Goal: Task Accomplishment & Management: Complete application form

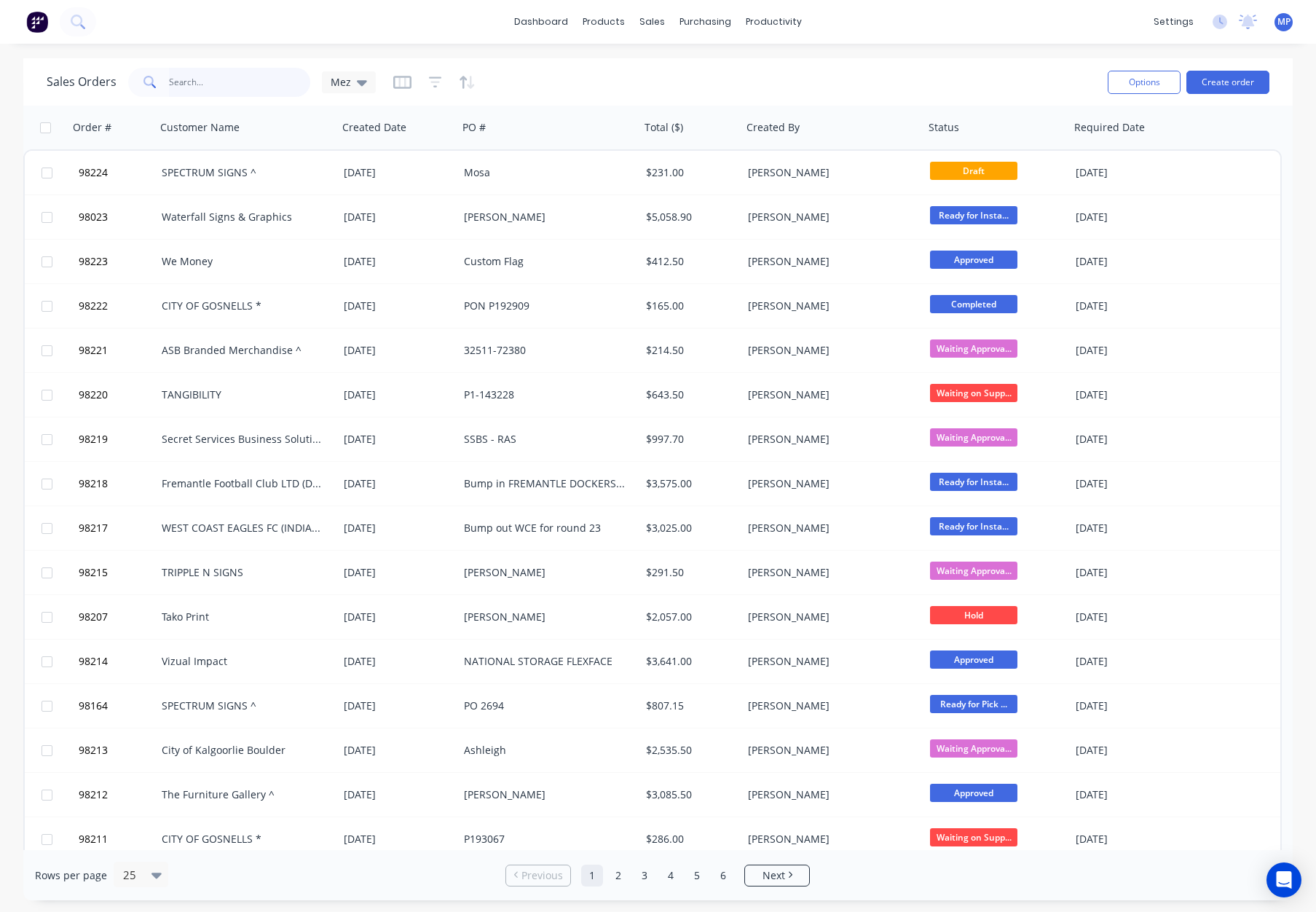
click at [203, 82] on input "text" at bounding box center [239, 82] width 142 height 29
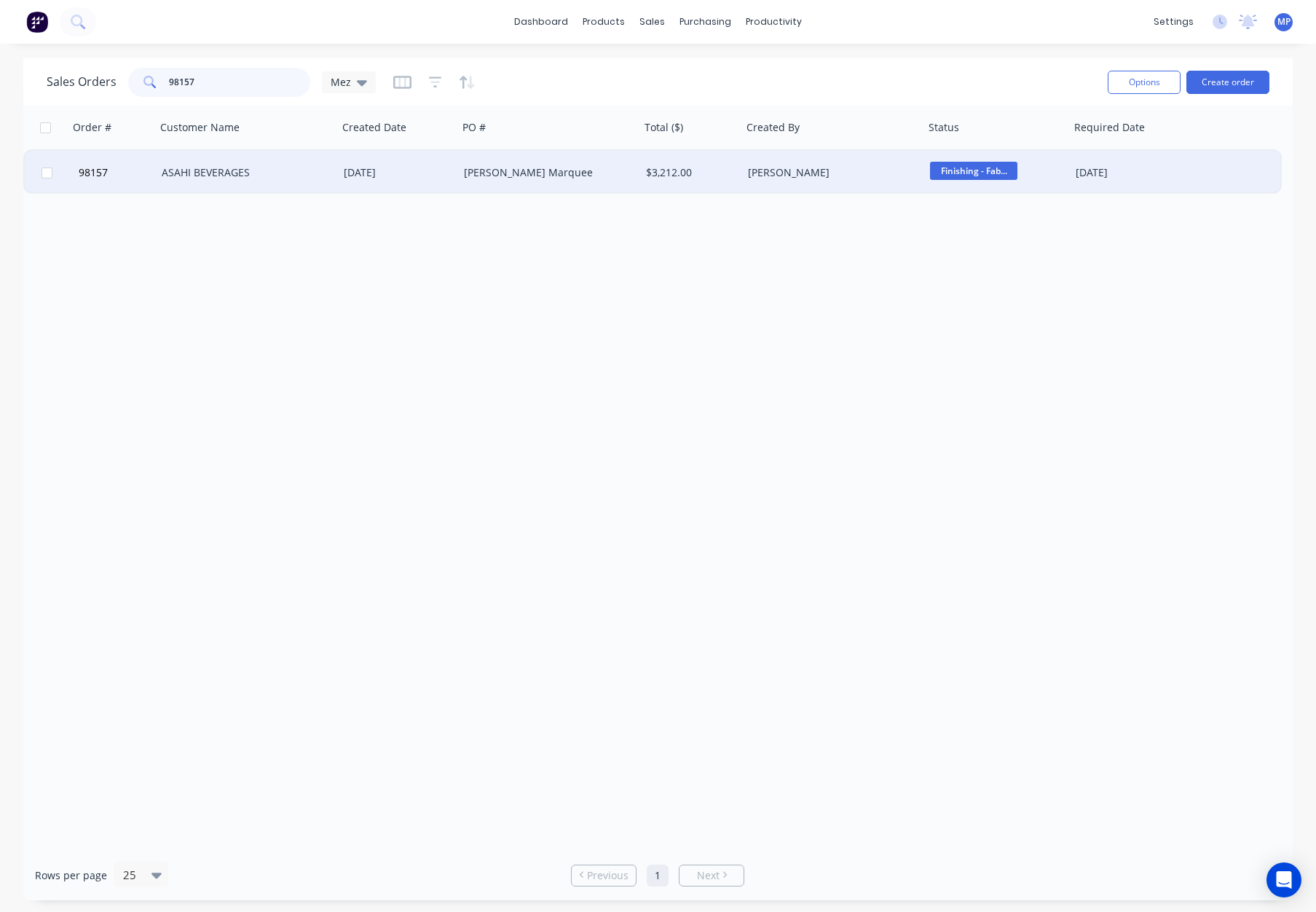
type input "98157"
click at [266, 162] on div "ASAHI BEVERAGES" at bounding box center [247, 173] width 182 height 44
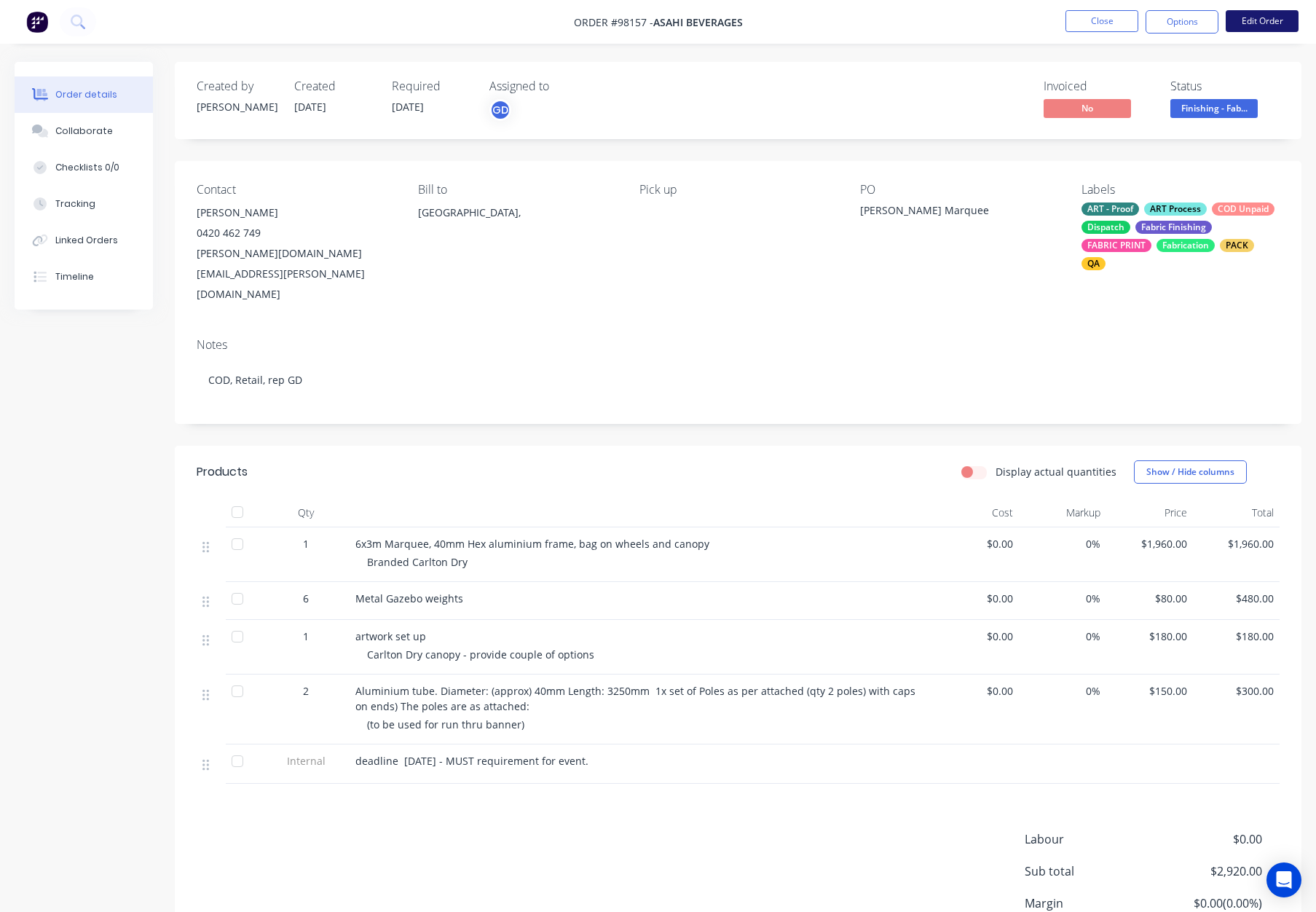
click at [1243, 25] on button "Edit Order" at bounding box center [1262, 21] width 73 height 22
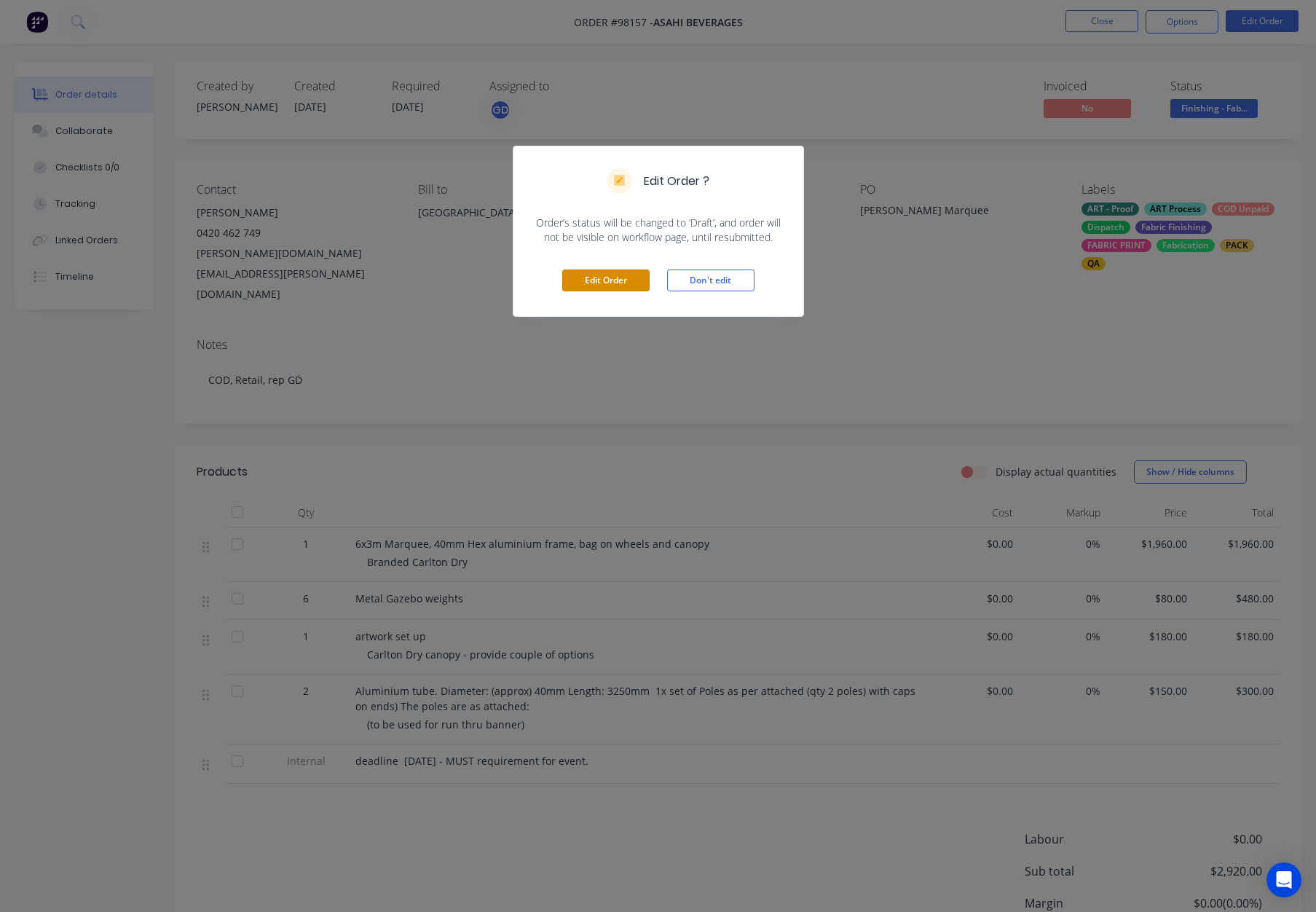
click at [593, 270] on button "Edit Order" at bounding box center [606, 280] width 88 height 22
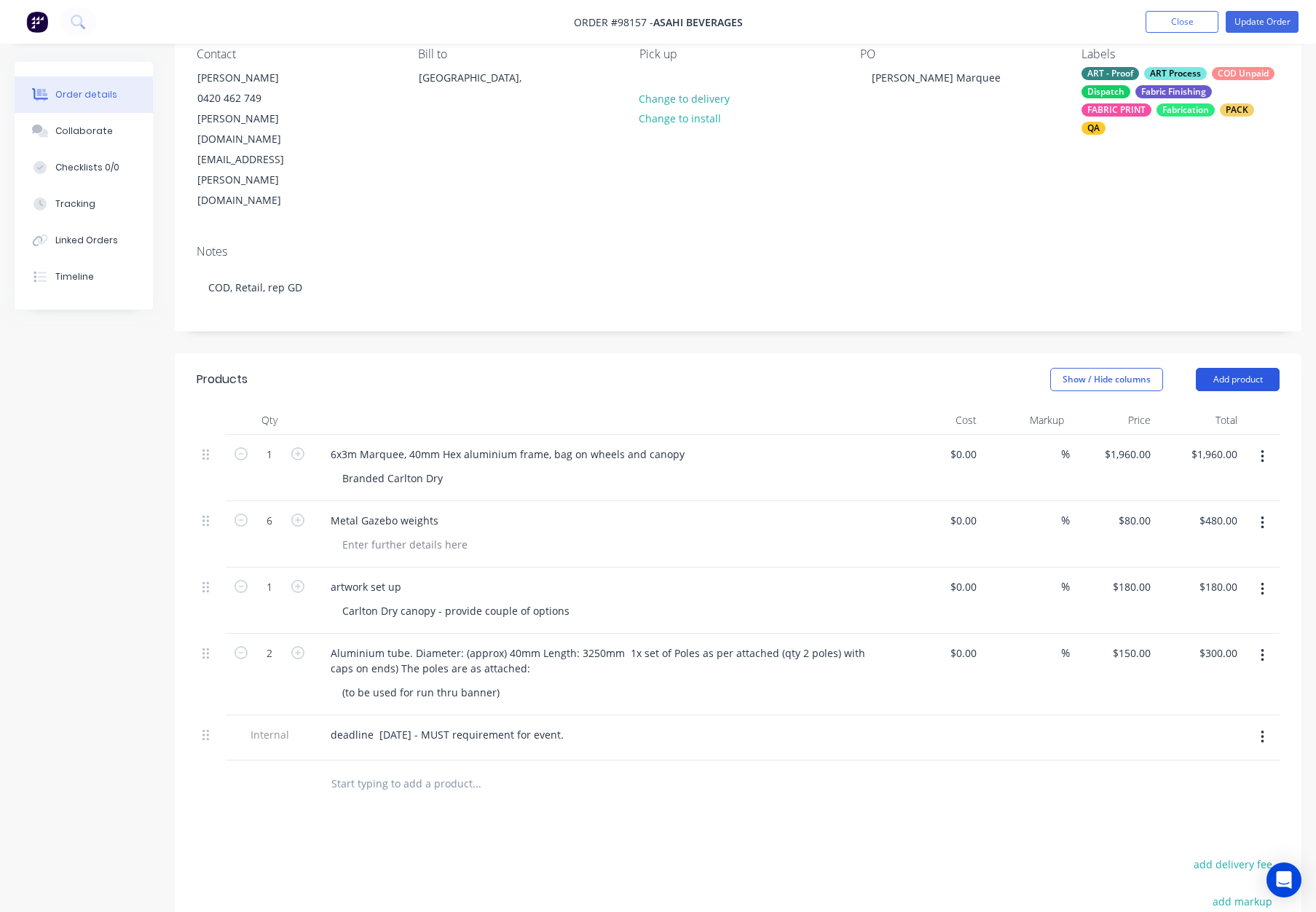
scroll to position [137, 0]
drag, startPoint x: 1225, startPoint y: 301, endPoint x: 1224, endPoint y: 309, distance: 8.1
click at [1225, 367] on button "Add product" at bounding box center [1237, 378] width 84 height 24
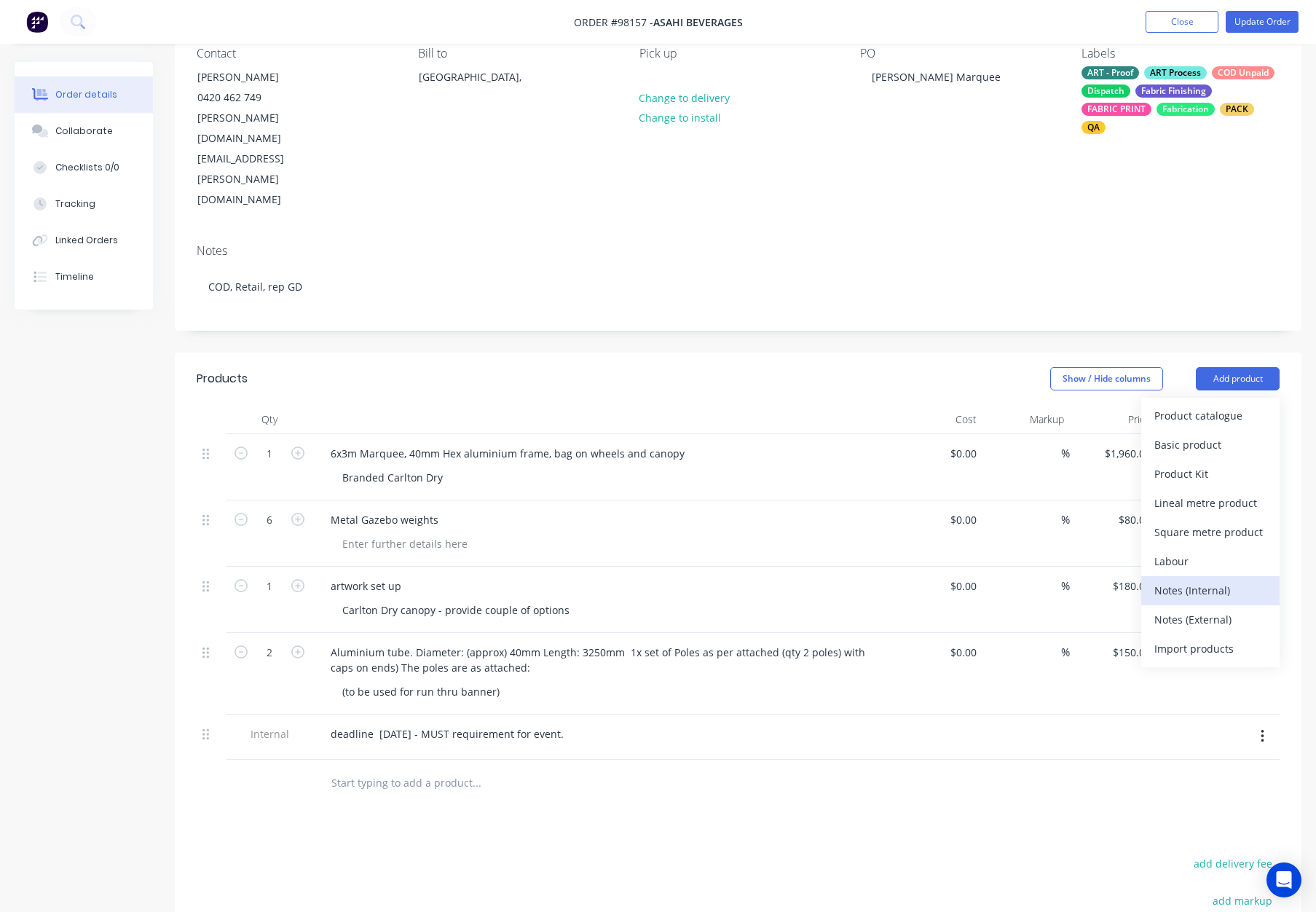
click at [1206, 580] on div "Notes (Internal)" at bounding box center [1210, 590] width 112 height 21
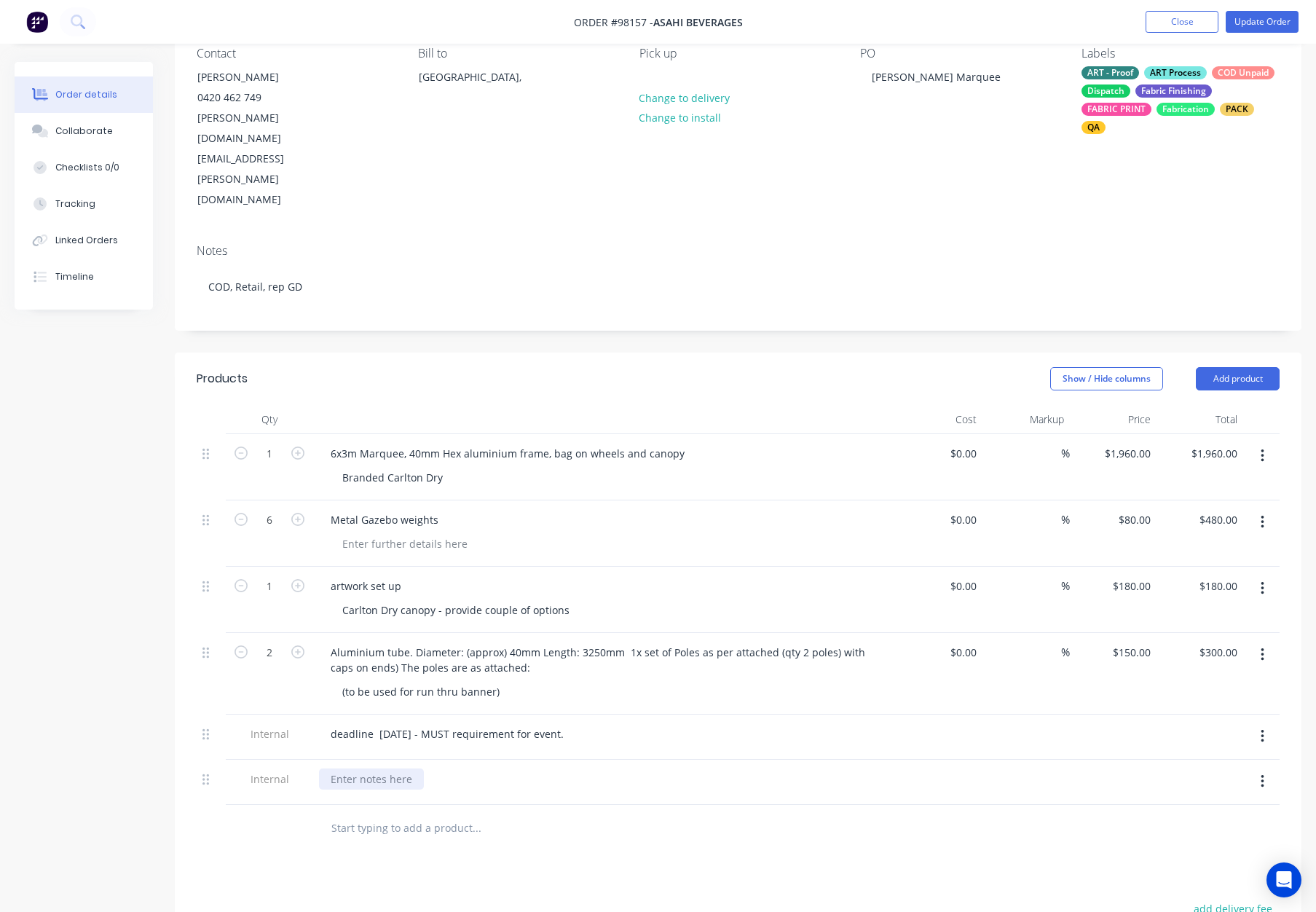
click at [386, 769] on div at bounding box center [371, 780] width 105 height 21
paste div
click at [705, 814] on div at bounding box center [537, 828] width 437 height 29
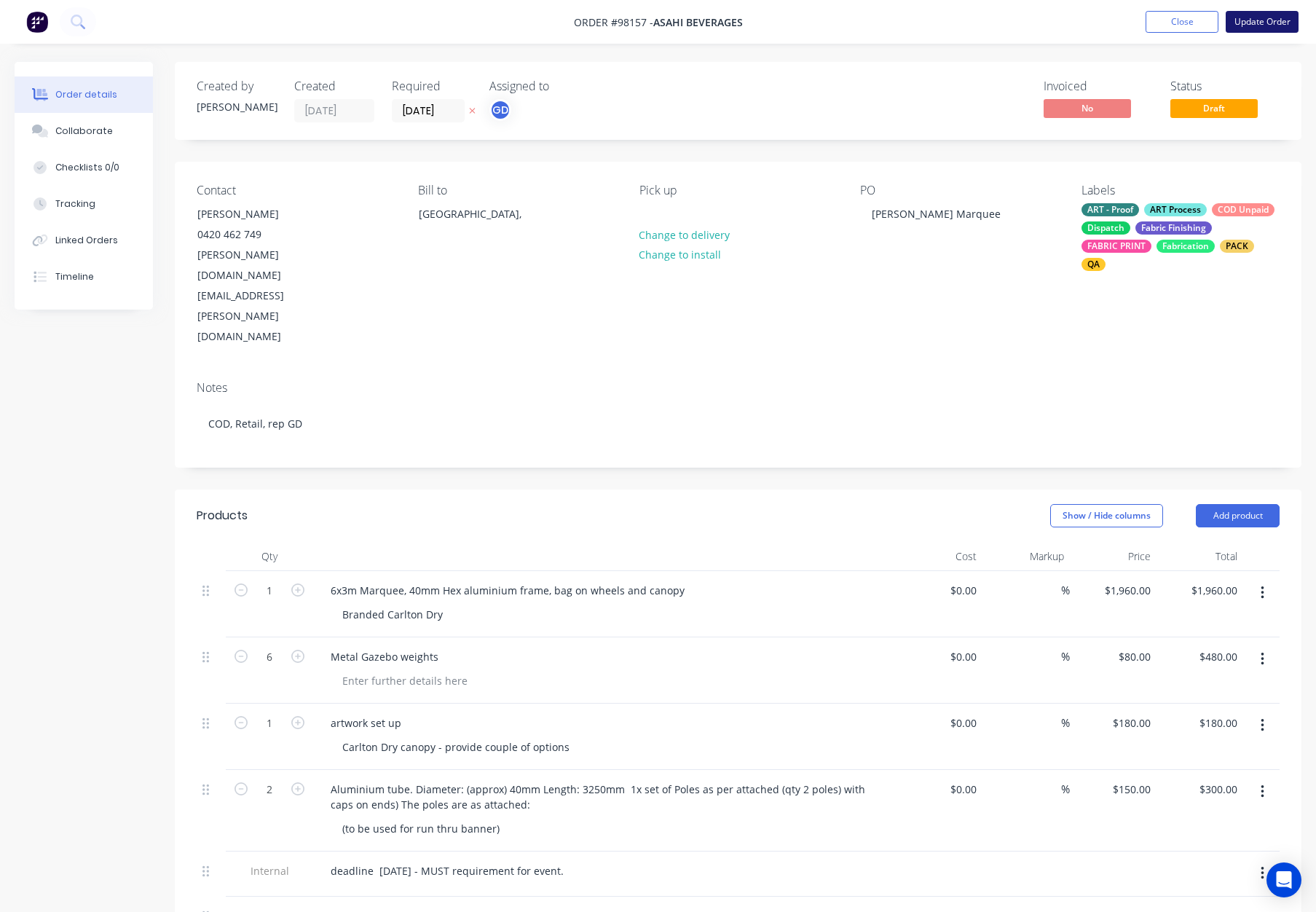
click at [1242, 24] on button "Update Order" at bounding box center [1262, 21] width 73 height 22
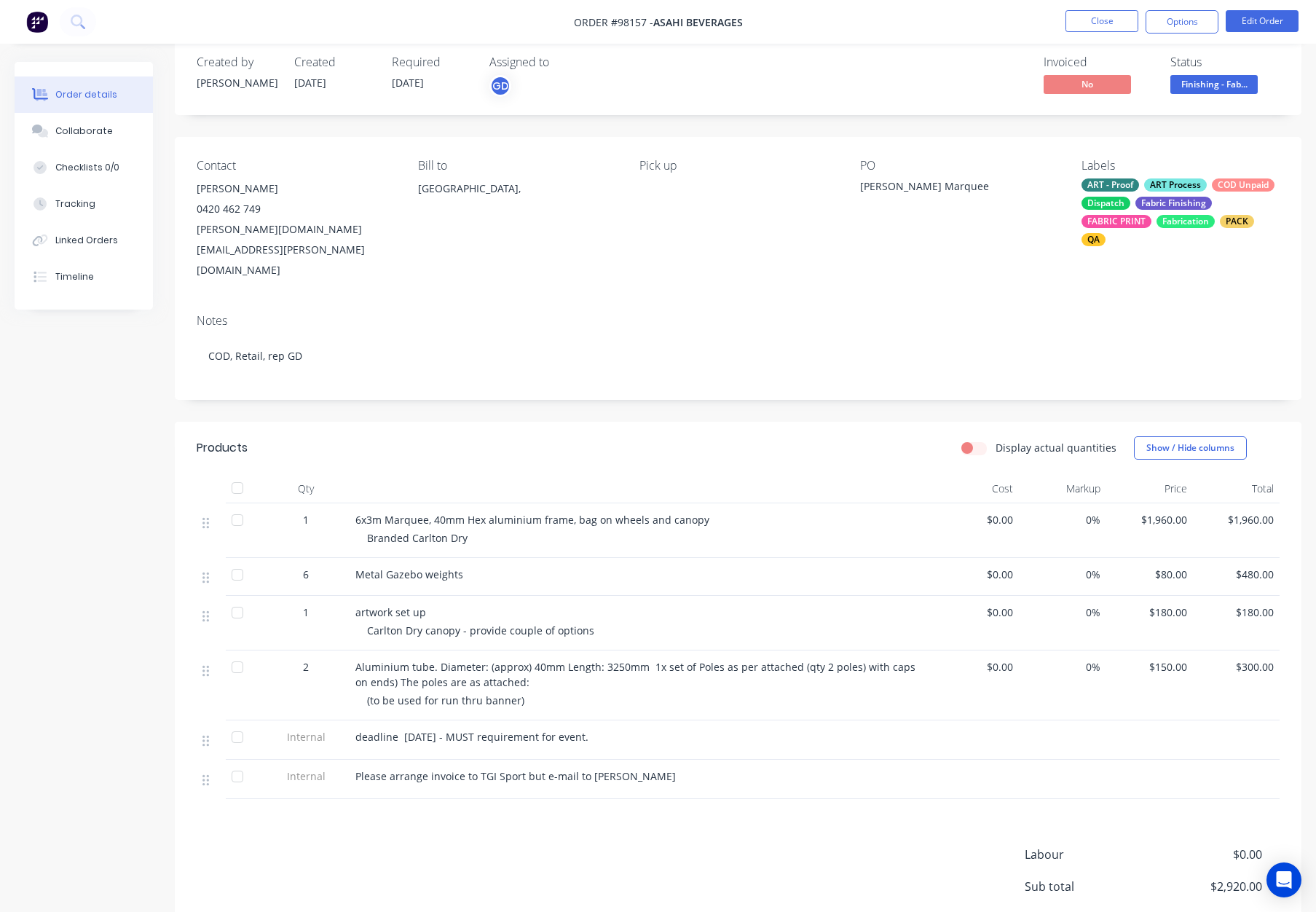
scroll to position [136, 0]
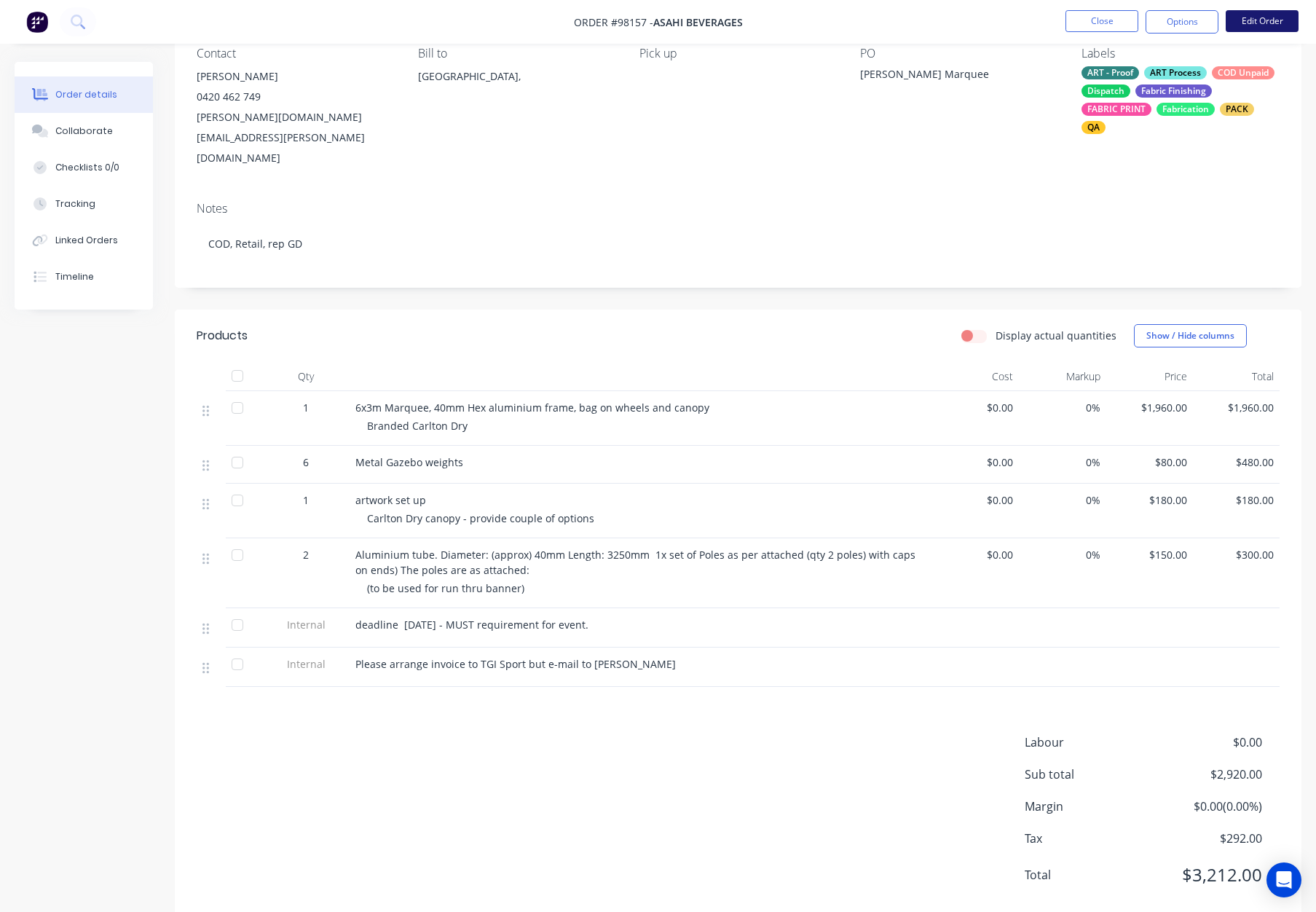
click at [1266, 21] on button "Edit Order" at bounding box center [1262, 21] width 73 height 22
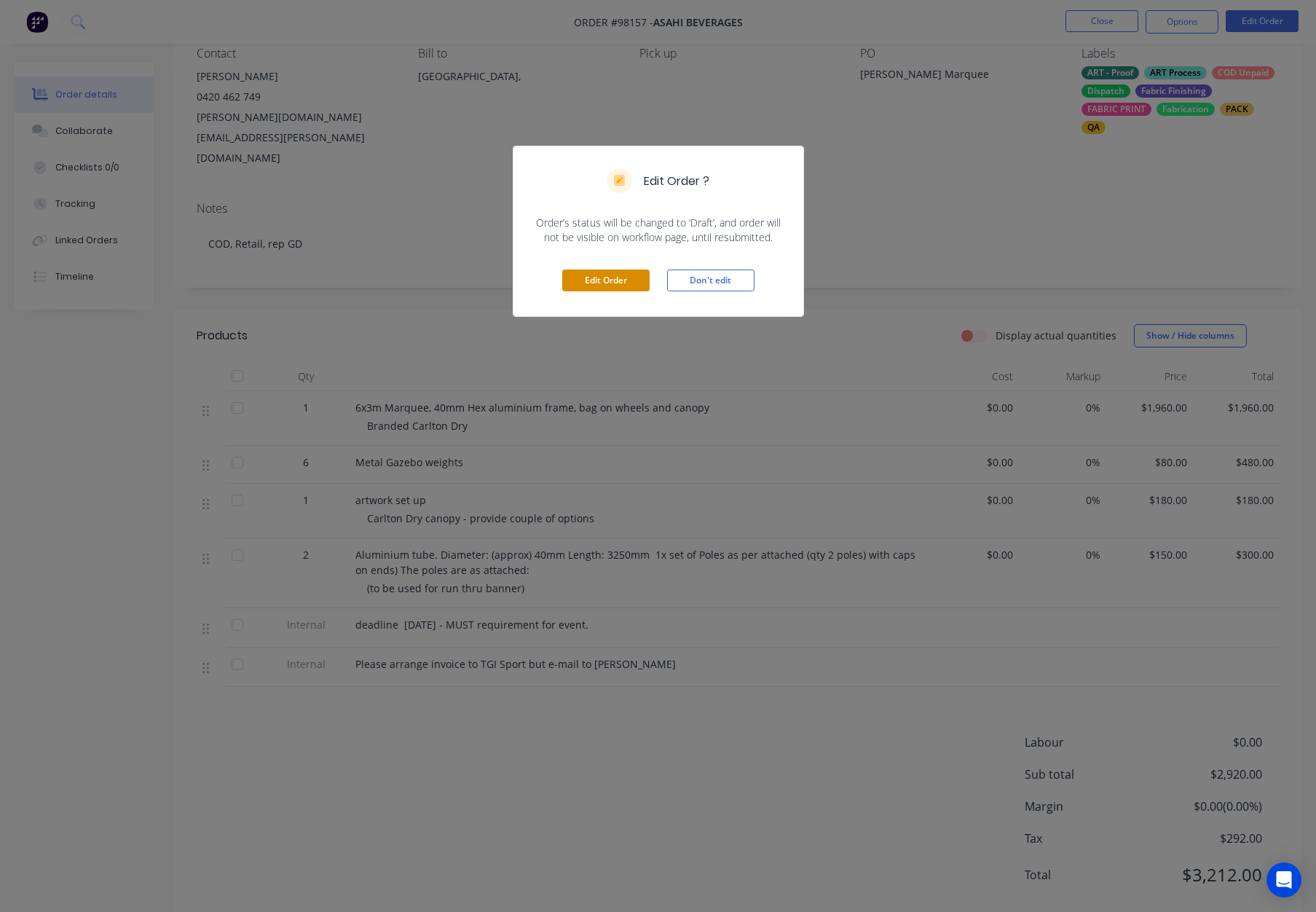
click at [625, 283] on button "Edit Order" at bounding box center [606, 280] width 88 height 22
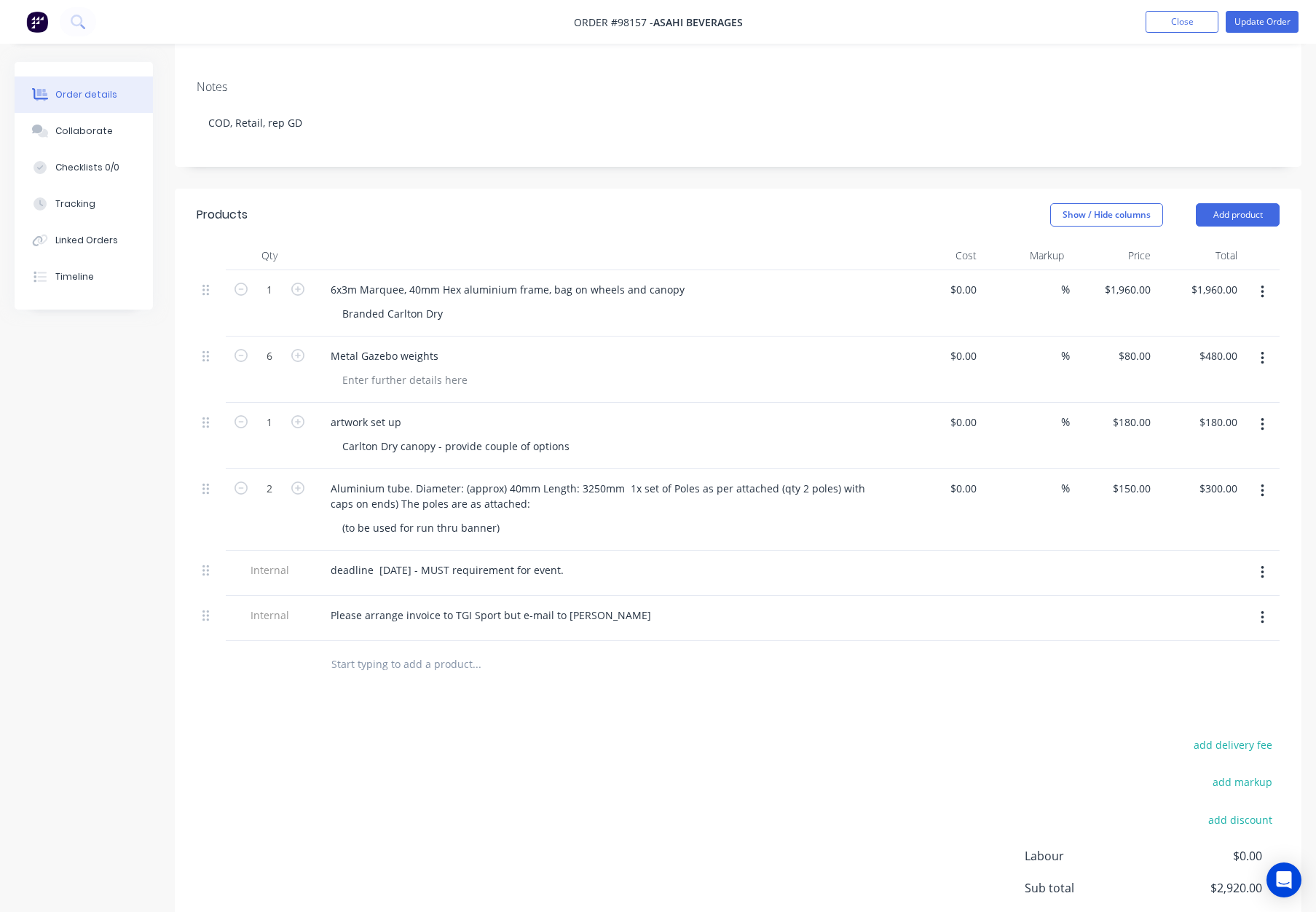
scroll to position [373, 0]
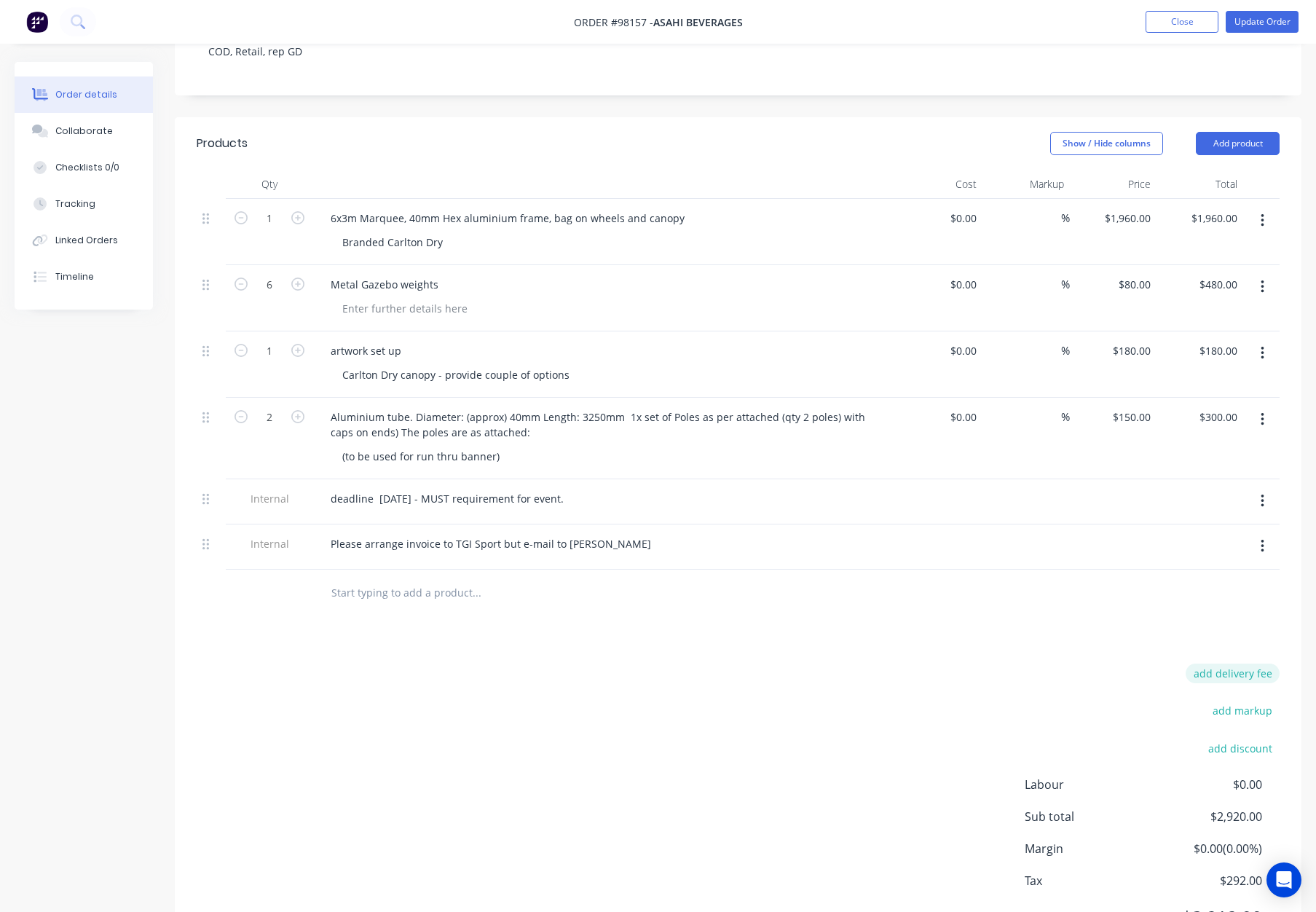
click at [1253, 663] on button "add delivery fee" at bounding box center [1233, 673] width 94 height 19
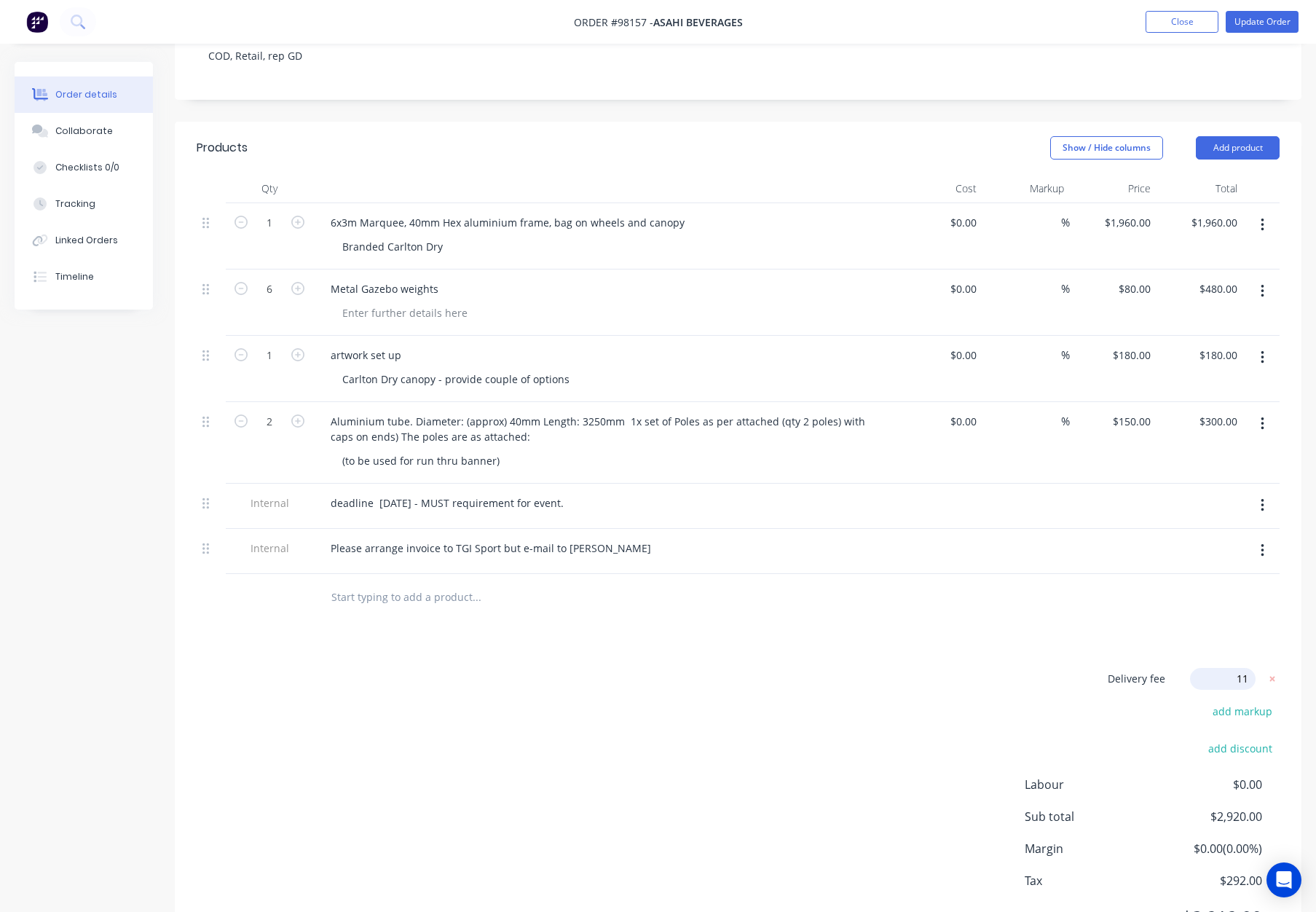
type input "110"
click at [919, 581] on div "Products Show / Hide columns Add product Qty Cost Markup Price Total 1 6x3m Mar…" at bounding box center [738, 545] width 1127 height 846
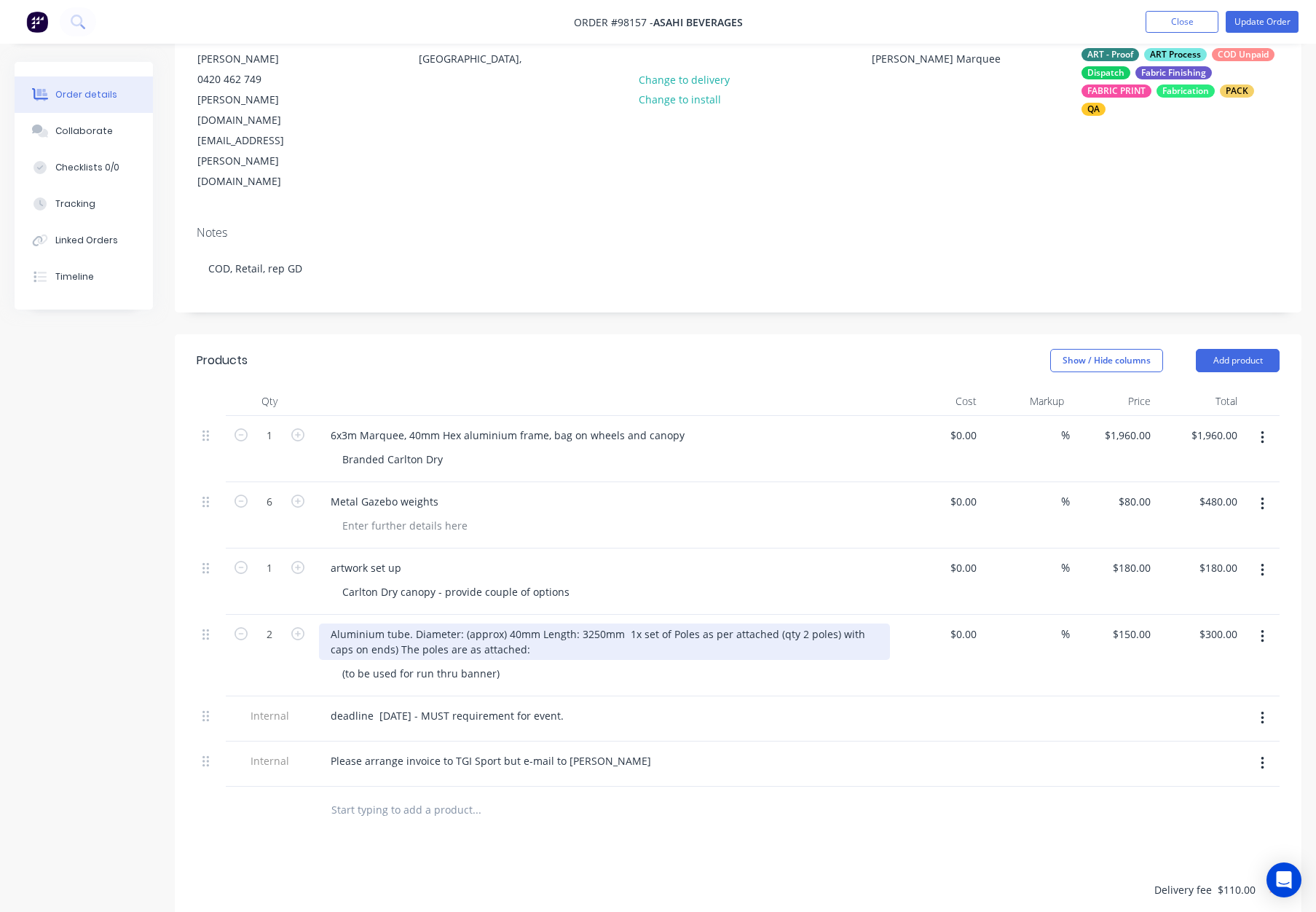
scroll to position [0, 0]
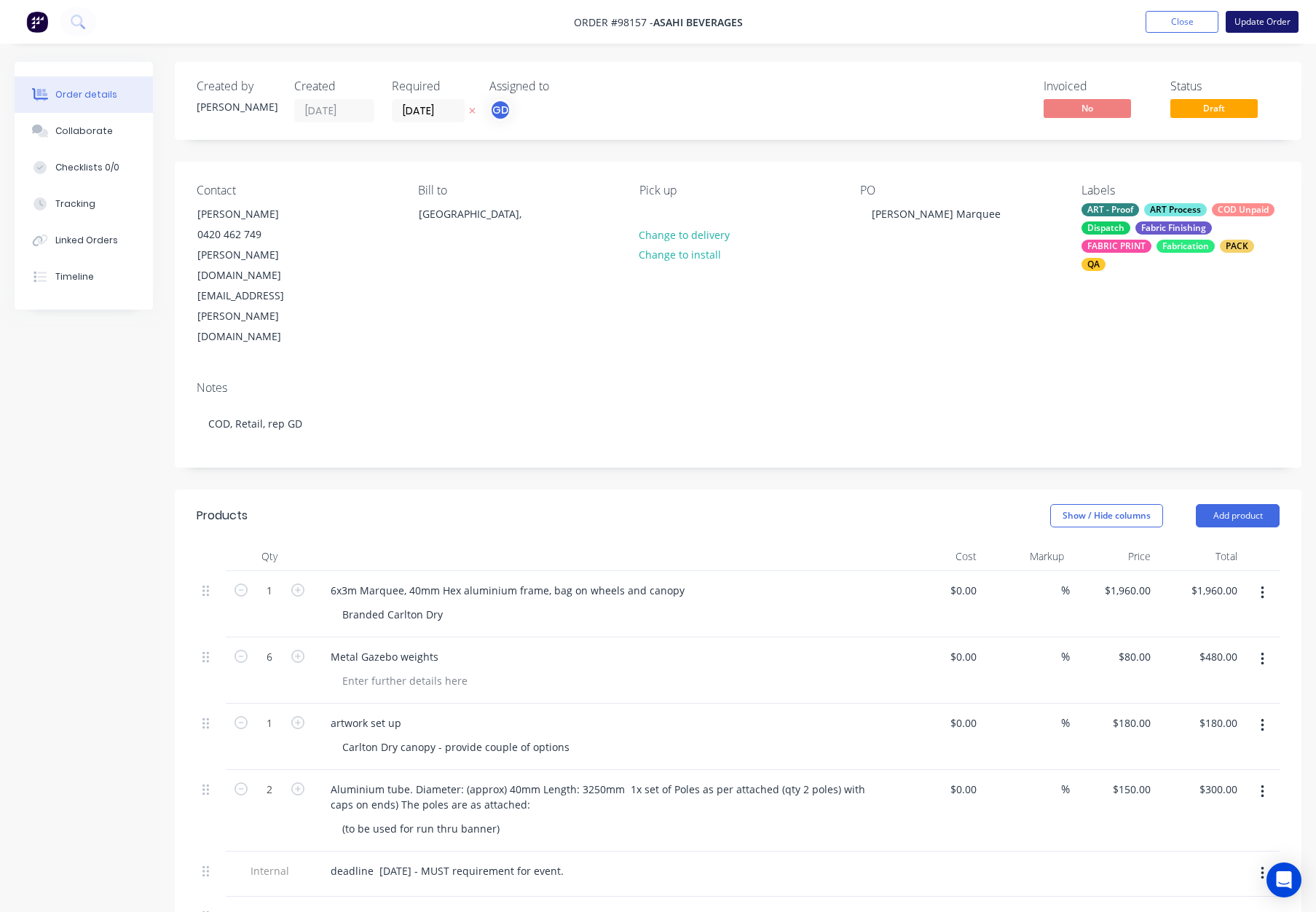
click at [1259, 22] on button "Update Order" at bounding box center [1262, 21] width 73 height 22
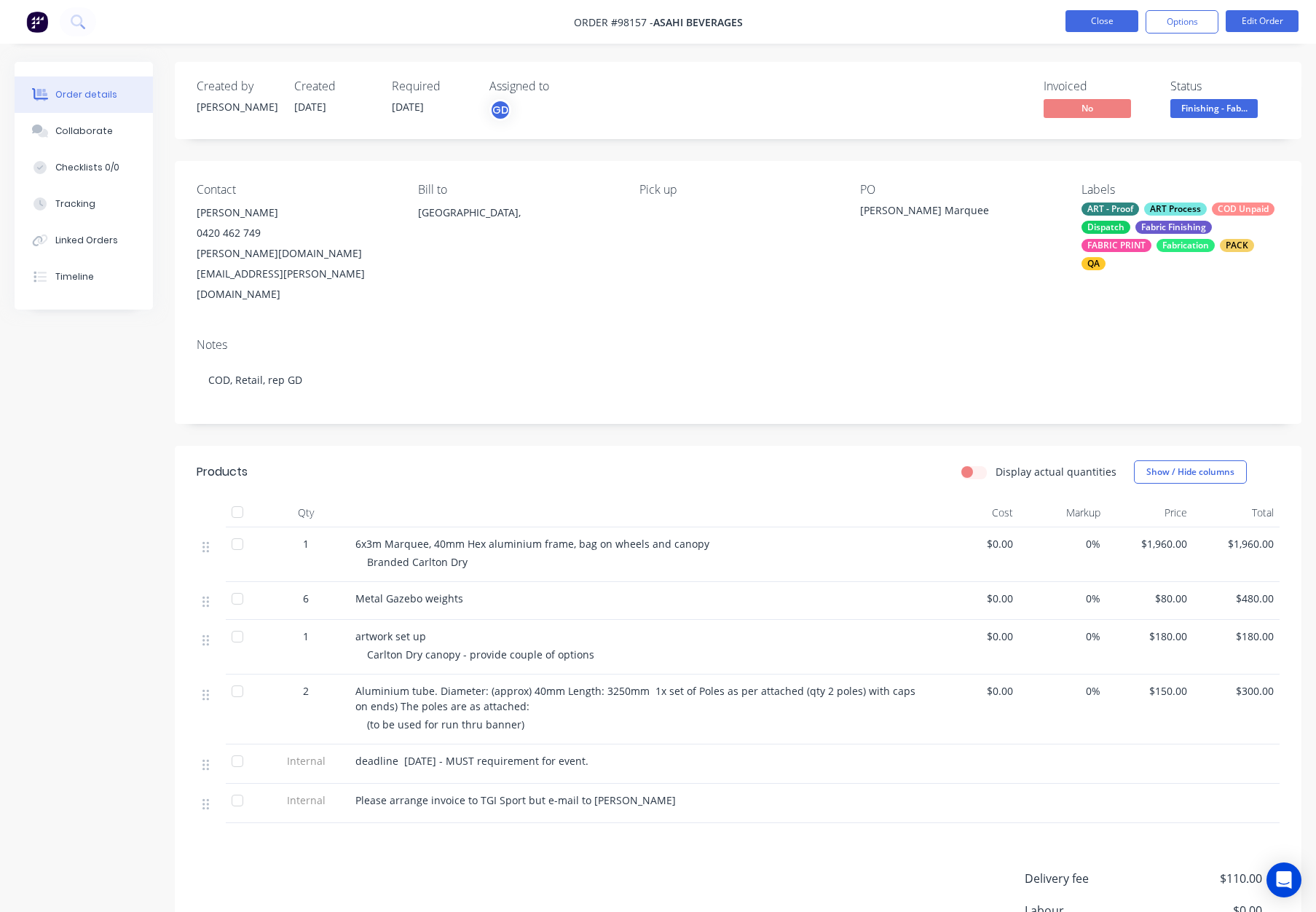
click at [1103, 25] on button "Close" at bounding box center [1102, 21] width 73 height 22
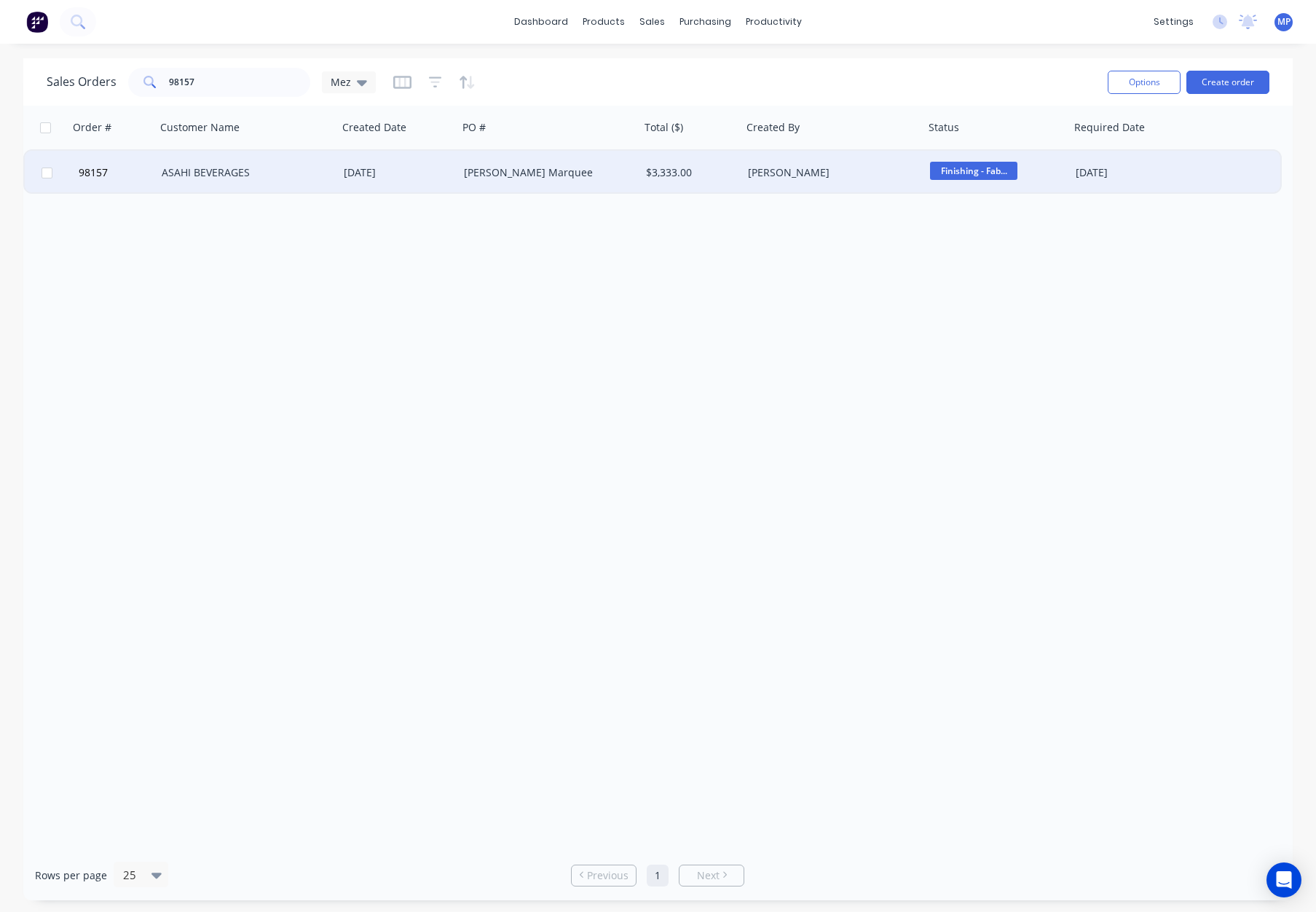
click at [542, 167] on div "[PERSON_NAME] Marquee" at bounding box center [545, 173] width 162 height 15
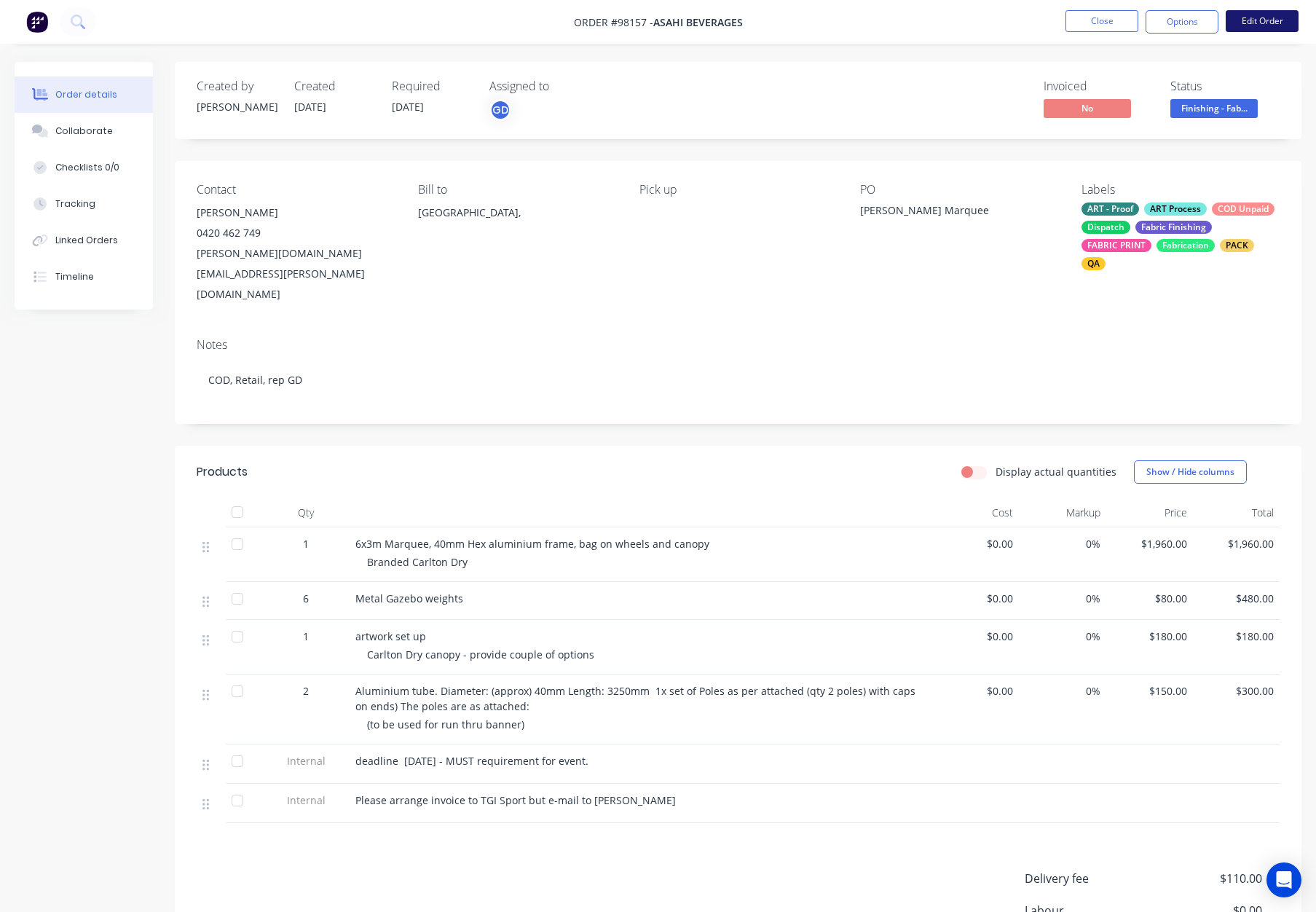
click at [1253, 19] on button "Edit Order" at bounding box center [1262, 21] width 73 height 22
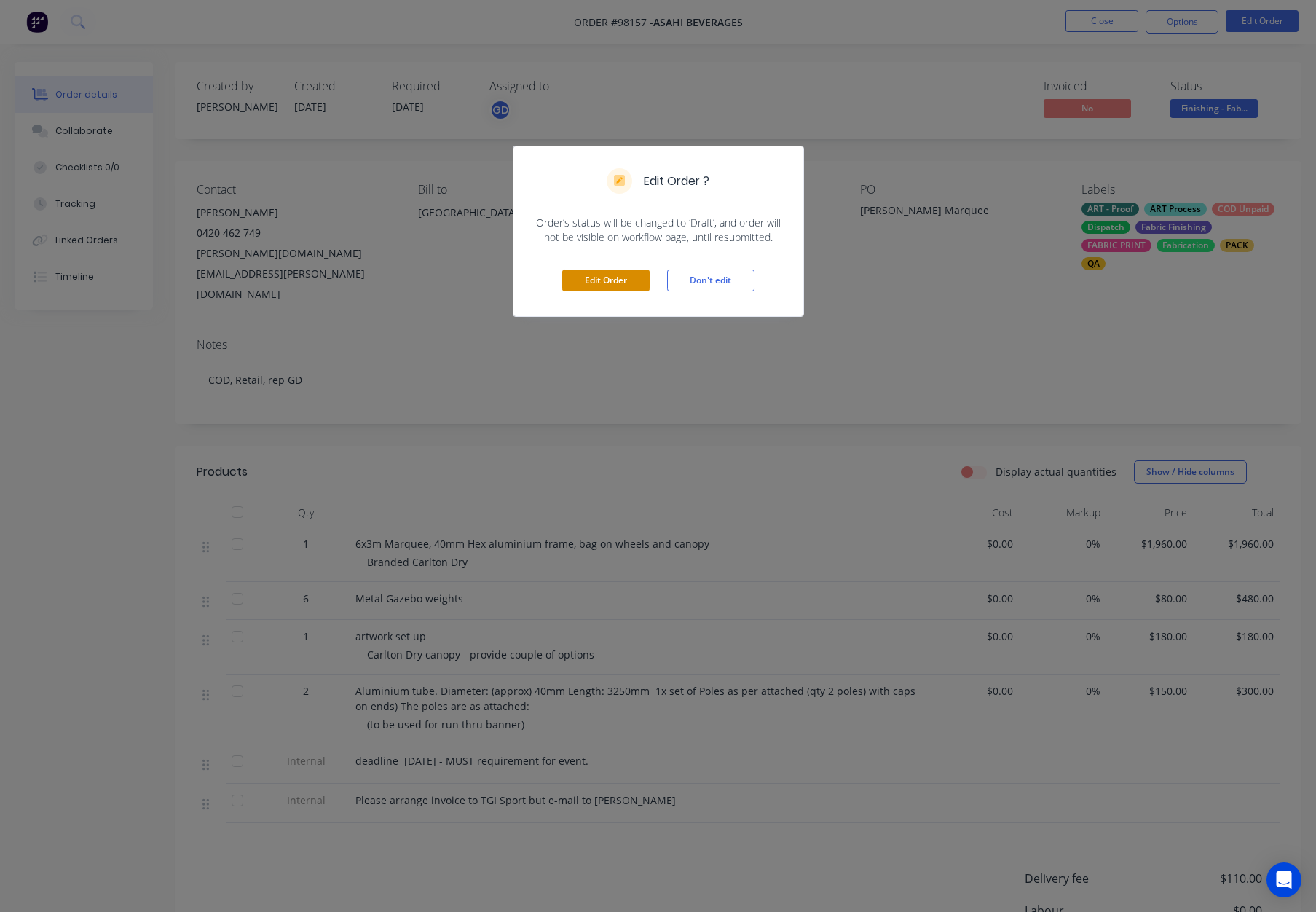
click at [591, 284] on button "Edit Order" at bounding box center [606, 280] width 88 height 22
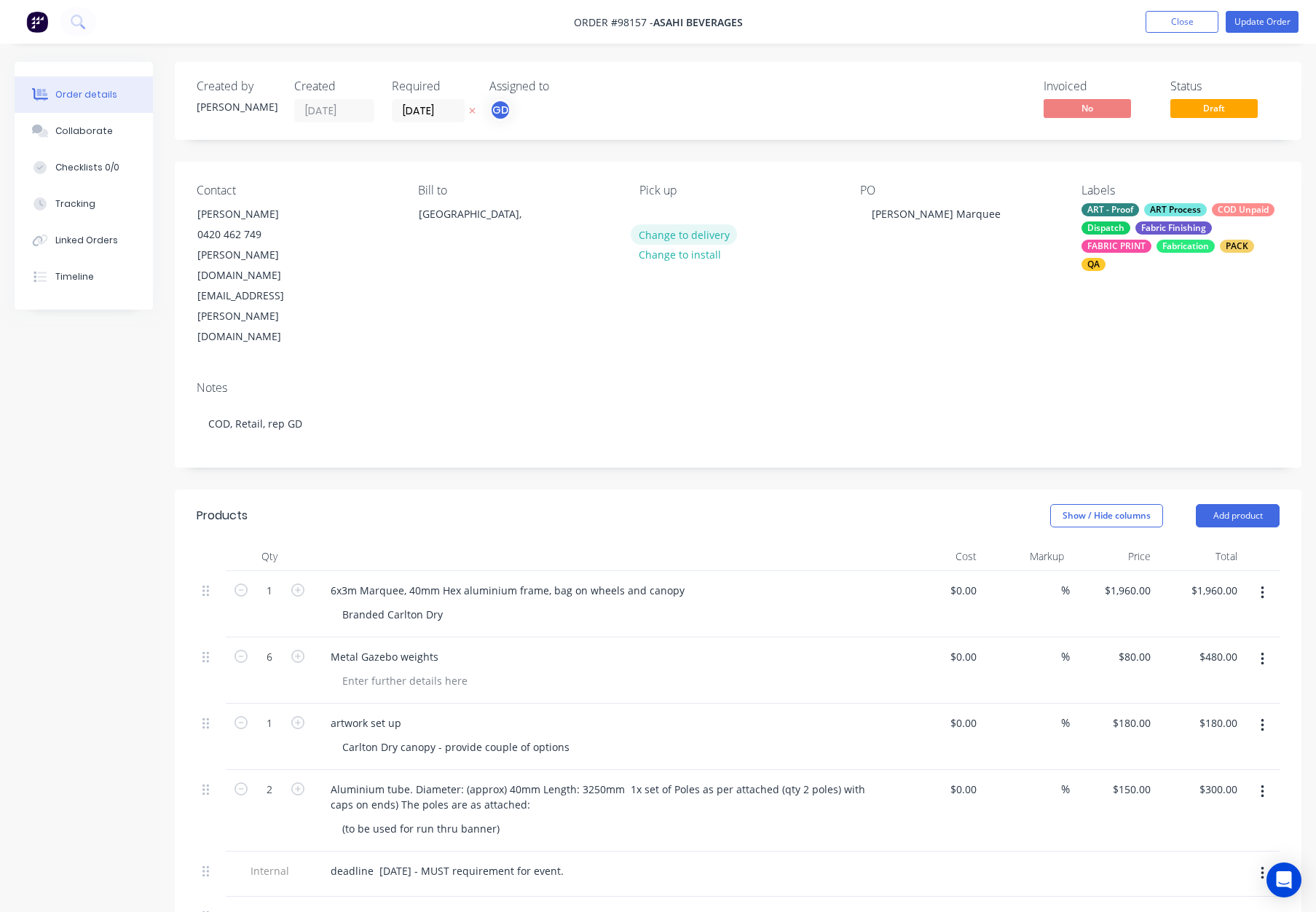
click at [682, 233] on button "Change to delivery" at bounding box center [684, 234] width 106 height 19
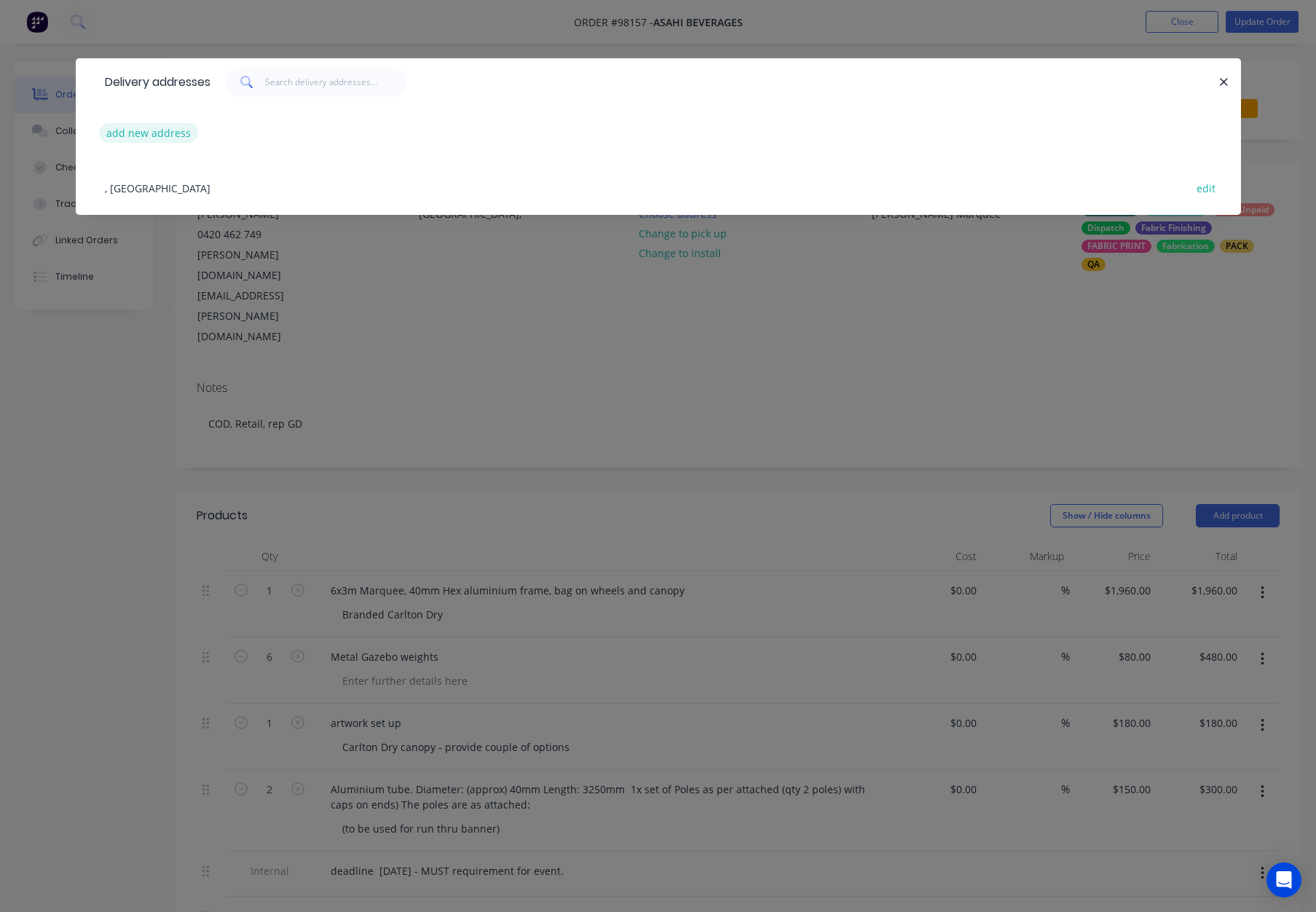
click at [154, 132] on button "add new address" at bounding box center [149, 133] width 100 height 19
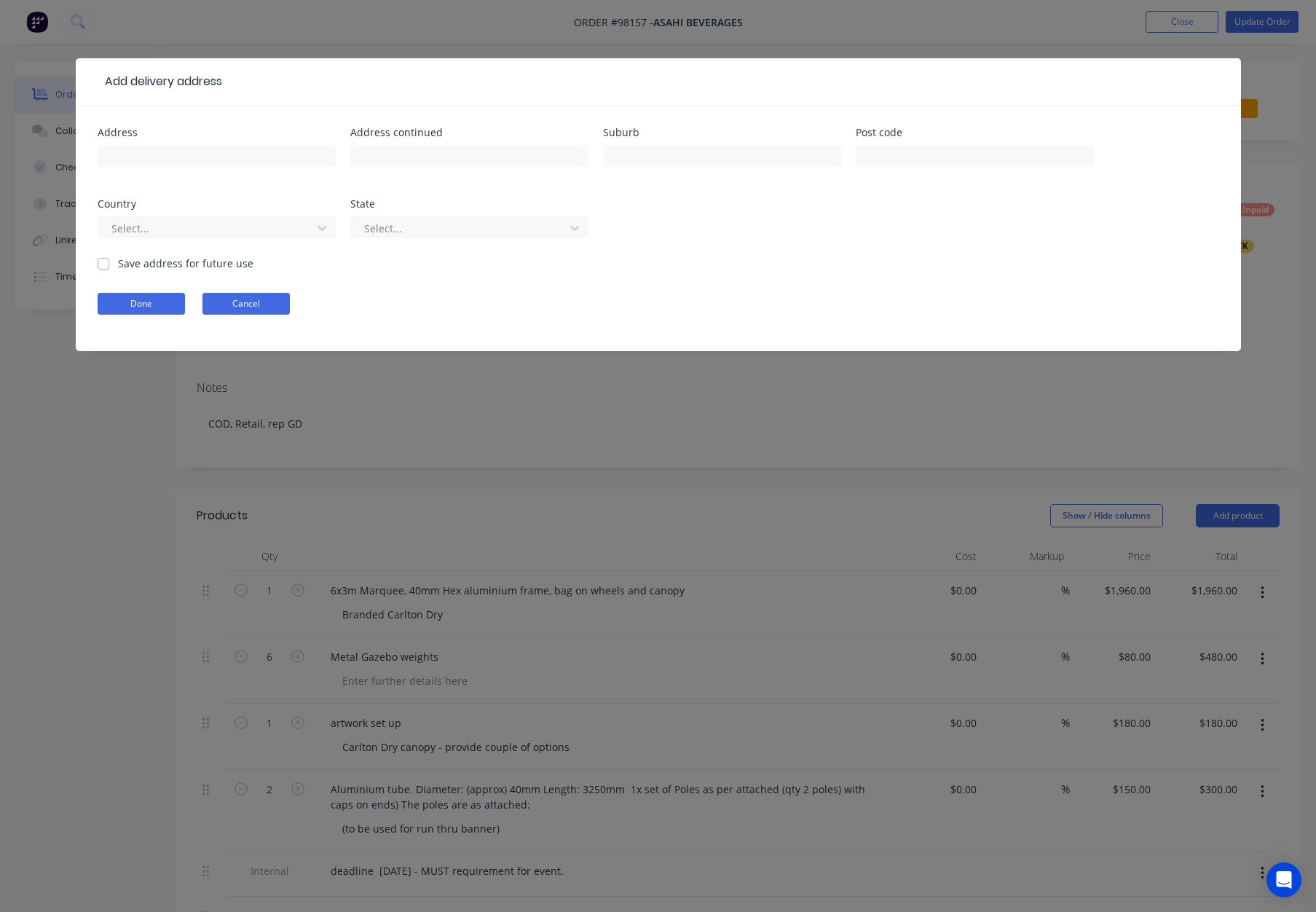
click at [245, 308] on button "Cancel" at bounding box center [246, 304] width 88 height 22
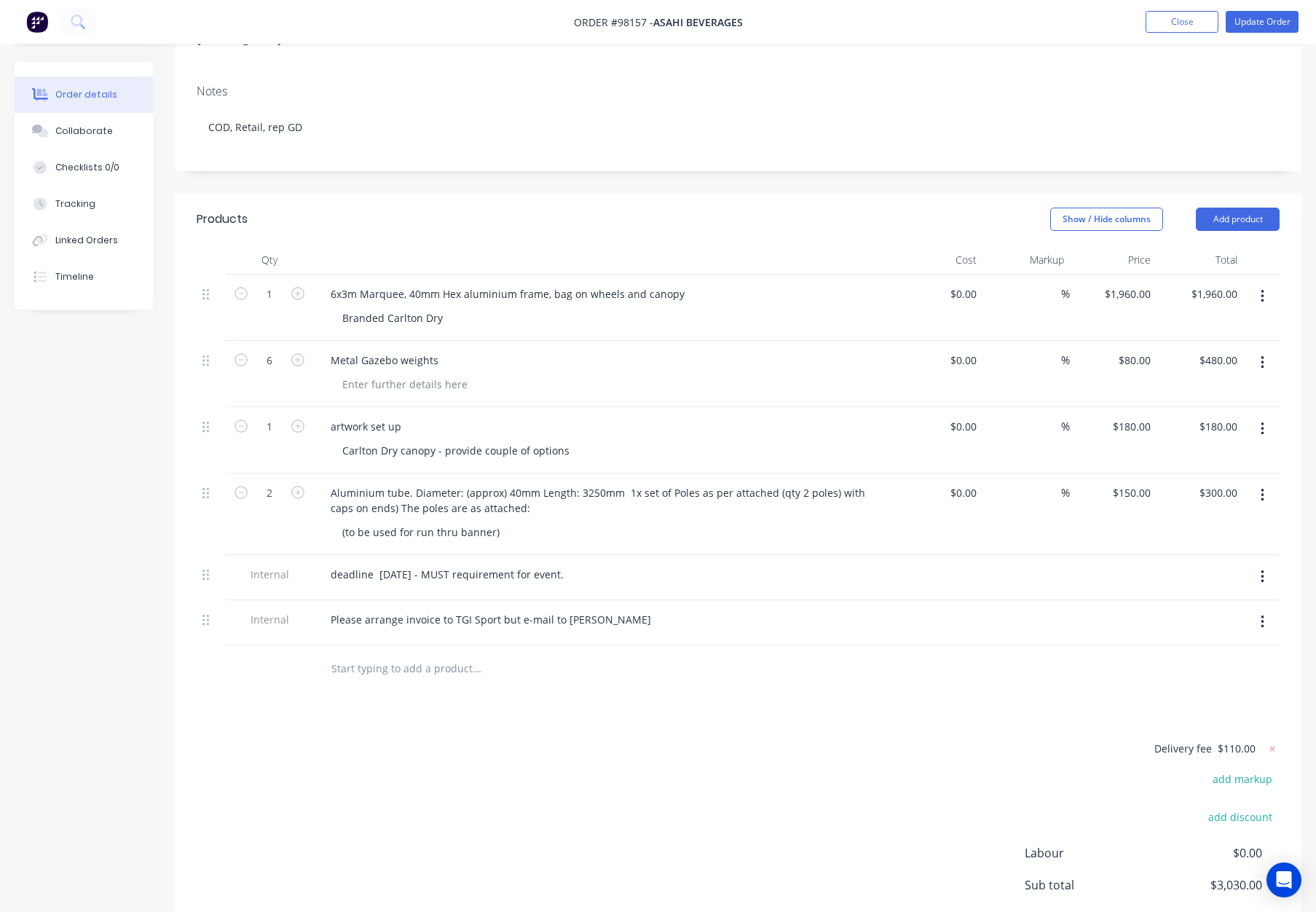
scroll to position [299, 0]
click at [1232, 191] on header "Products Show / Hide columns Add product" at bounding box center [738, 217] width 1127 height 53
drag, startPoint x: 1232, startPoint y: 144, endPoint x: 1220, endPoint y: 148, distance: 12.6
click at [1232, 205] on button "Add product" at bounding box center [1237, 217] width 84 height 24
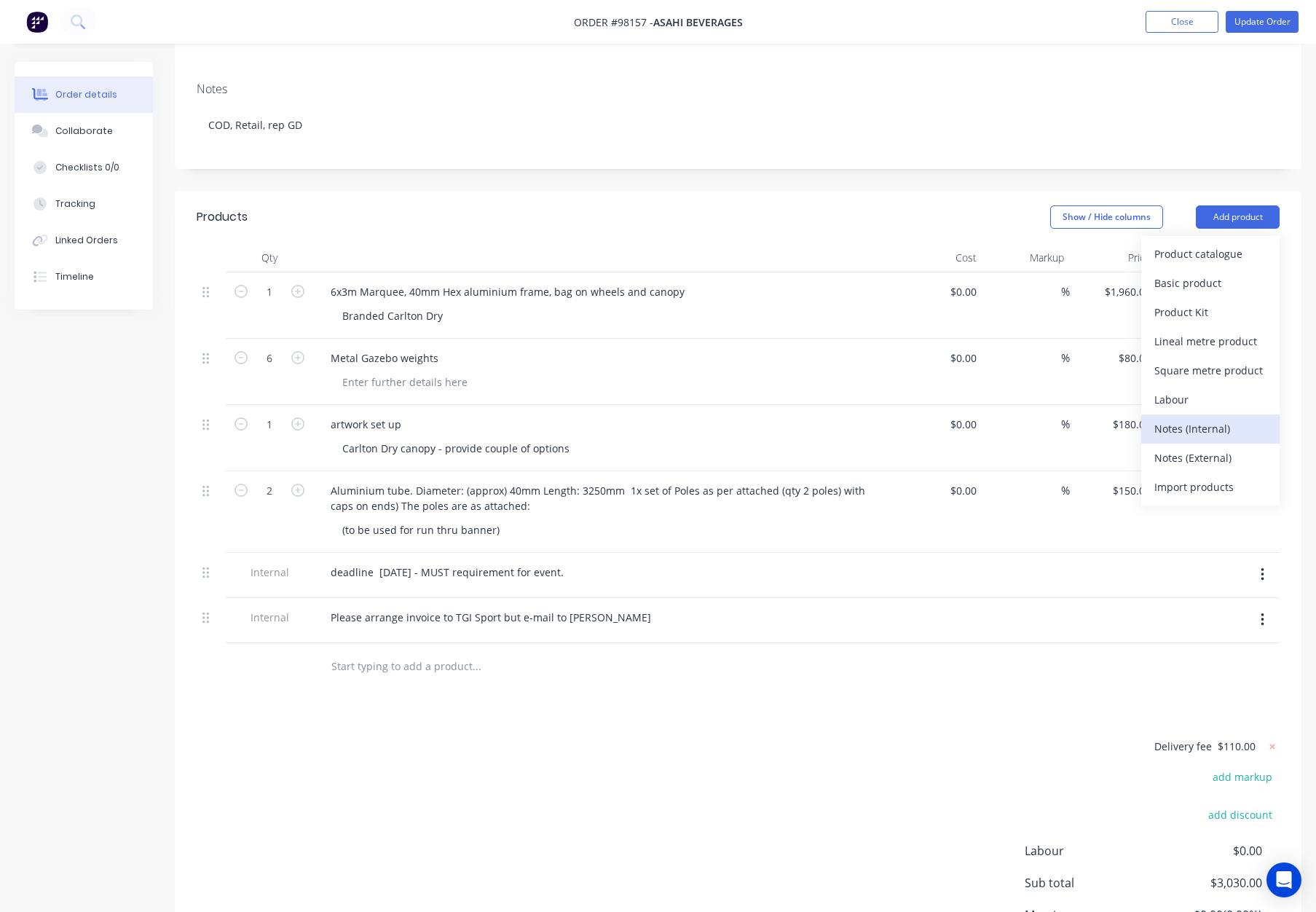
click at [1206, 418] on div "Notes (Internal)" at bounding box center [1210, 429] width 112 height 21
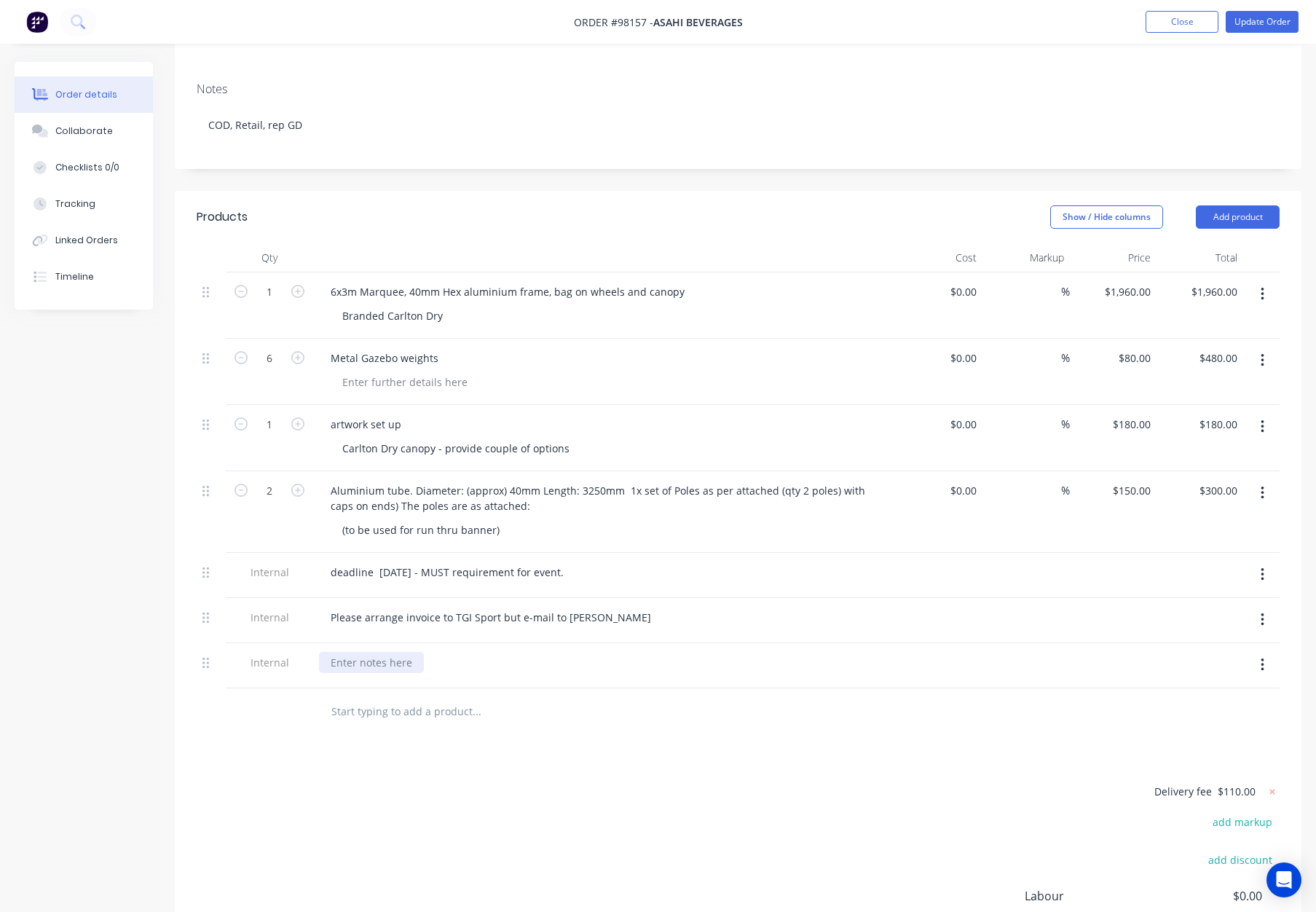
click at [369, 652] on div at bounding box center [371, 663] width 105 height 21
paste div
click at [405, 652] on div "FAO Neil Parfitt 0437 050 263 Asahi Beverages Gate 5, 31 Somersby Rd, Welshpool…" at bounding box center [454, 663] width 270 height 21
drag, startPoint x: 347, startPoint y: 586, endPoint x: 356, endPoint y: 586, distance: 9.0
click at [347, 652] on div "FAO Neil Parfitt - 0437 050 263 Asahi Beverages Gate 5, 31 Somersby Rd, Welshpo…" at bounding box center [457, 663] width 276 height 21
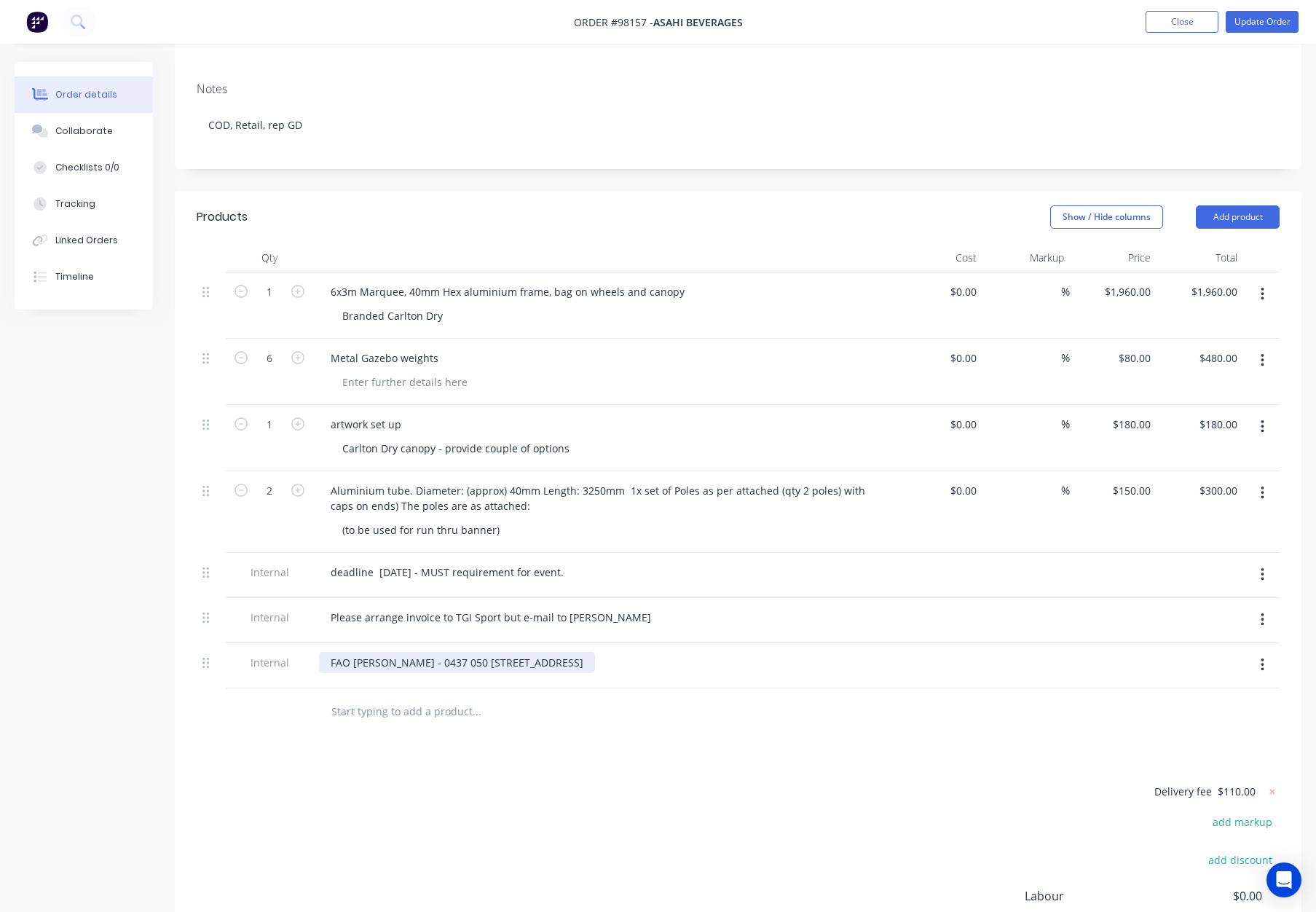
scroll to position [283, 0]
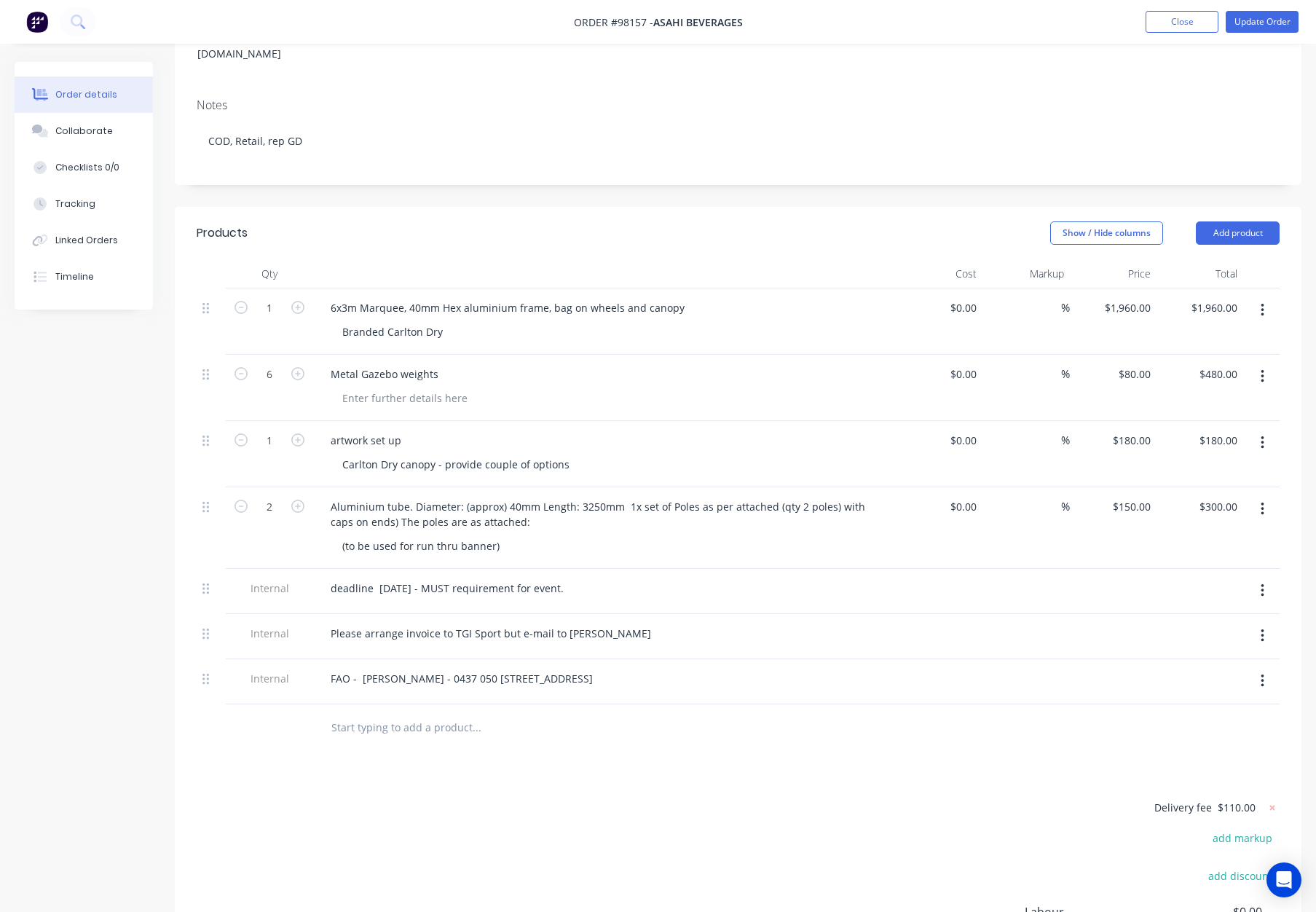
click at [766, 668] on div "FAO - Neil Parfitt - 0437 050 263 Asahi Beverages Gate 5, 31 Somersby Rd, Welsh…" at bounding box center [605, 679] width 572 height 21
click at [358, 668] on div "FAO - Neil Parfitt - 0437 050 263 Asahi Beverages Gate 5, 31 Somersby Rd, Welsh…" at bounding box center [462, 679] width 286 height 21
click at [731, 668] on div "FAO Neil Parfitt - 0437 050 263 Asahi Beverages Gate 5, 31 Somersby Rd, Welshpo…" at bounding box center [605, 679] width 572 height 21
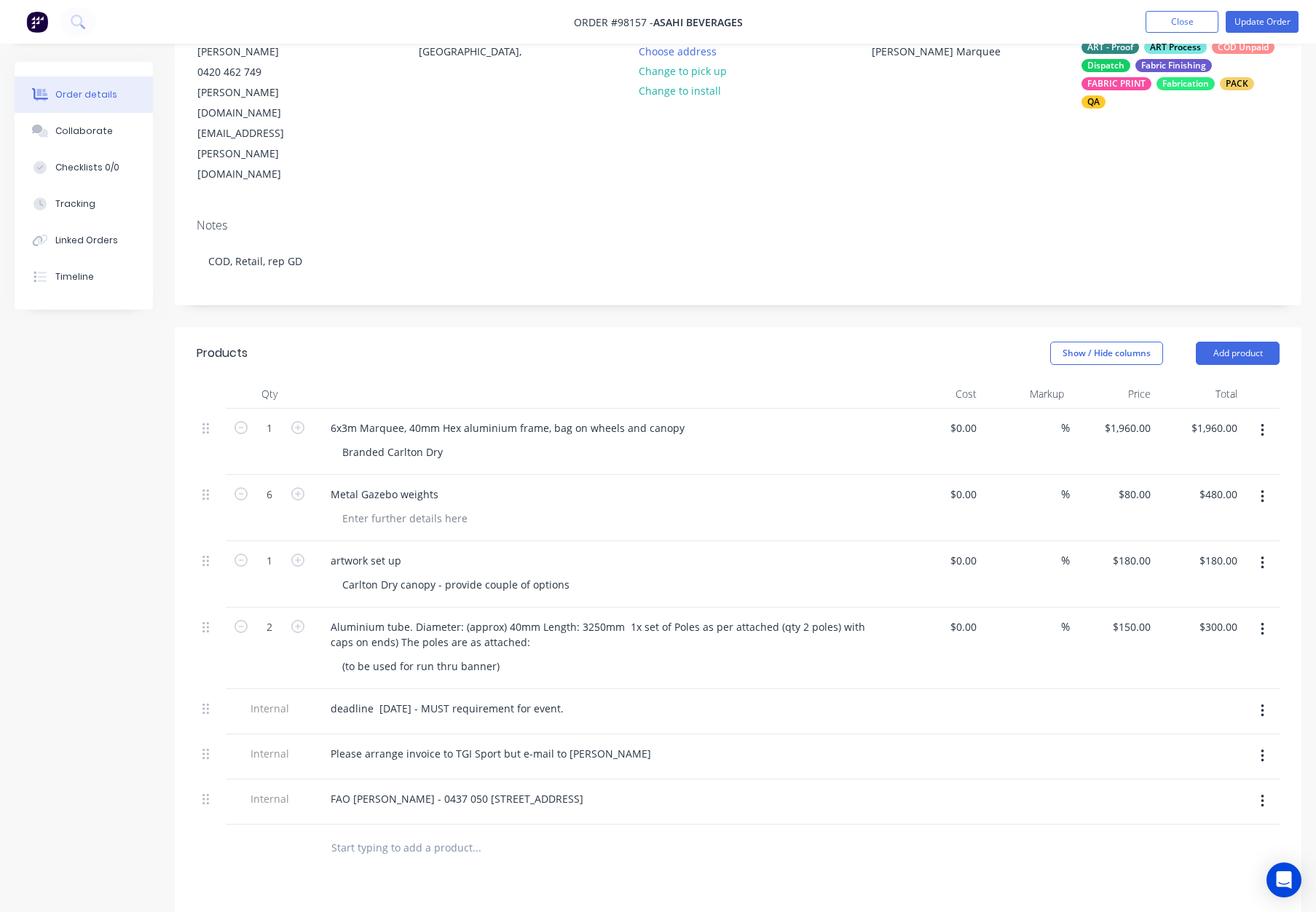
scroll to position [0, 0]
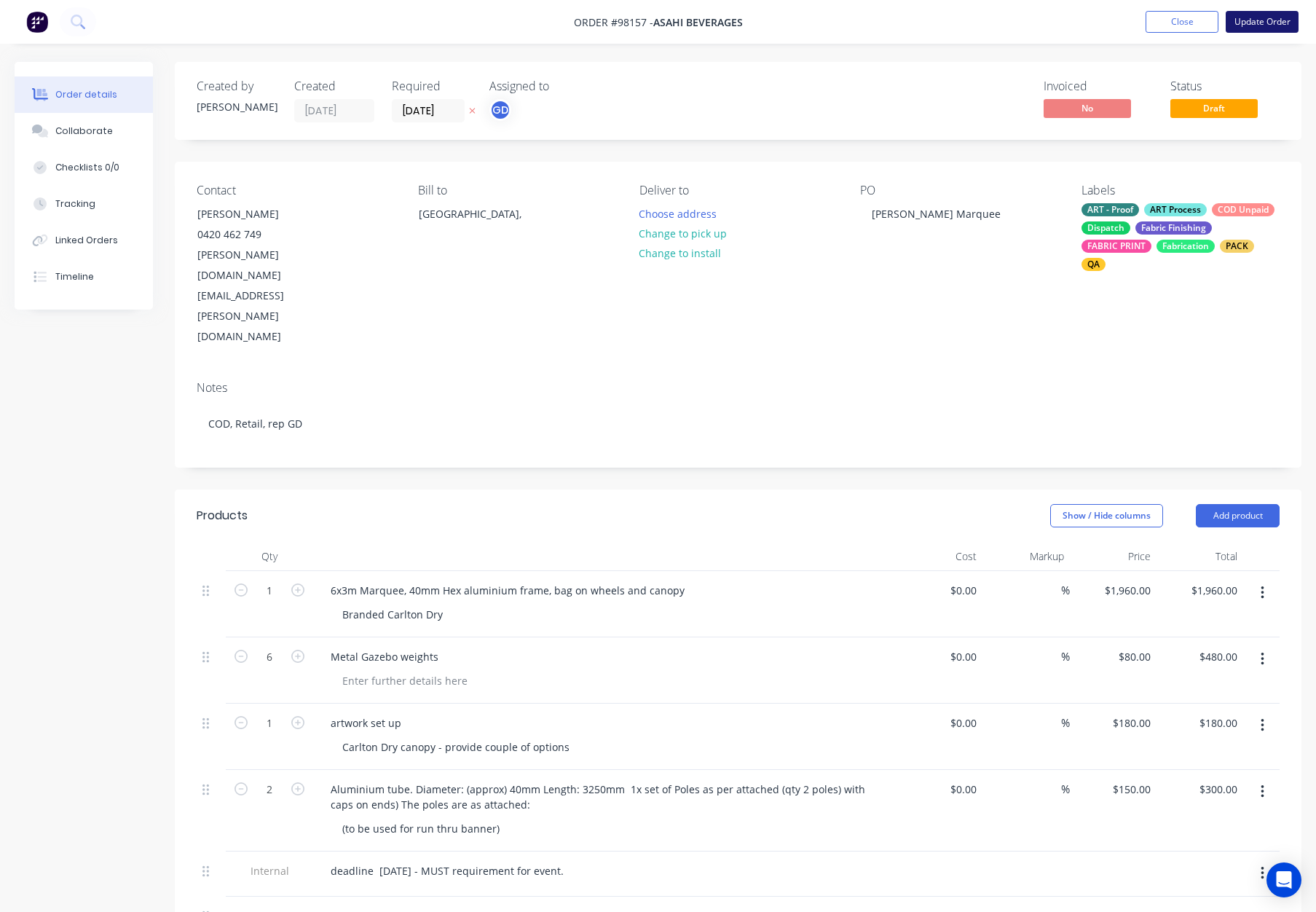
click at [1266, 18] on button "Update Order" at bounding box center [1262, 21] width 73 height 22
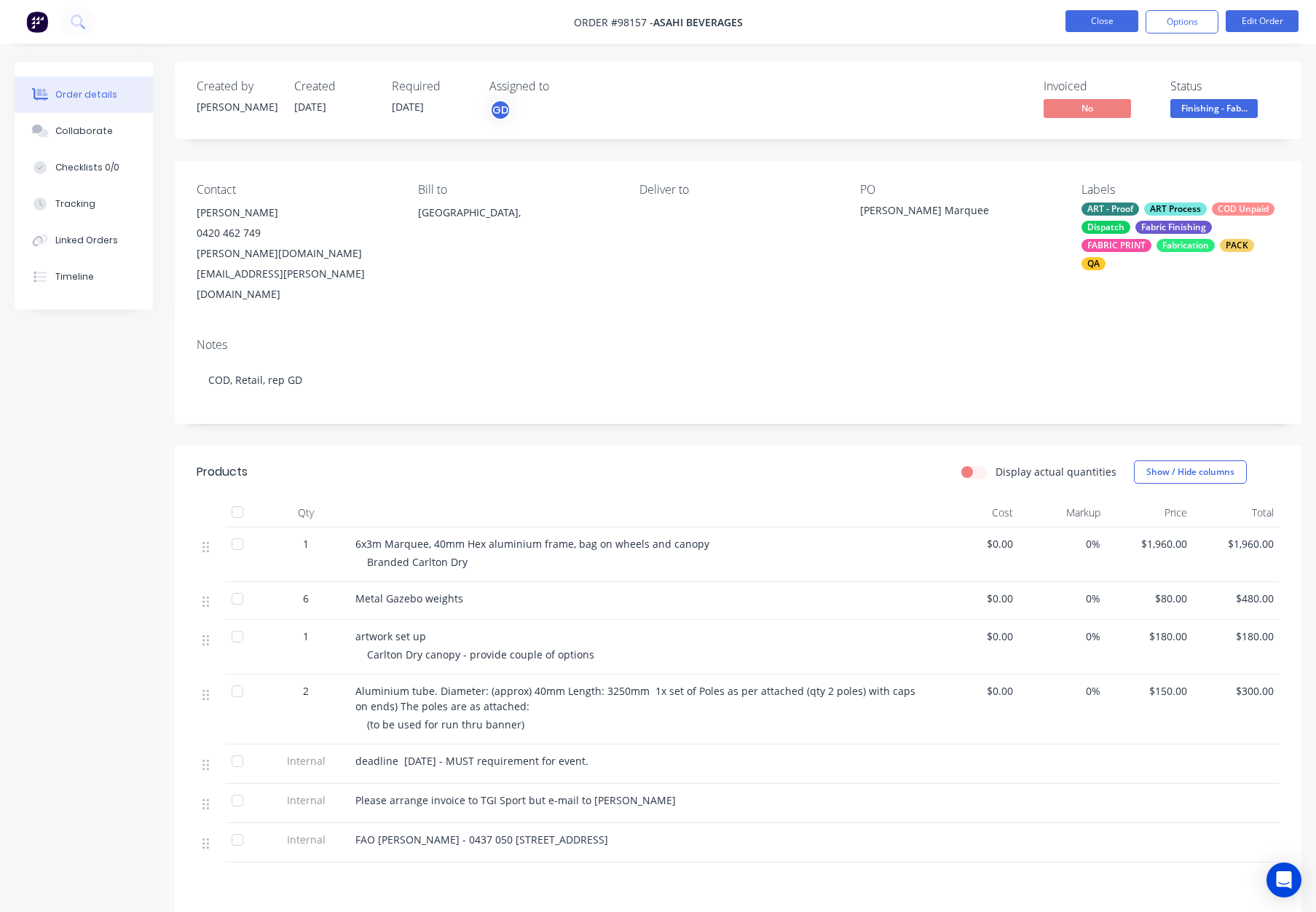
click at [1088, 21] on button "Close" at bounding box center [1102, 21] width 73 height 22
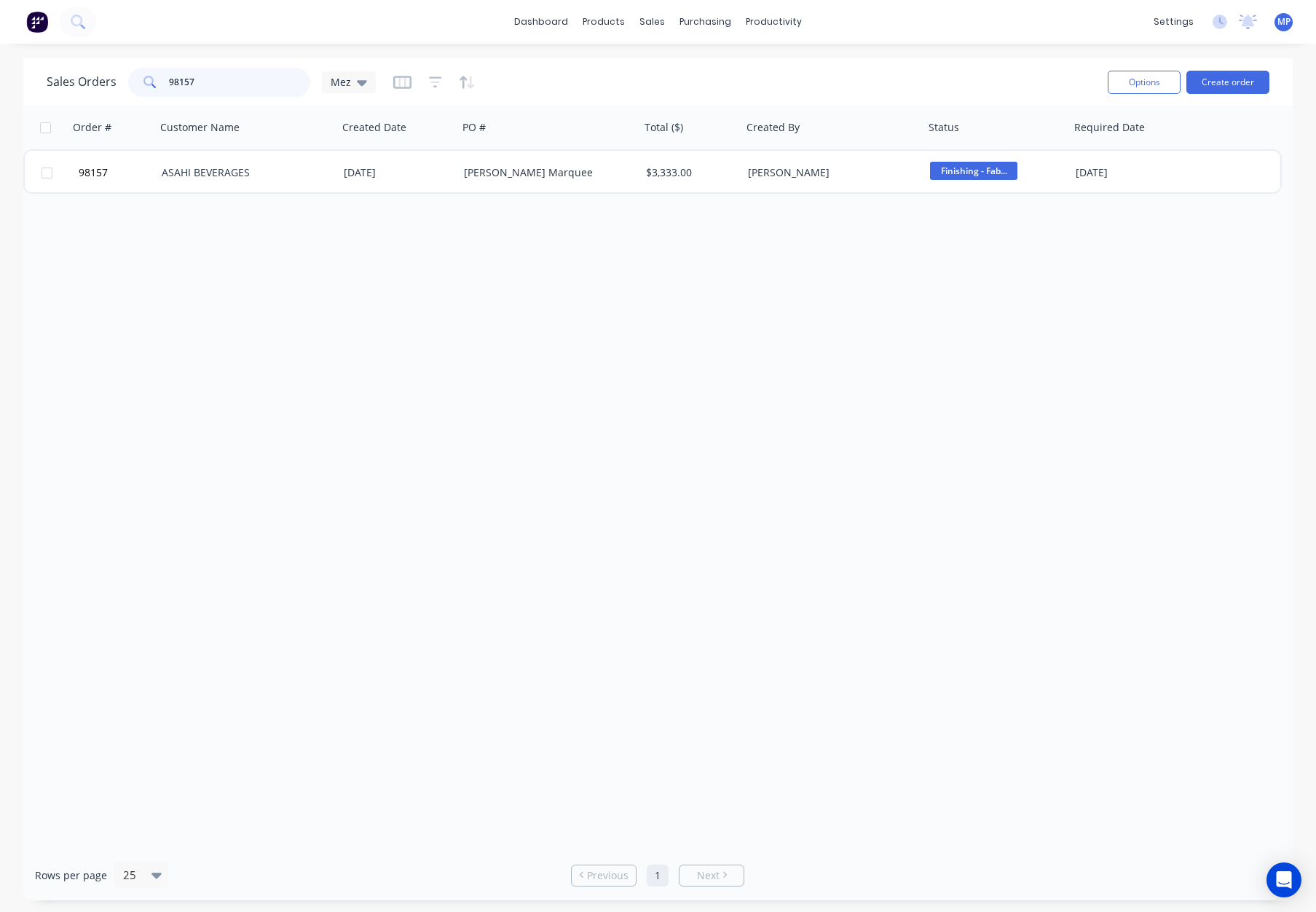
drag, startPoint x: 210, startPoint y: 89, endPoint x: 222, endPoint y: 84, distance: 13.0
click at [210, 89] on input "98157" at bounding box center [239, 82] width 142 height 29
drag, startPoint x: 252, startPoint y: 79, endPoint x: 54, endPoint y: 76, distance: 198.0
click at [55, 76] on div "Sales Orders 98157 Mez" at bounding box center [211, 82] width 330 height 29
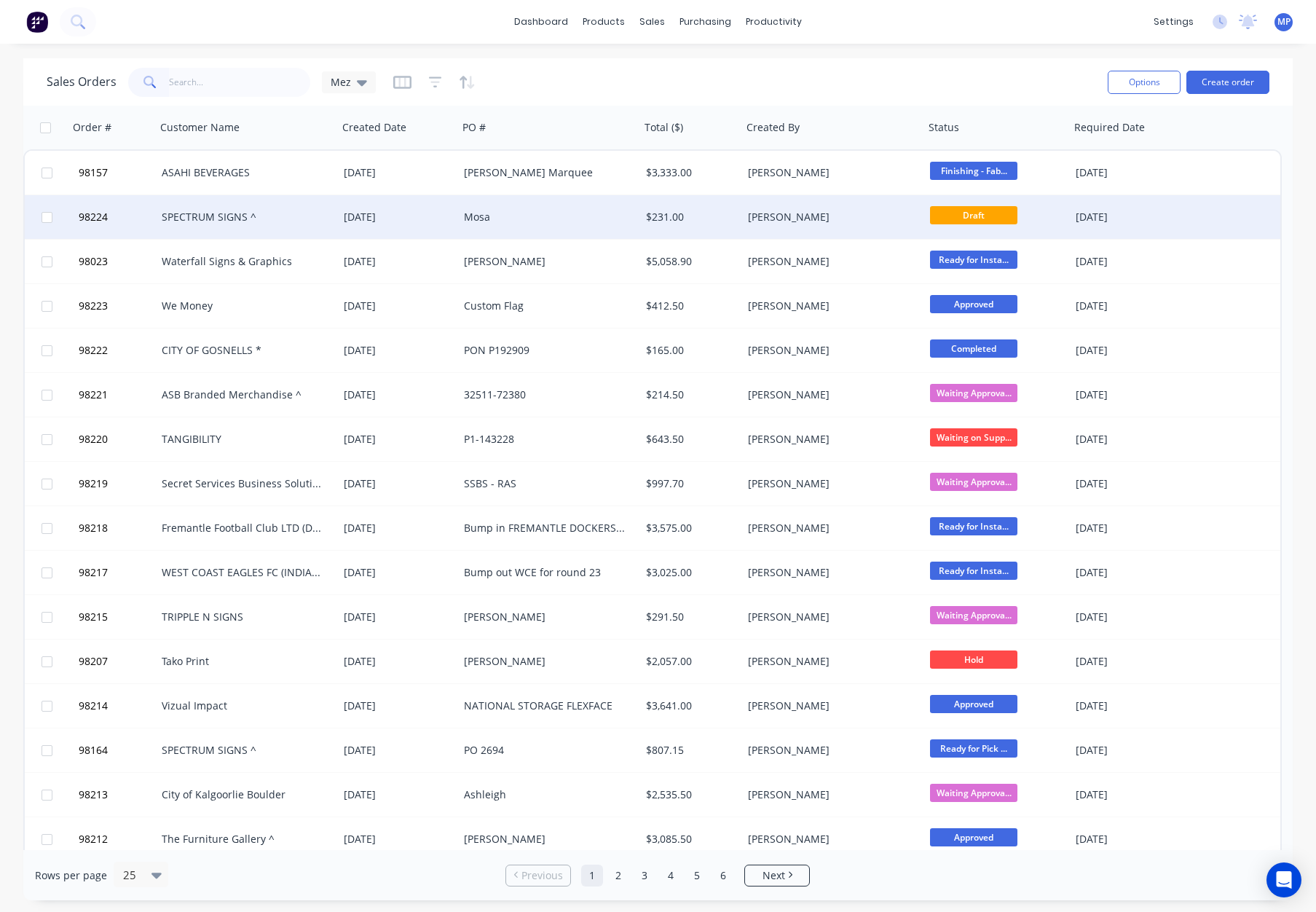
click at [753, 216] on div "[PERSON_NAME]" at bounding box center [829, 217] width 162 height 15
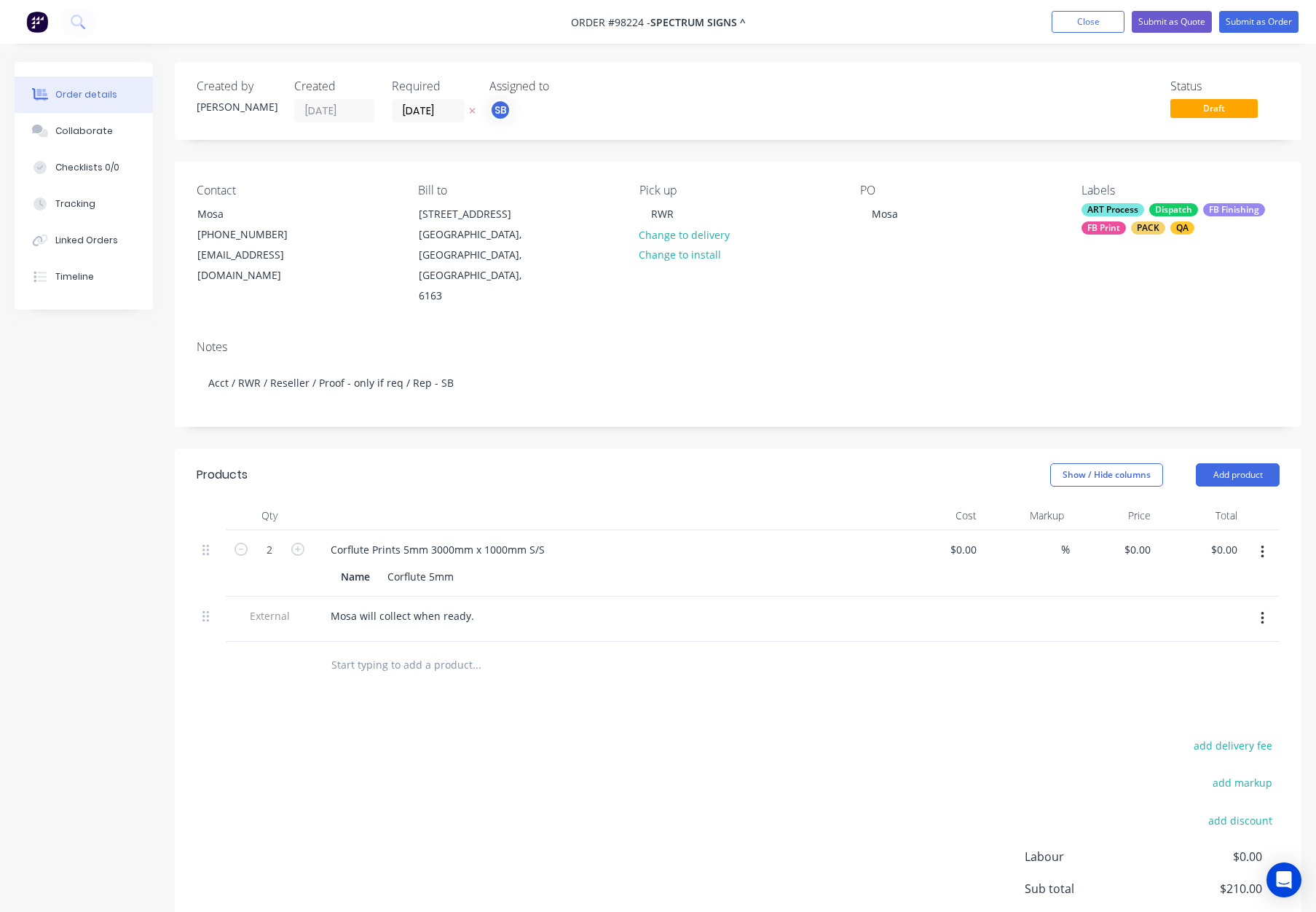
type input "$105.00"
type input "$210.00"
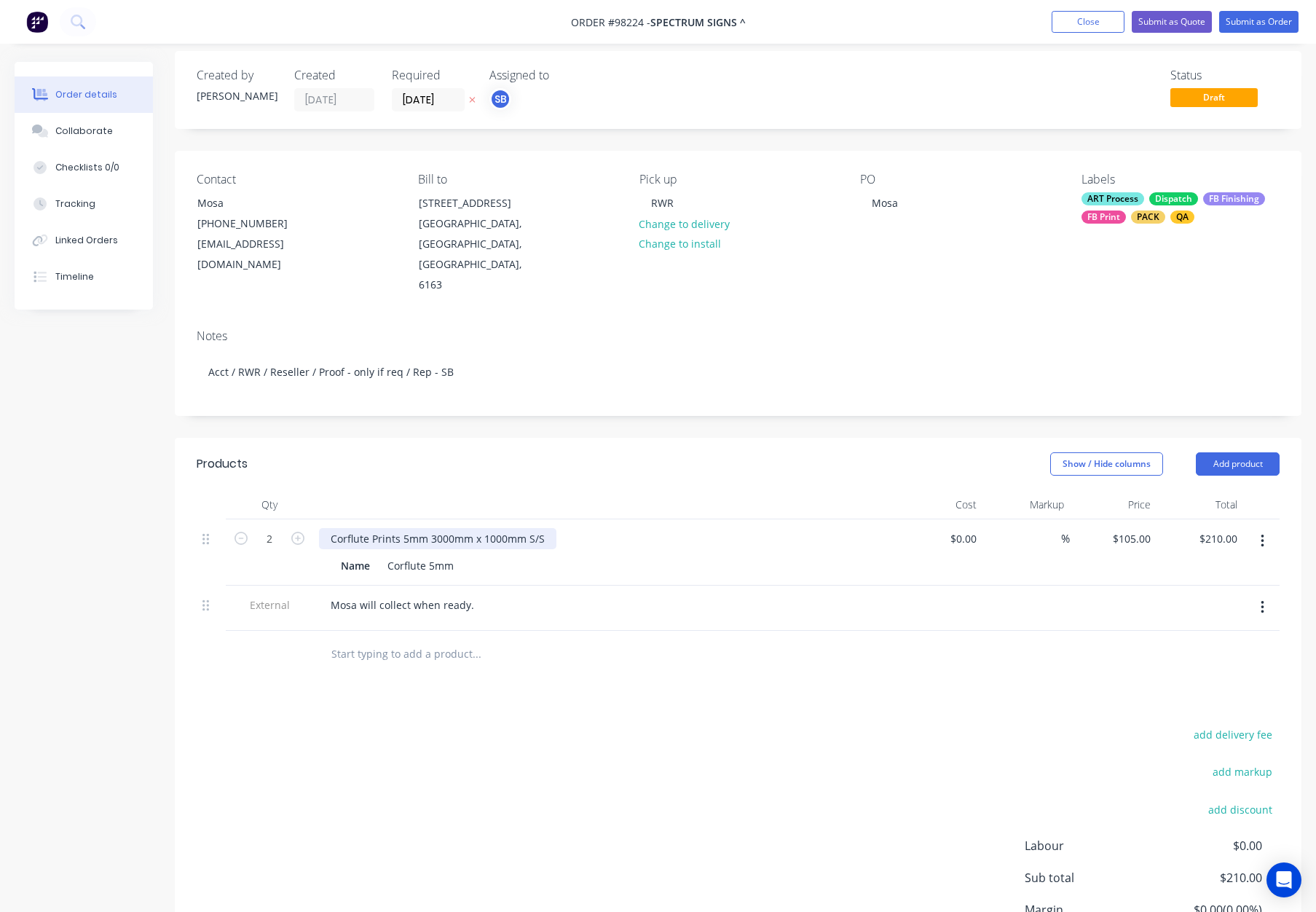
click at [334, 529] on div "Corflute Prints 5mm 3000mm x 1000mm S/S" at bounding box center [438, 539] width 238 height 21
click at [329, 529] on div "Corflute Prints 5mm 3000mm x 1000mm S/S" at bounding box center [438, 539] width 238 height 21
drag, startPoint x: 432, startPoint y: 498, endPoint x: 455, endPoint y: 499, distance: 23.0
click at [455, 529] on div "5mm Corflute Prints 5mm 3000mm x 1000mm S/S" at bounding box center [451, 539] width 265 height 21
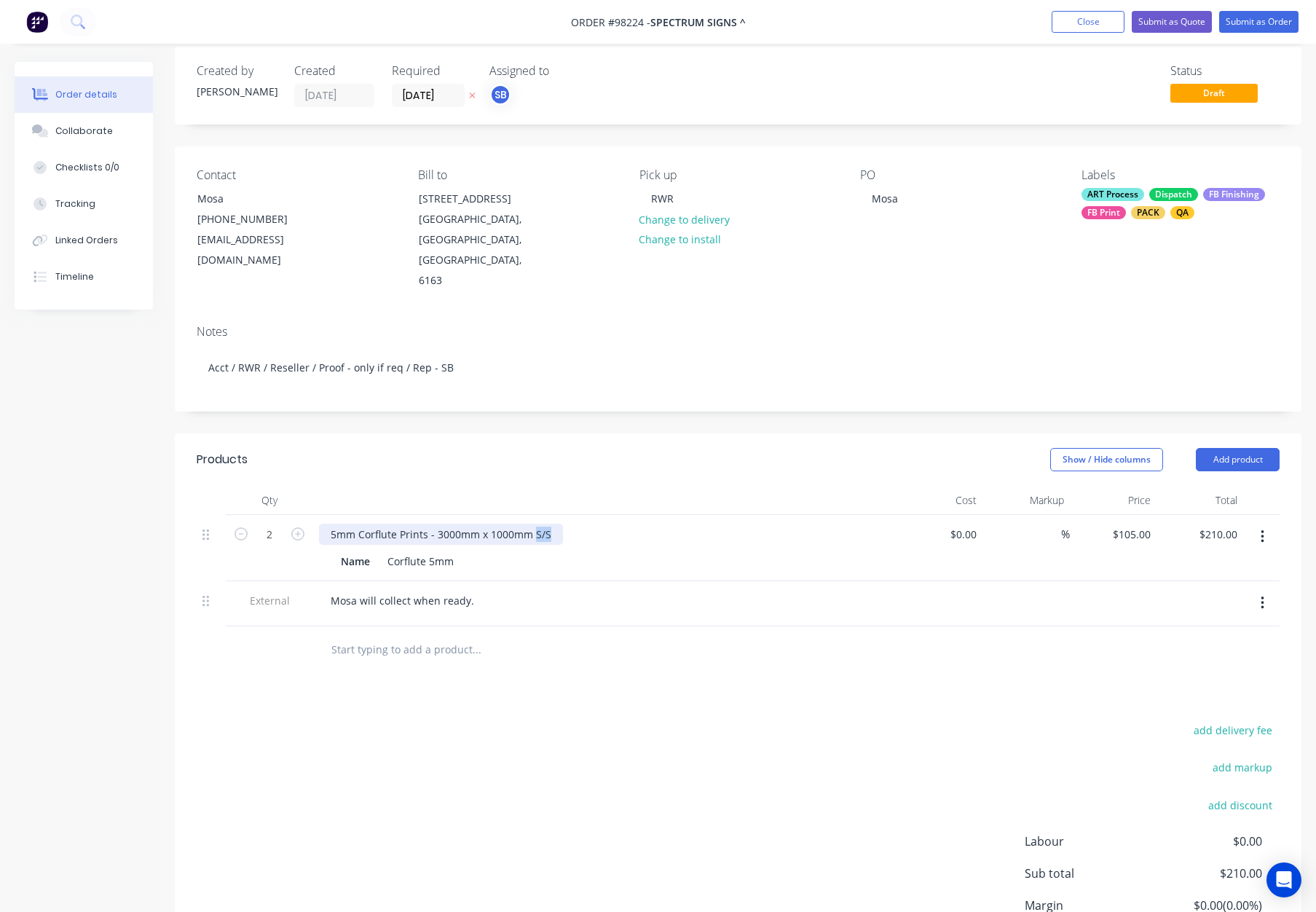
drag, startPoint x: 536, startPoint y: 495, endPoint x: 571, endPoint y: 495, distance: 35.0
click at [571, 524] on div "5mm Corflute Prints - 3000mm x 1000mm S/S" at bounding box center [605, 534] width 572 height 21
click at [697, 635] on div at bounding box center [537, 650] width 437 height 29
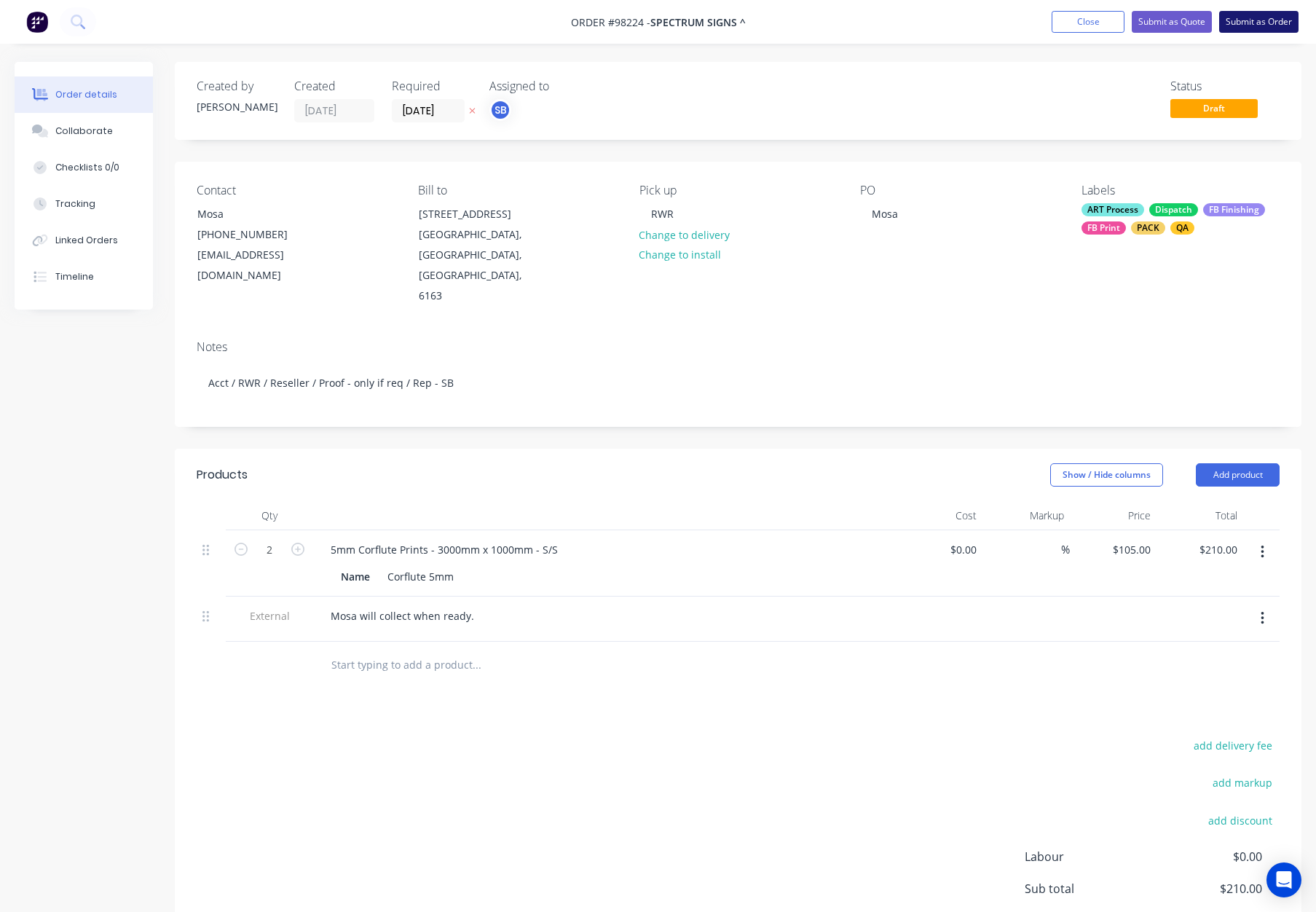
click at [1241, 22] on button "Submit as Order" at bounding box center [1259, 21] width 80 height 22
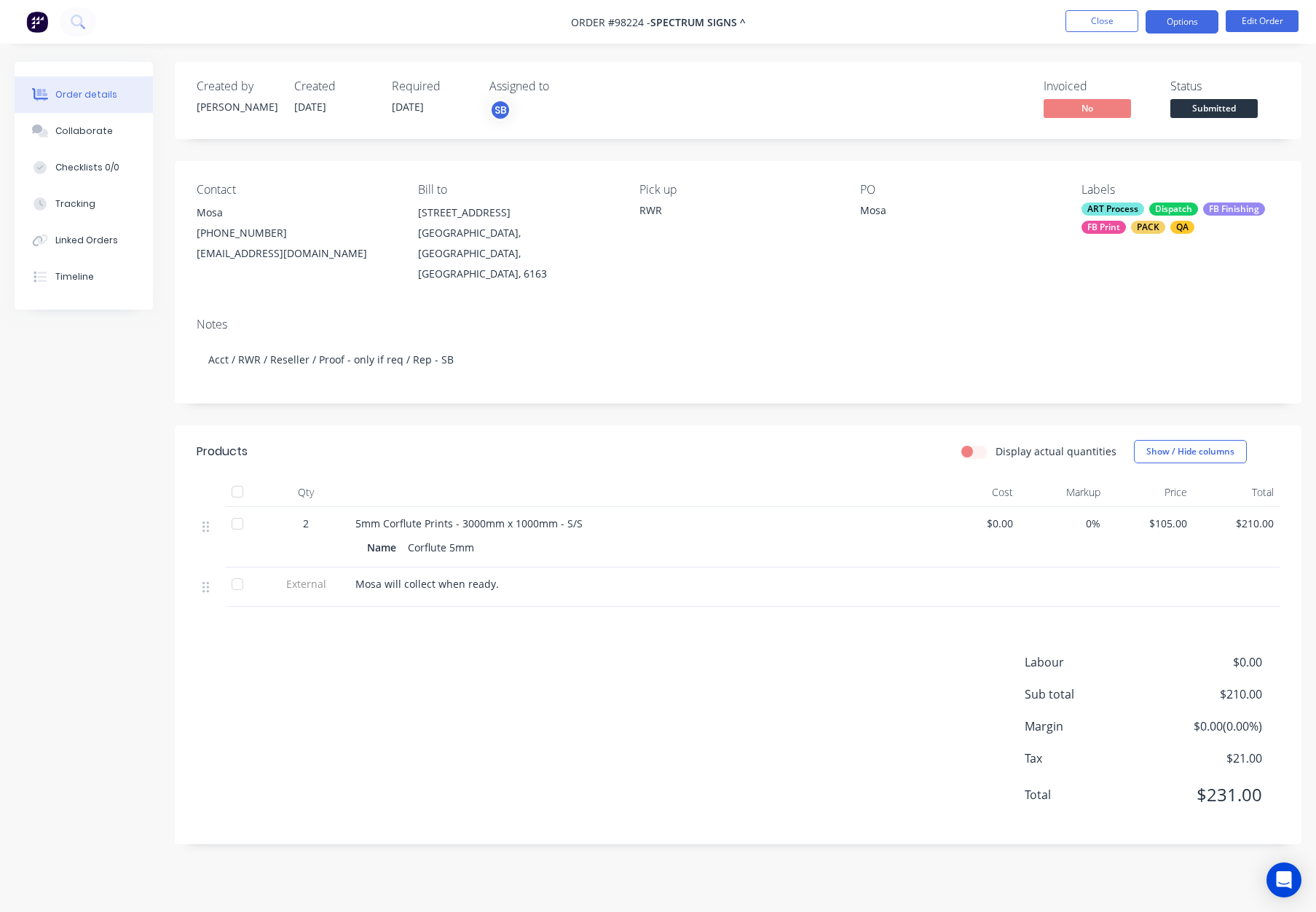
click at [1167, 24] on button "Options" at bounding box center [1183, 22] width 73 height 24
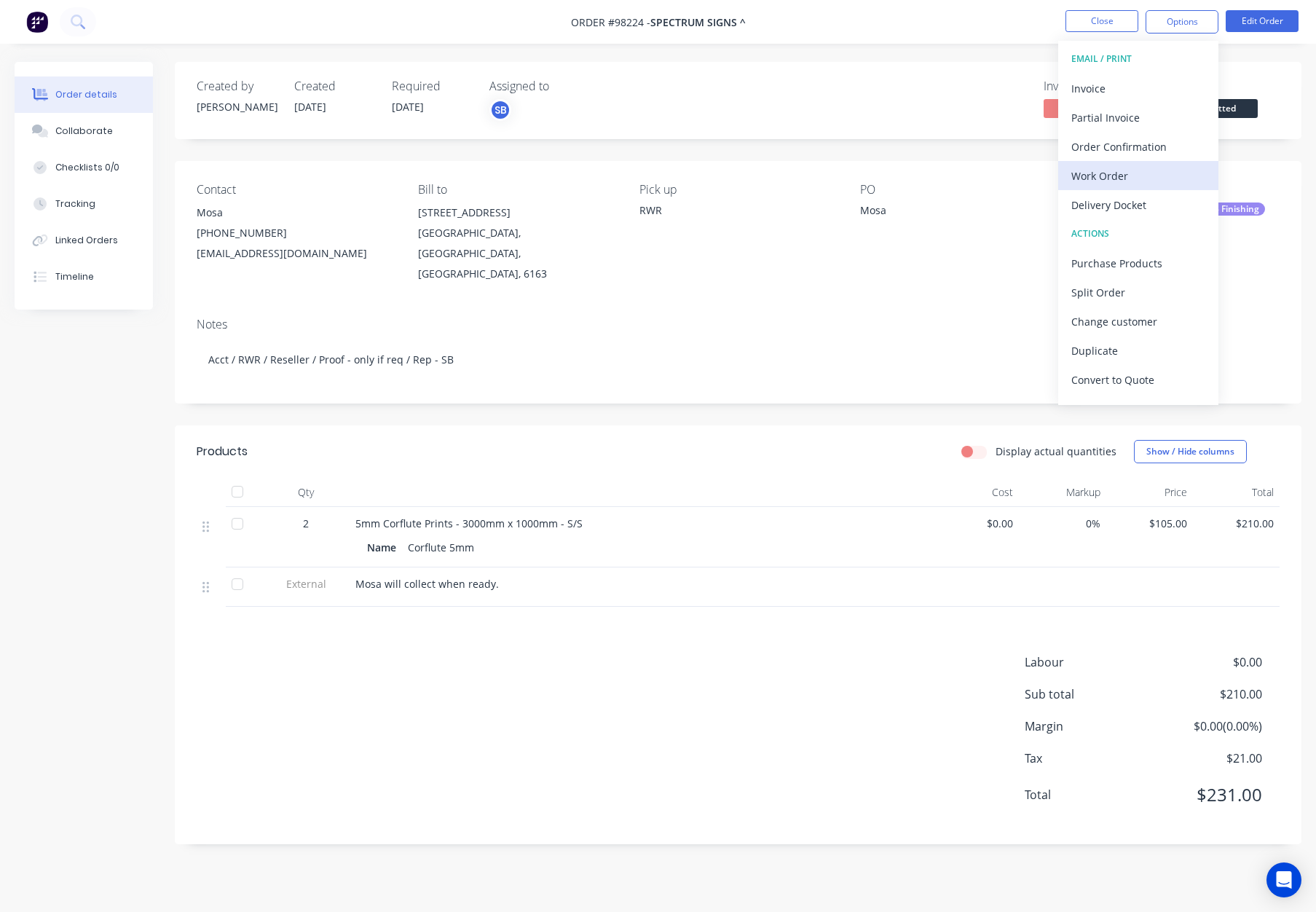
click at [1148, 178] on div "Work Order" at bounding box center [1138, 176] width 134 height 21
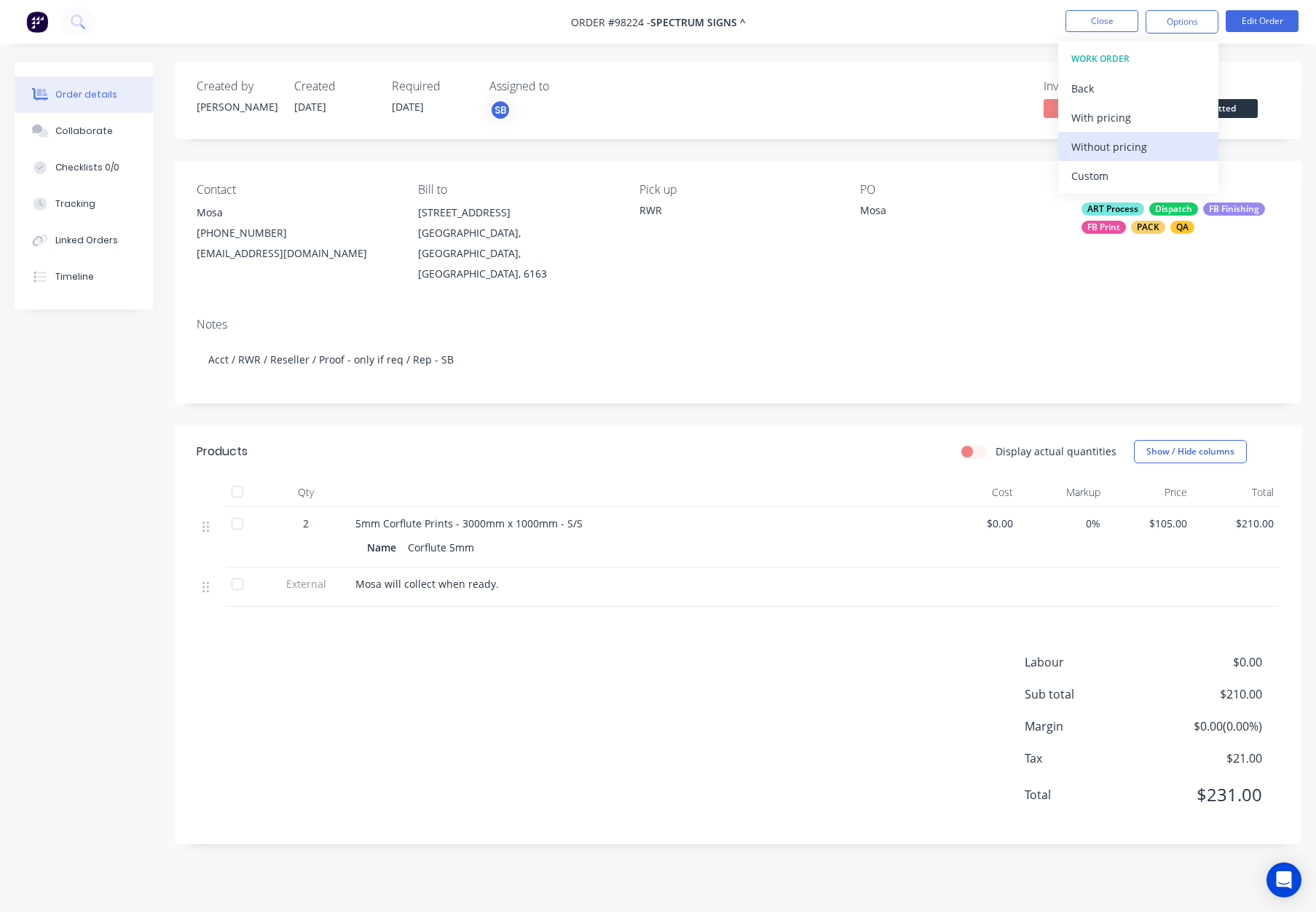
click at [1141, 132] on button "Without pricing" at bounding box center [1138, 146] width 160 height 29
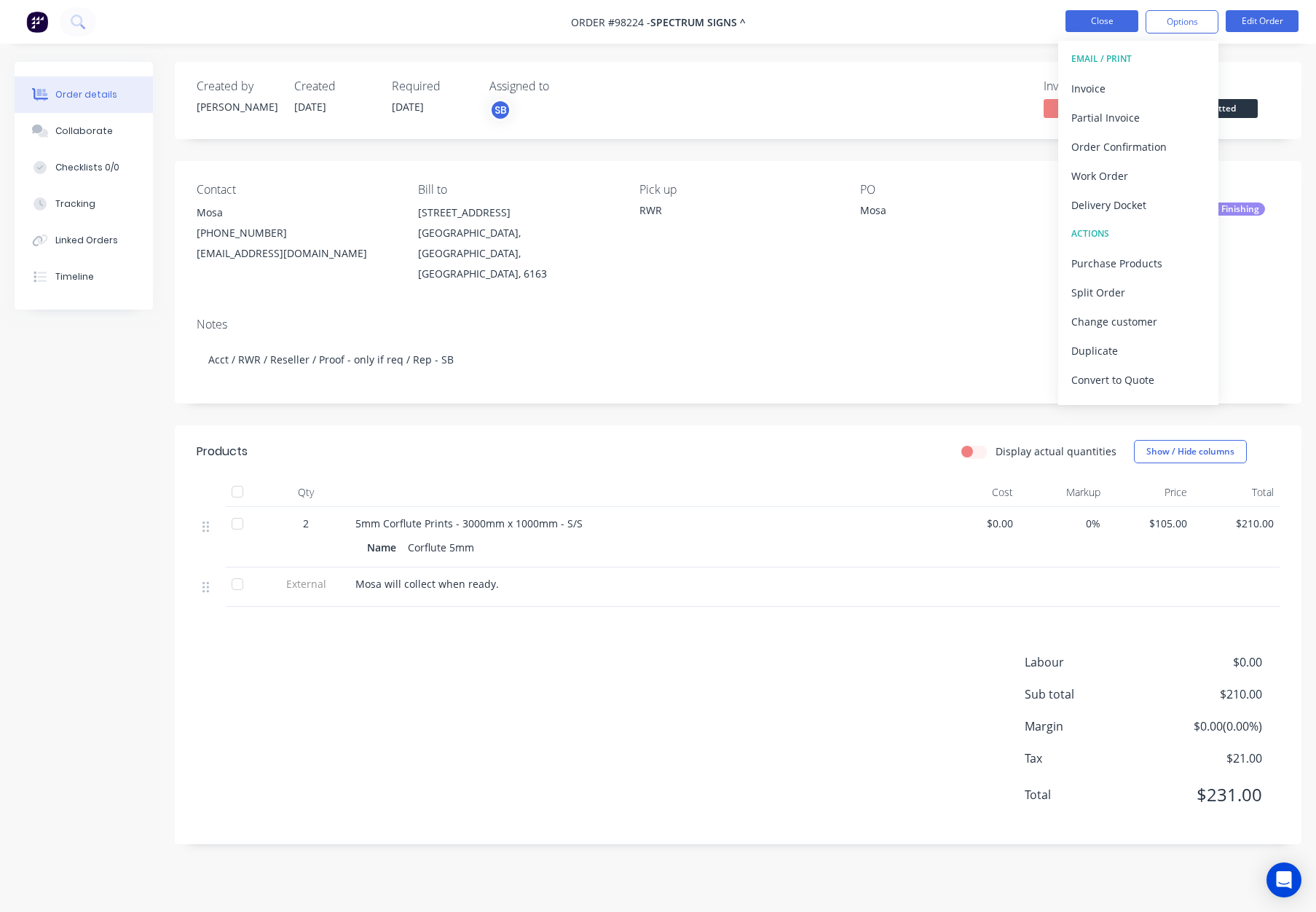
click at [1091, 19] on button "Close" at bounding box center [1102, 21] width 73 height 22
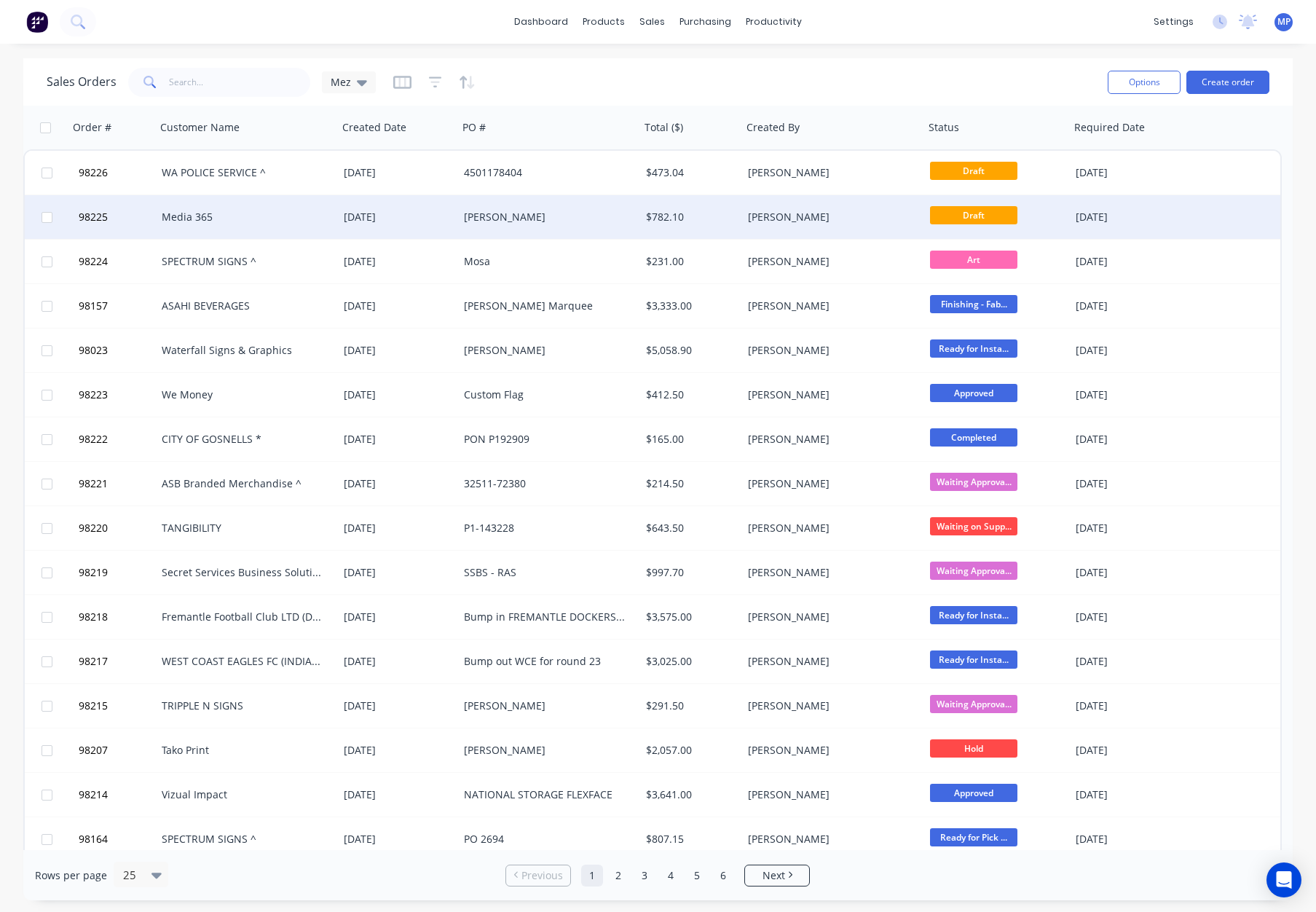
click at [727, 218] on div "$782.10" at bounding box center [689, 217] width 86 height 15
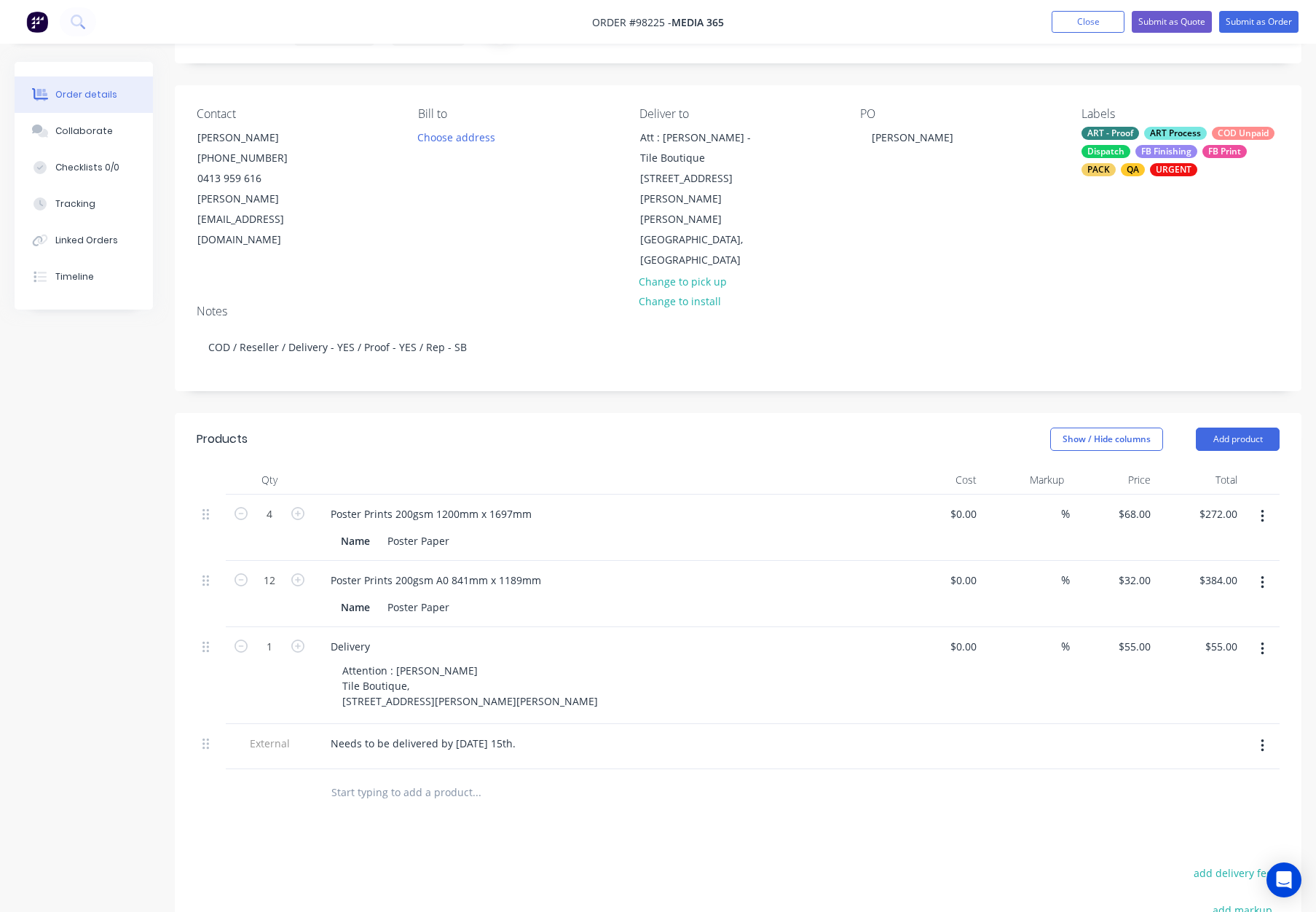
scroll to position [99, 0]
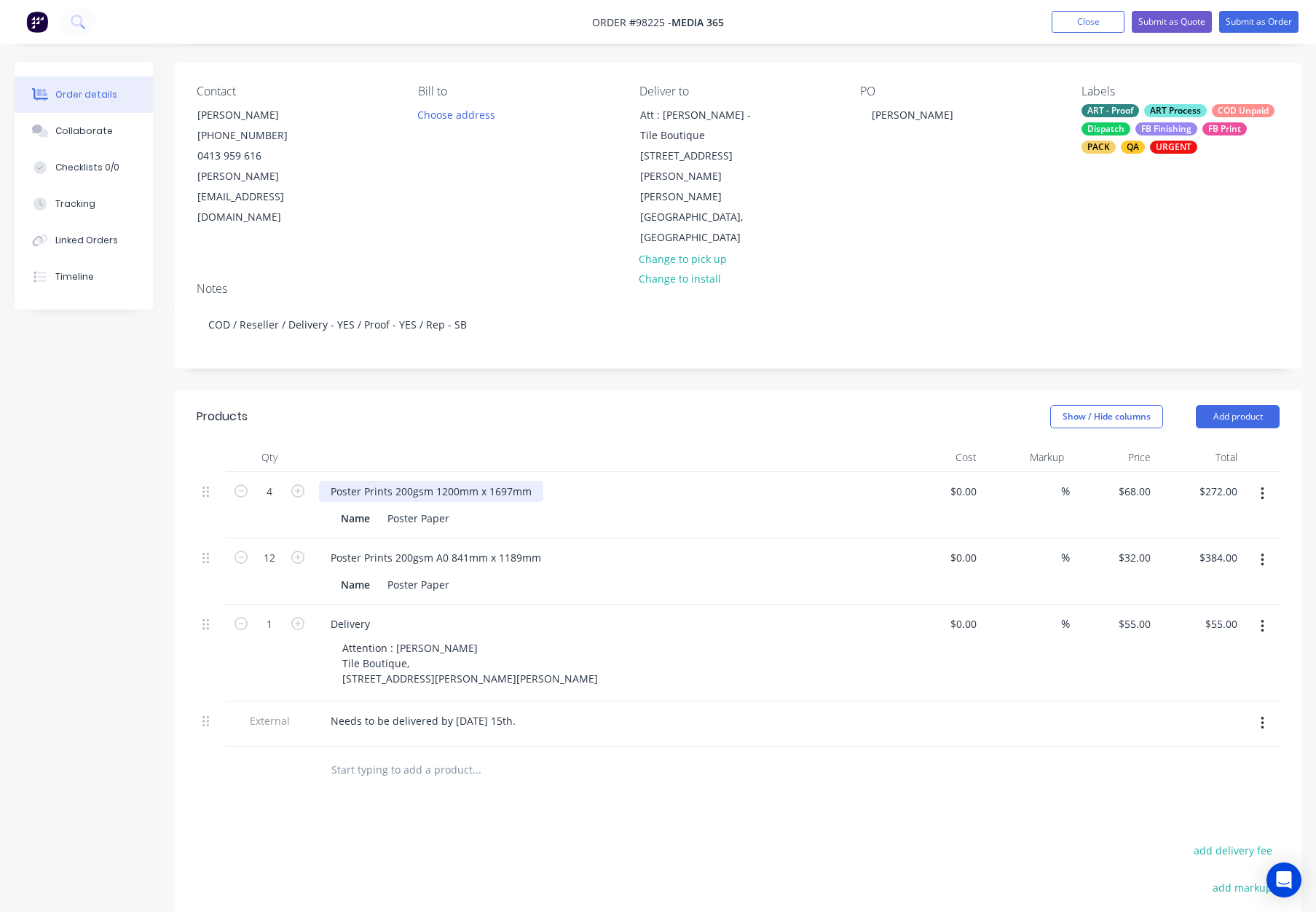
click at [389, 481] on div "Poster Prints 200gsm 1200mm x 1697mm" at bounding box center [431, 491] width 224 height 21
click at [395, 481] on div "Poster Prints 200gsm 1200mm x 1697mm" at bounding box center [431, 491] width 224 height 21
drag, startPoint x: 439, startPoint y: 451, endPoint x: 468, endPoint y: 462, distance: 31.0
click at [439, 481] on div "Poster Prints - 200gsm 1200mm x 1697mm" at bounding box center [434, 491] width 231 height 21
click at [392, 547] on div "Poster Prints 200gsm A0 841mm x 1189mm" at bounding box center [436, 558] width 234 height 21
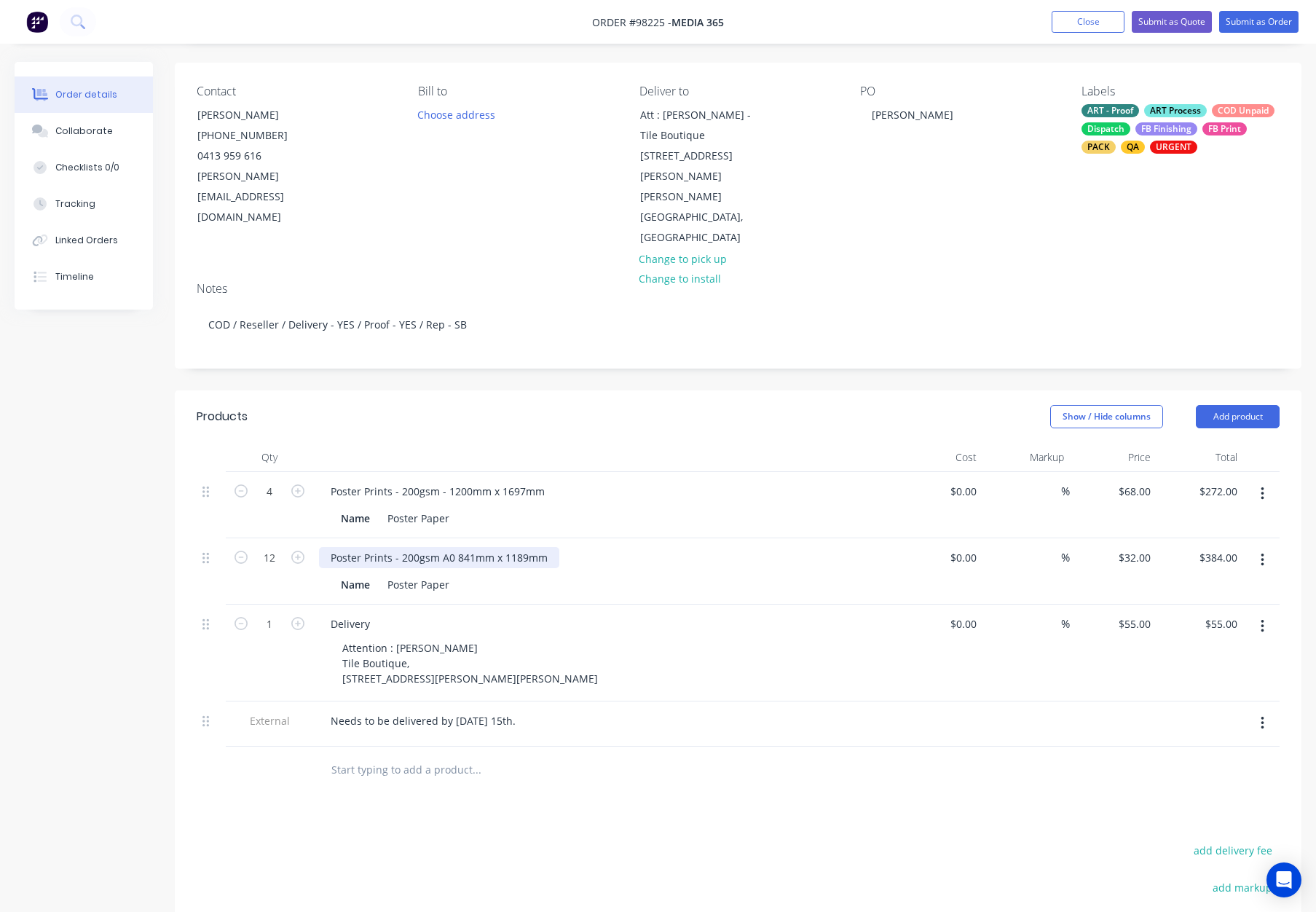
click at [440, 547] on div "Poster Prints - 200gsm A0 841mm x 1189mm" at bounding box center [439, 558] width 240 height 21
click at [458, 547] on div "Poster Prints - 200gsm - A0 841mm x 1189mm" at bounding box center [442, 558] width 247 height 21
click at [542, 405] on div "Show / Hide columns Add product" at bounding box center [853, 417] width 853 height 24
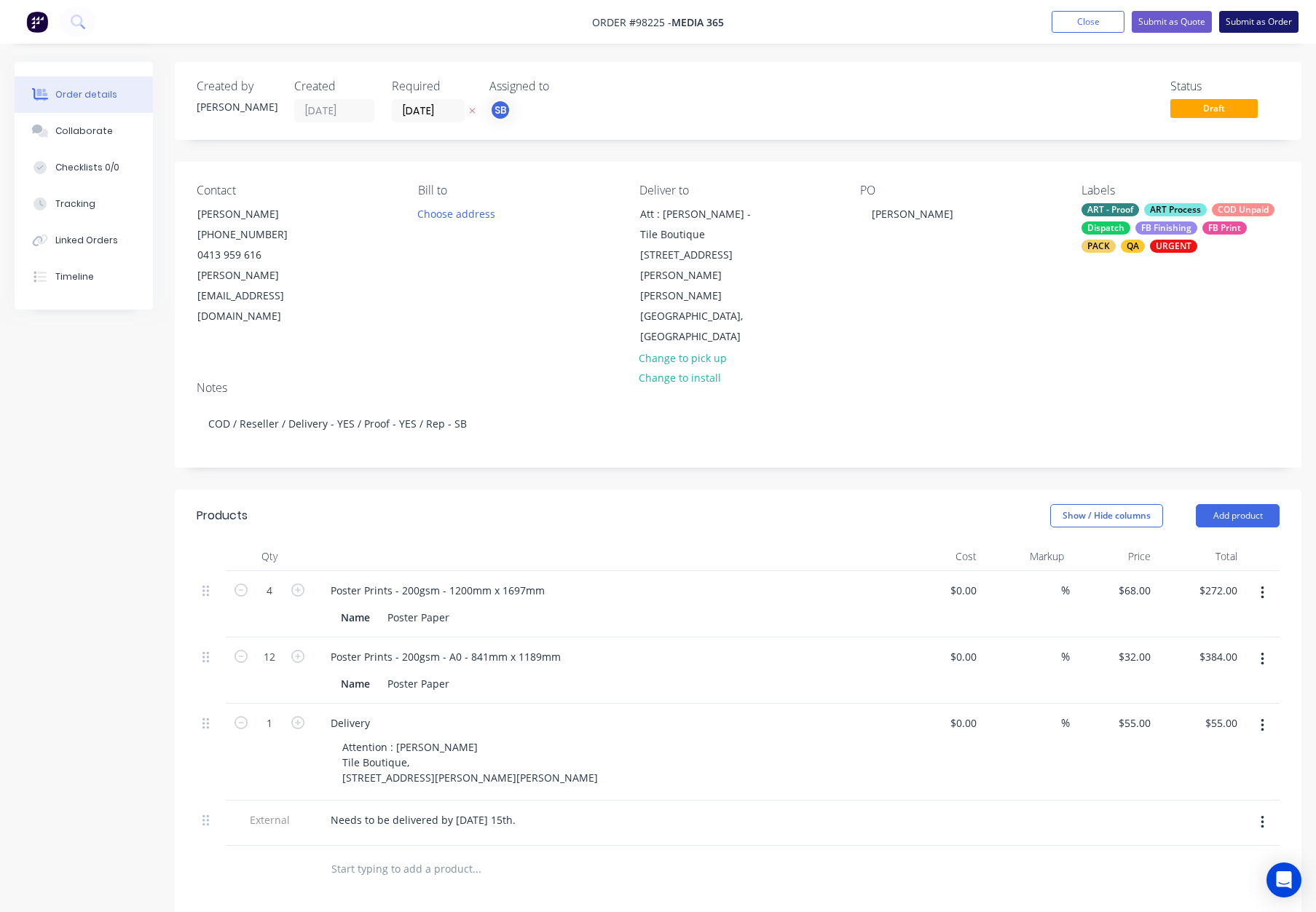
click at [1255, 15] on button "Submit as Order" at bounding box center [1259, 21] width 80 height 22
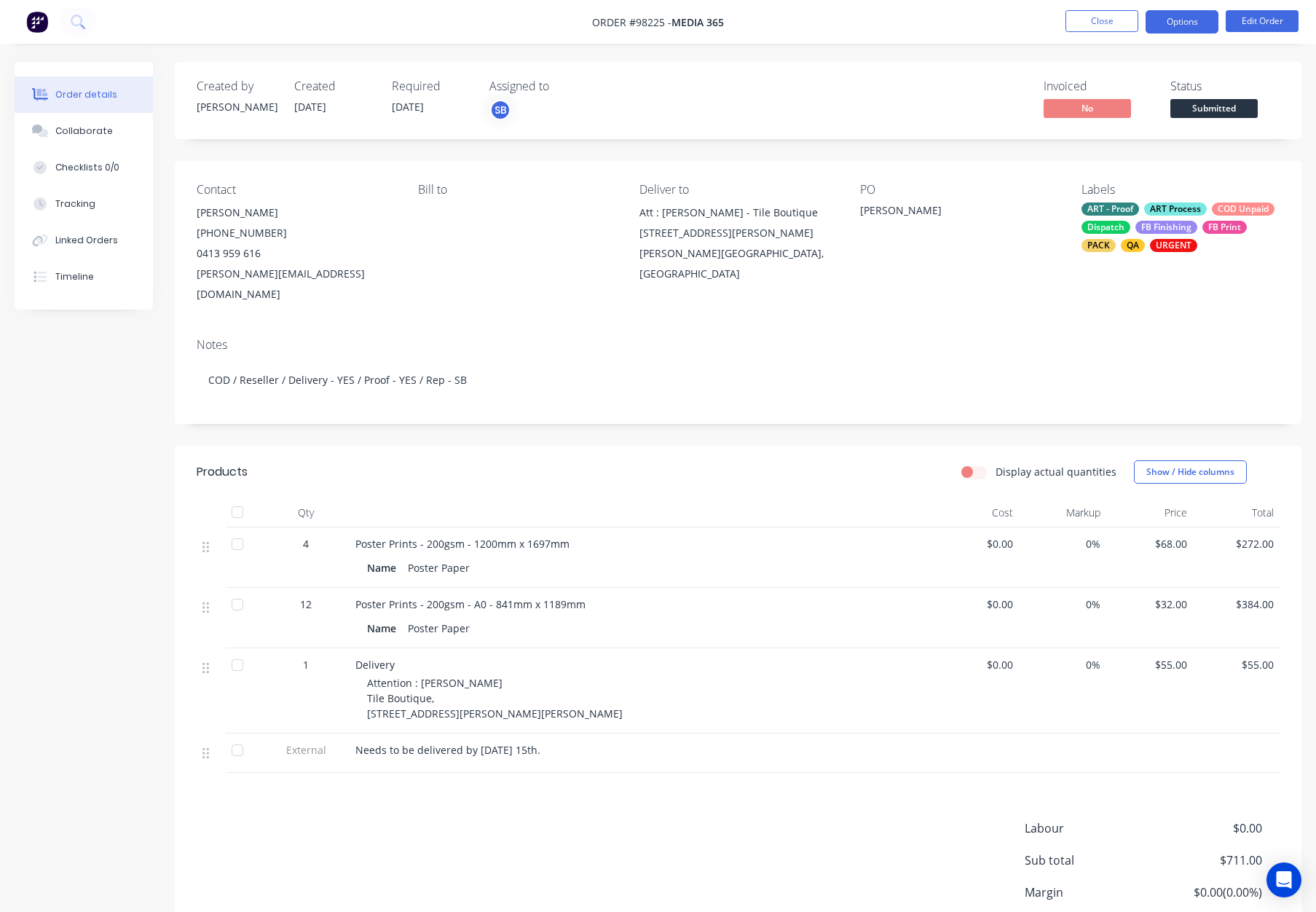
click at [1177, 23] on button "Options" at bounding box center [1183, 22] width 73 height 24
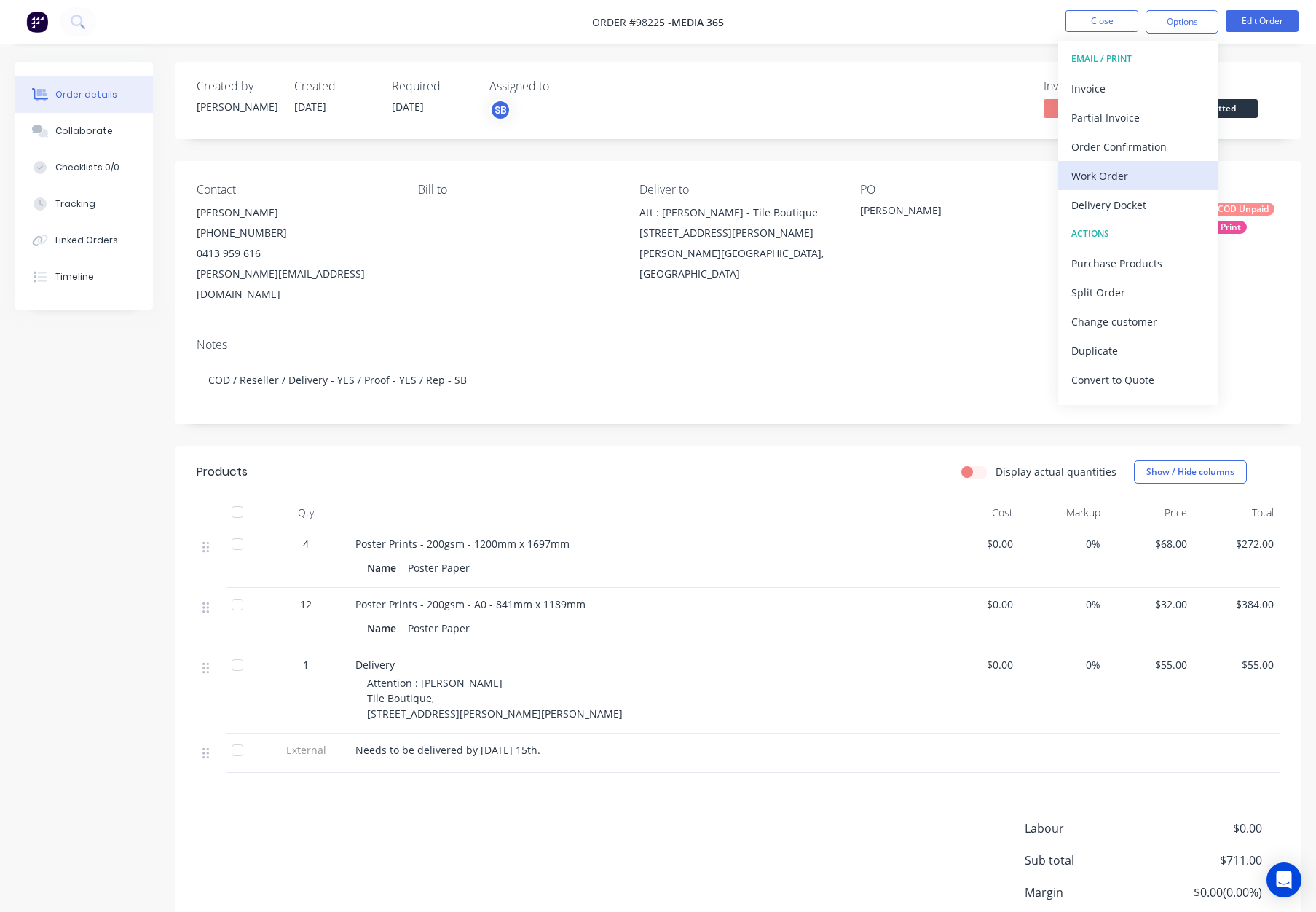
click at [1133, 172] on div "Work Order" at bounding box center [1138, 176] width 134 height 21
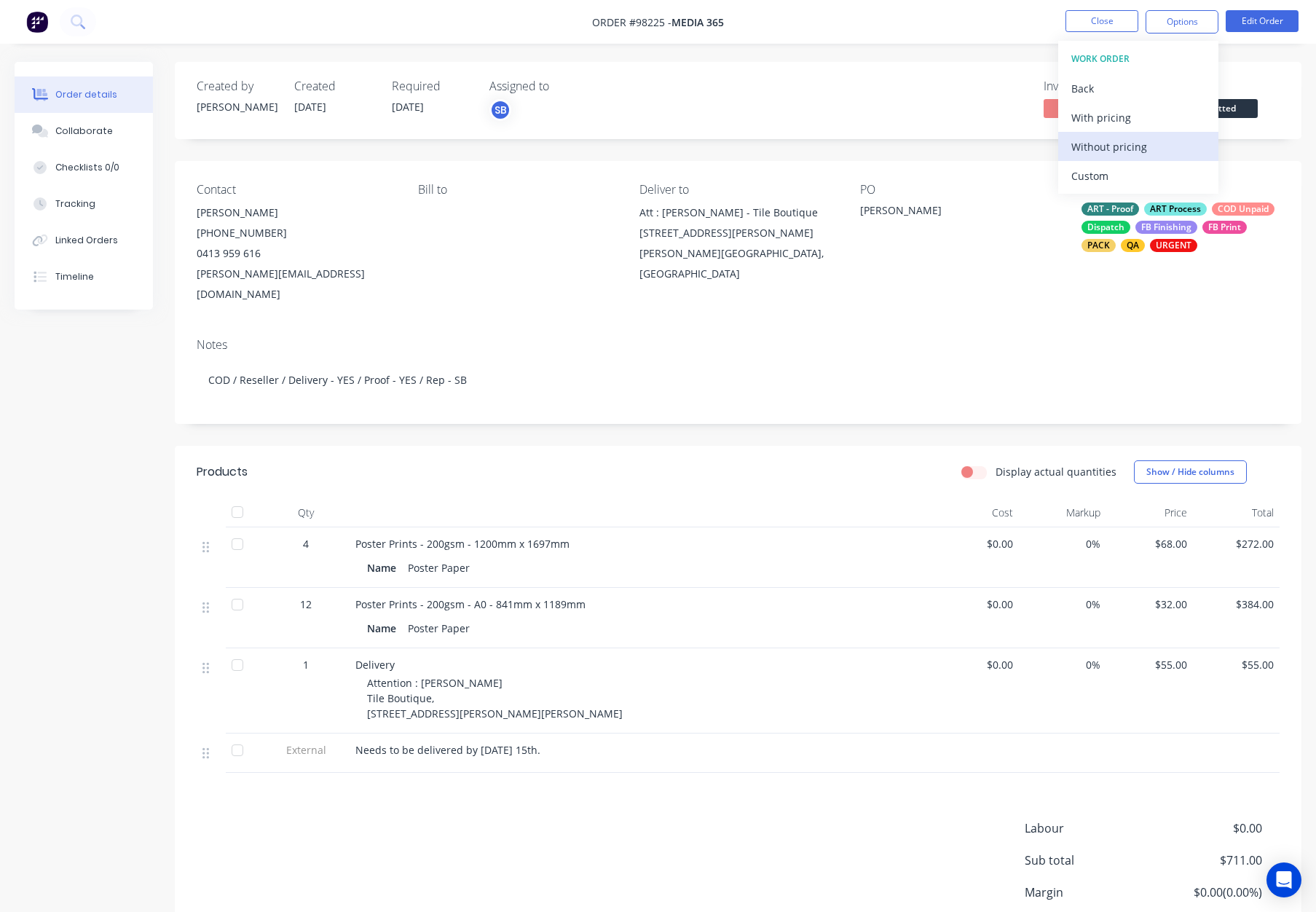
click at [1143, 151] on div "Without pricing" at bounding box center [1138, 147] width 134 height 21
click at [1107, 21] on button "Close" at bounding box center [1102, 21] width 73 height 22
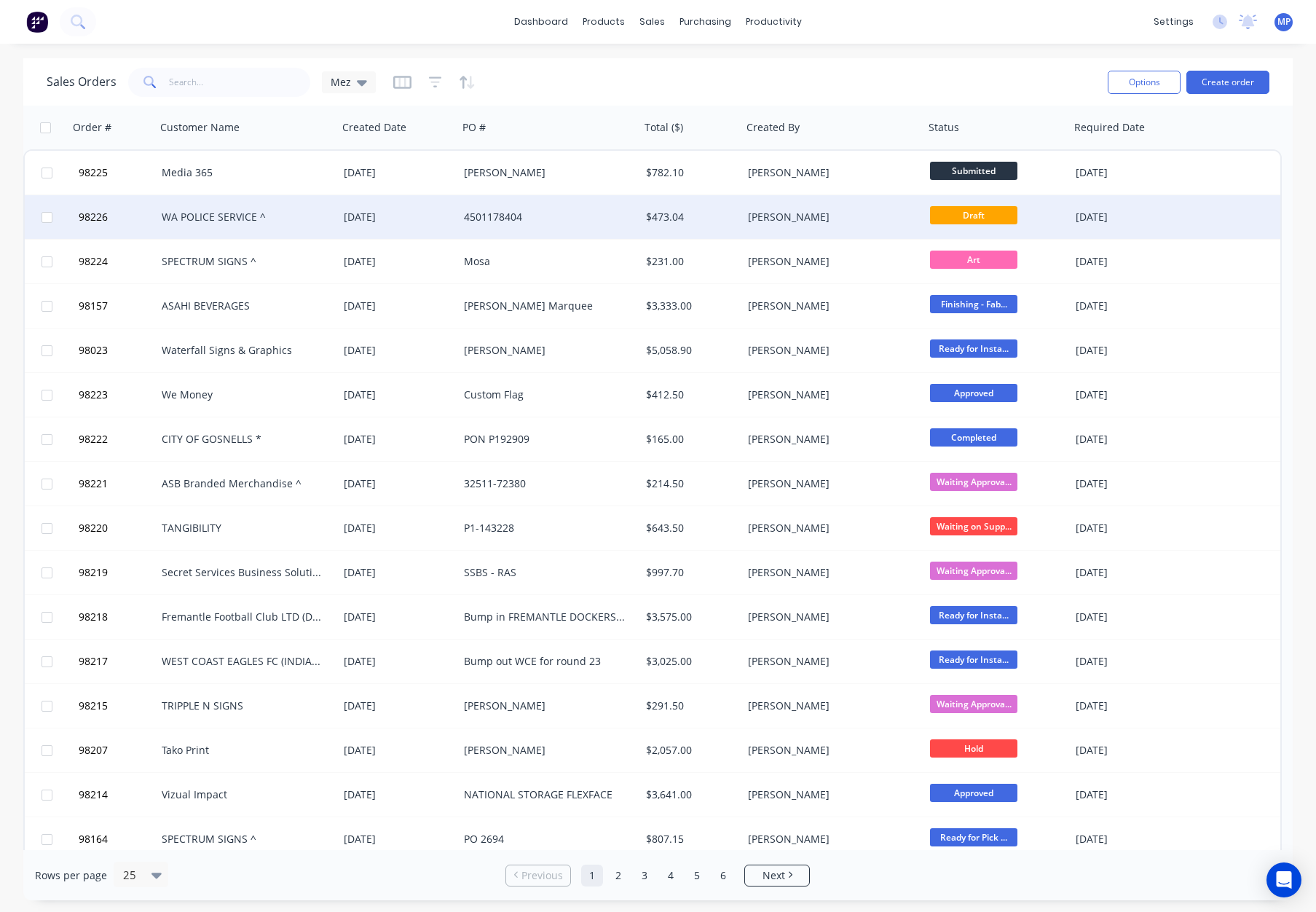
click at [572, 223] on div "4501178404" at bounding box center [545, 217] width 162 height 15
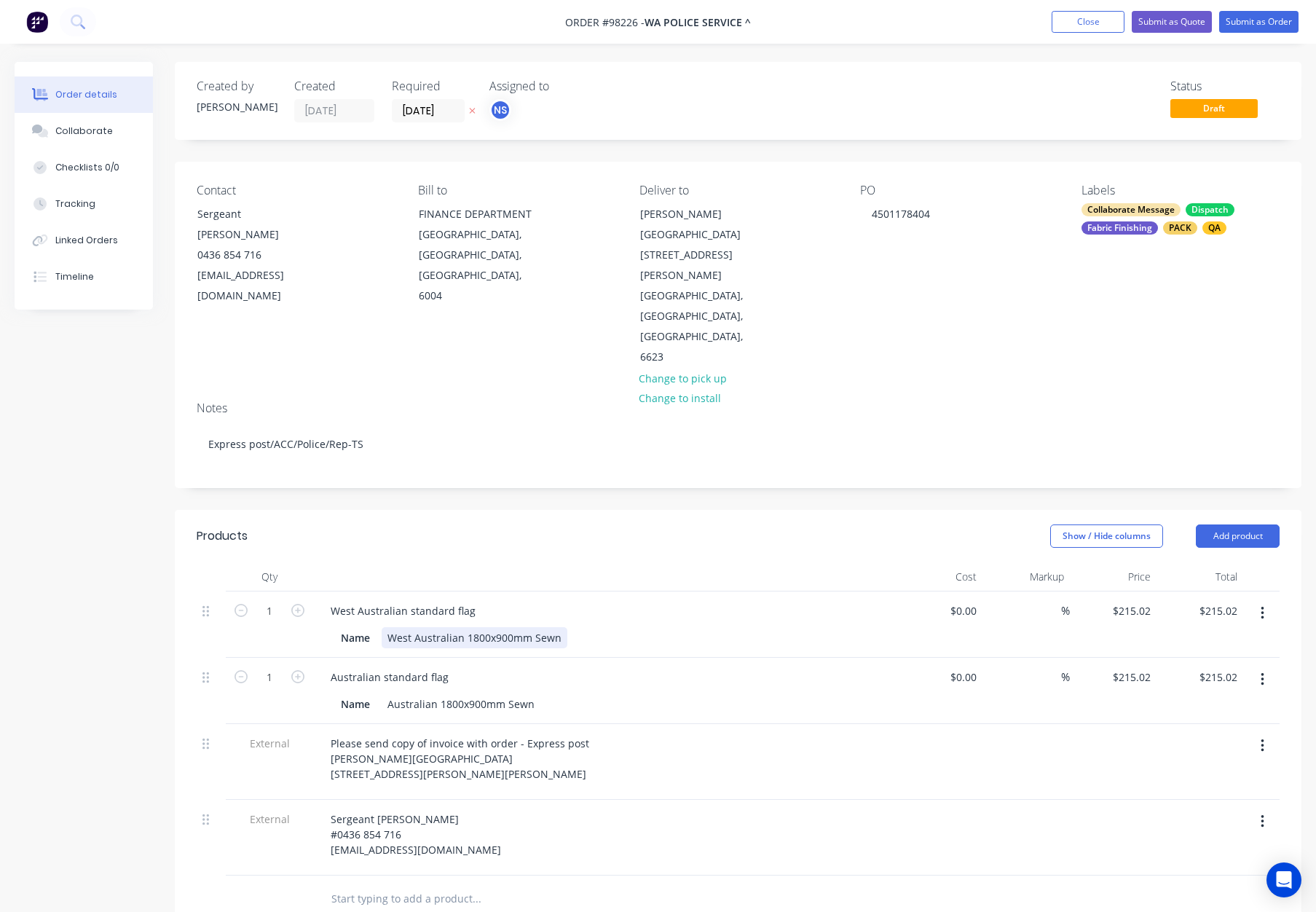
drag, startPoint x: 532, startPoint y: 557, endPoint x: 544, endPoint y: 559, distance: 12.2
click at [532, 628] on div "West Australian 1800x900mm Sewn" at bounding box center [474, 638] width 186 height 21
drag, startPoint x: 504, startPoint y: 623, endPoint x: 511, endPoint y: 628, distance: 8.6
click at [505, 694] on div "Australian 1800x900mm Sewn" at bounding box center [461, 704] width 159 height 21
click at [521, 510] on header "Products Show / Hide columns Add product" at bounding box center [738, 536] width 1127 height 53
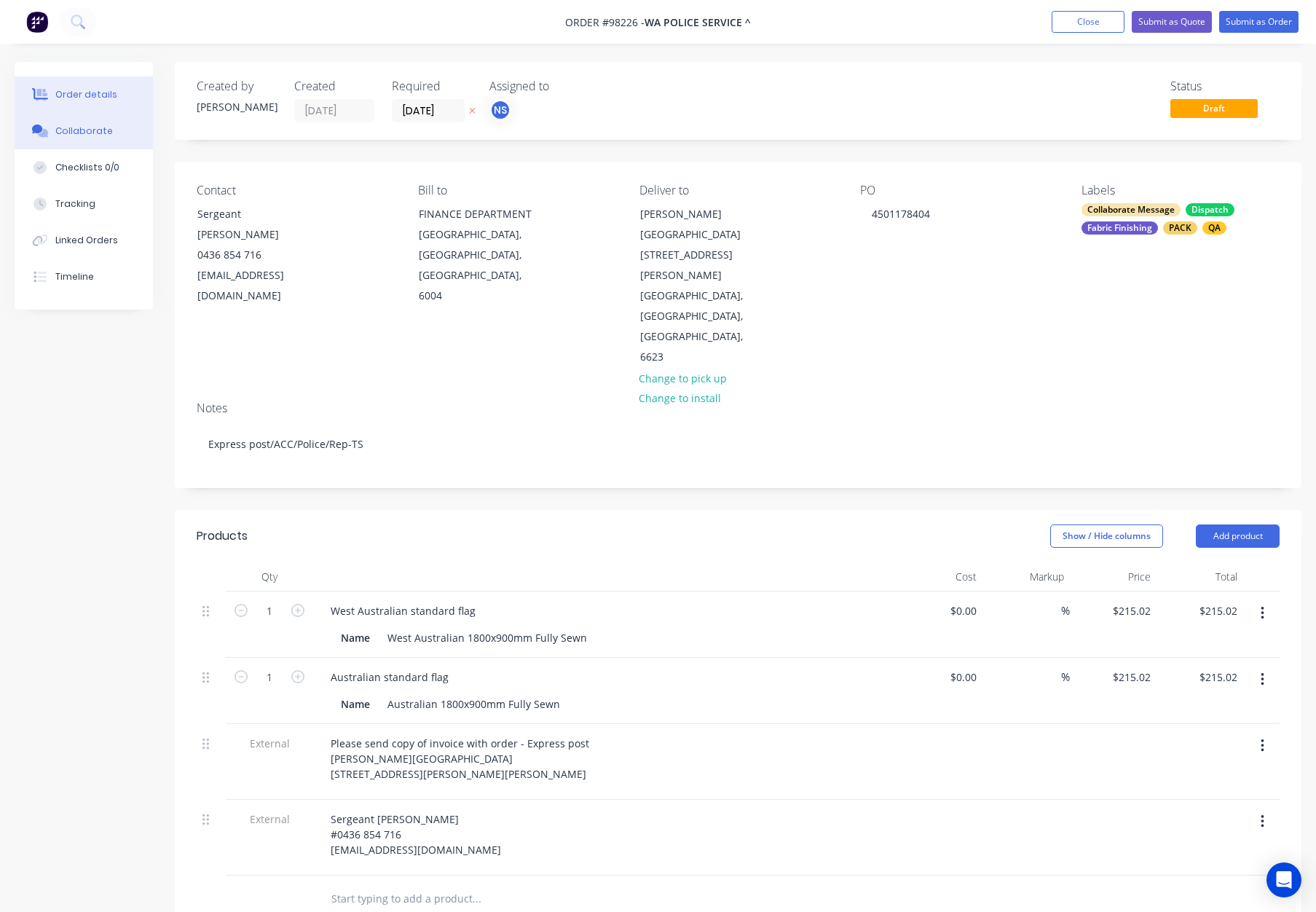
click at [69, 132] on div "Collaborate" at bounding box center [84, 131] width 58 height 13
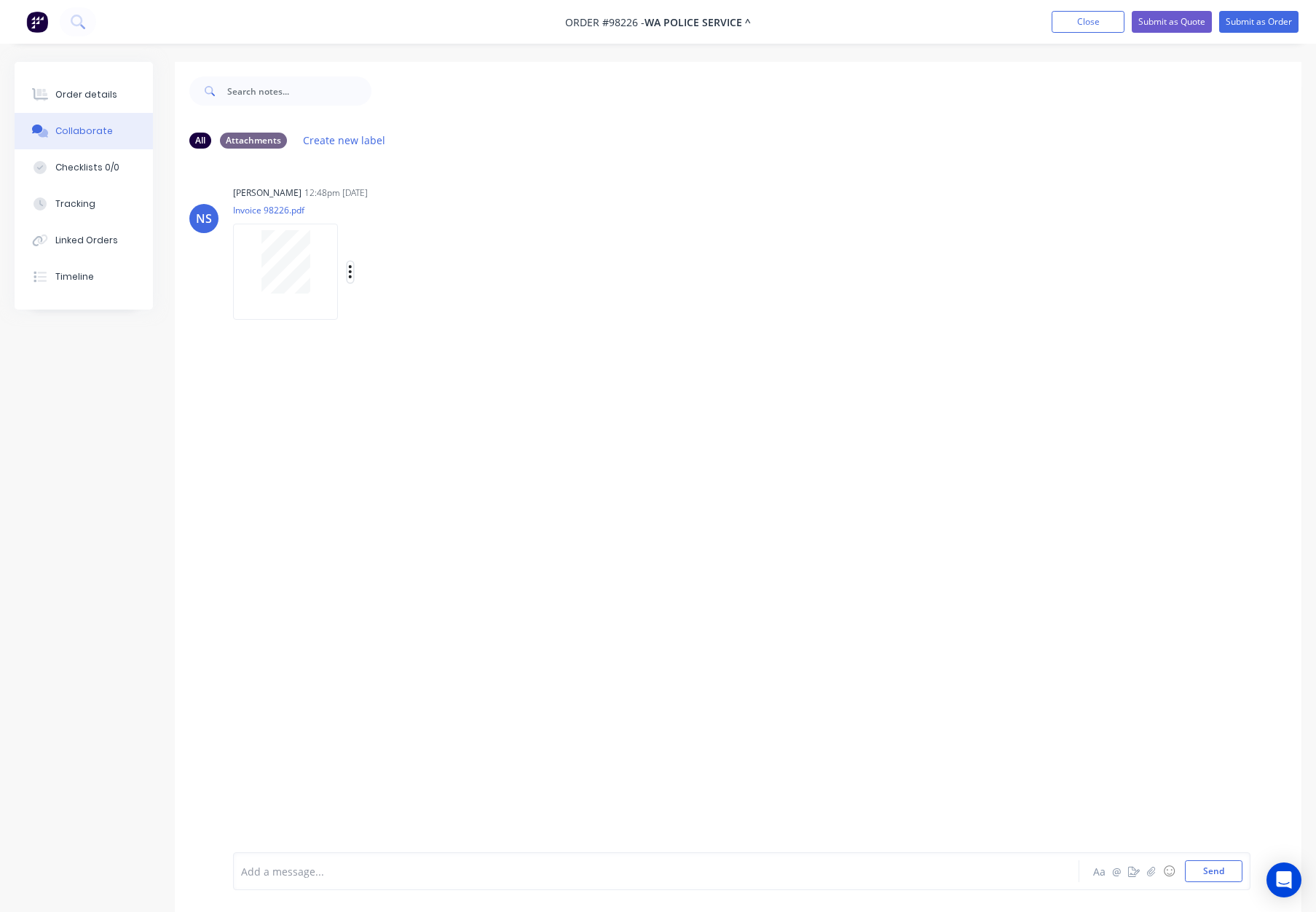
click at [351, 273] on icon "button" at bounding box center [351, 272] width 3 height 13
click at [424, 316] on button "Download" at bounding box center [447, 311] width 164 height 32
click at [123, 99] on button "Order details" at bounding box center [84, 94] width 138 height 37
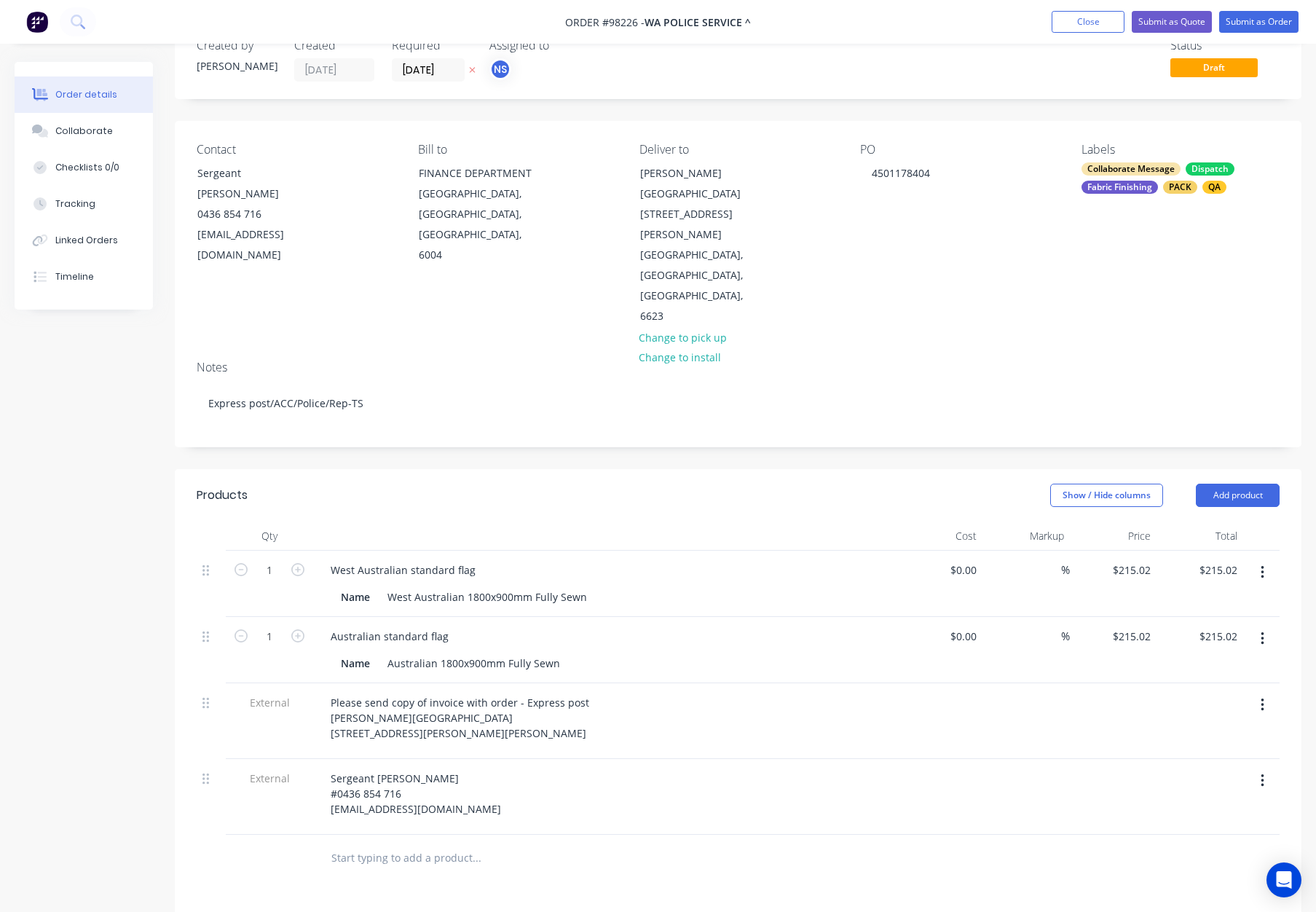
scroll to position [49, 0]
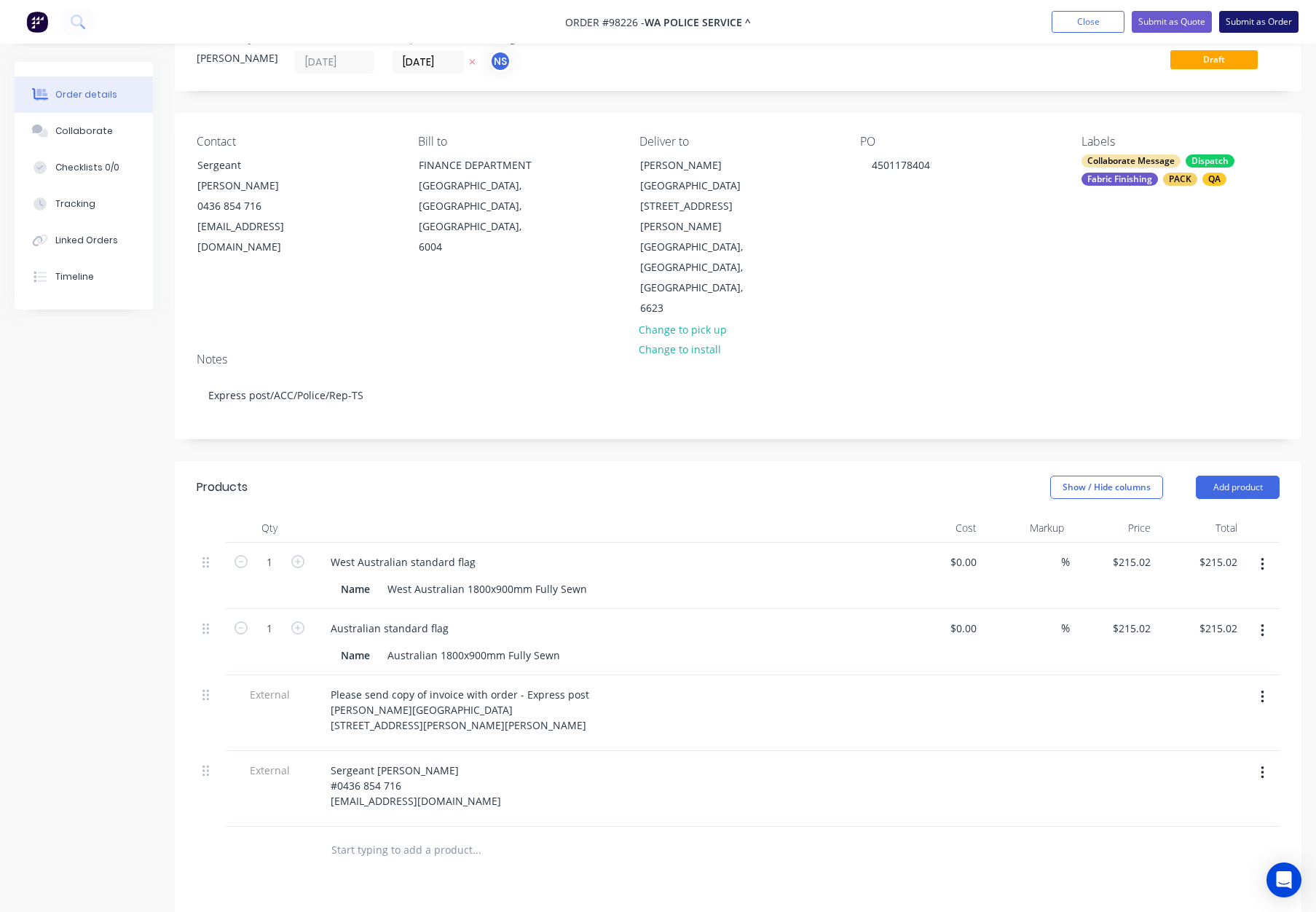
click at [1253, 19] on button "Submit as Order" at bounding box center [1259, 21] width 80 height 22
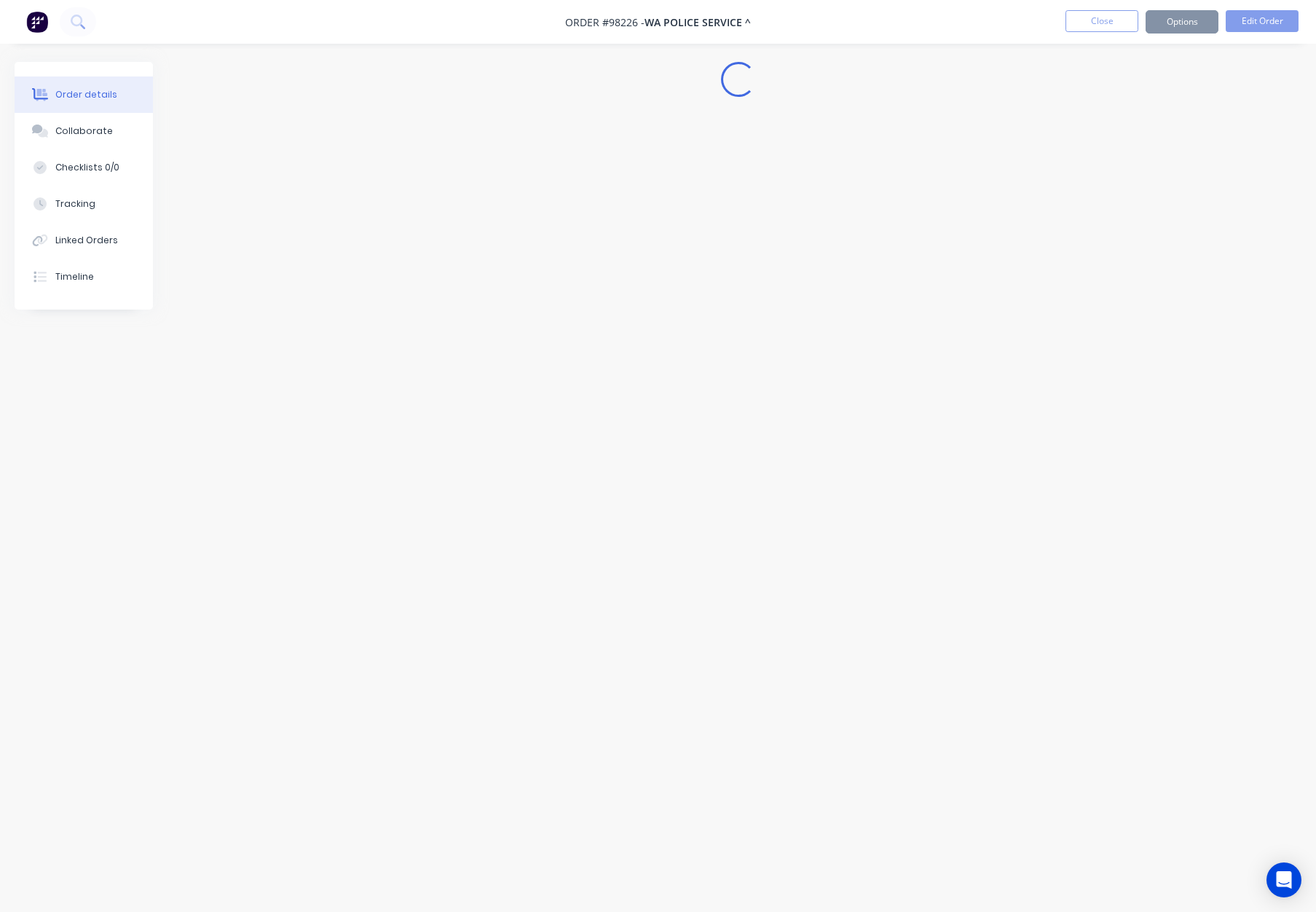
scroll to position [0, 0]
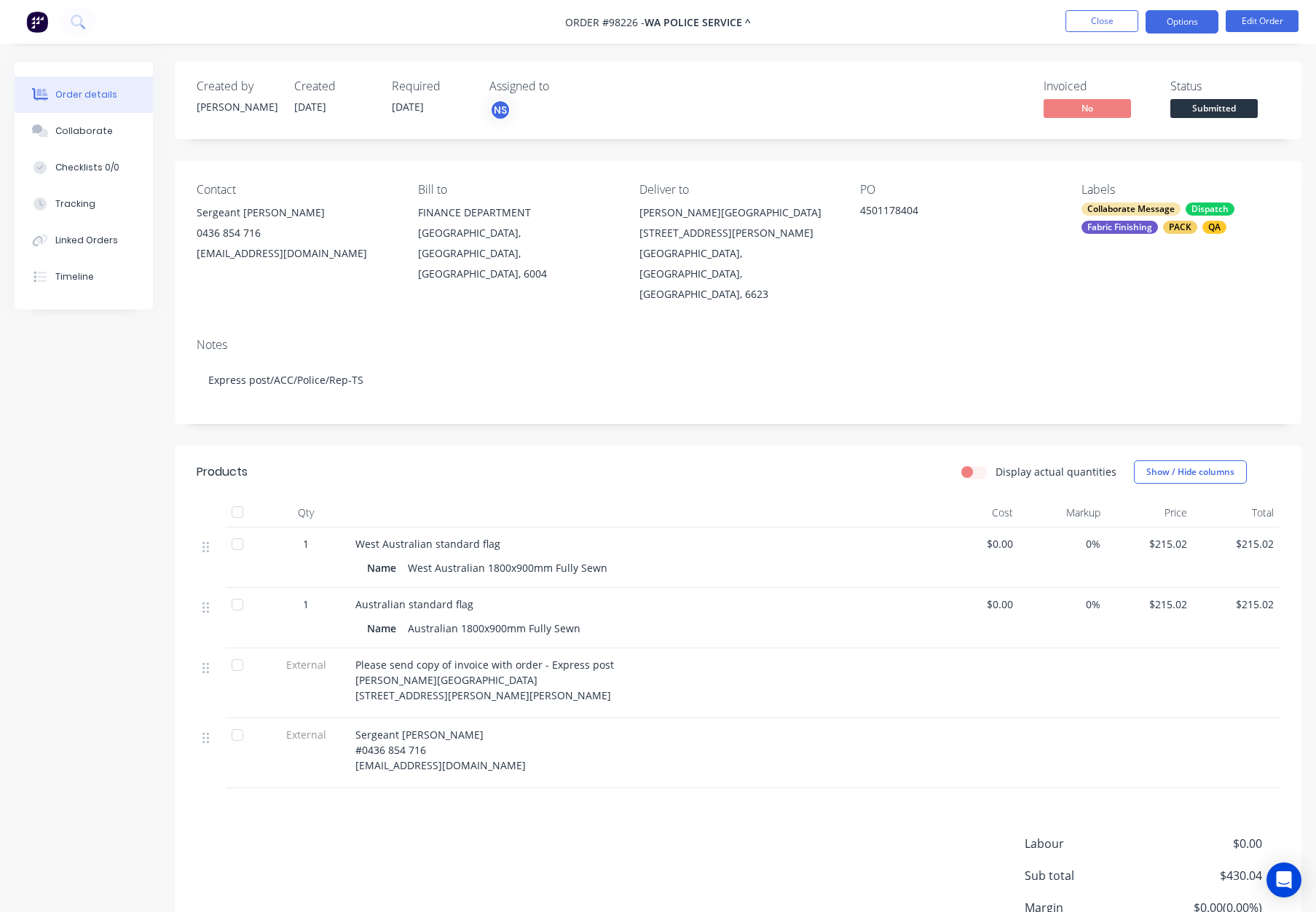
click at [1167, 21] on button "Options" at bounding box center [1183, 22] width 73 height 24
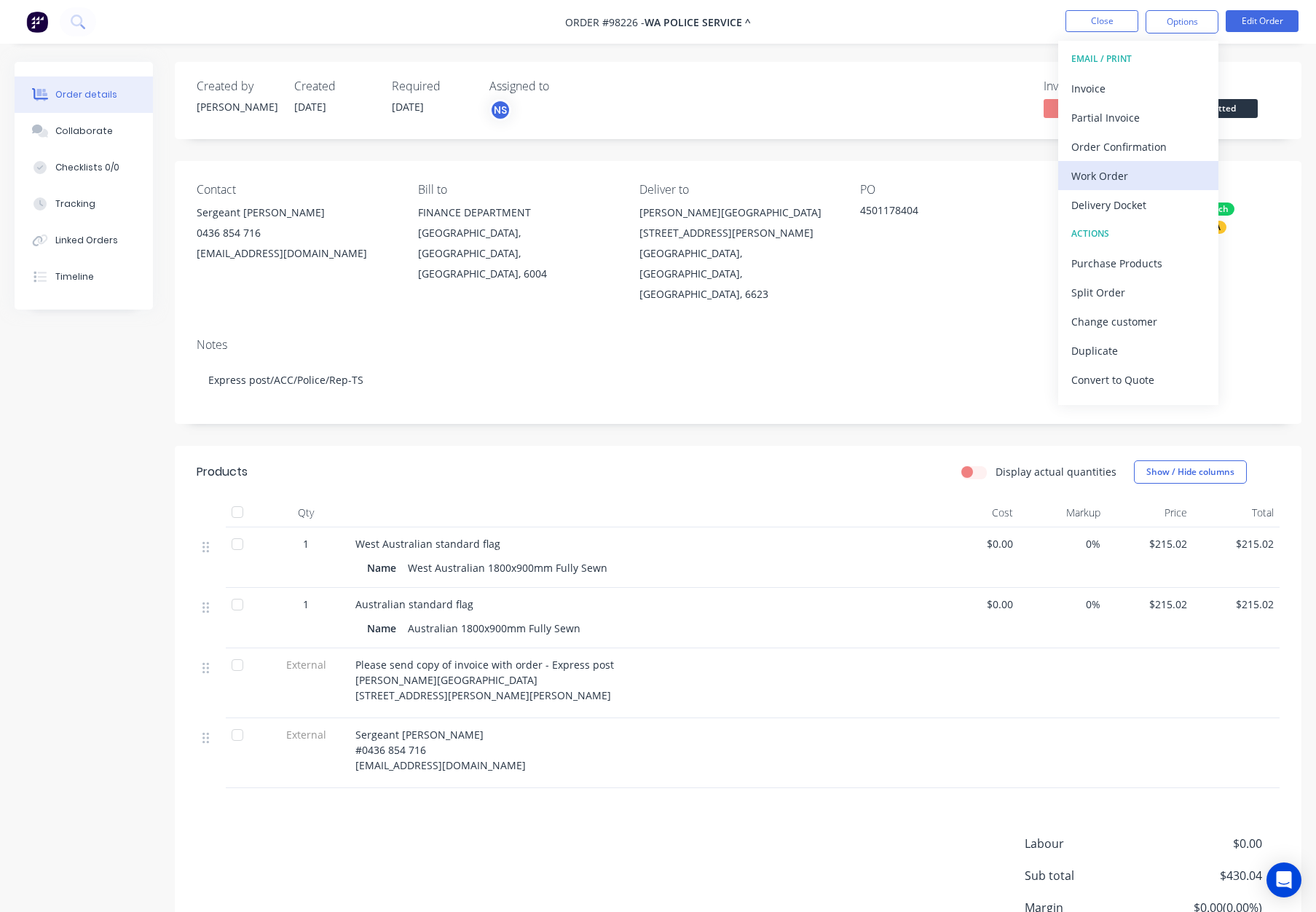
click at [1106, 181] on div "Work Order" at bounding box center [1138, 176] width 134 height 21
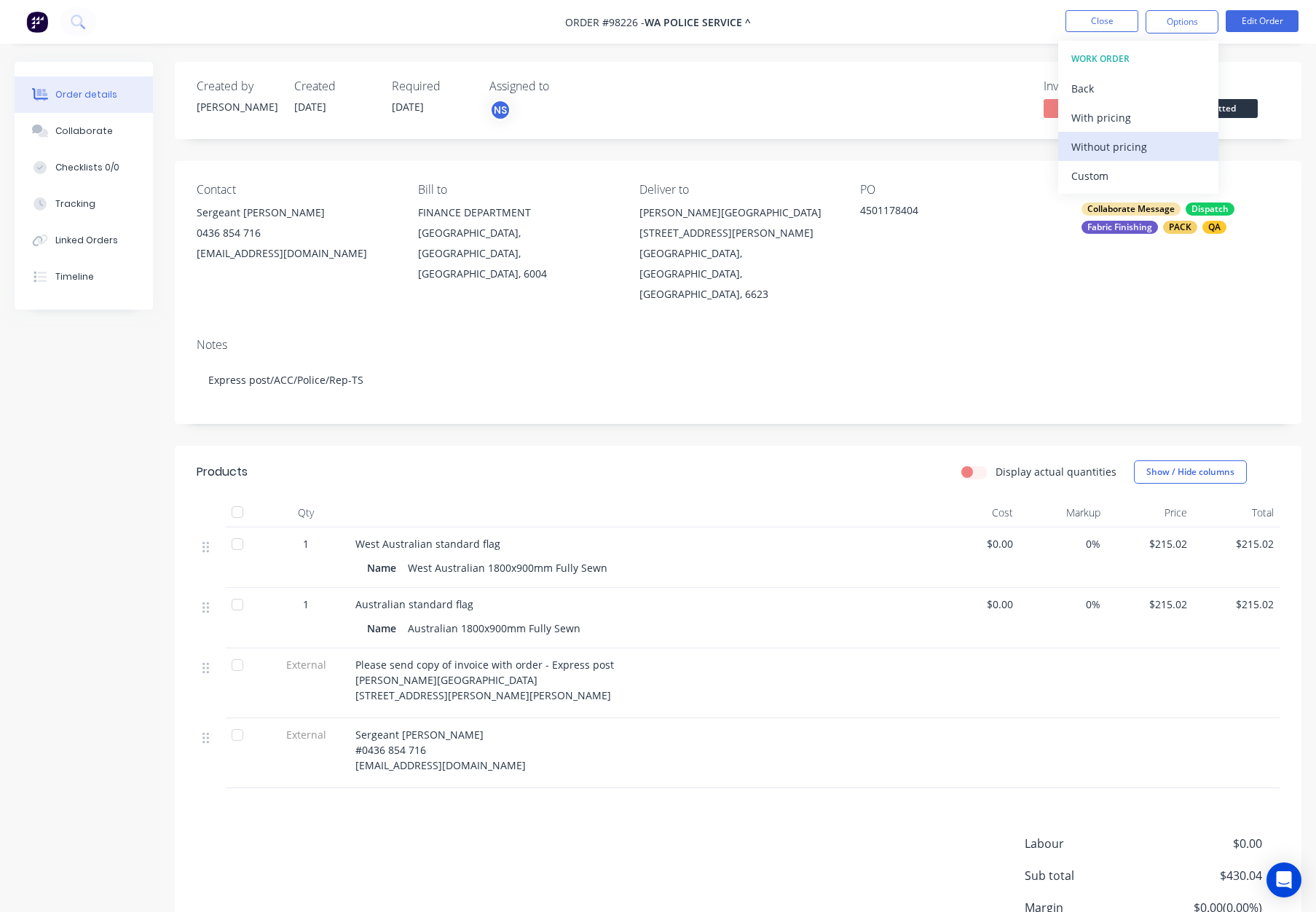
click at [1114, 149] on div "Without pricing" at bounding box center [1138, 147] width 134 height 21
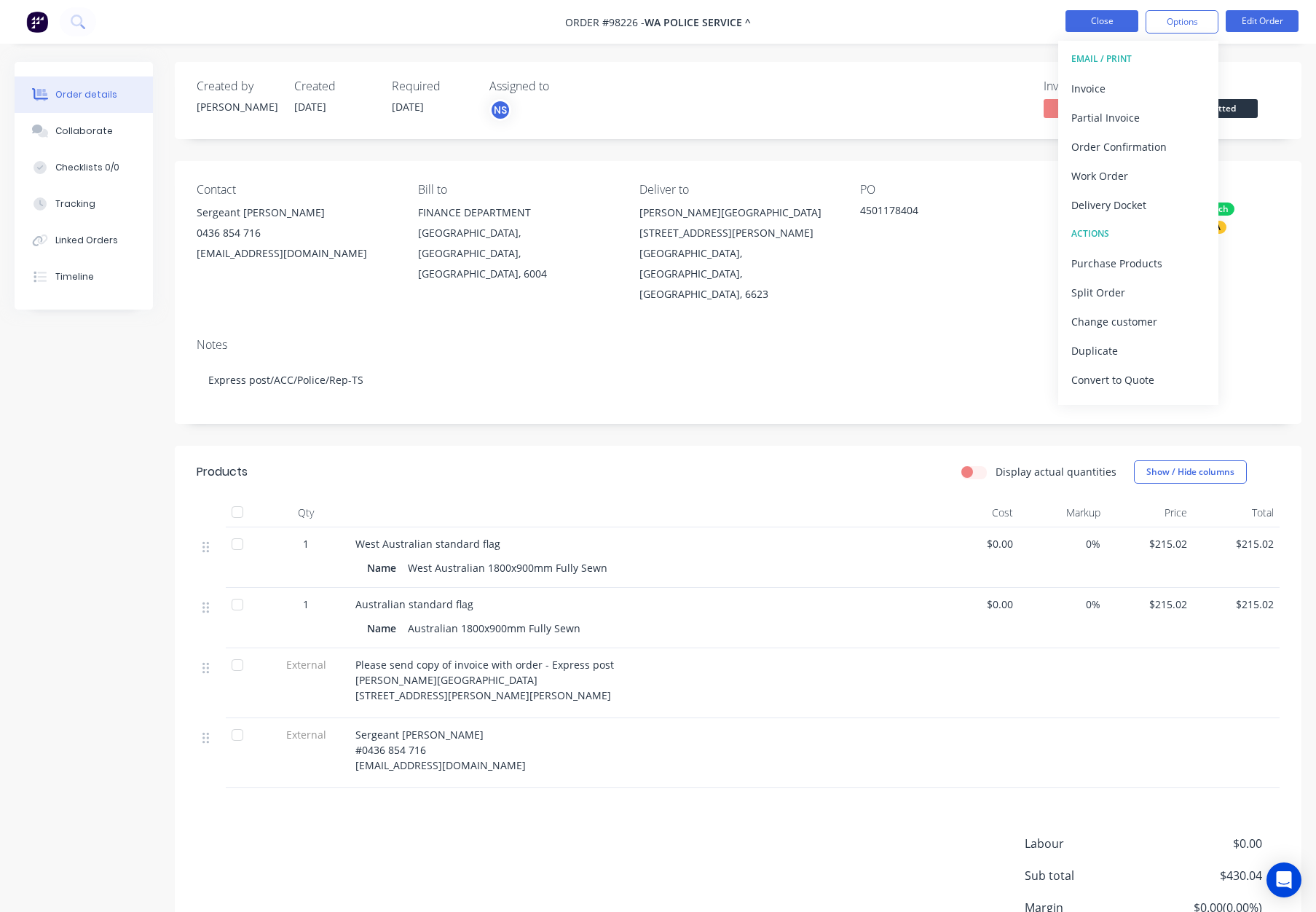
click at [1111, 26] on button "Close" at bounding box center [1102, 21] width 73 height 22
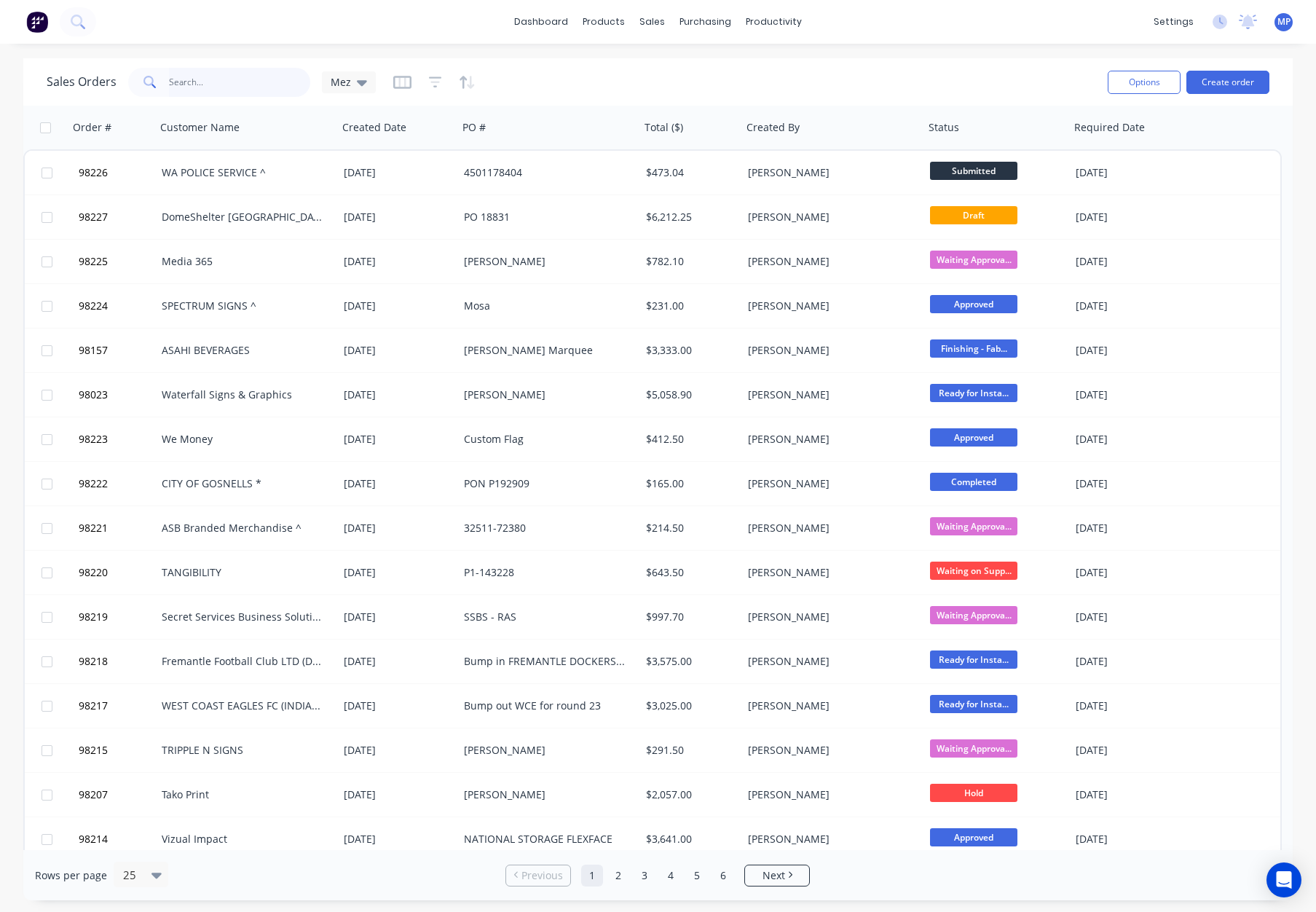
click at [209, 82] on input "text" at bounding box center [239, 82] width 142 height 29
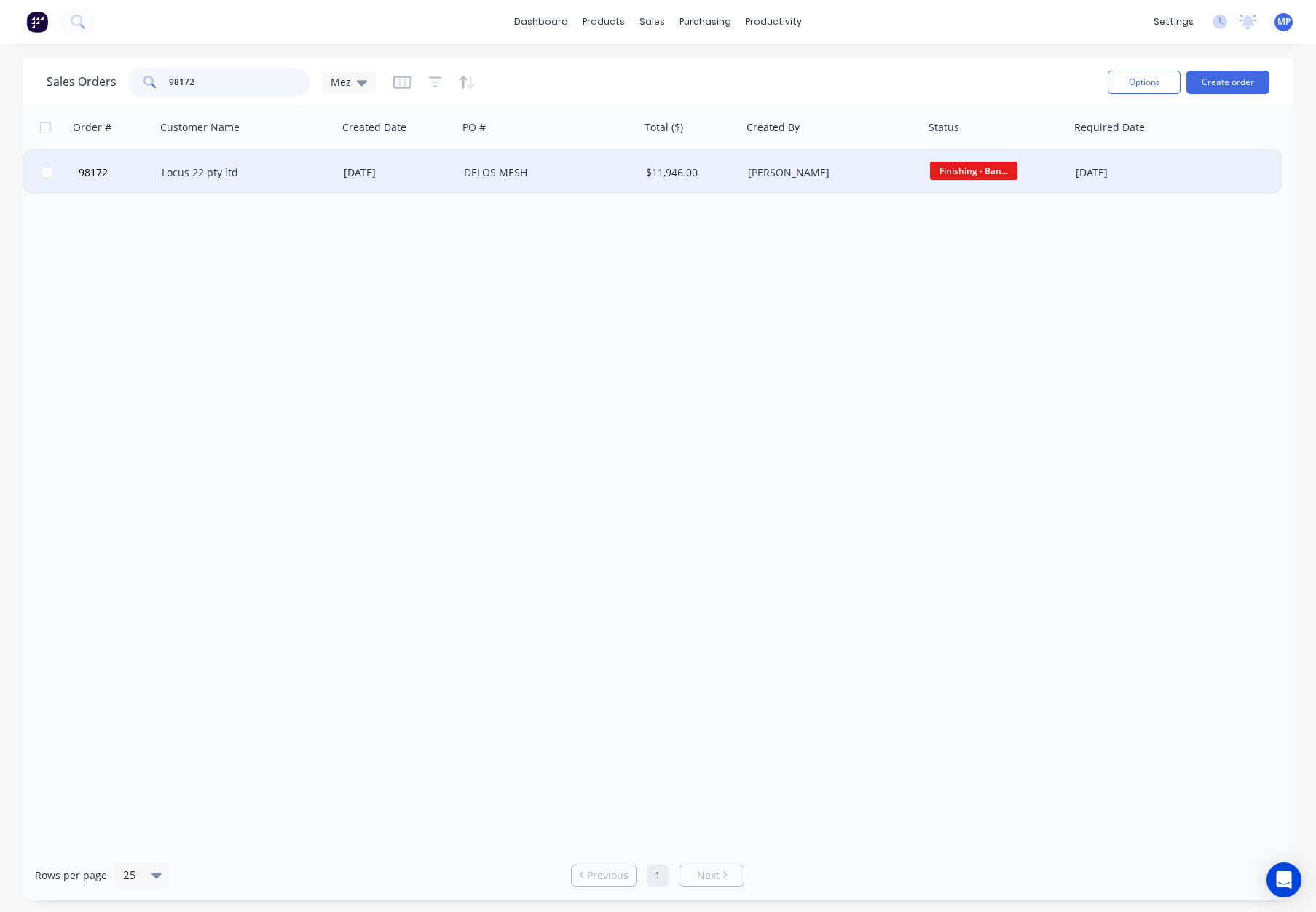
type input "98172"
click at [421, 170] on div "06 Aug 2025" at bounding box center [399, 173] width 109 height 15
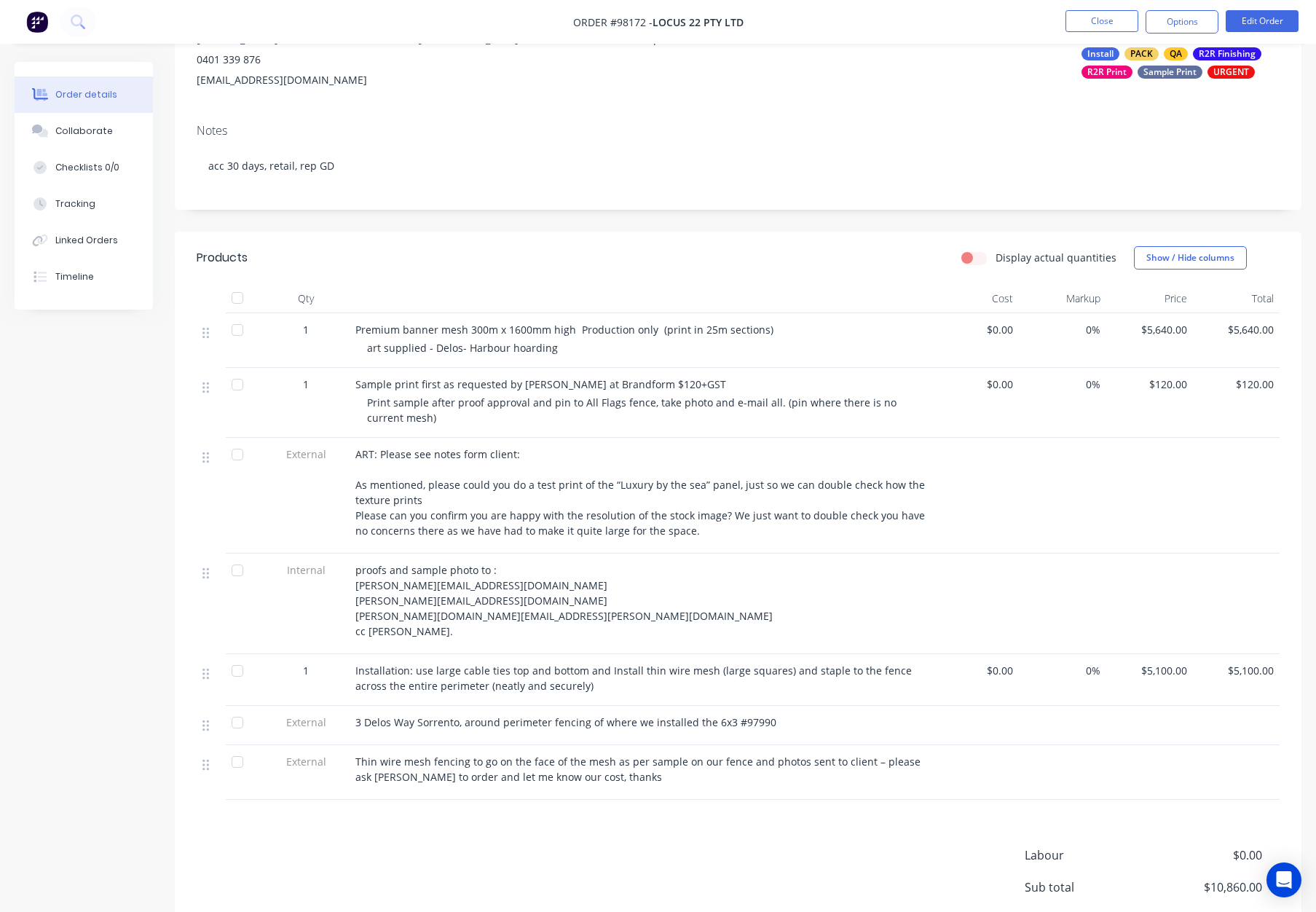
scroll to position [201, 0]
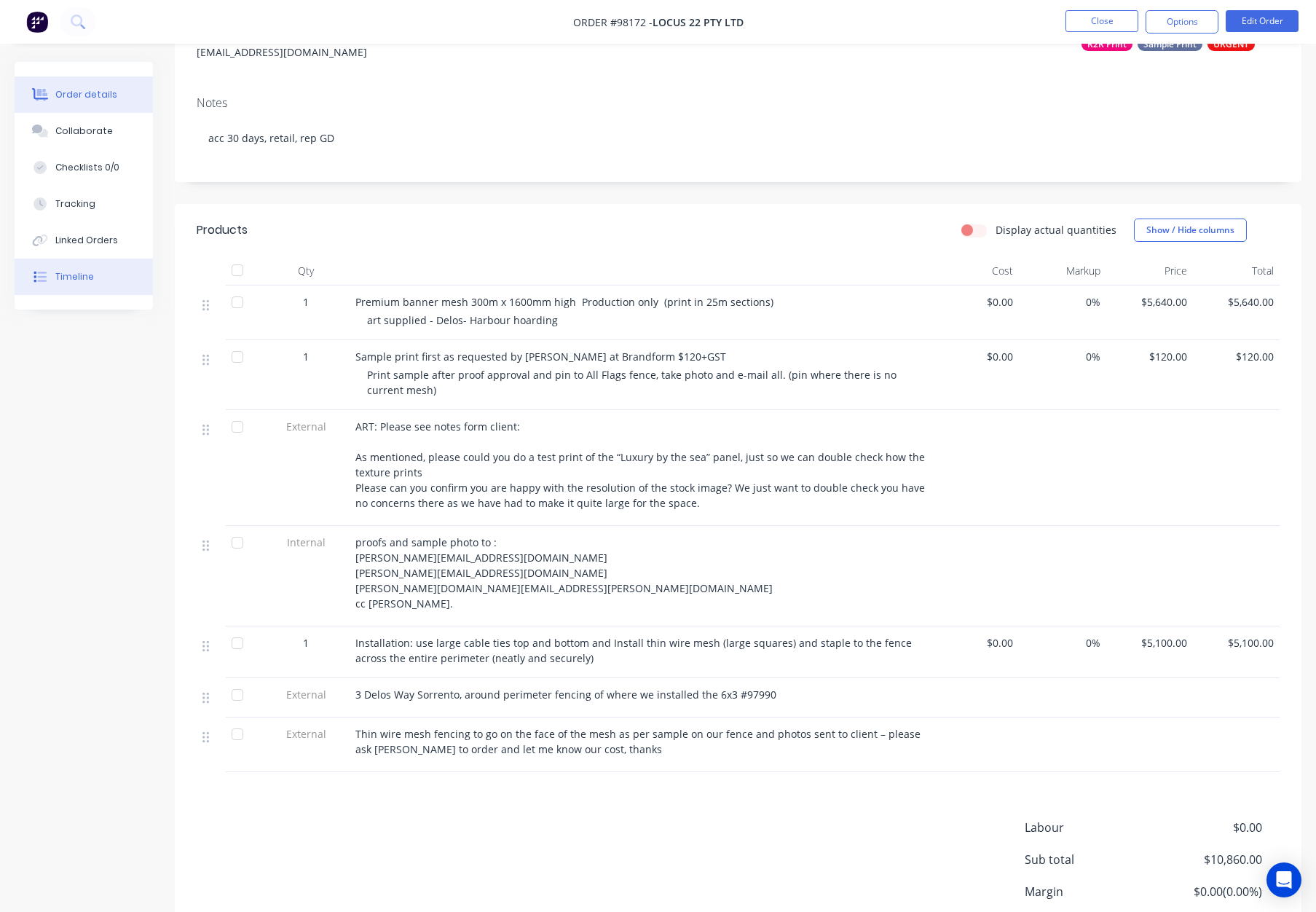
click at [84, 274] on div "Timeline" at bounding box center [75, 277] width 39 height 13
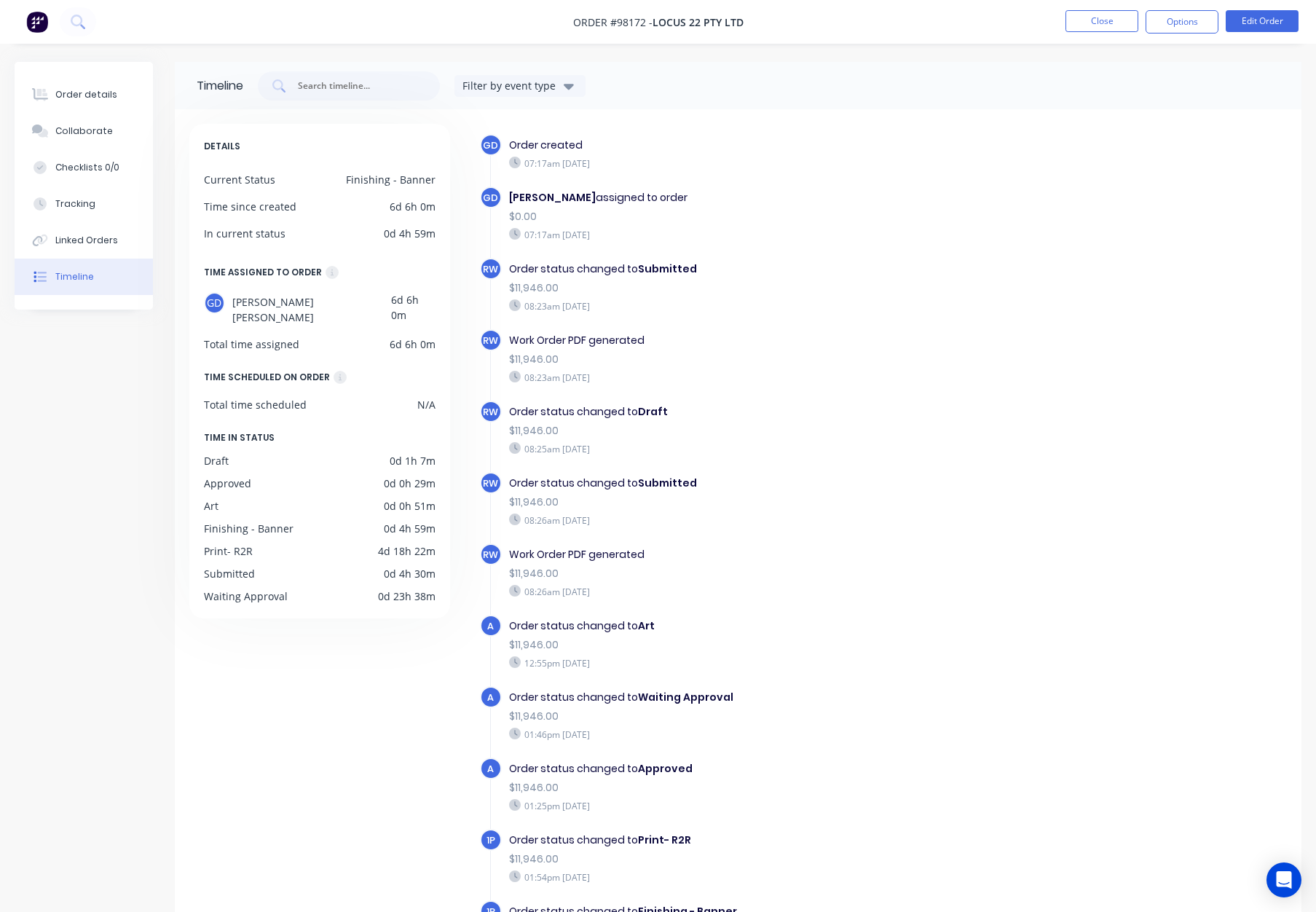
scroll to position [23, 0]
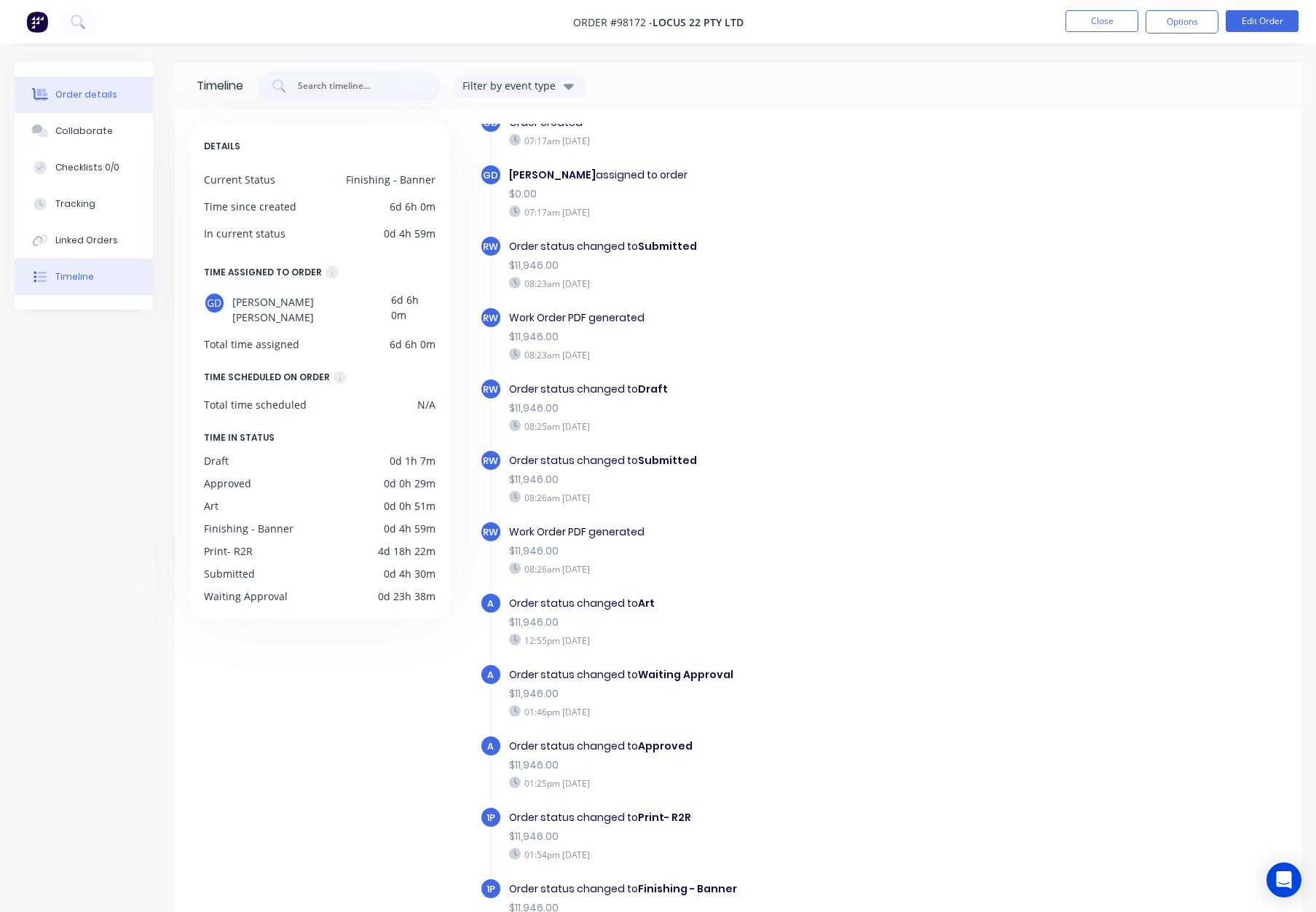
click at [102, 103] on button "Order details" at bounding box center [84, 94] width 138 height 37
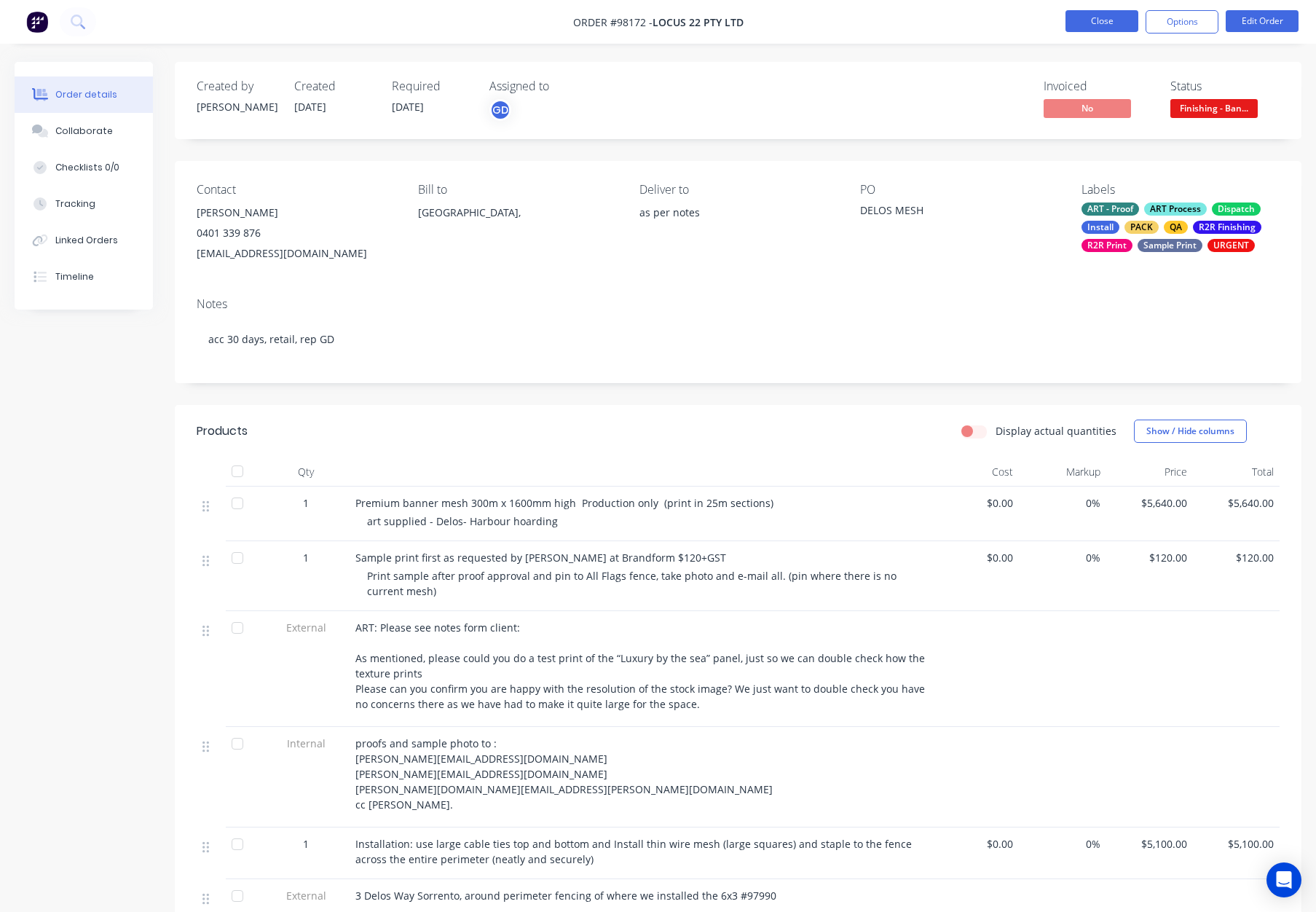
click at [1089, 27] on button "Close" at bounding box center [1102, 21] width 73 height 22
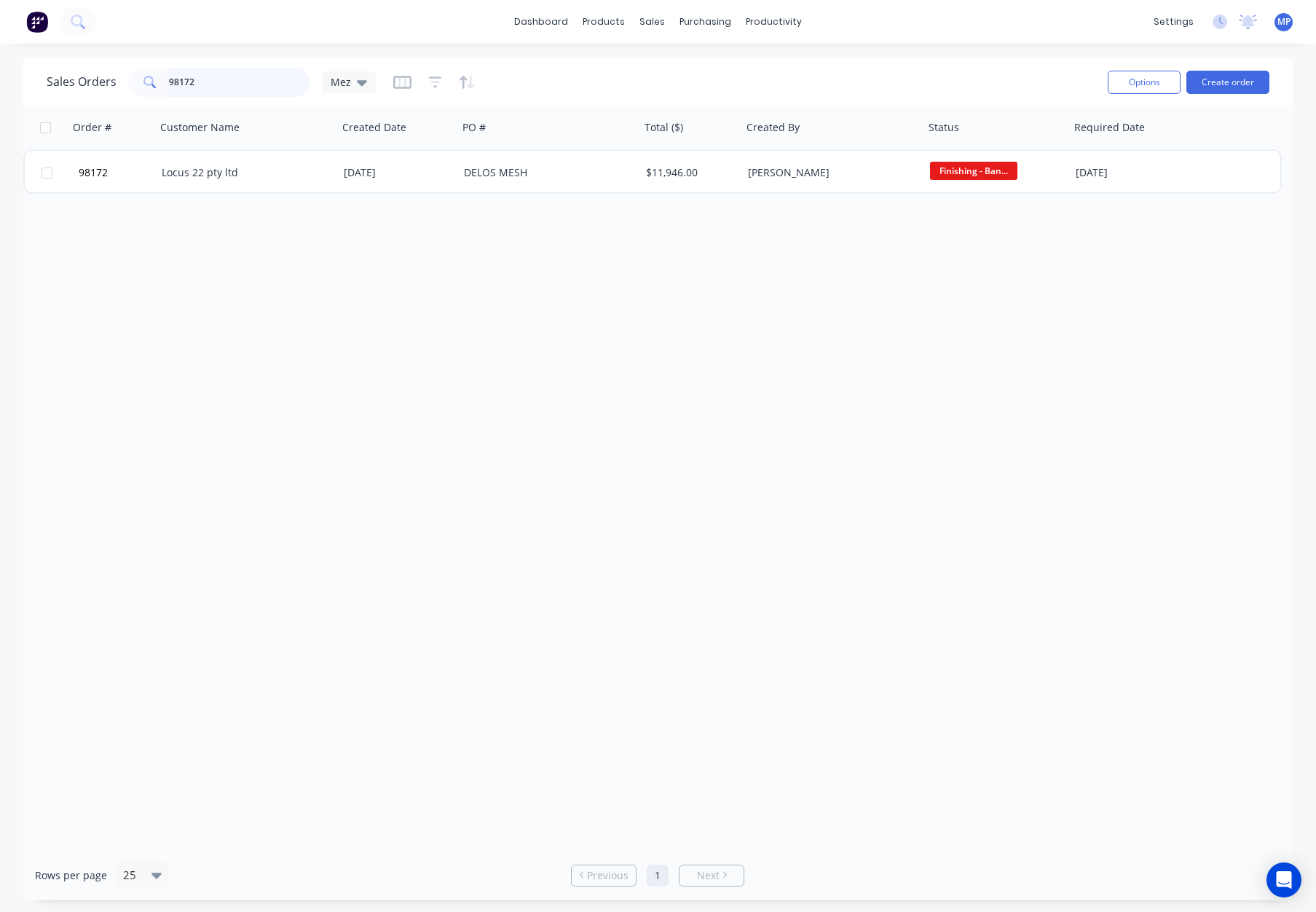
drag, startPoint x: 246, startPoint y: 86, endPoint x: 92, endPoint y: 81, distance: 154.1
click at [92, 81] on div "Sales Orders 98172 Mez" at bounding box center [211, 82] width 330 height 29
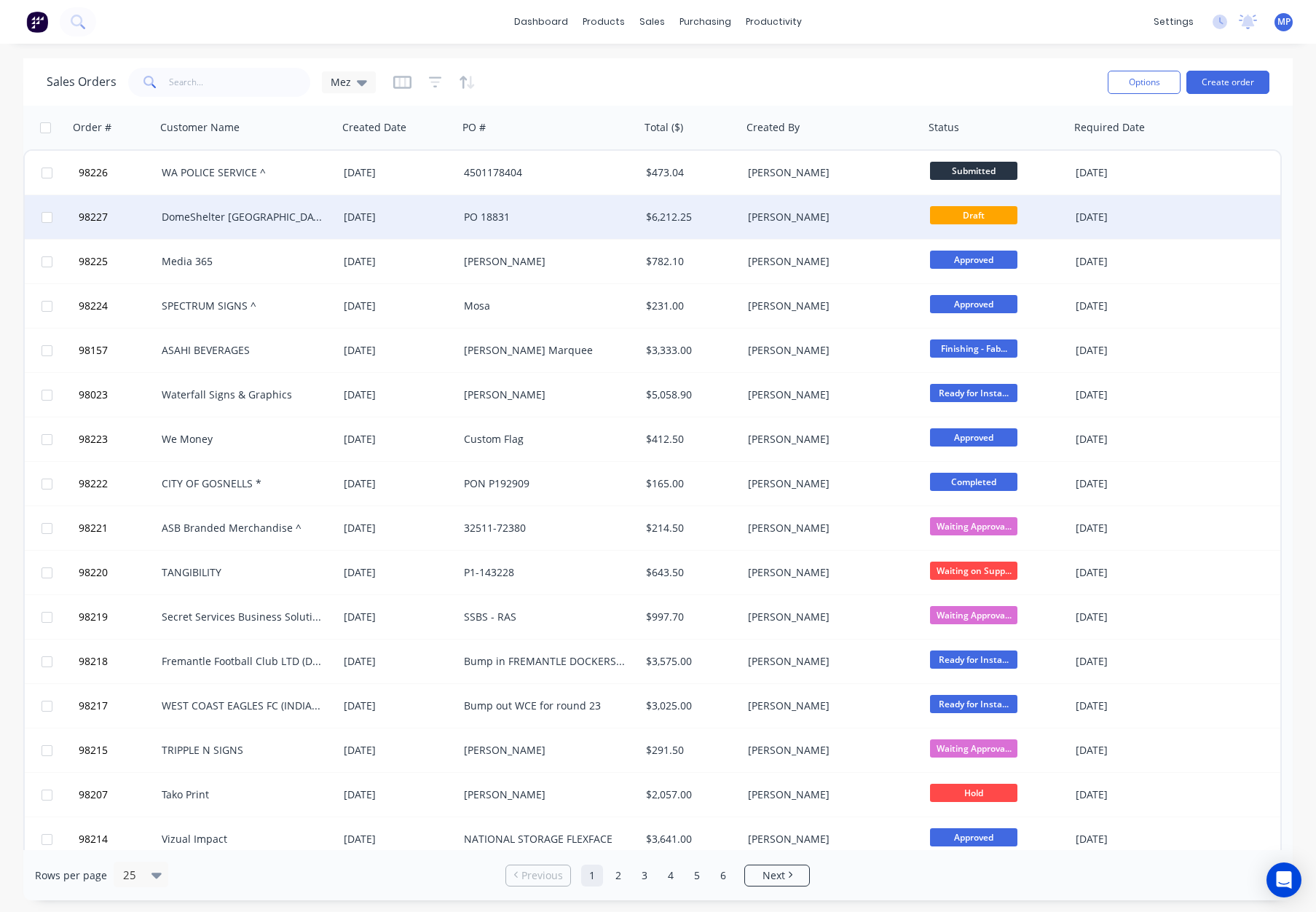
click at [861, 216] on div "[PERSON_NAME]" at bounding box center [829, 217] width 162 height 15
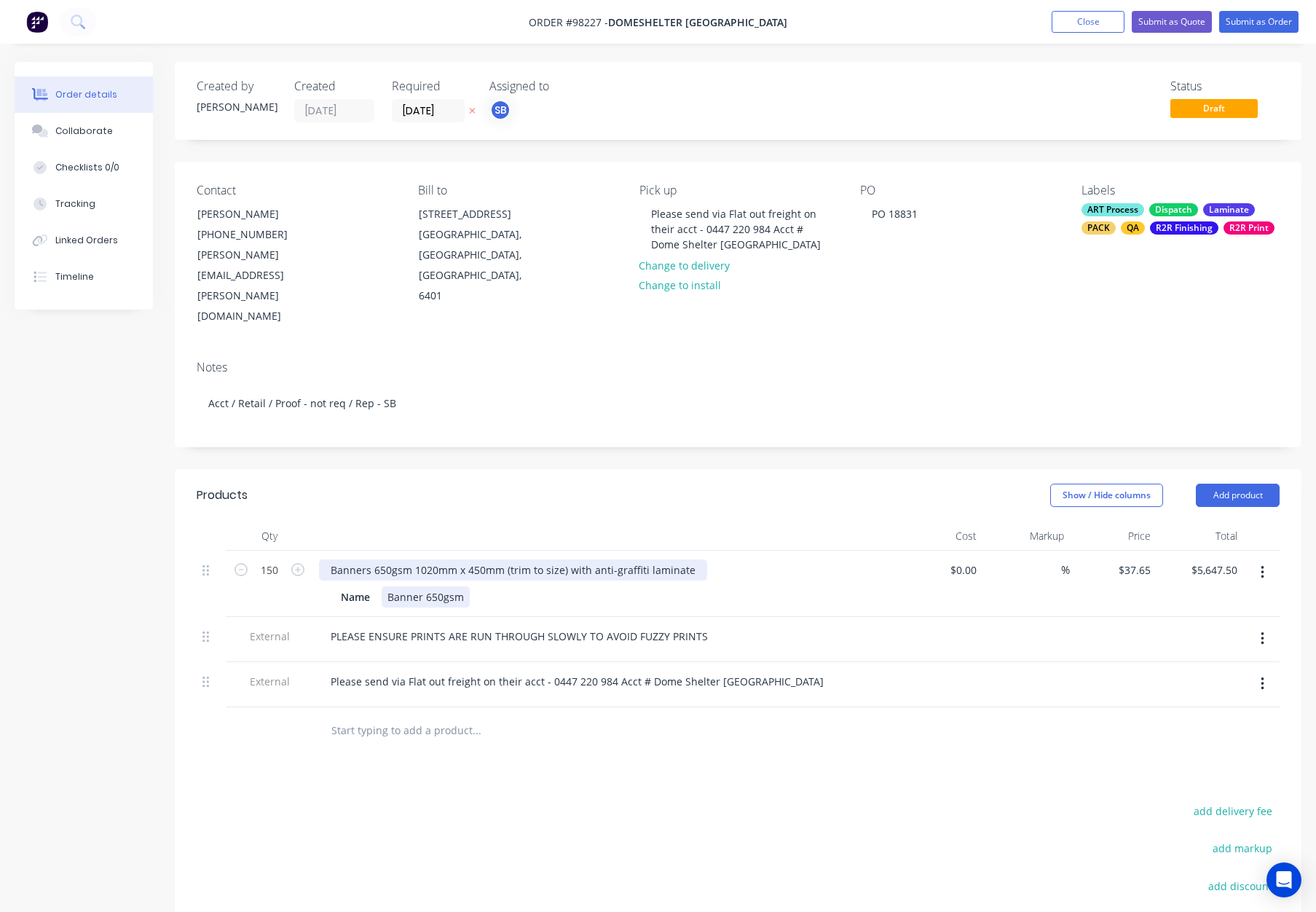
drag, startPoint x: 410, startPoint y: 509, endPoint x: 457, endPoint y: 525, distance: 49.6
click at [411, 560] on div "Banners 650gsm 1020mm x 450mm (trim to size) with anti-graffiti laminate" at bounding box center [513, 570] width 388 height 21
drag, startPoint x: 507, startPoint y: 511, endPoint x: 542, endPoint y: 520, distance: 36.1
click at [507, 560] on div "Banners 650gsm - 1020mm x 450mm (trim to size) with anti-graffiti laminate" at bounding box center [516, 570] width 395 height 21
click at [682, 521] on div at bounding box center [605, 536] width 583 height 29
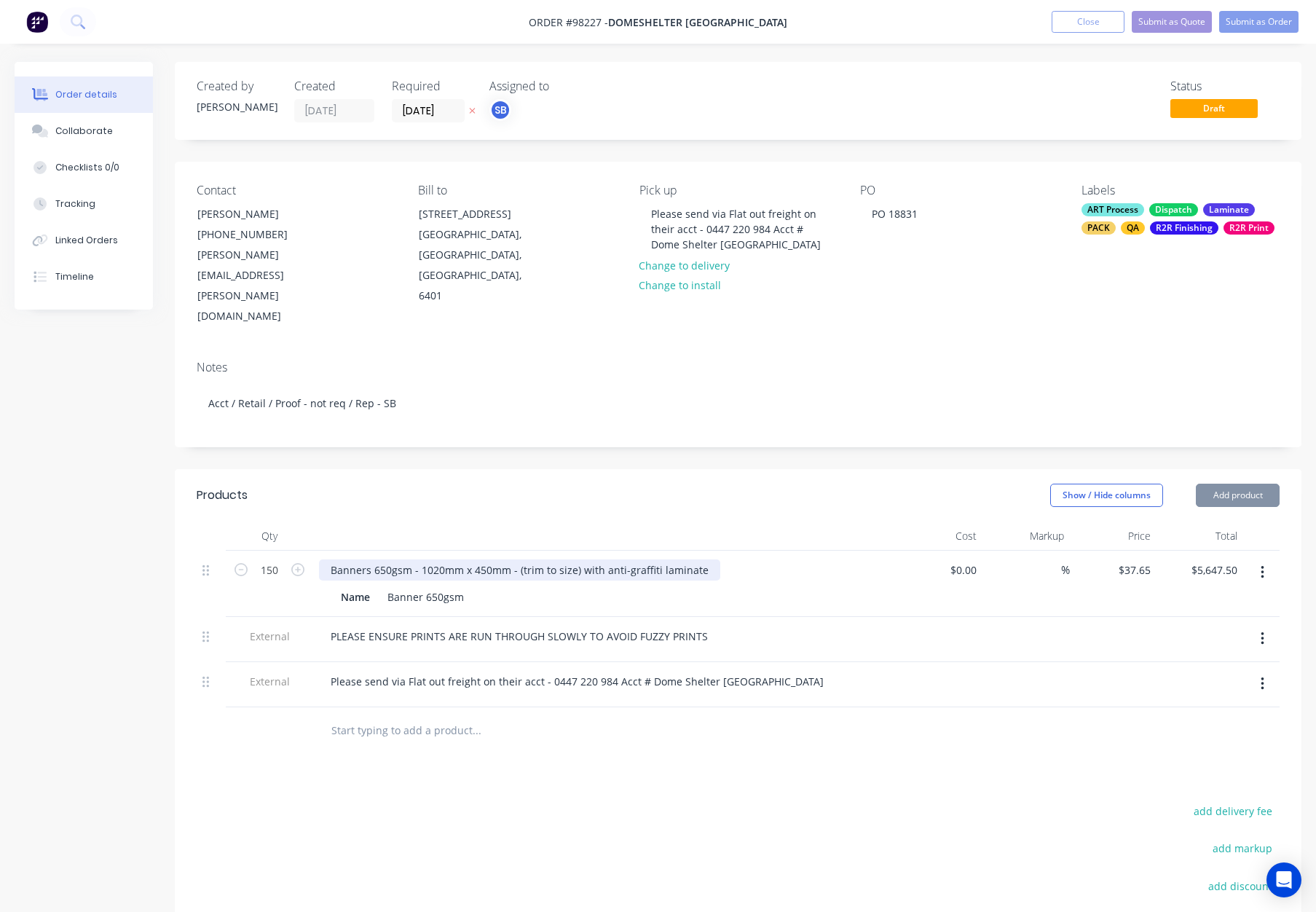
click at [578, 560] on div "Banners 650gsm - 1020mm x 450mm - (trim to size) with anti-graffiti laminate" at bounding box center [520, 570] width 401 height 21
click at [577, 560] on div "Banners 650gsm - 1020mm x 450mm - (trim to size) - with anti-graffiti laminate" at bounding box center [523, 570] width 408 height 21
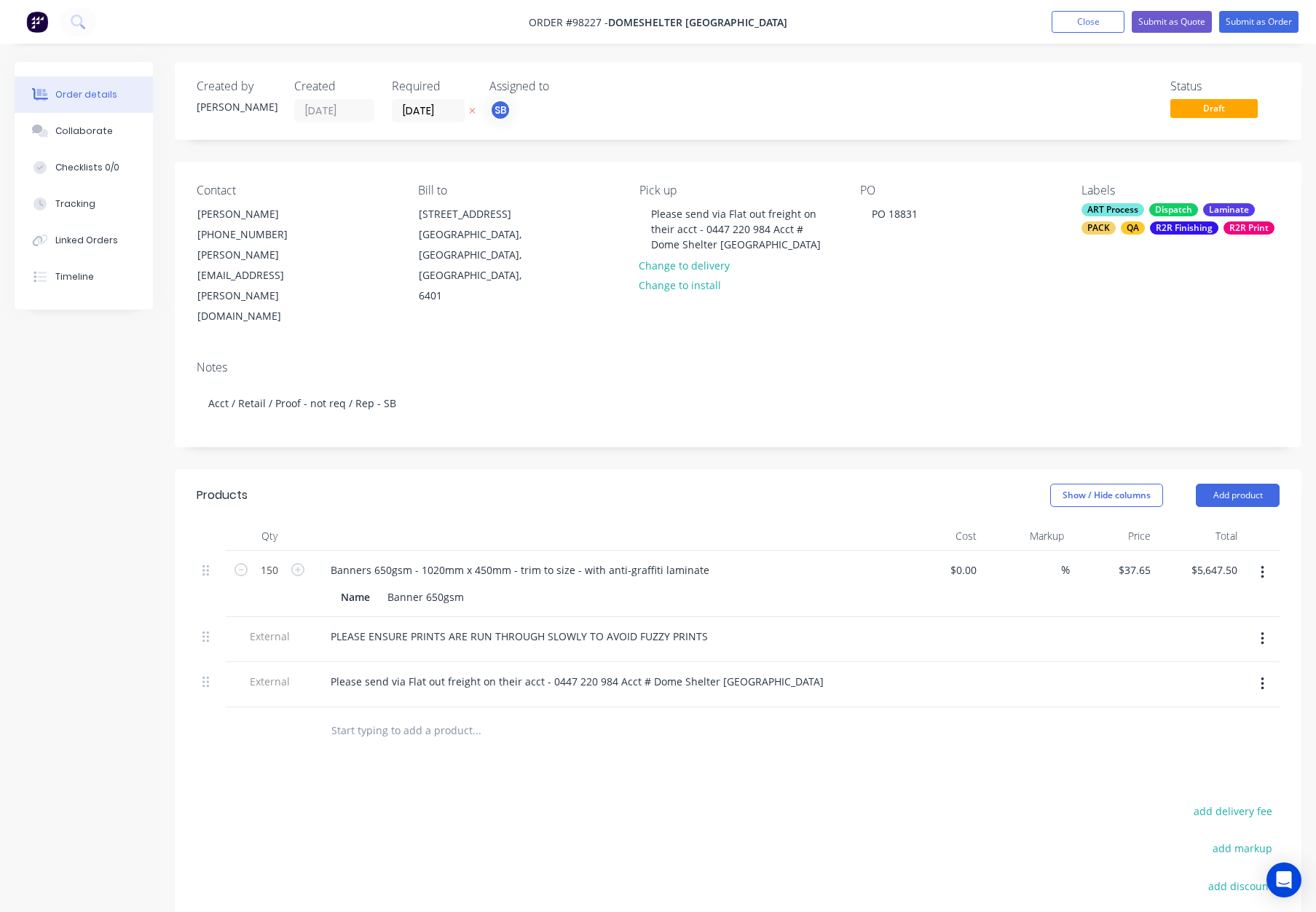
drag, startPoint x: 586, startPoint y: 473, endPoint x: 586, endPoint y: 460, distance: 13.0
click at [585, 521] on div at bounding box center [605, 536] width 583 height 29
click at [1244, 28] on button "Submit as Order" at bounding box center [1259, 21] width 80 height 22
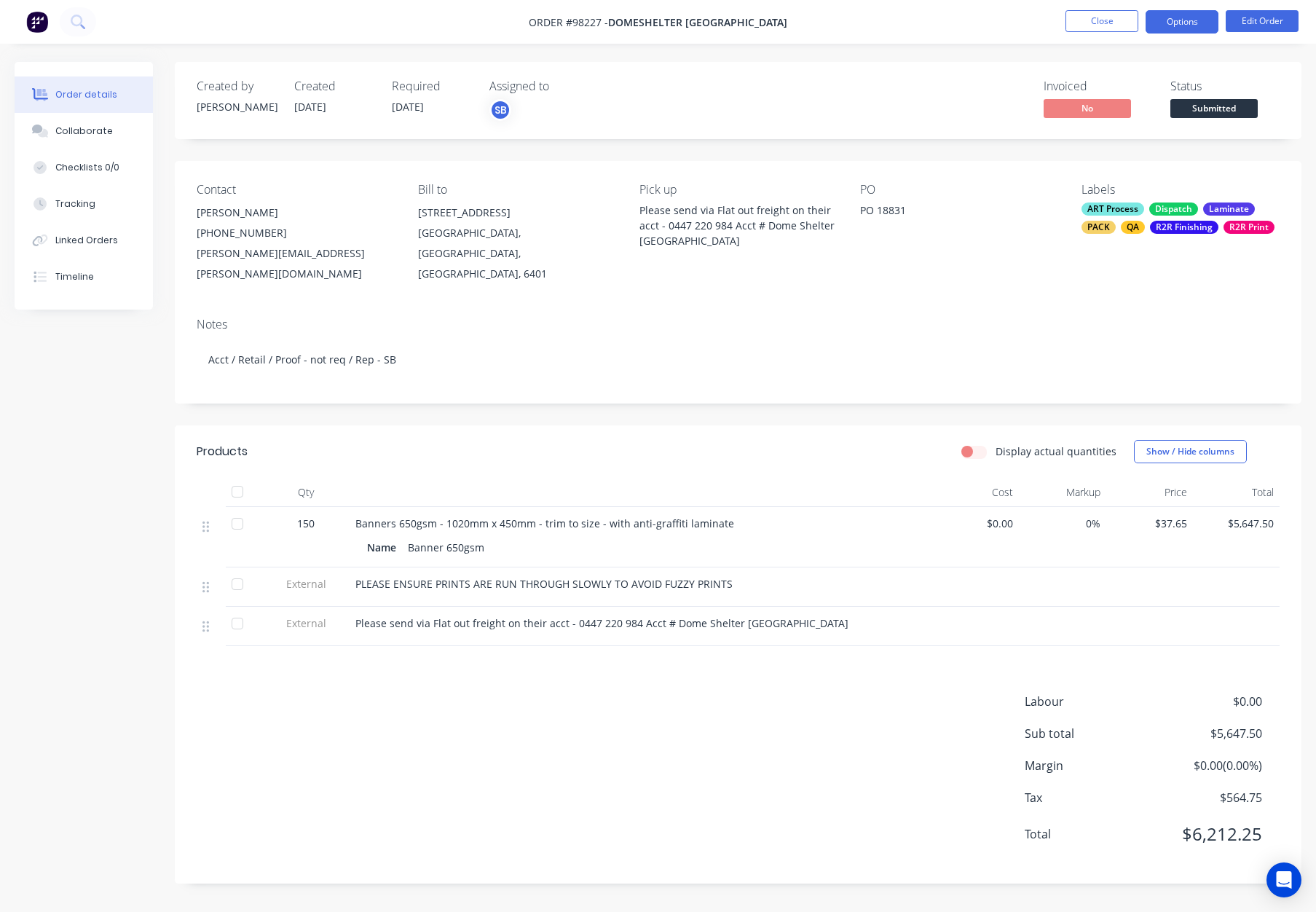
click at [1190, 25] on button "Options" at bounding box center [1183, 22] width 73 height 24
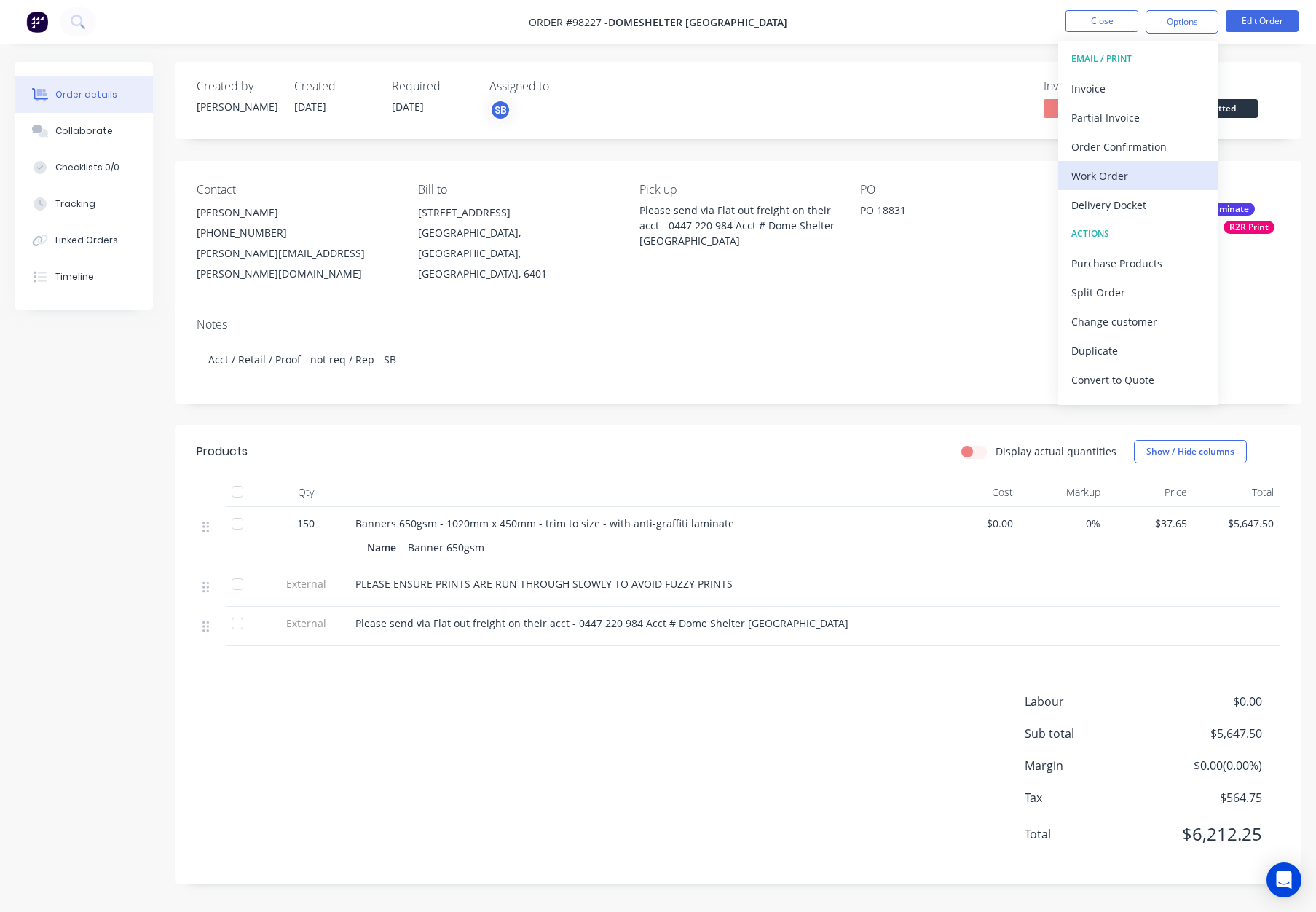
click at [1150, 181] on div "Work Order" at bounding box center [1138, 176] width 134 height 21
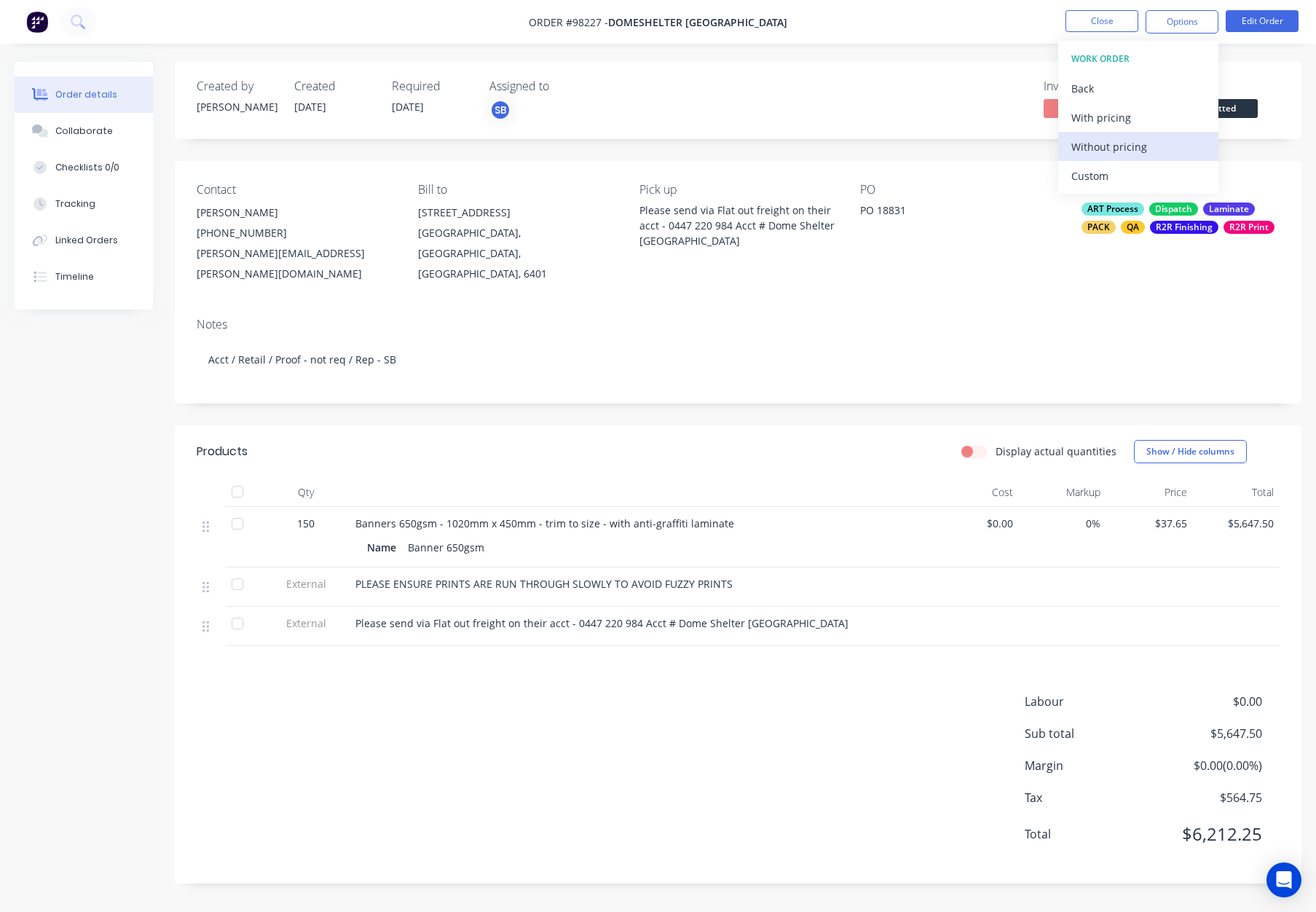
click at [1141, 145] on div "Without pricing" at bounding box center [1138, 147] width 134 height 21
click at [1101, 19] on button "Close" at bounding box center [1102, 21] width 73 height 22
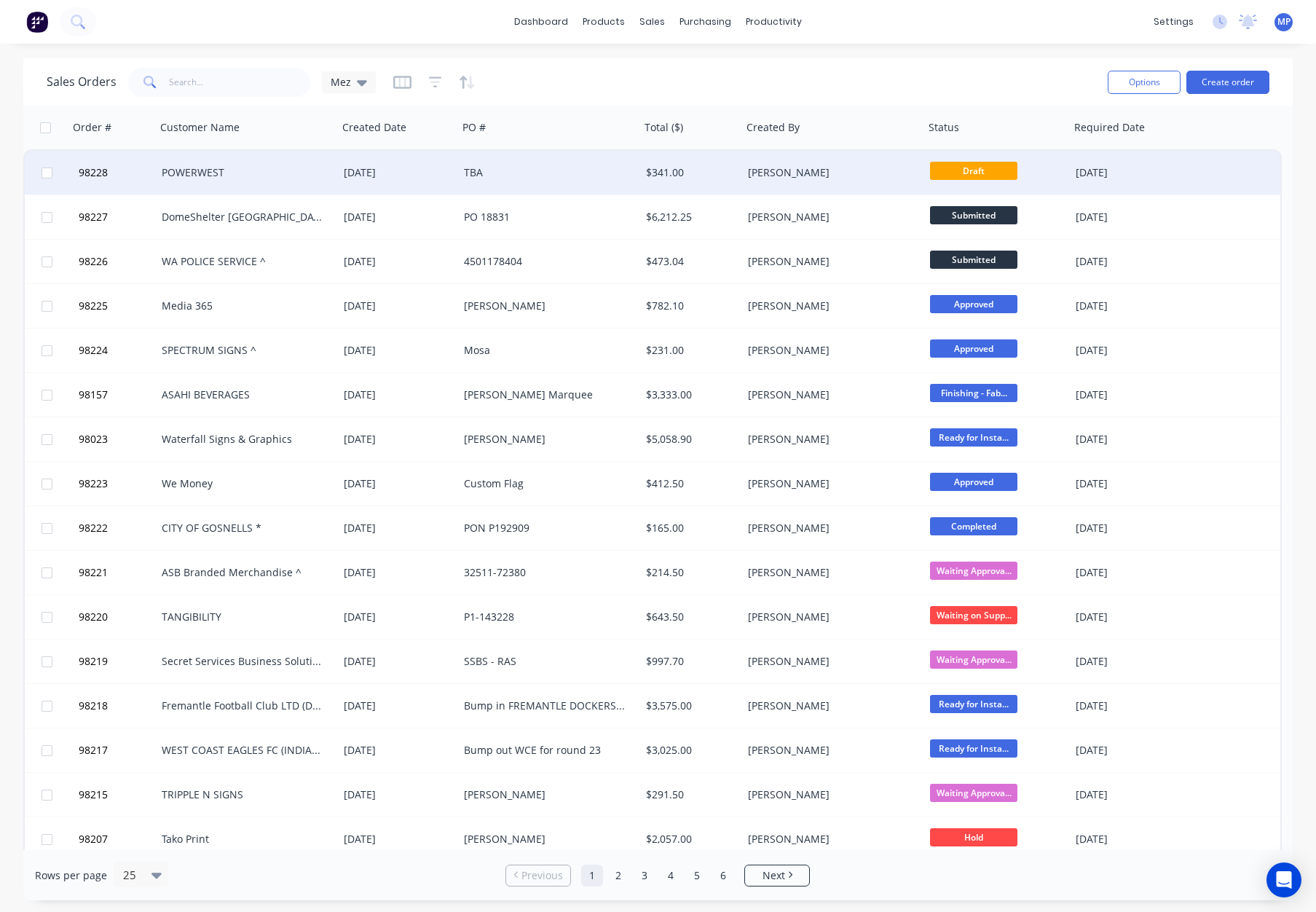
click at [565, 175] on div "TBA" at bounding box center [545, 173] width 162 height 15
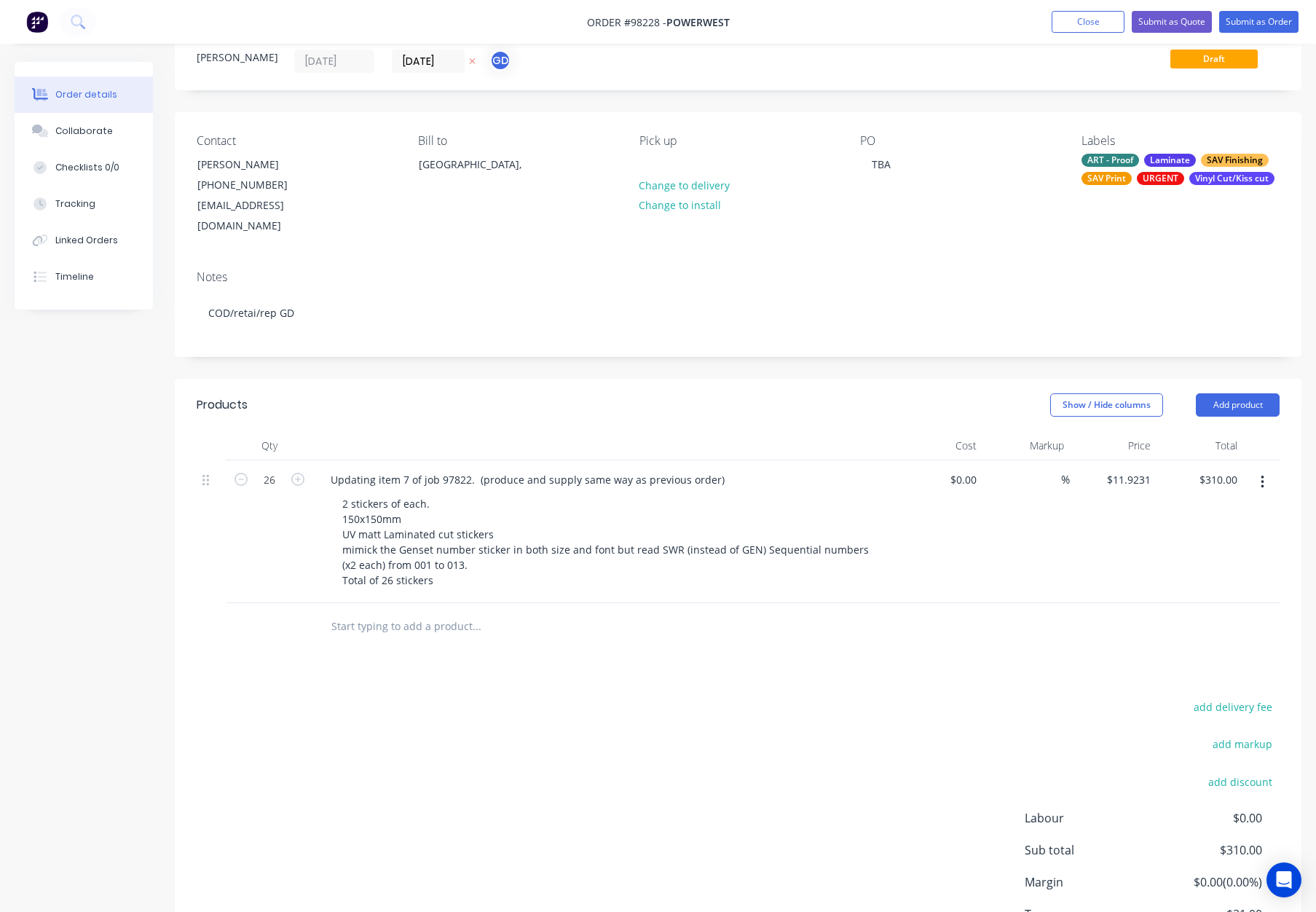
scroll to position [50, 0]
drag, startPoint x: 1239, startPoint y: 387, endPoint x: 1238, endPoint y: 394, distance: 7.1
click at [1239, 393] on button "Add product" at bounding box center [1237, 404] width 84 height 24
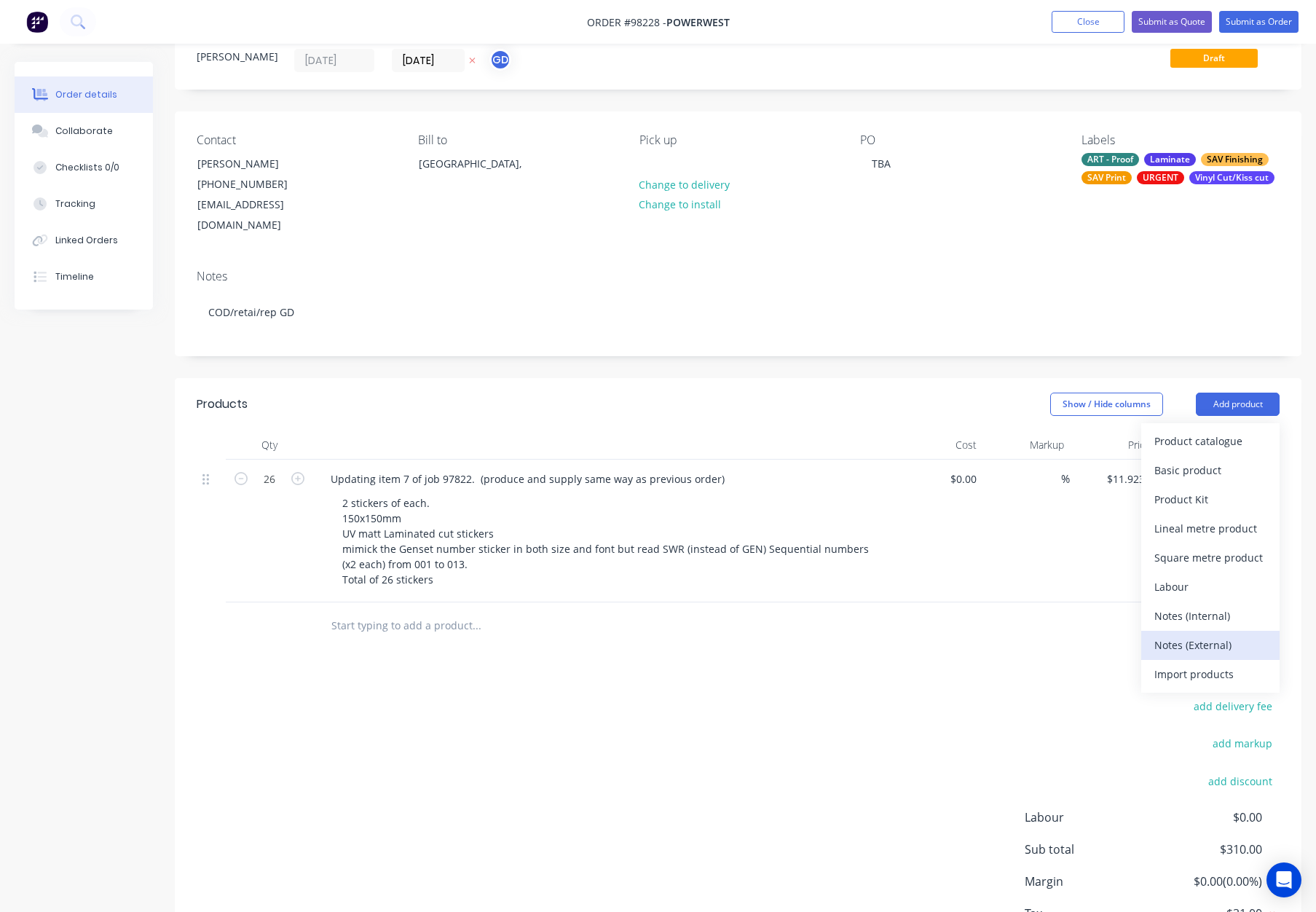
click at [1208, 635] on div "Notes (External)" at bounding box center [1210, 646] width 112 height 21
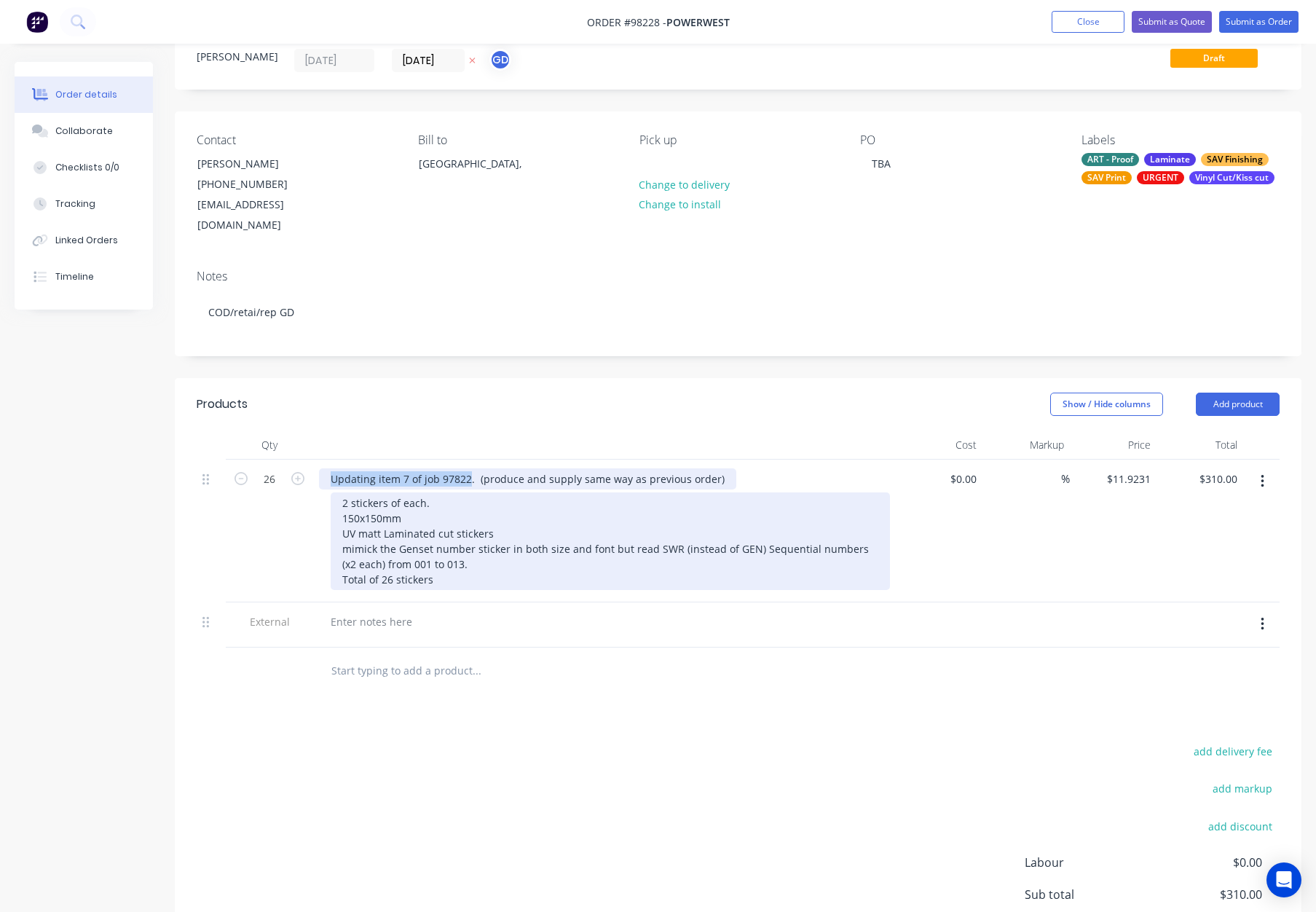
drag, startPoint x: 327, startPoint y: 458, endPoint x: 497, endPoint y: 488, distance: 172.6
click at [466, 469] on div "Updating item 7 of job 97822. (produce and supply same way as previous order)" at bounding box center [528, 479] width 417 height 21
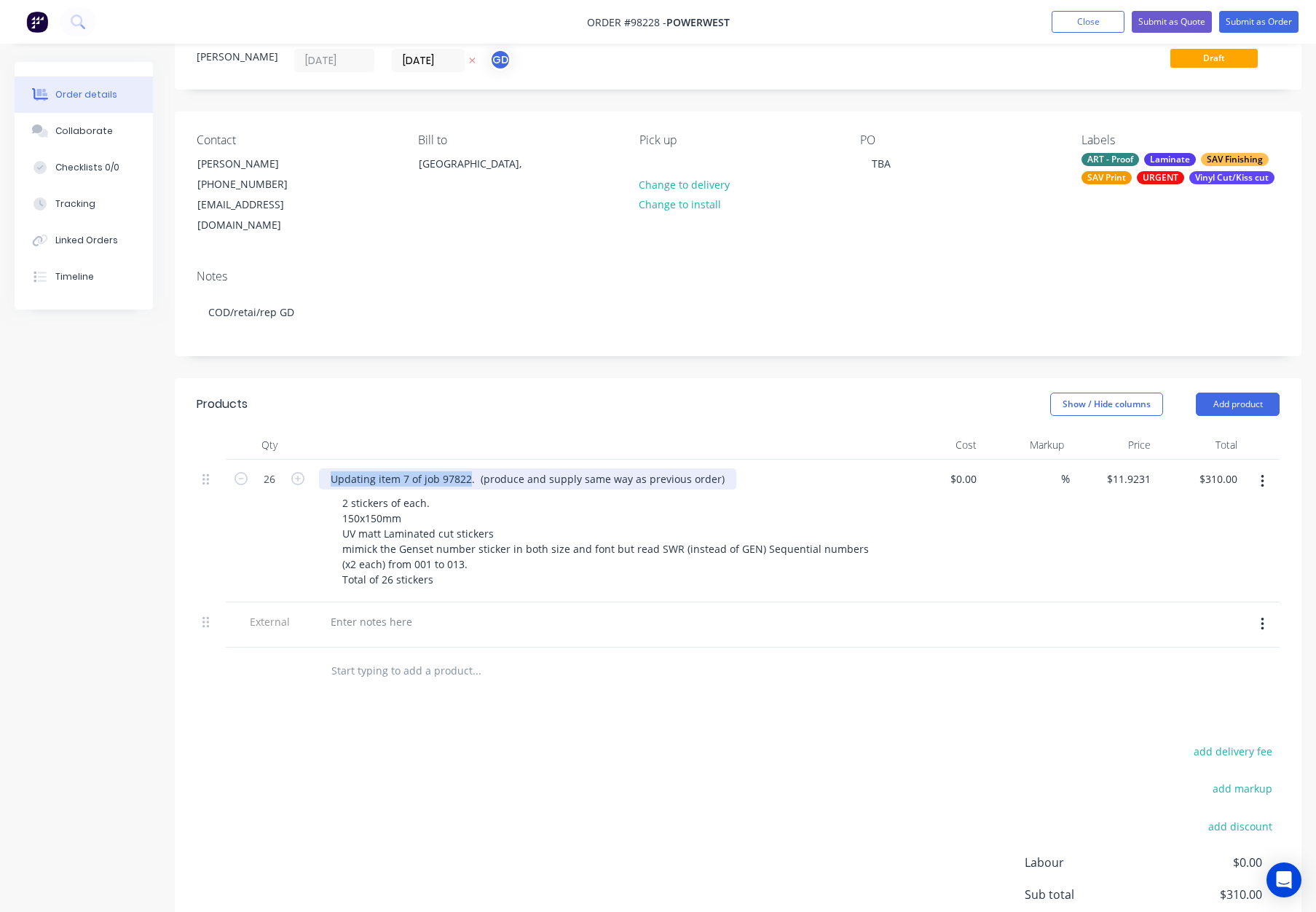
copy div "Updating item 7 of job 97822"
click at [378, 612] on div at bounding box center [371, 622] width 105 height 21
paste div
drag, startPoint x: 707, startPoint y: 458, endPoint x: 498, endPoint y: 463, distance: 209.1
click at [483, 469] on div "Updating item 7 of job 97822. (produce and supply same way as previous order)" at bounding box center [528, 479] width 417 height 21
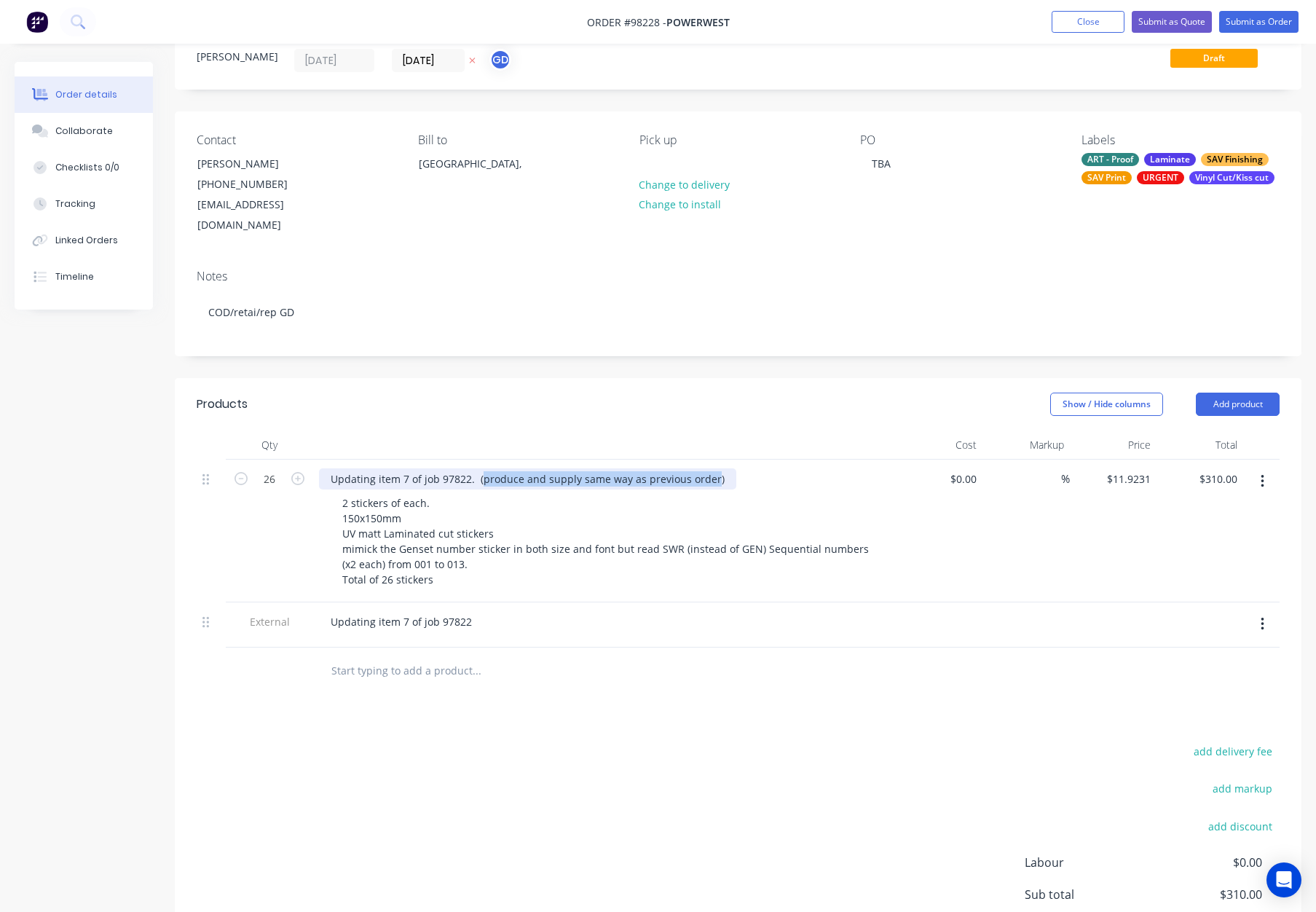
copy div "produce and supply same way as previous order"
click at [477, 612] on div "Updating item 7 of job 97822" at bounding box center [401, 622] width 165 height 21
drag, startPoint x: 408, startPoint y: 462, endPoint x: 882, endPoint y: 469, distance: 474.1
click at [882, 469] on div "Updating item 7 of job 97822. (produce and supply same way as previous order)" at bounding box center [605, 479] width 572 height 21
click at [355, 469] on div at bounding box center [380, 479] width 122 height 21
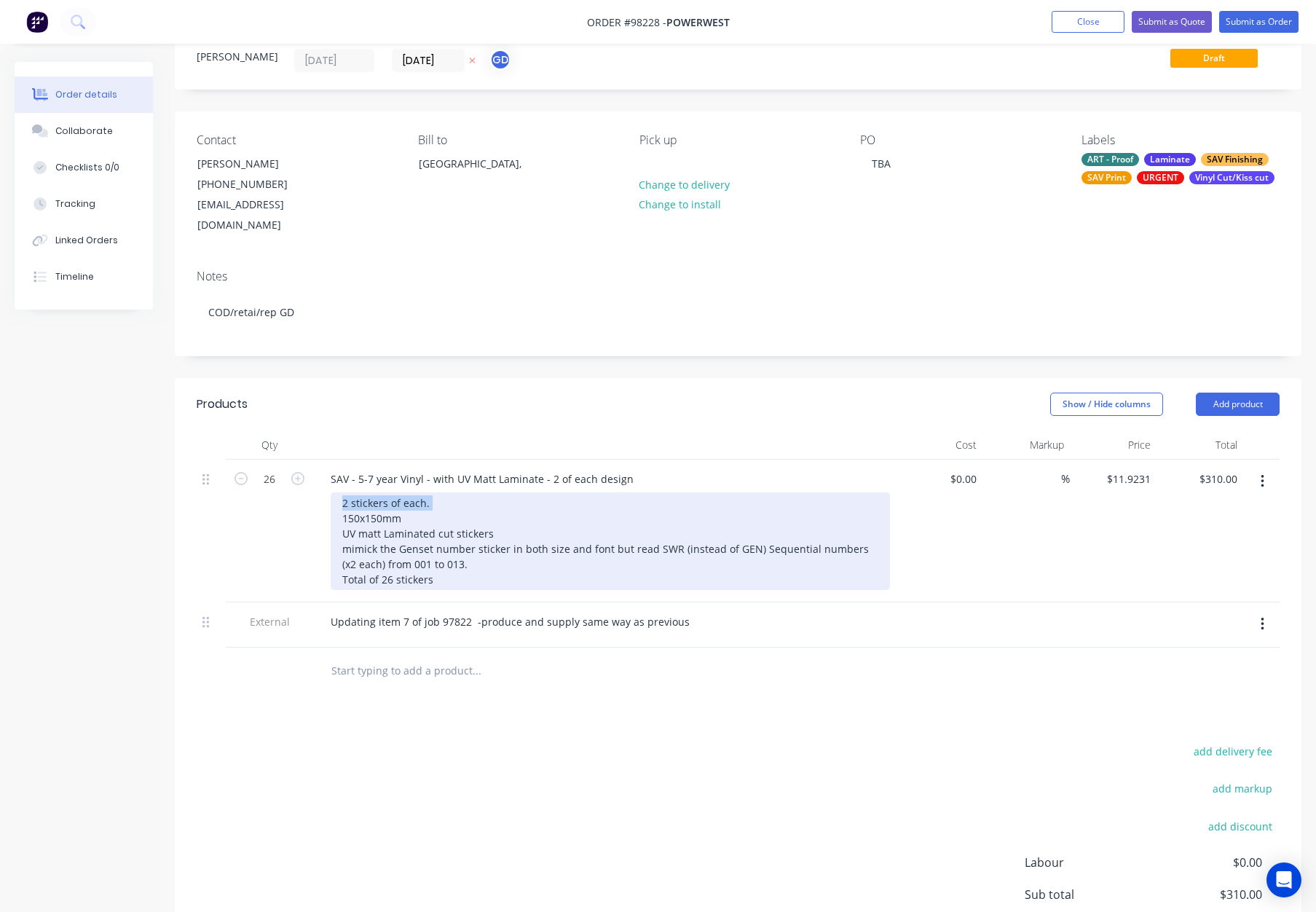
drag, startPoint x: 435, startPoint y: 482, endPoint x: 321, endPoint y: 480, distance: 114.0
click at [303, 482] on div "26 SAV - 5-7 year Vinyl - with UV Matt Laminate - 2 of each design 2 stickers o…" at bounding box center [738, 531] width 1083 height 143
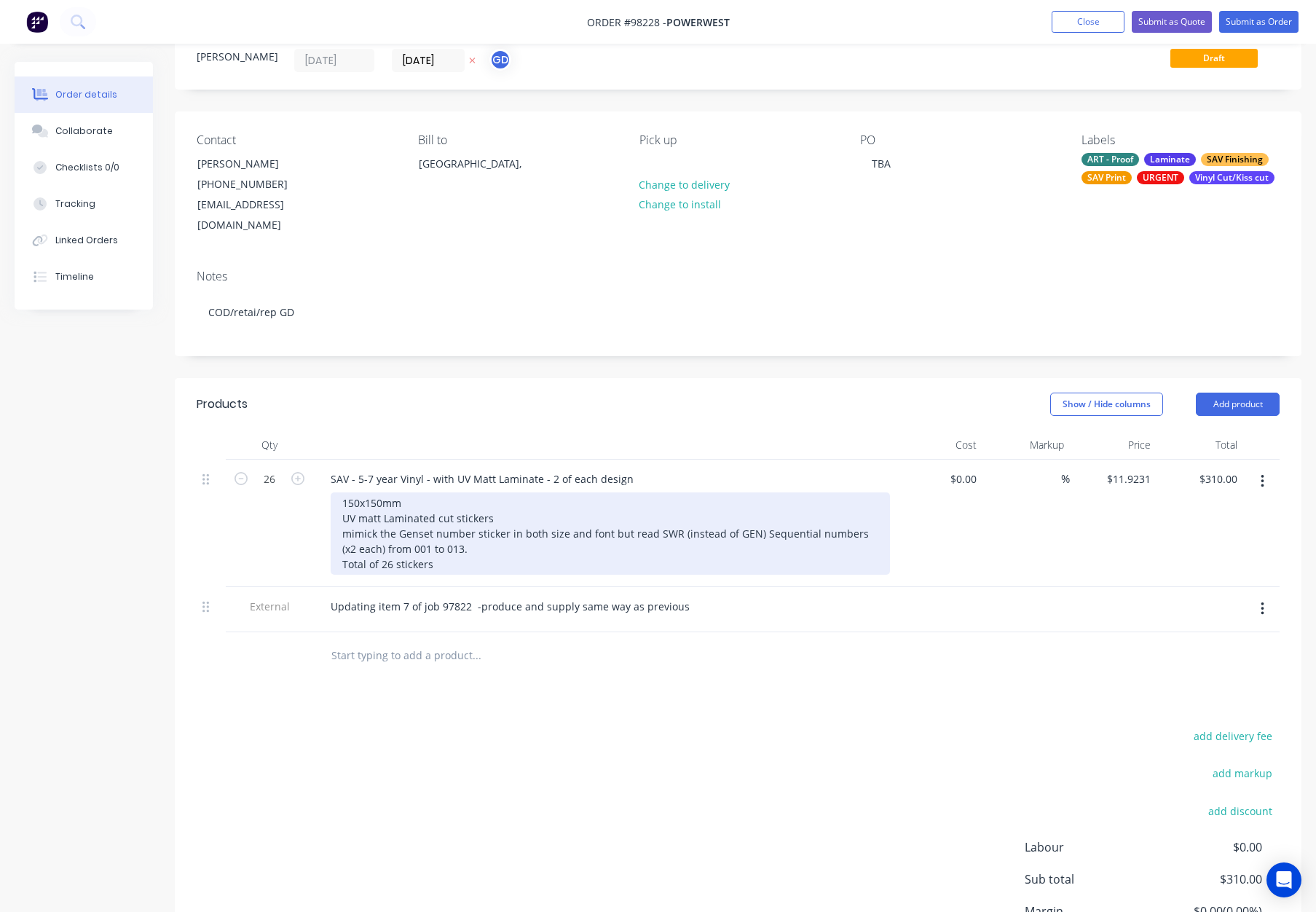
click at [341, 495] on div "150x150mm UV matt Laminated cut stickers mimick the Genset number sticker in bo…" at bounding box center [610, 534] width 559 height 82
drag, startPoint x: 348, startPoint y: 499, endPoint x: 551, endPoint y: 502, distance: 203.0
click at [550, 502] on div "150x150mm UV matt Laminated cut stickers mimick the Genset number sticker in bo…" at bounding box center [610, 534] width 559 height 82
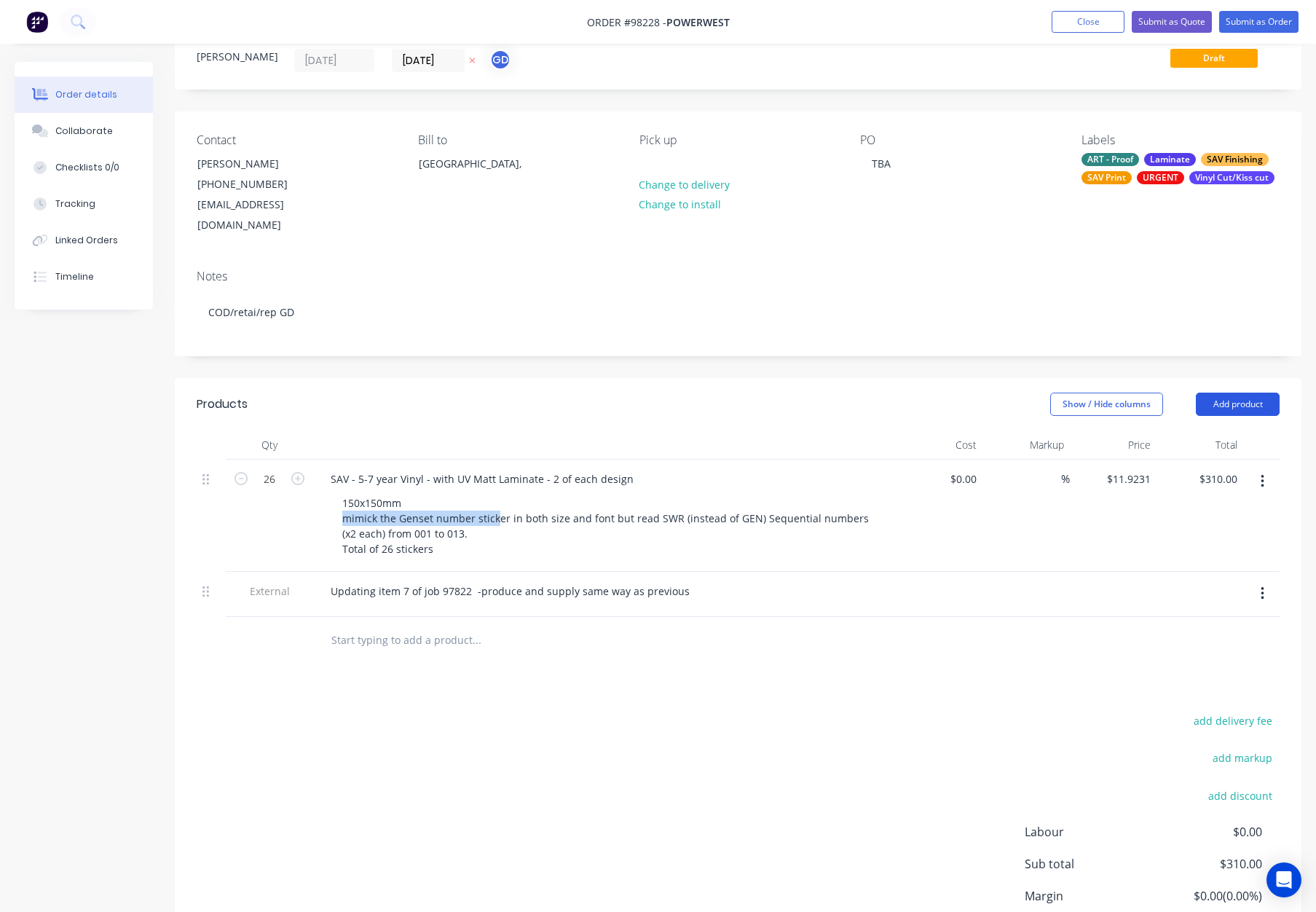
click at [1245, 393] on button "Add product" at bounding box center [1237, 404] width 84 height 24
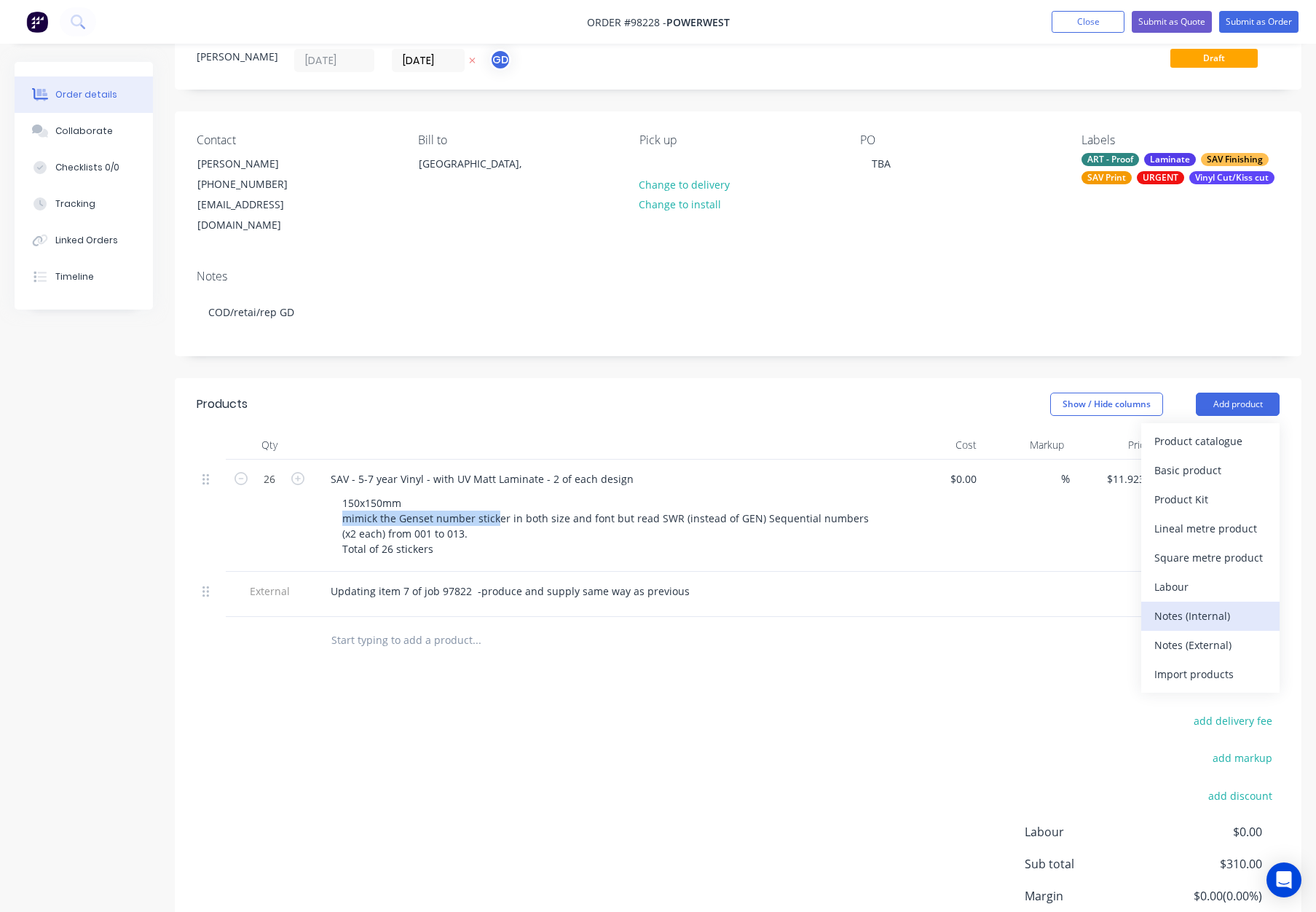
click at [1206, 606] on div "Notes (Internal)" at bounding box center [1210, 616] width 112 height 21
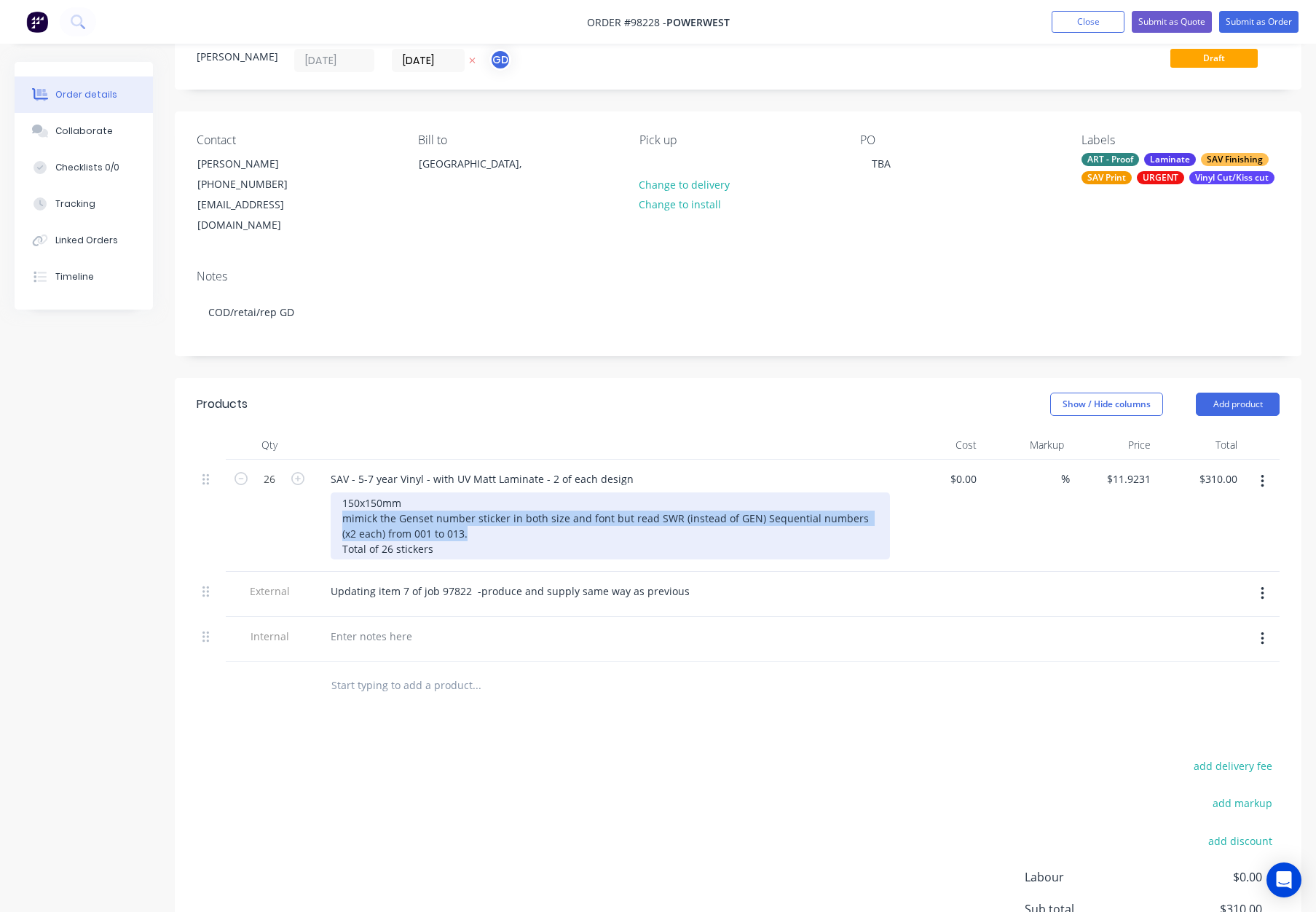
drag, startPoint x: 343, startPoint y: 499, endPoint x: 458, endPoint y: 517, distance: 116.4
click at [458, 517] on div "150x150mm mimick the Genset number sticker in both size and font but read SWR (…" at bounding box center [610, 526] width 559 height 67
copy div "mimick the Genset number sticker in both size and font but read SWR (instead of…"
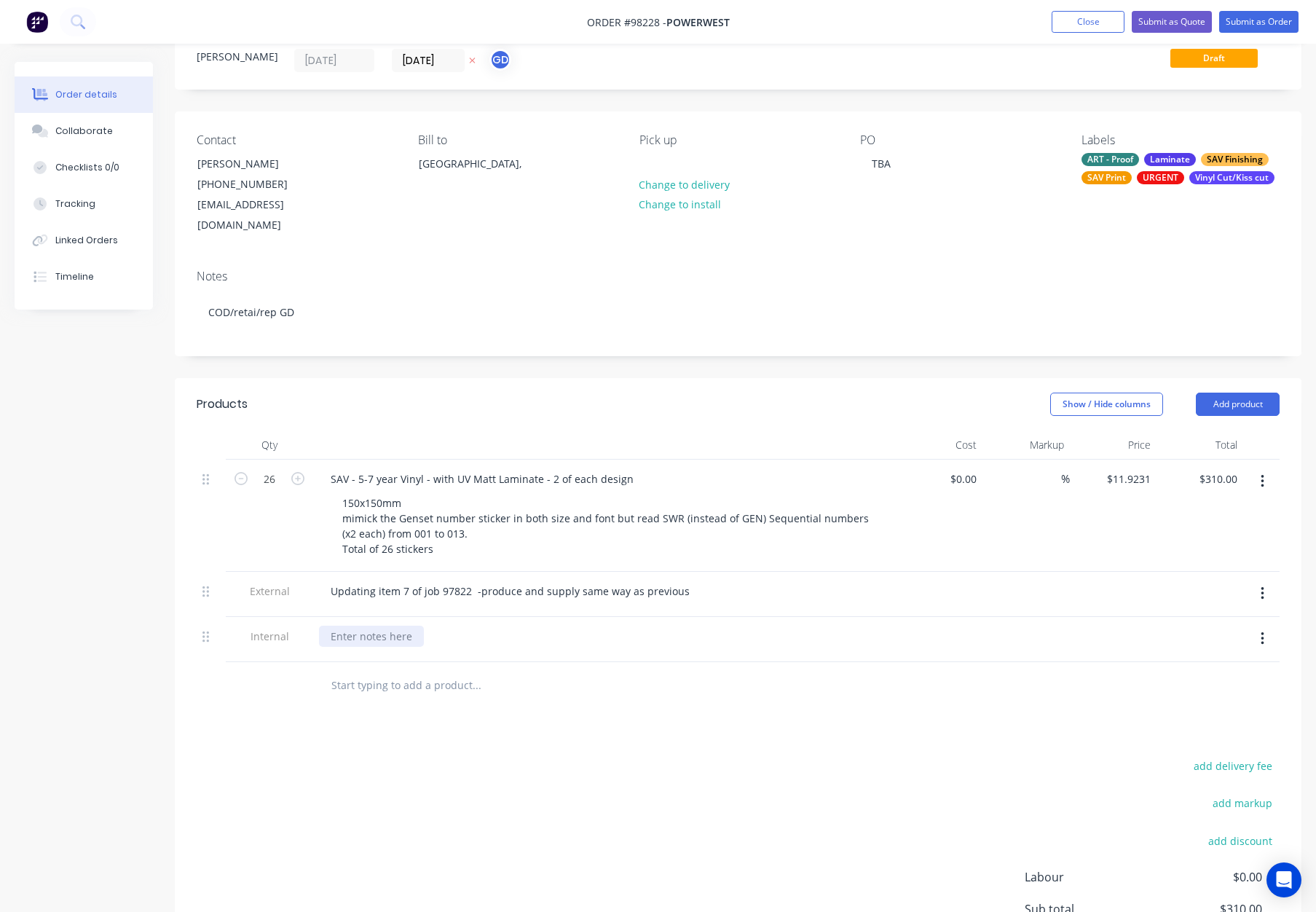
click at [356, 626] on div at bounding box center [371, 637] width 105 height 21
paste div
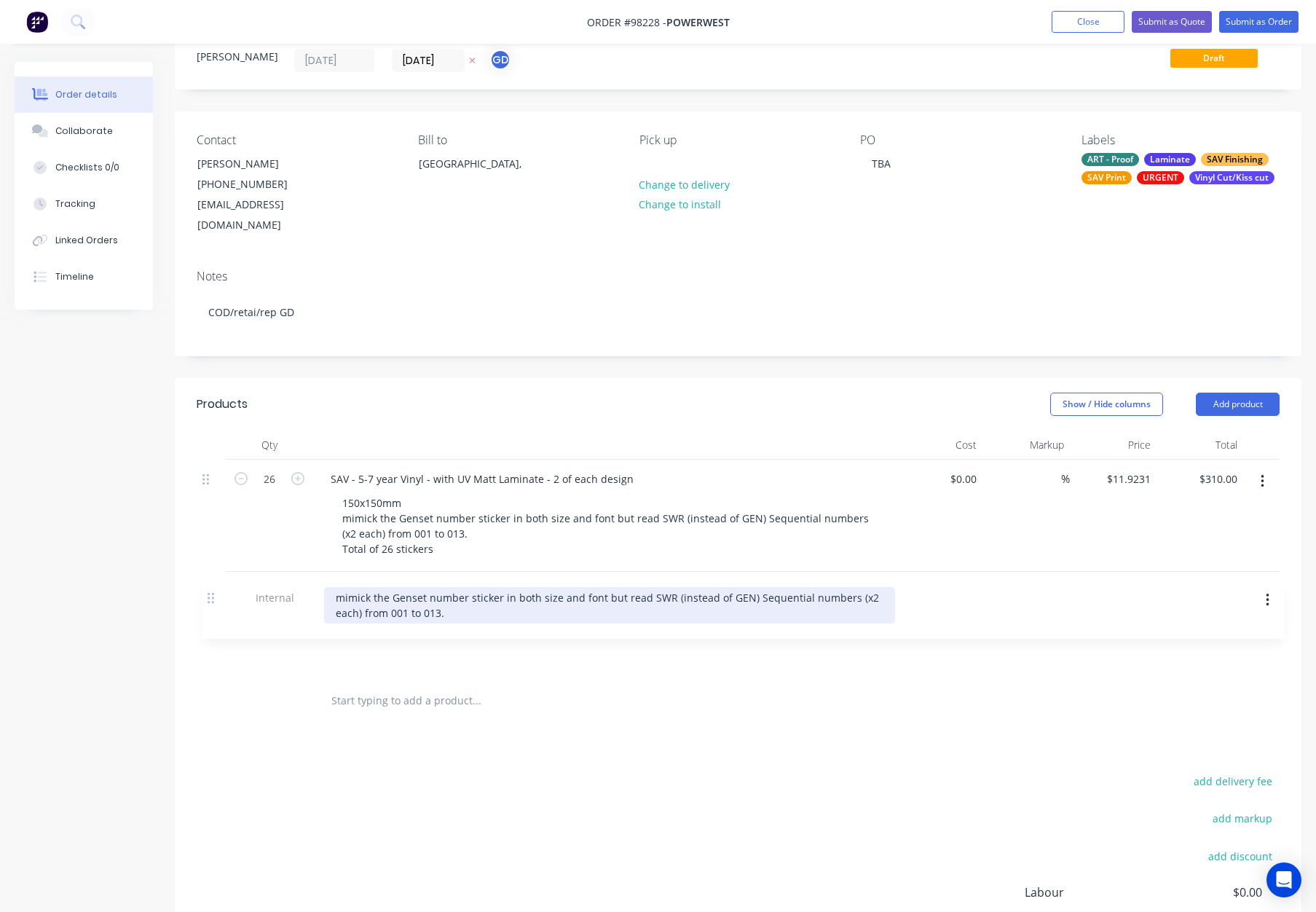
drag, startPoint x: 209, startPoint y: 593, endPoint x: 217, endPoint y: 557, distance: 36.9
click at [217, 557] on div "26 SAV - 5-7 year Vinyl - with UV Matt Laminate - 2 of each design 150x150mm mi…" at bounding box center [738, 568] width 1083 height 218
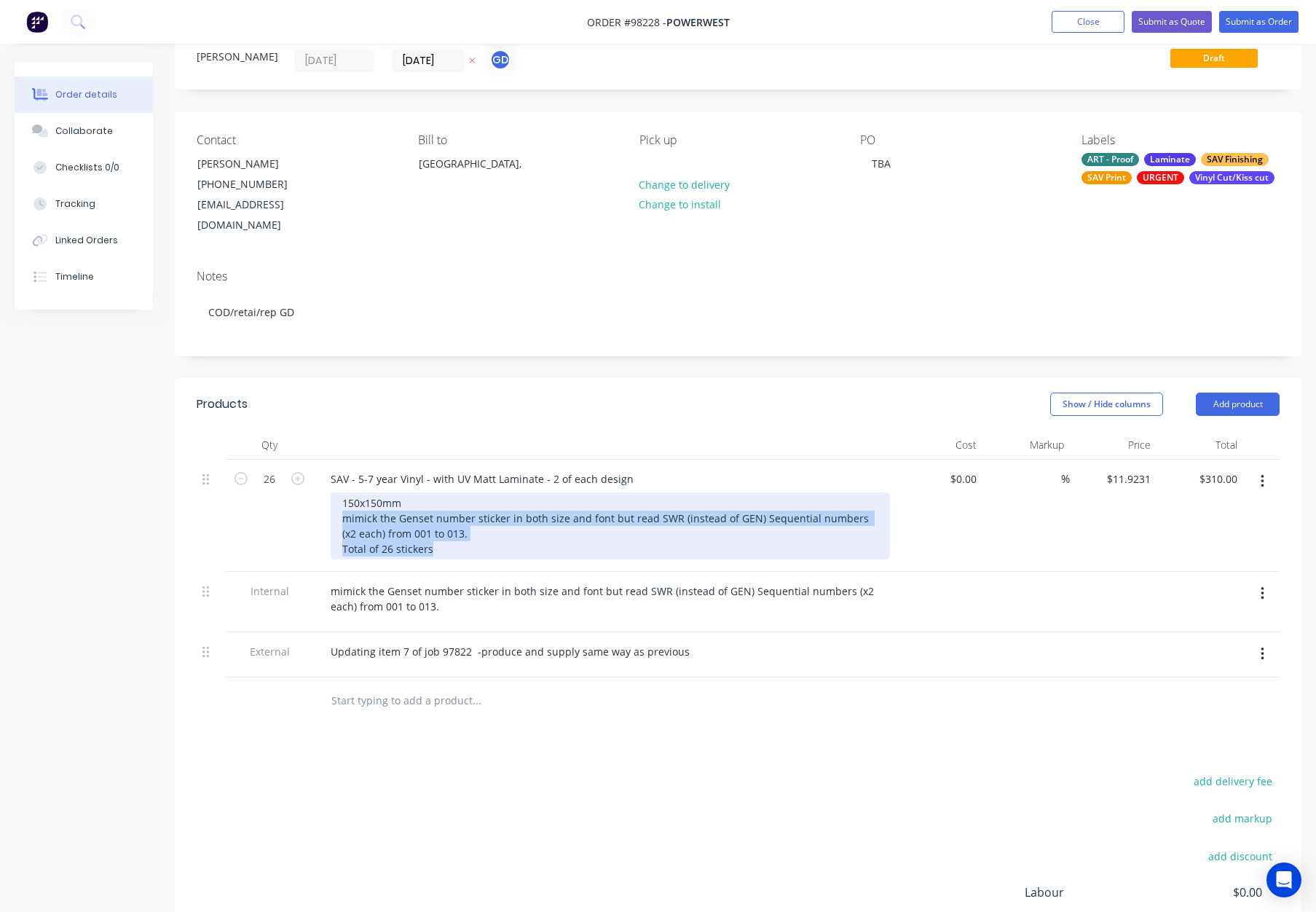
drag, startPoint x: 442, startPoint y: 524, endPoint x: 336, endPoint y: 499, distance: 108.9
click at [336, 499] on div "150x150mm mimick the Genset number sticker in both size and font but read SWR (…" at bounding box center [610, 526] width 559 height 67
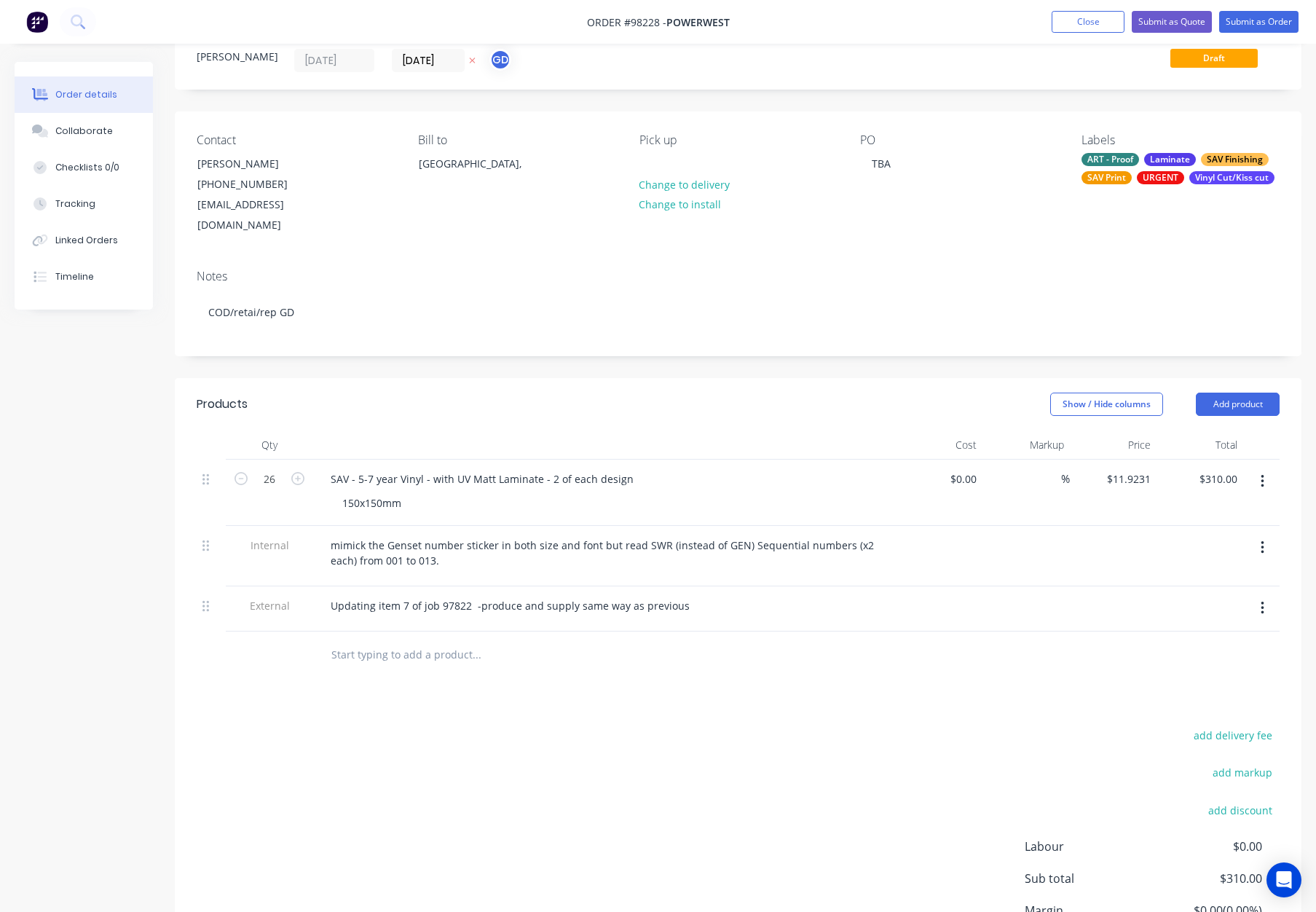
click at [472, 343] on div "Created by [PERSON_NAME] Created [DATE] Required [DATE] Assigned to GD Status D…" at bounding box center [738, 520] width 1127 height 1018
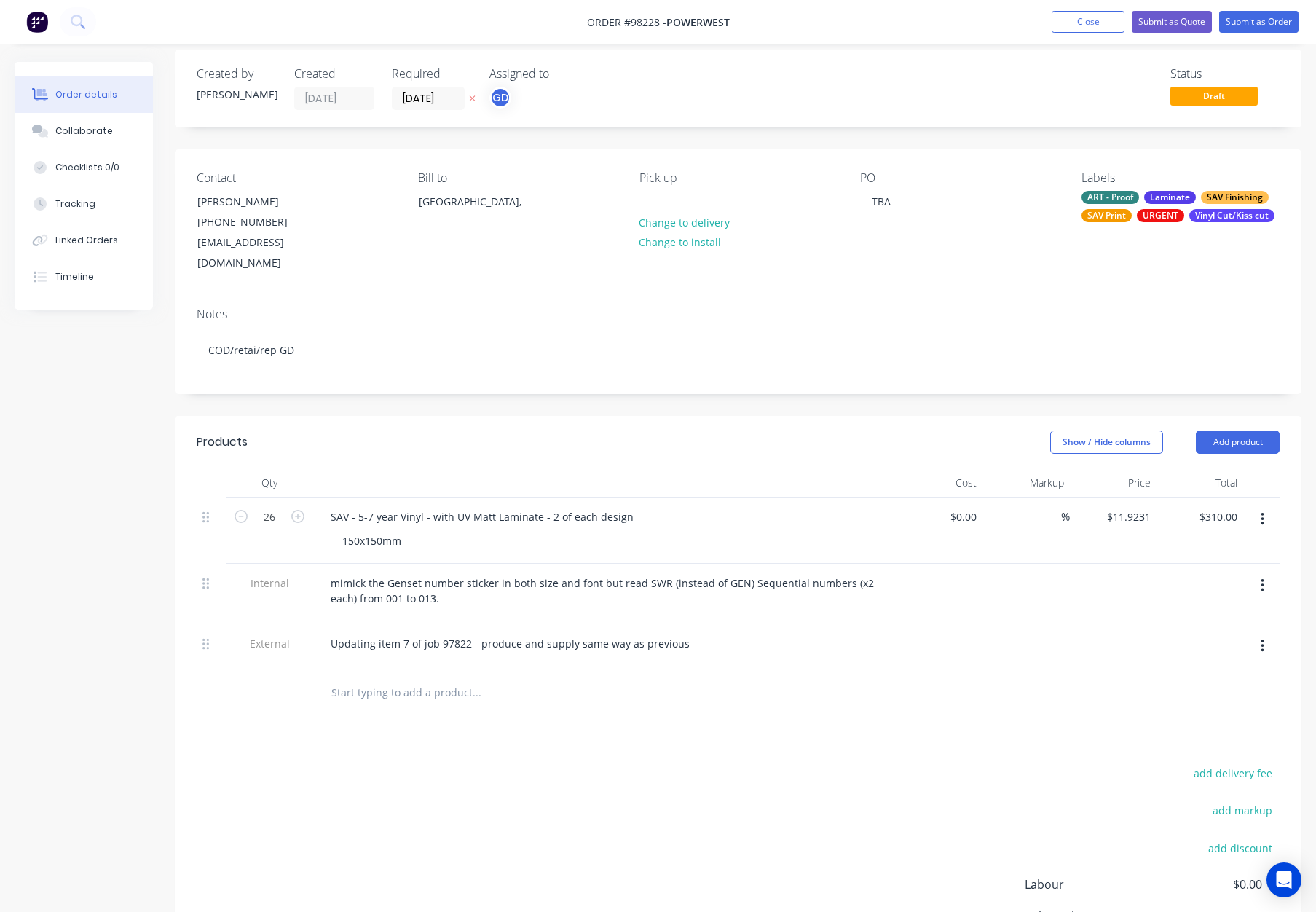
scroll to position [0, 0]
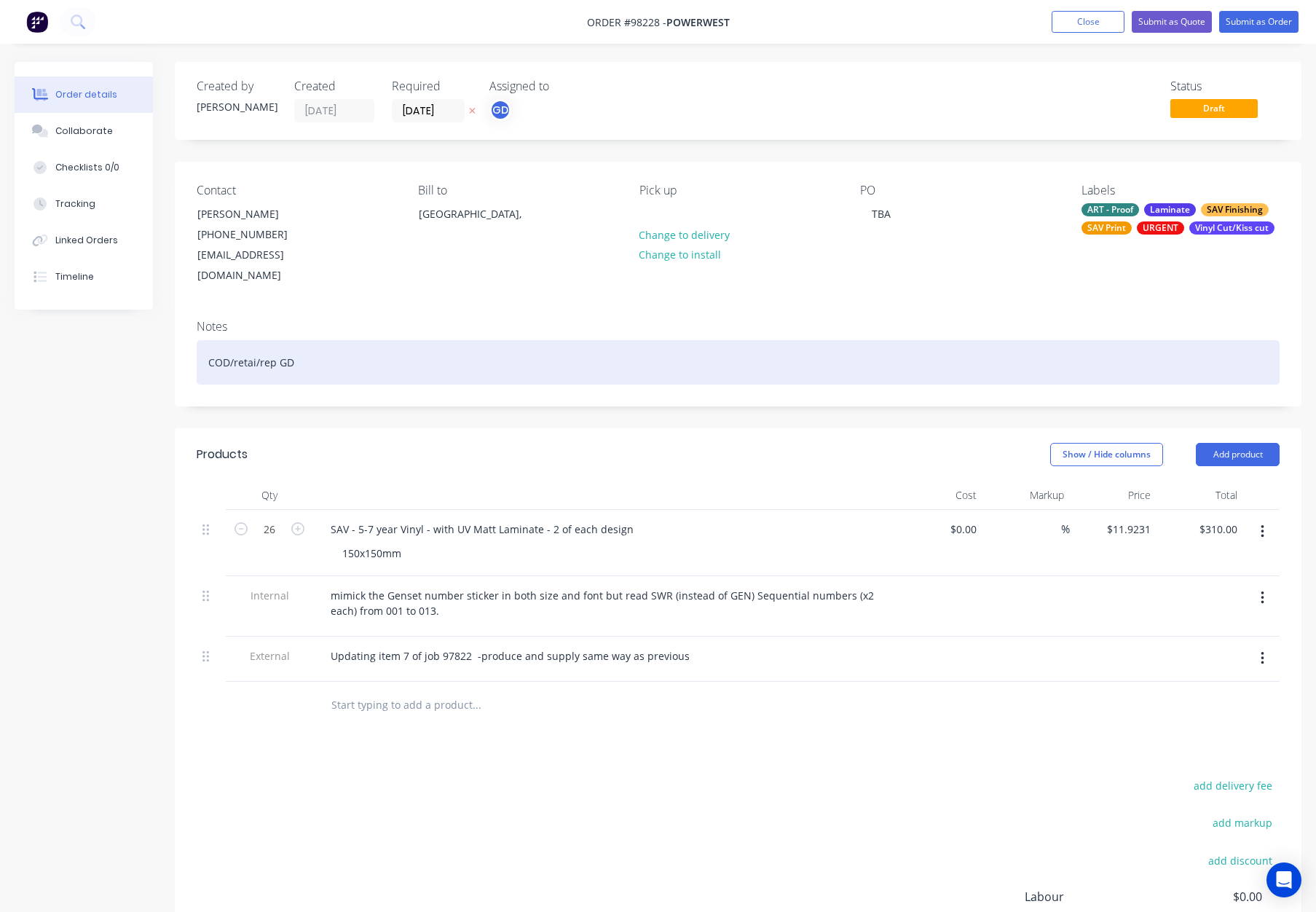
click at [439, 340] on div "COD/retai/rep GD" at bounding box center [738, 362] width 1083 height 45
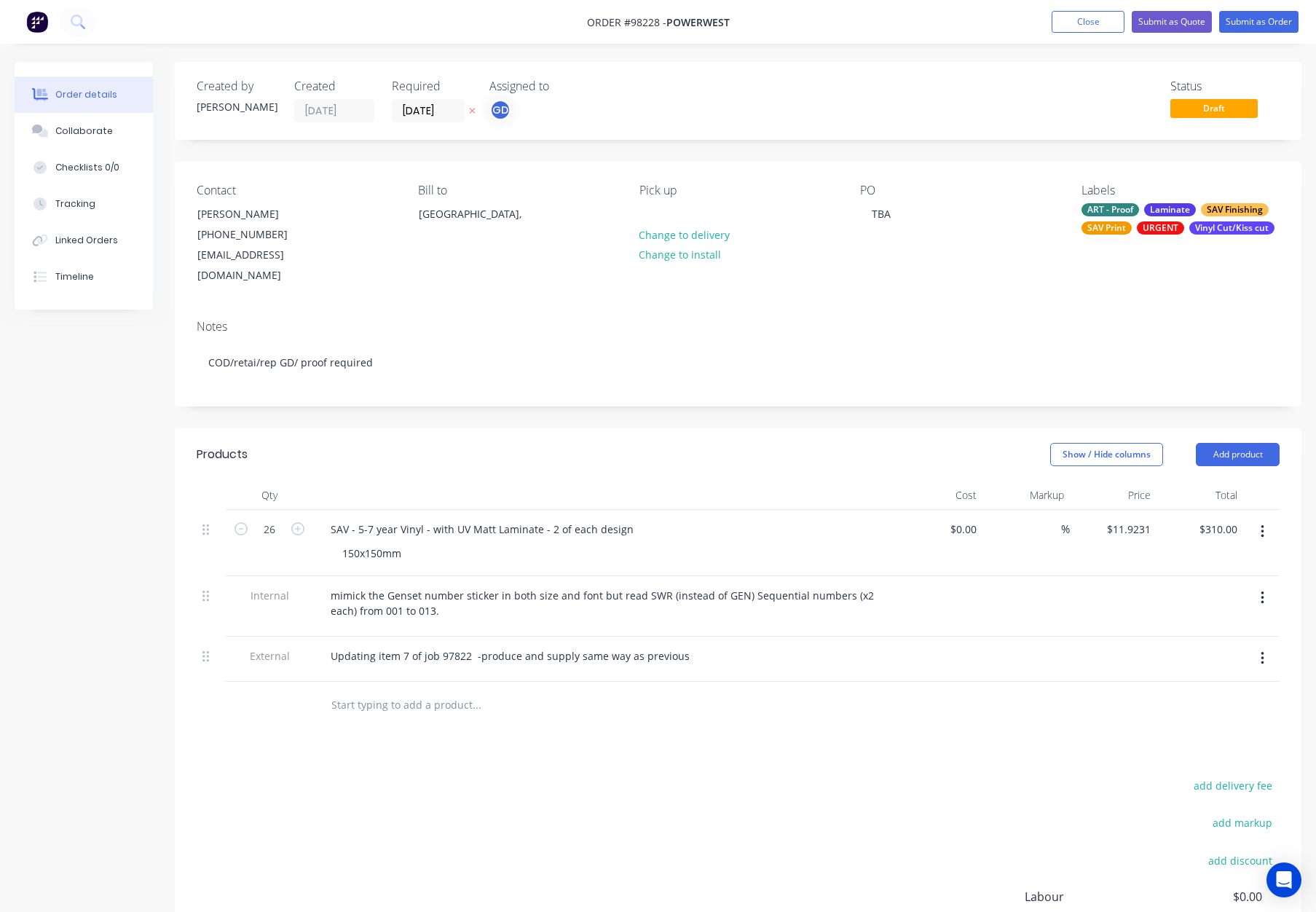
click at [1168, 221] on div "ART - Proof Laminate SAV Finishing SAV Print URGENT Vinyl Cut/Kiss cut" at bounding box center [1181, 218] width 198 height 32
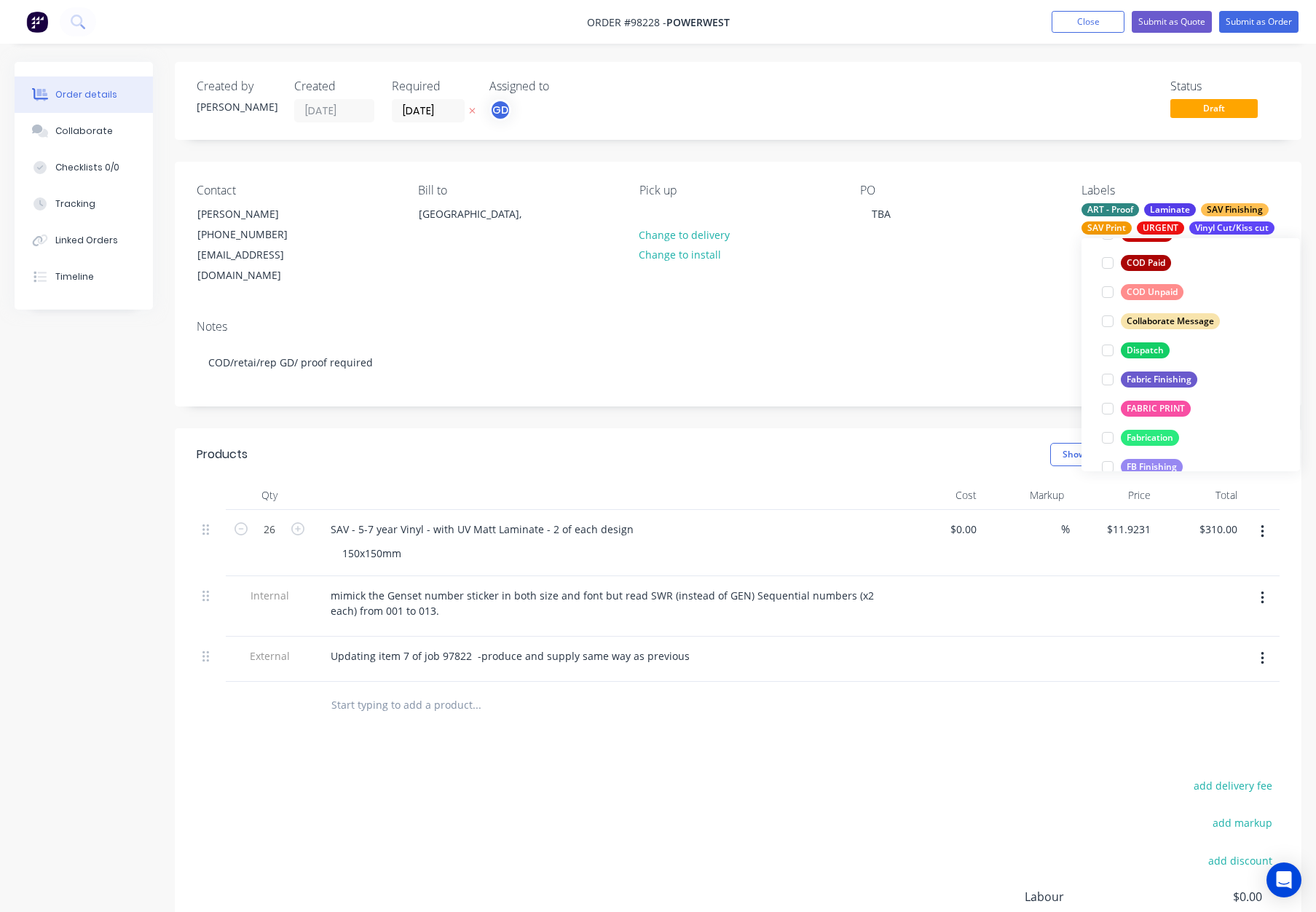
drag, startPoint x: 1142, startPoint y: 350, endPoint x: 1160, endPoint y: 352, distance: 18.1
click at [1142, 350] on div "Dispatch" at bounding box center [1146, 351] width 49 height 16
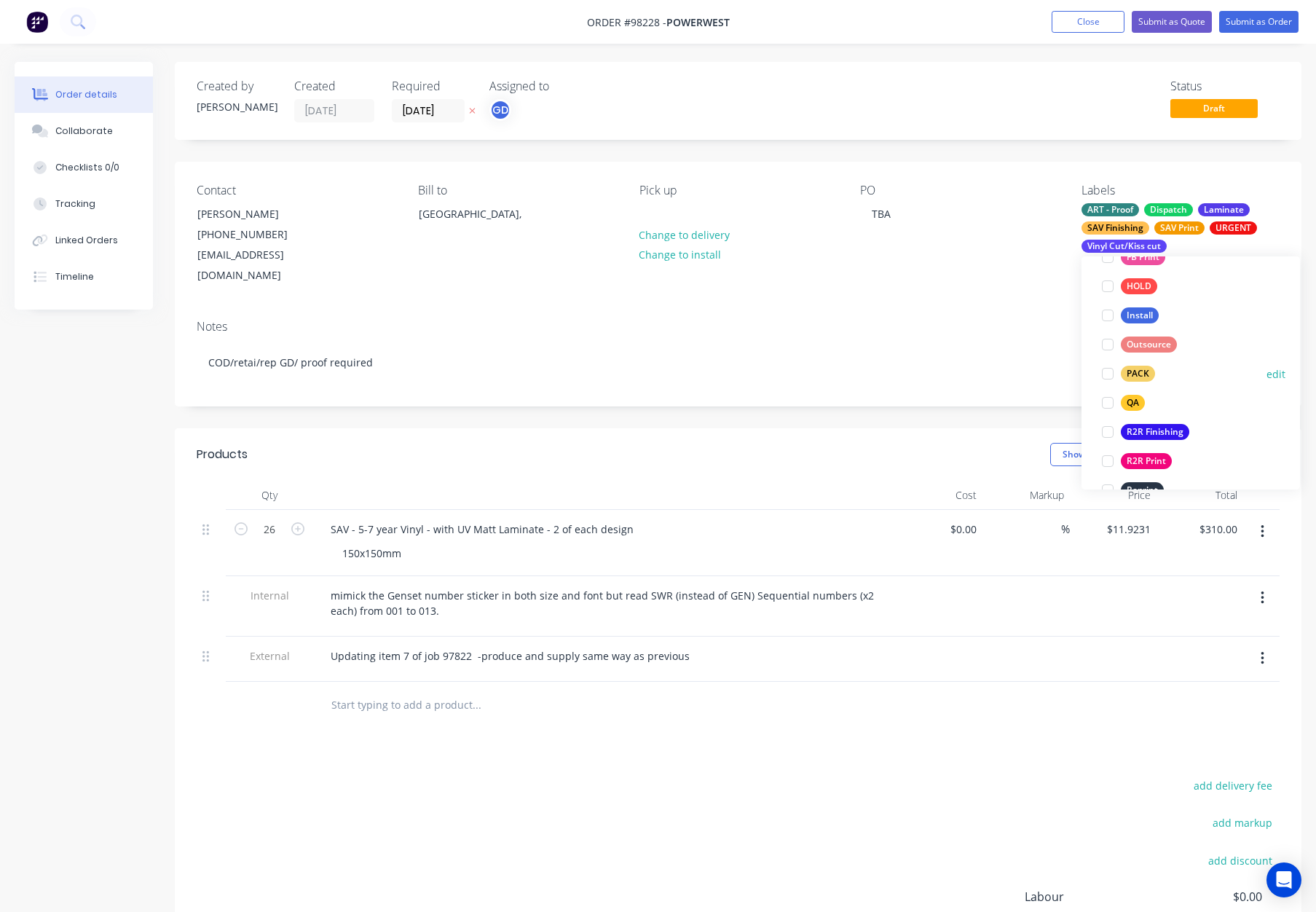
drag, startPoint x: 1142, startPoint y: 375, endPoint x: 1150, endPoint y: 373, distance: 8.2
click at [1141, 375] on div "PACK" at bounding box center [1138, 374] width 34 height 16
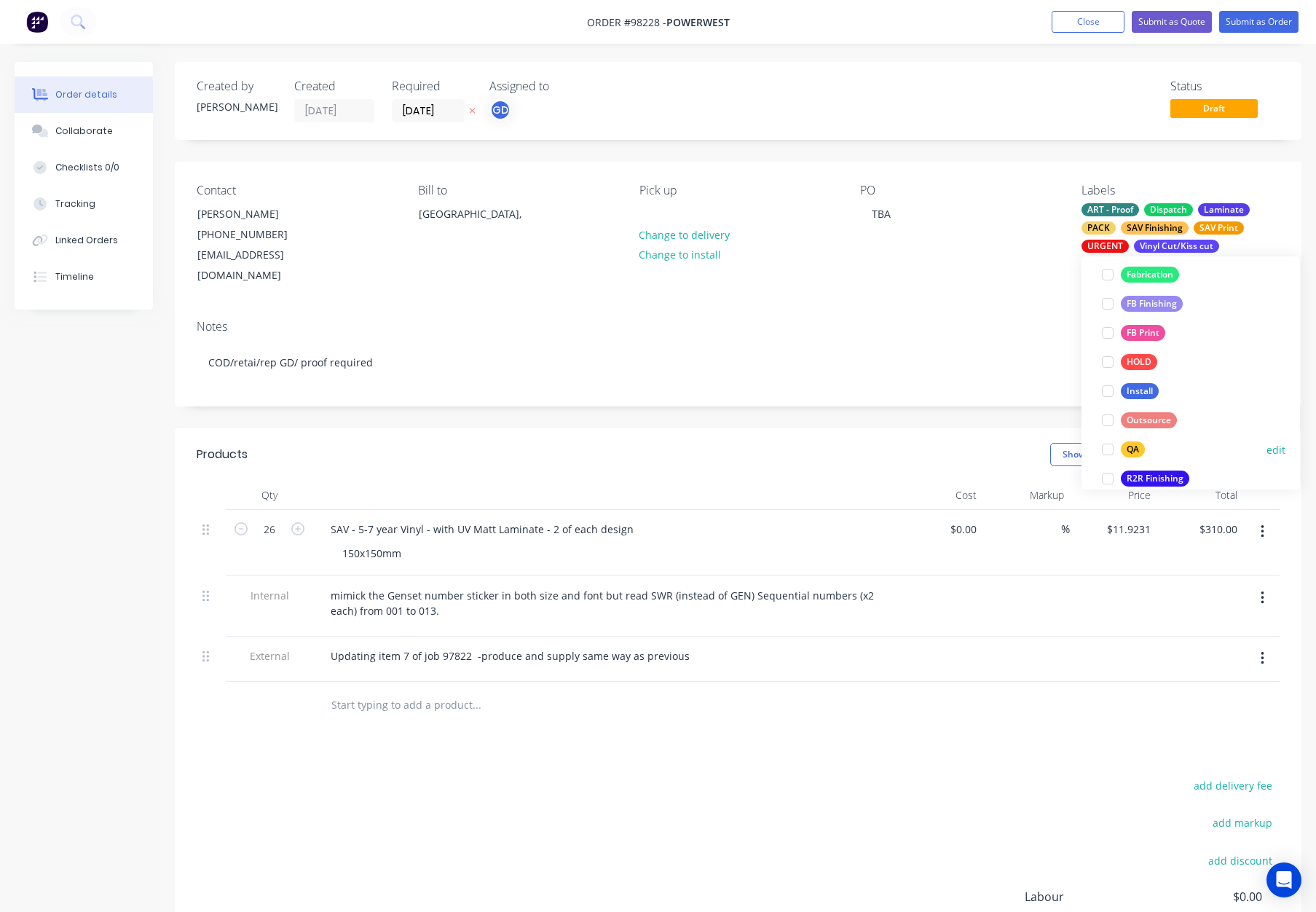
click at [1137, 443] on div "QA" at bounding box center [1133, 450] width 24 height 16
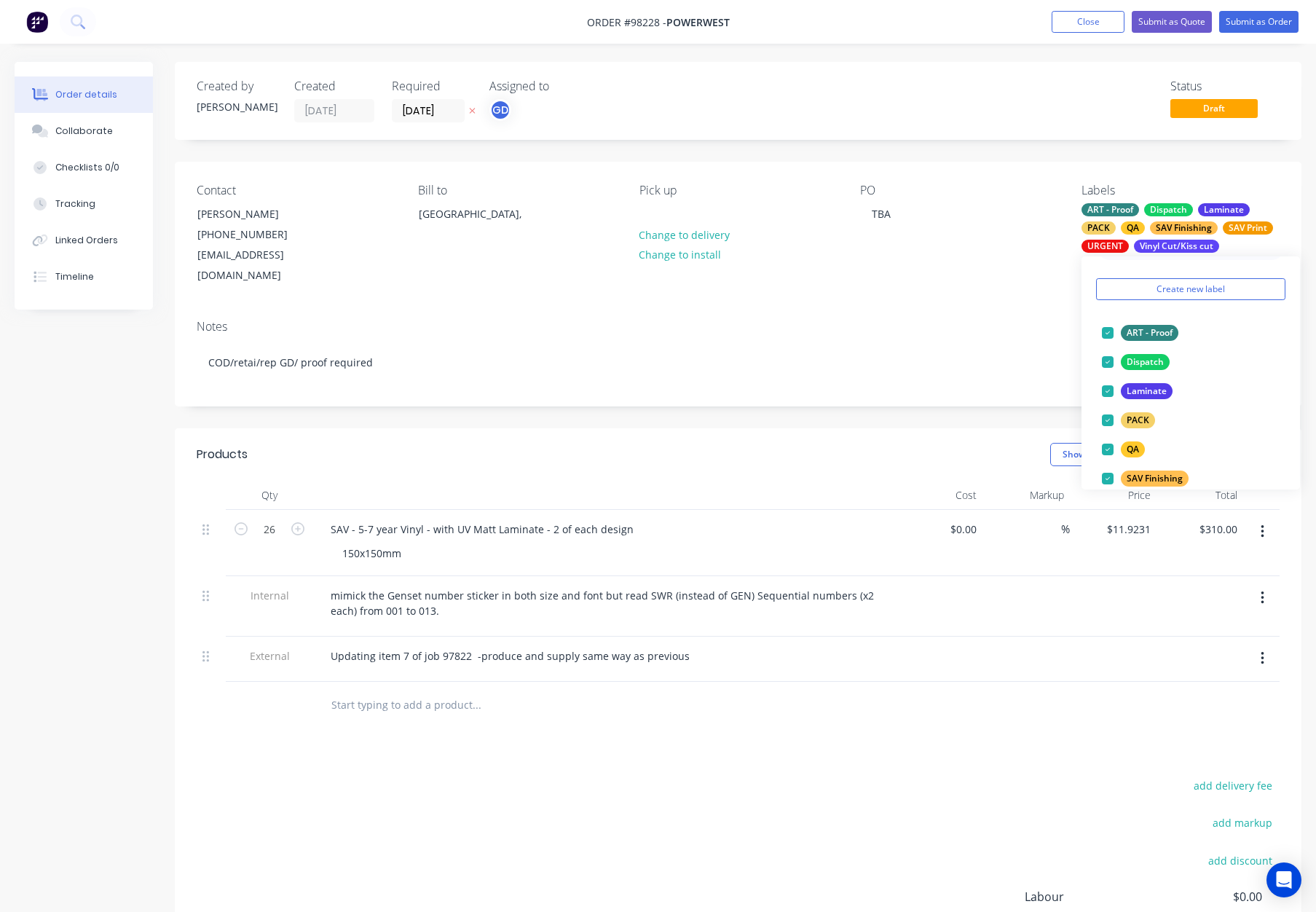
click at [865, 285] on div "Contact [PERSON_NAME] [PHONE_NUMBER] [EMAIL_ADDRESS][DOMAIN_NAME] Bill to [GEOG…" at bounding box center [738, 235] width 1127 height 146
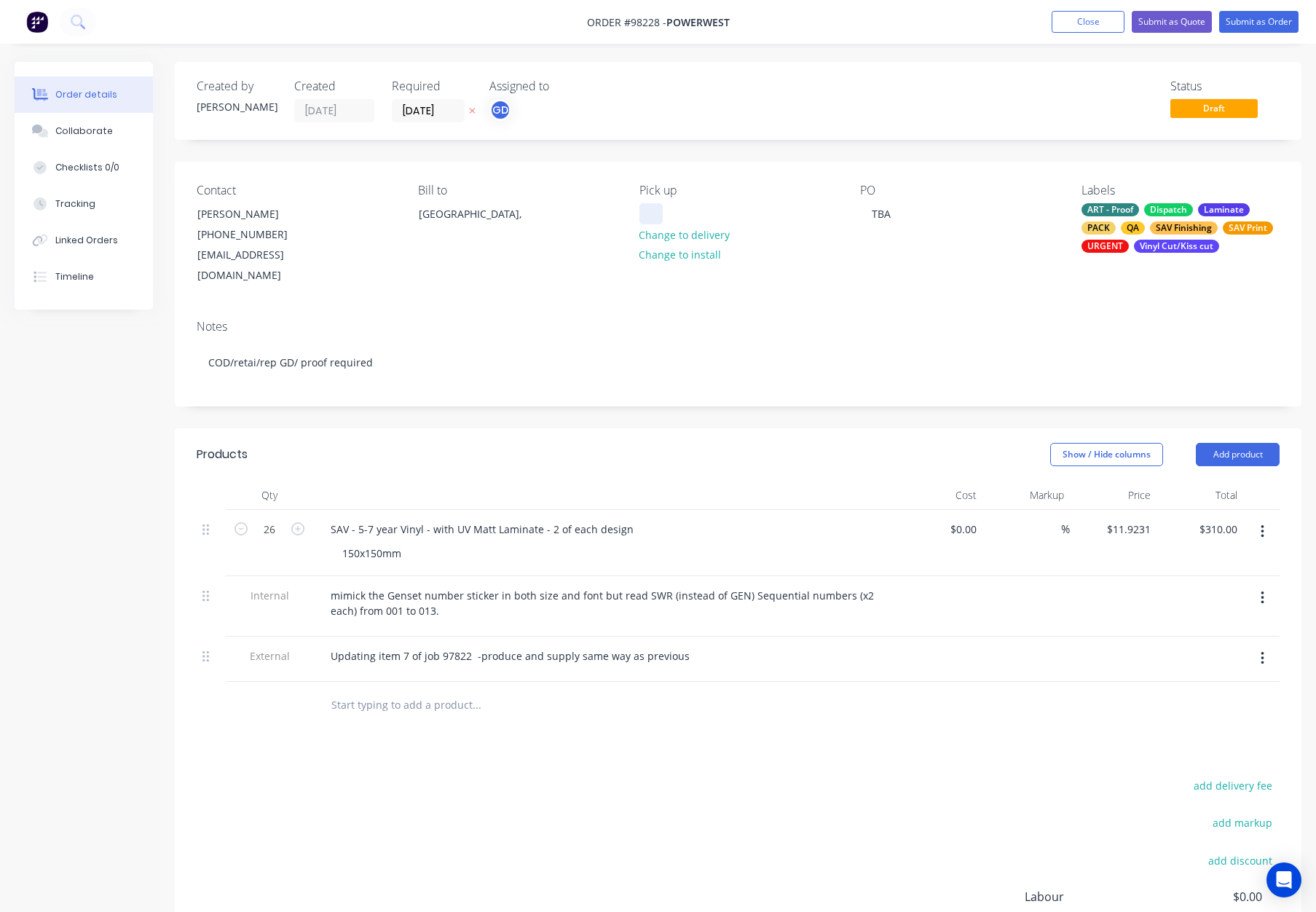
drag, startPoint x: 671, startPoint y: 210, endPoint x: 656, endPoint y: 210, distance: 15.0
click at [671, 210] on div "Pick up Change to delivery Change to install" at bounding box center [739, 235] width 198 height 103
click at [645, 210] on div at bounding box center [651, 214] width 24 height 21
click at [792, 320] on div "Notes" at bounding box center [738, 326] width 1083 height 14
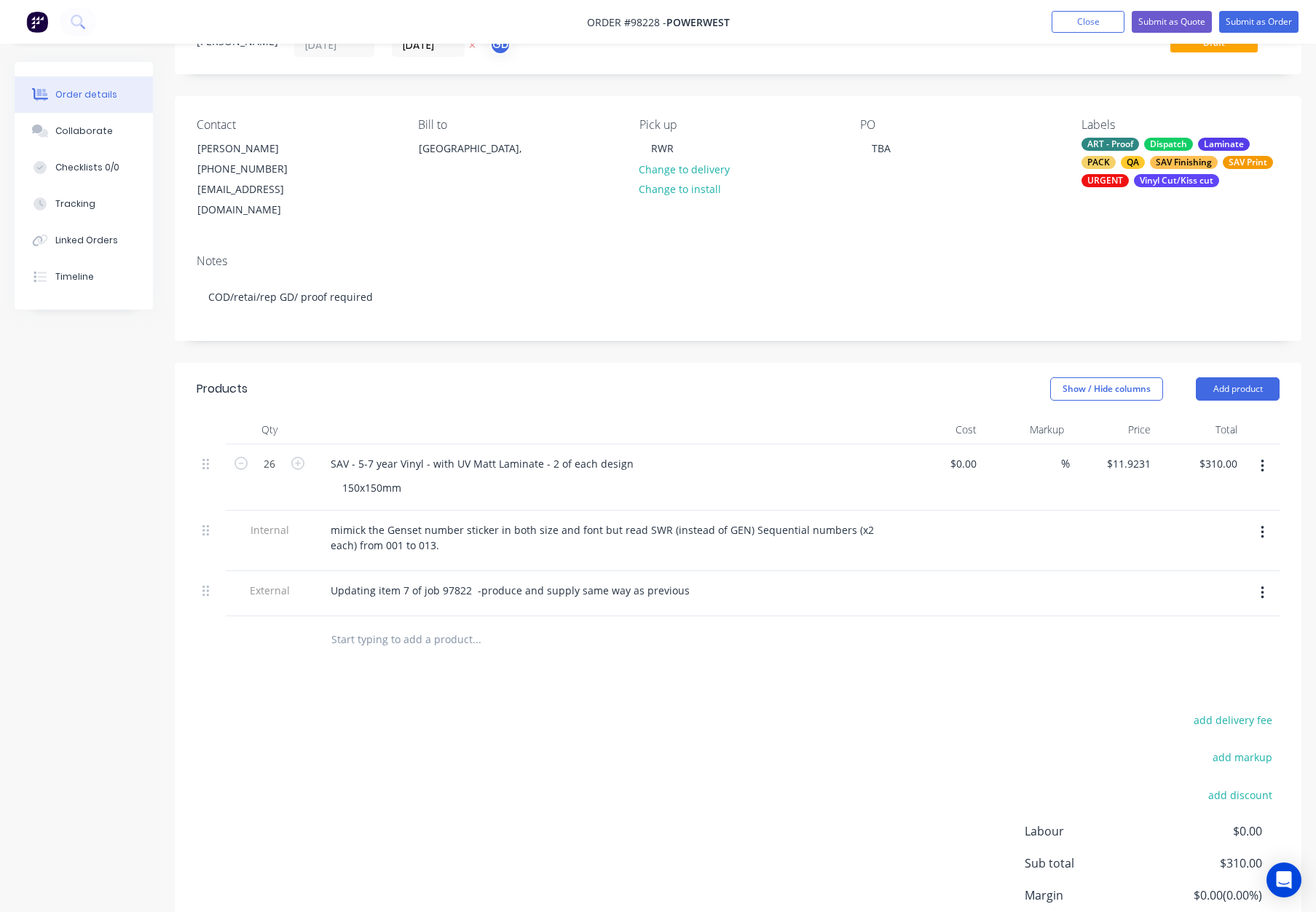
scroll to position [55, 0]
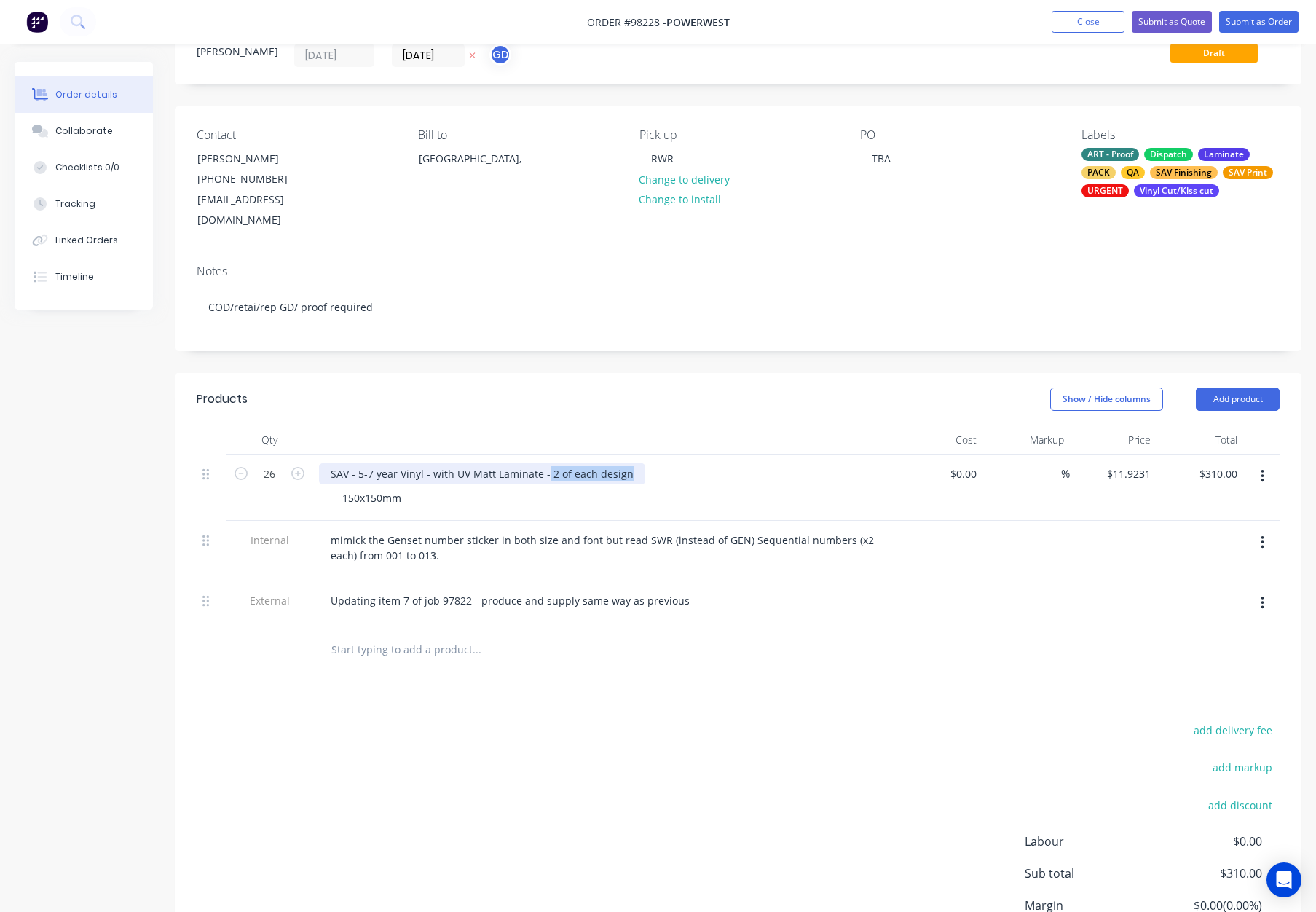
drag, startPoint x: 543, startPoint y: 451, endPoint x: 692, endPoint y: 456, distance: 149.1
click at [697, 464] on div "SAV - 5-7 year Vinyl - with UV Matt Laminate - 2 of each design" at bounding box center [605, 474] width 572 height 21
click at [684, 388] on div "Show / Hide columns Add product" at bounding box center [853, 399] width 853 height 24
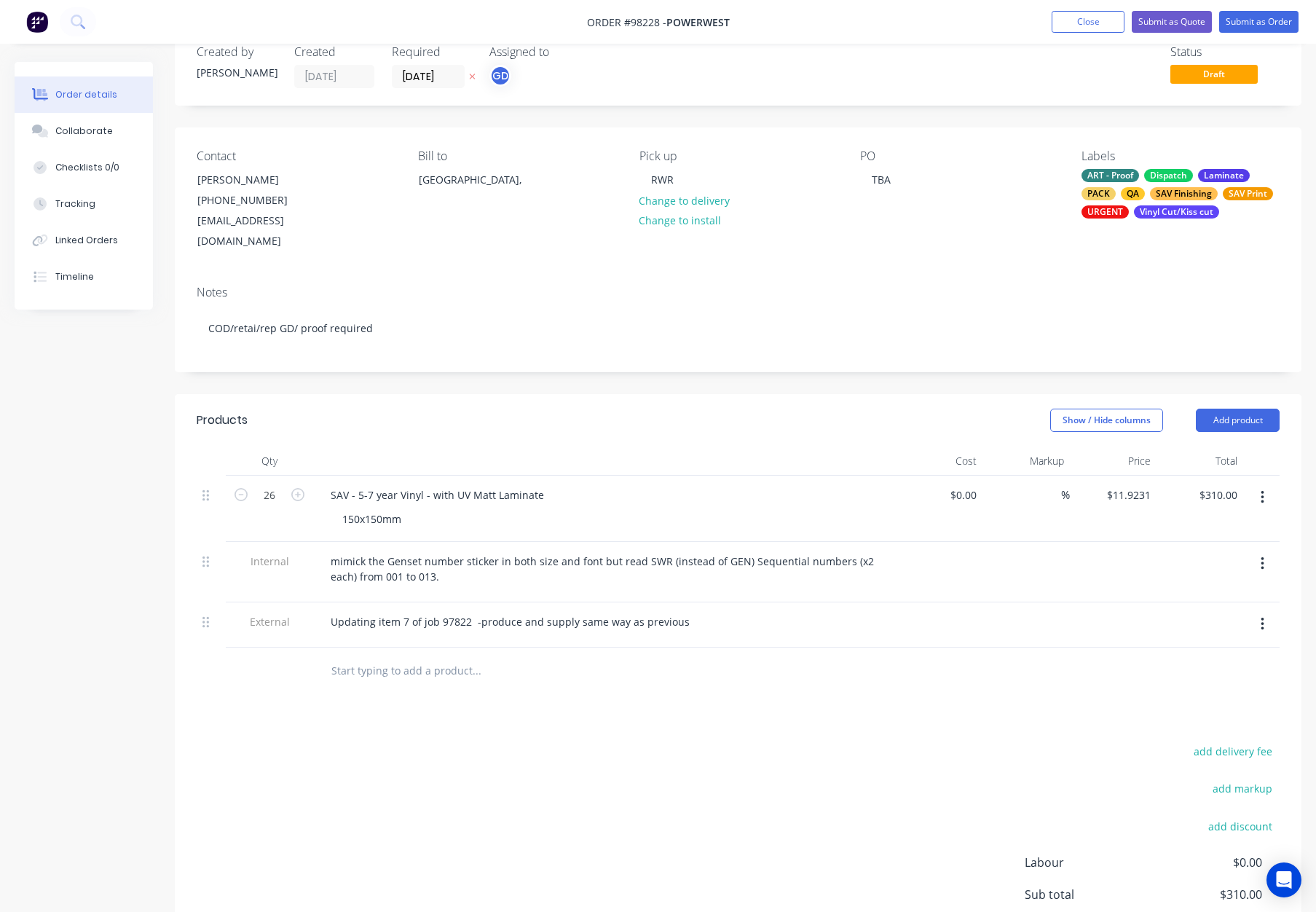
scroll to position [0, 0]
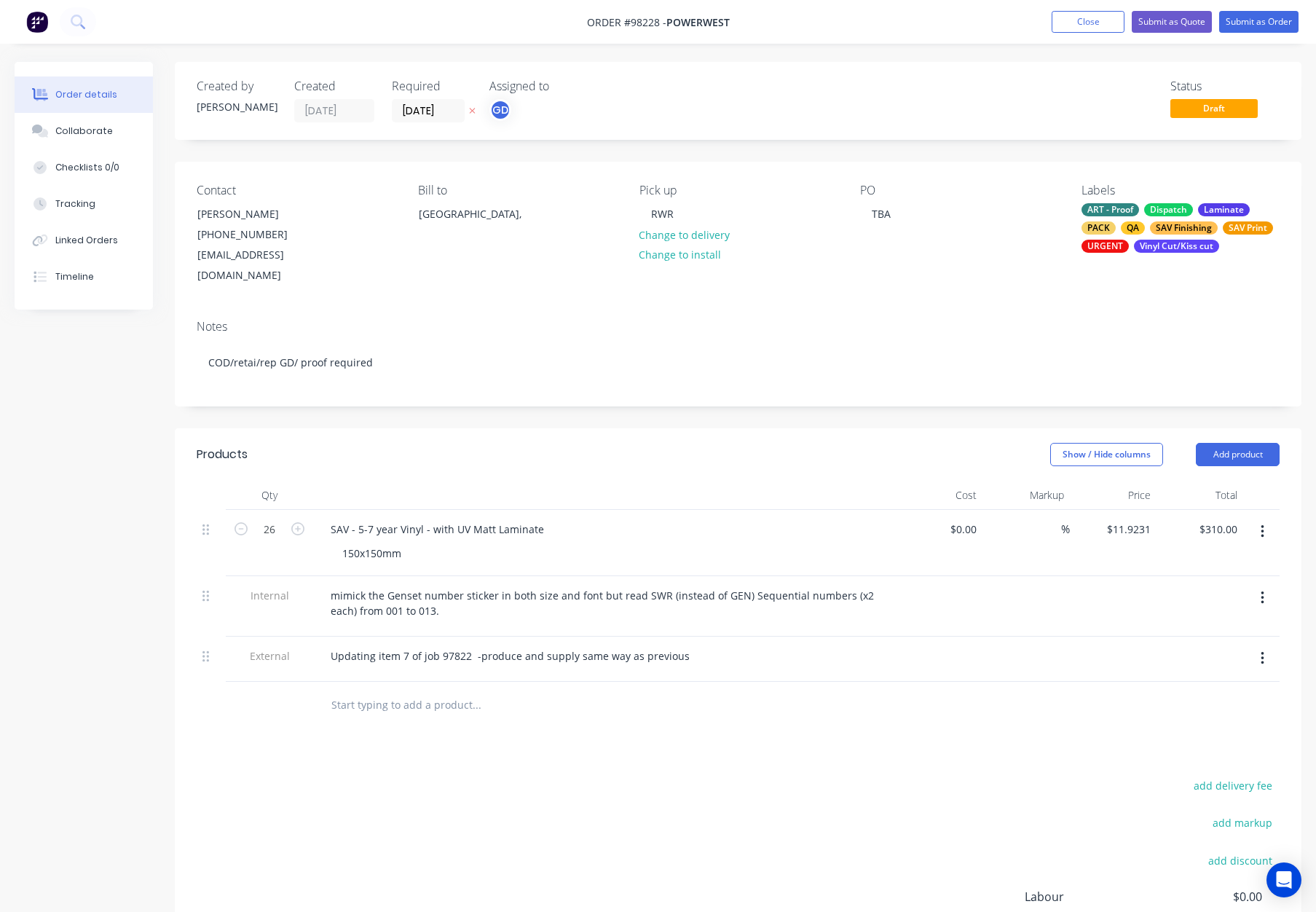
click at [1236, 10] on nav "Order #98228 - POWERWEST Add product Close Submit as Quote Submit as Order" at bounding box center [658, 22] width 1316 height 44
click at [639, 443] on div "Show / Hide columns Add product" at bounding box center [853, 455] width 853 height 24
drag, startPoint x: 543, startPoint y: 512, endPoint x: 642, endPoint y: 517, distance: 99.1
click at [543, 519] on div "SAV - 5-7 year Vinyl - with UV Matt Laminate" at bounding box center [438, 529] width 237 height 21
drag, startPoint x: 684, startPoint y: 465, endPoint x: 727, endPoint y: 455, distance: 44.1
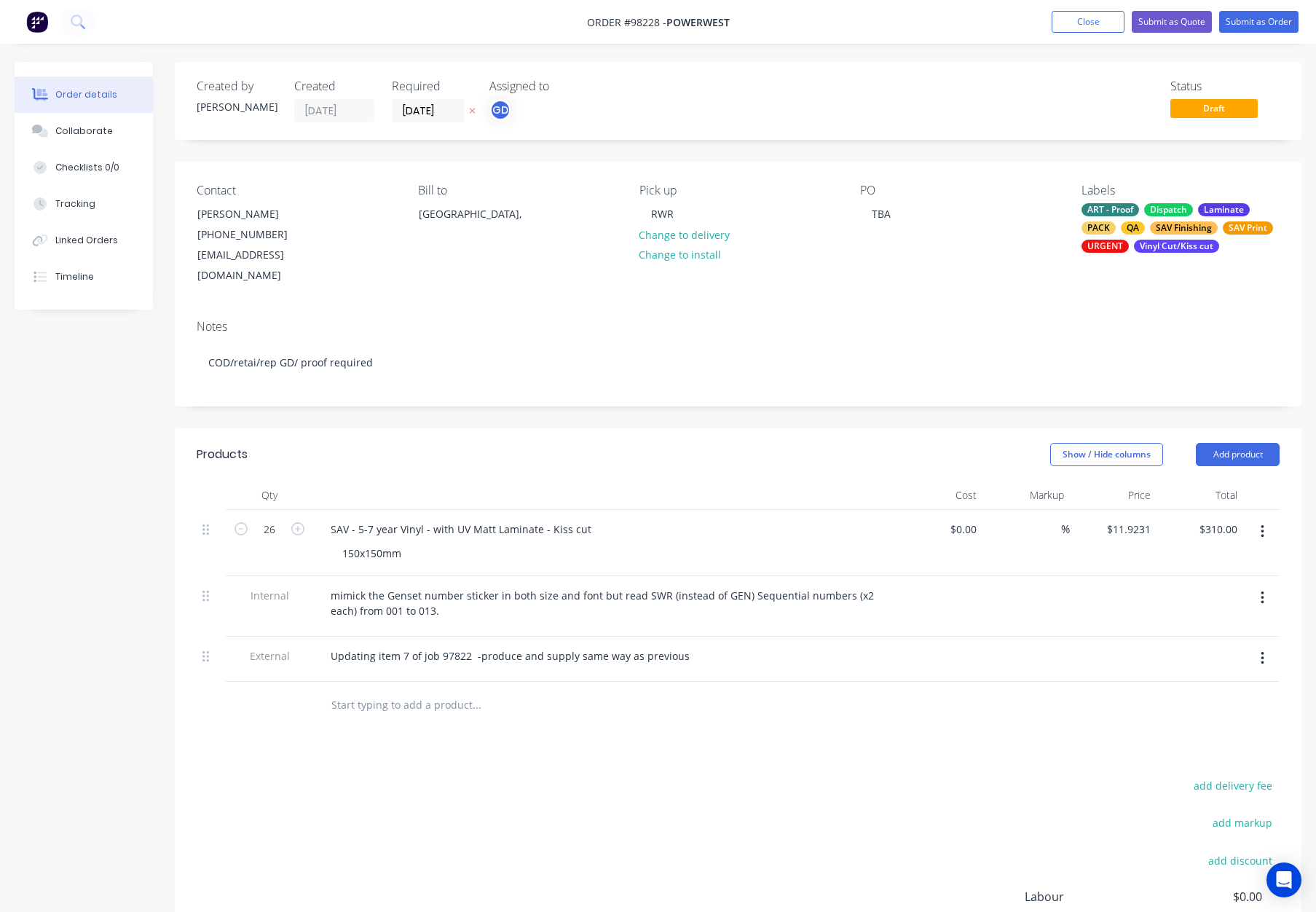
click at [684, 481] on div at bounding box center [605, 495] width 583 height 29
click at [1241, 24] on button "Submit as Order" at bounding box center [1259, 21] width 80 height 22
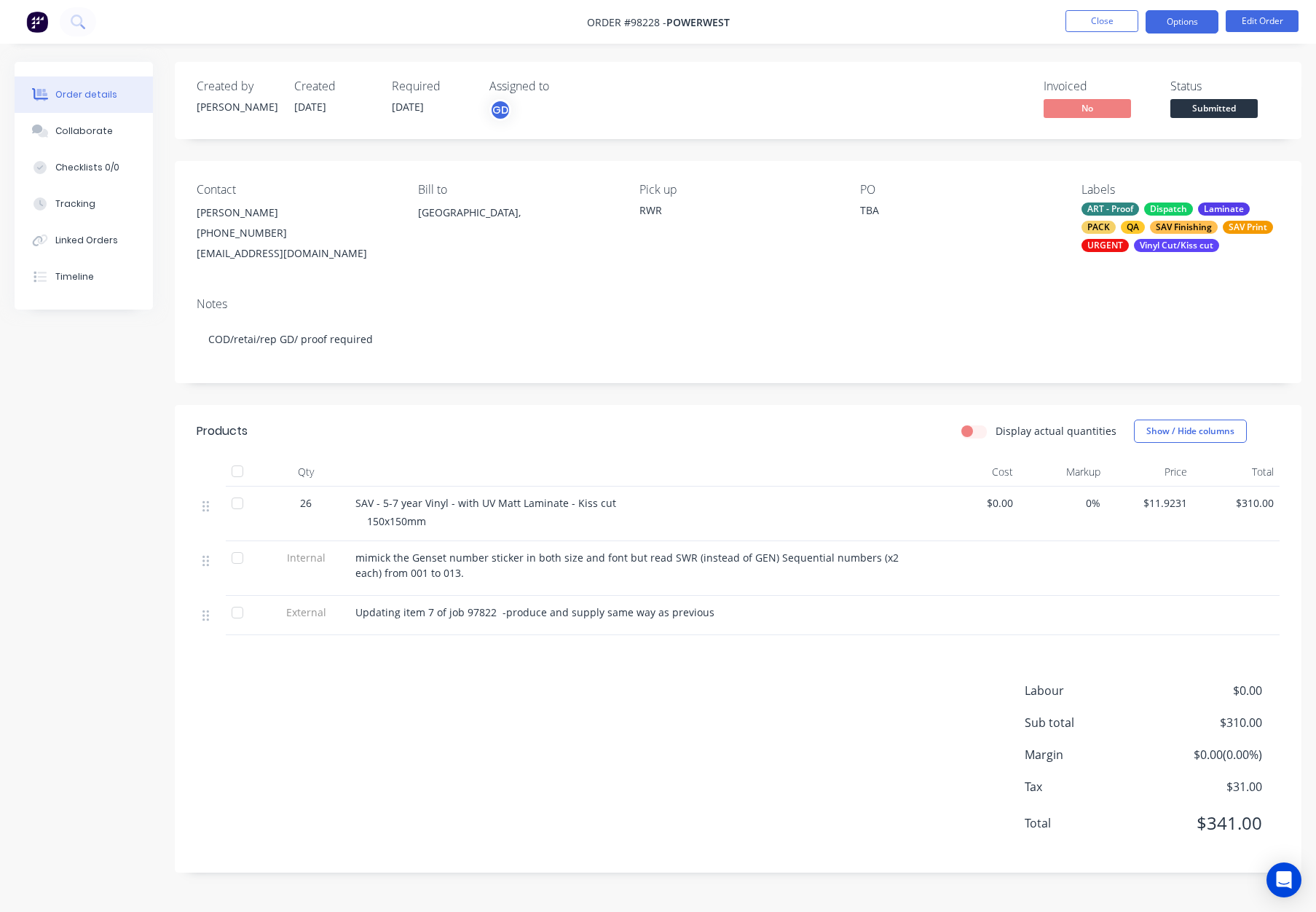
click at [1183, 24] on button "Options" at bounding box center [1183, 22] width 73 height 24
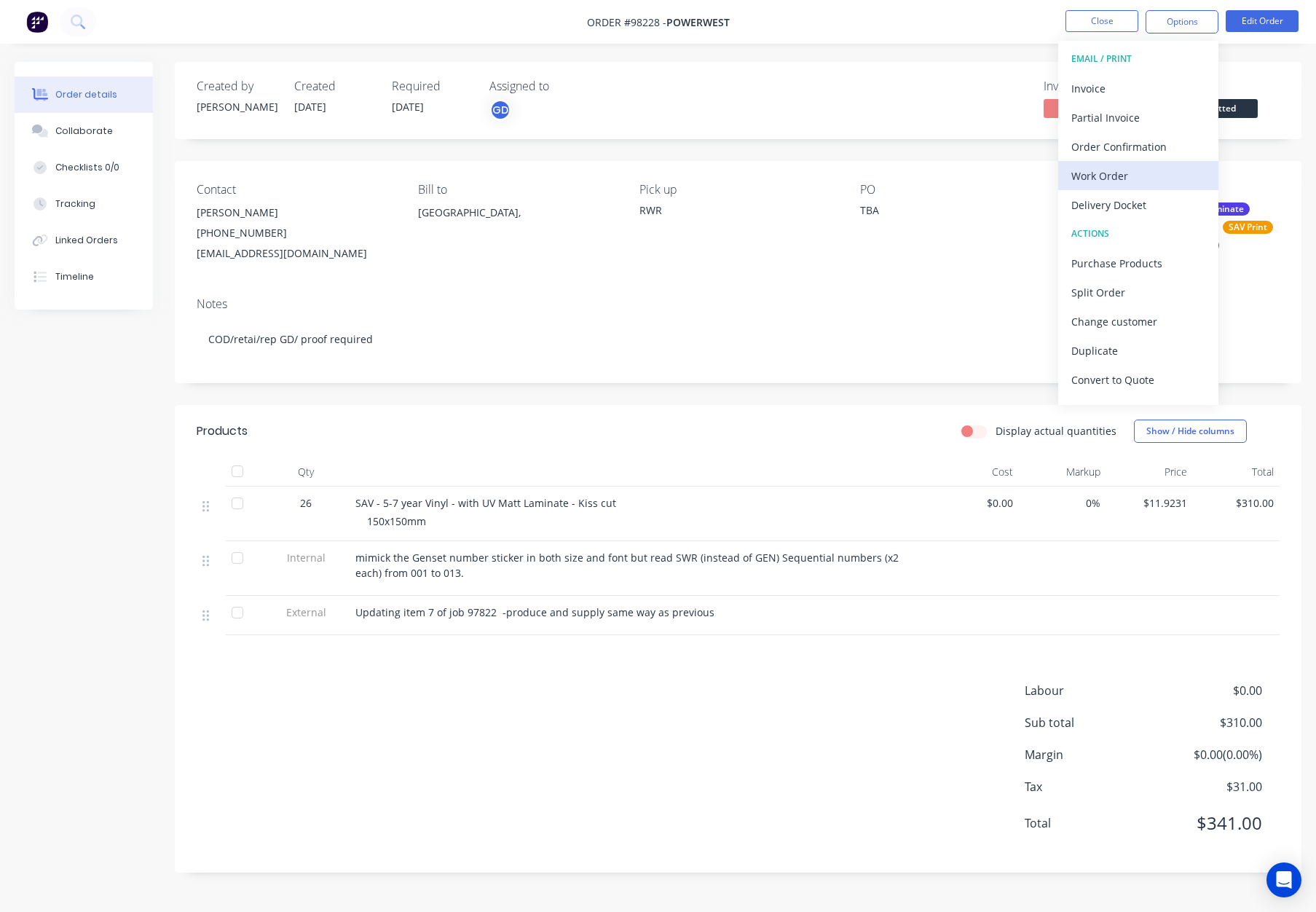
click at [1111, 168] on div "Work Order" at bounding box center [1138, 176] width 134 height 21
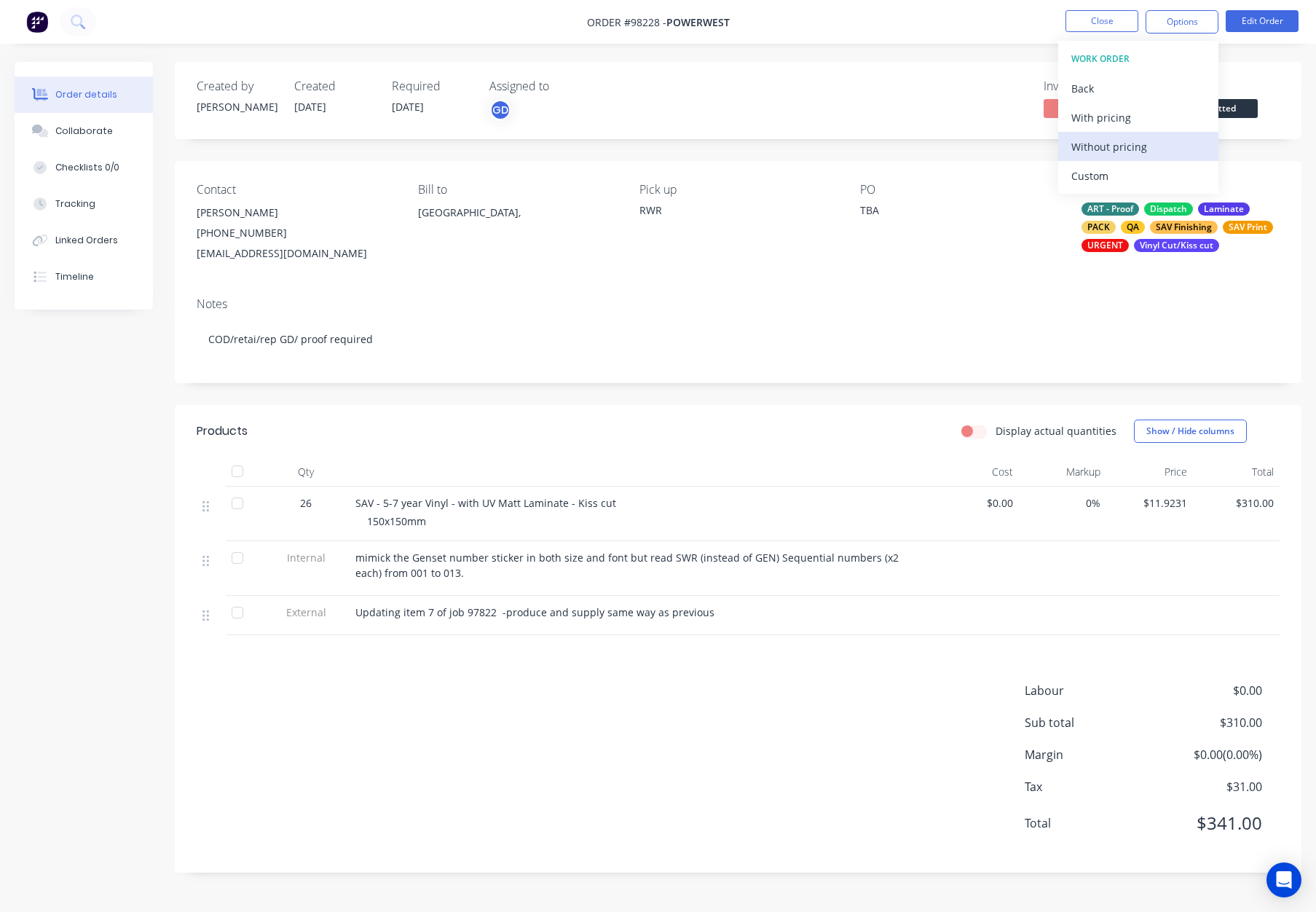
click at [1121, 138] on div "Without pricing" at bounding box center [1138, 147] width 134 height 21
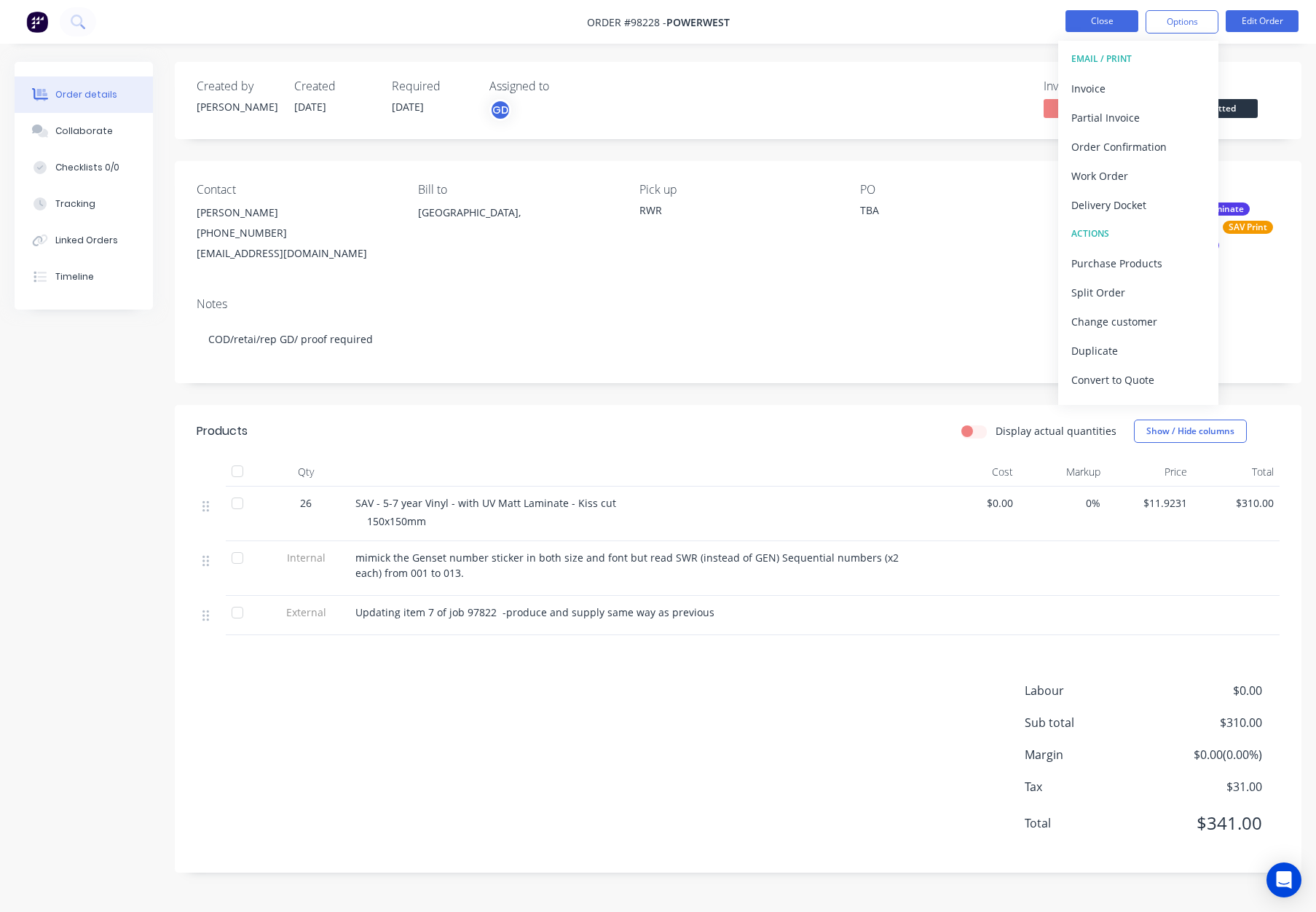
click at [1105, 19] on button "Close" at bounding box center [1102, 21] width 73 height 22
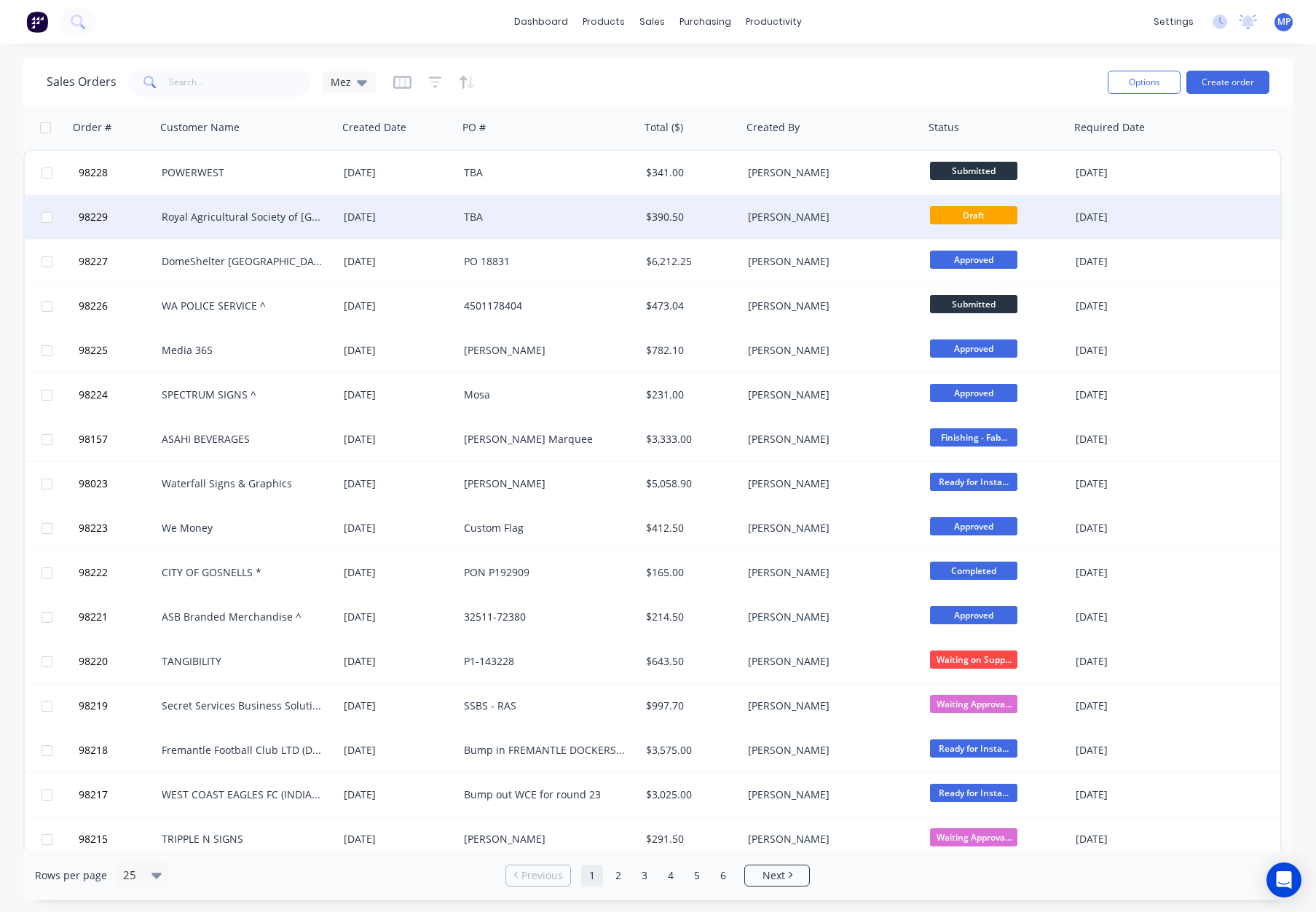
click at [530, 217] on div "TBA" at bounding box center [545, 217] width 162 height 15
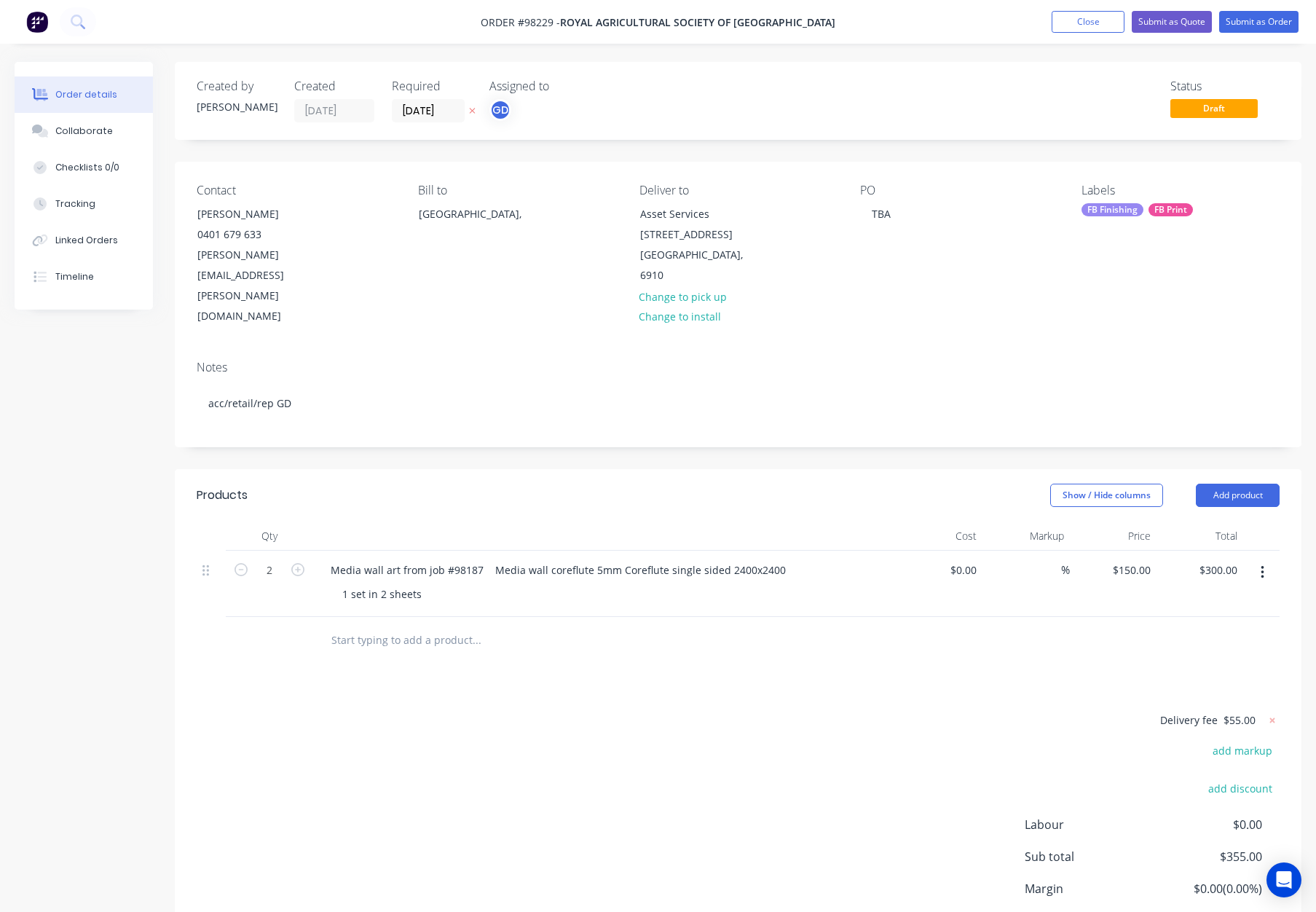
drag, startPoint x: 401, startPoint y: 586, endPoint x: 562, endPoint y: 576, distance: 161.3
click at [401, 626] on input "text" at bounding box center [476, 641] width 291 height 29
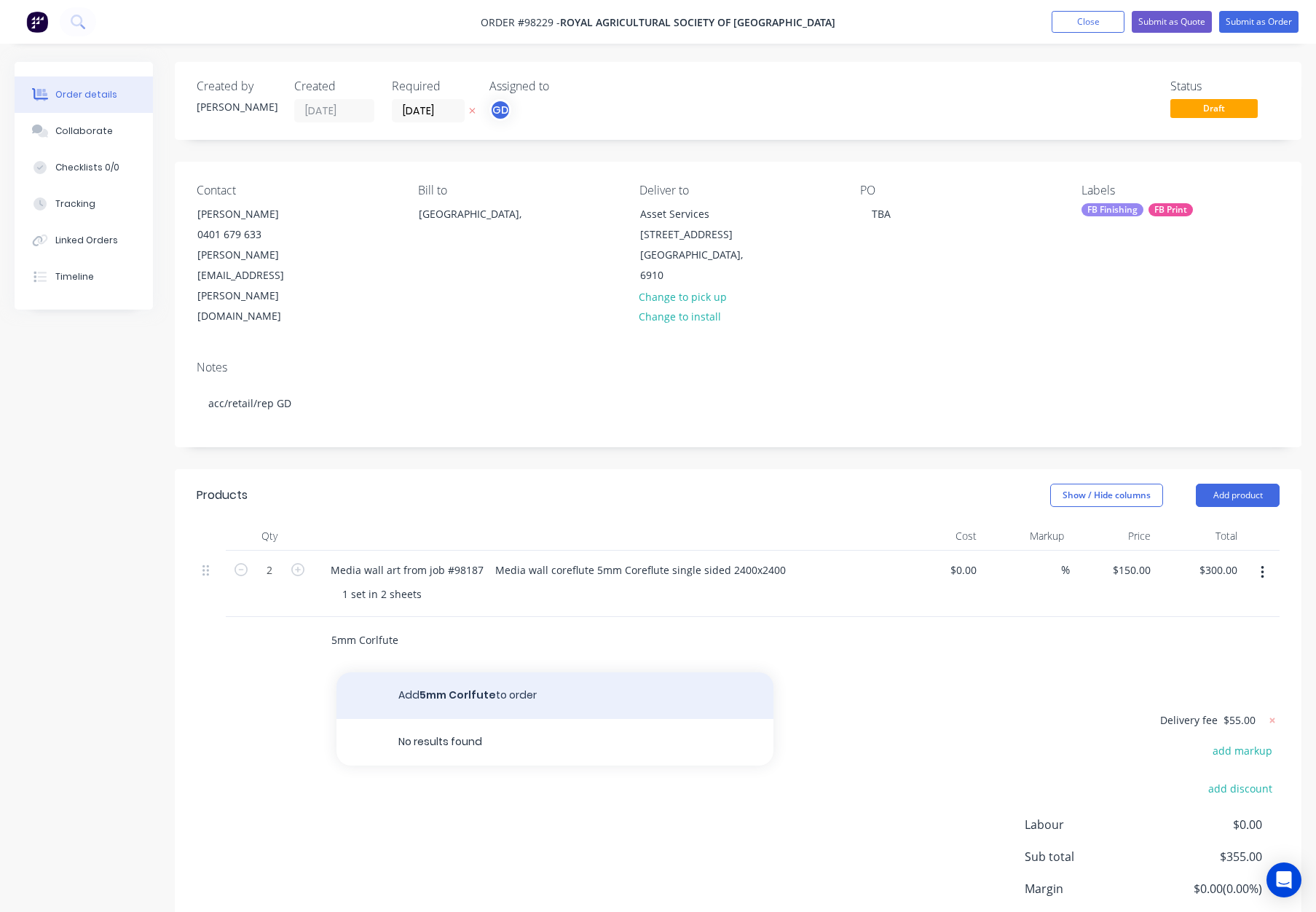
type input "5mm Corlfute"
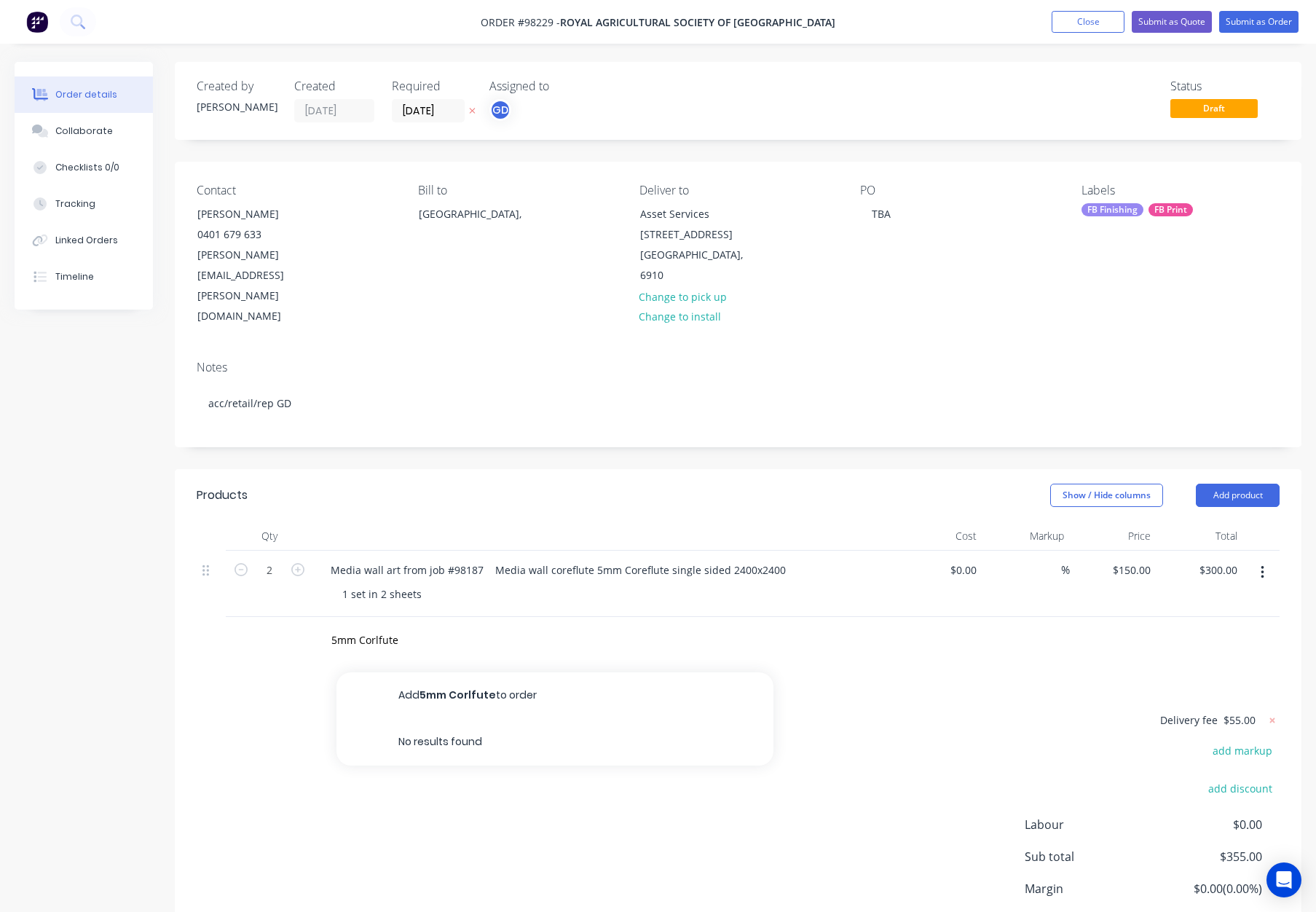
click at [495, 672] on button "Add 5mm Corlfute to order" at bounding box center [555, 695] width 437 height 46
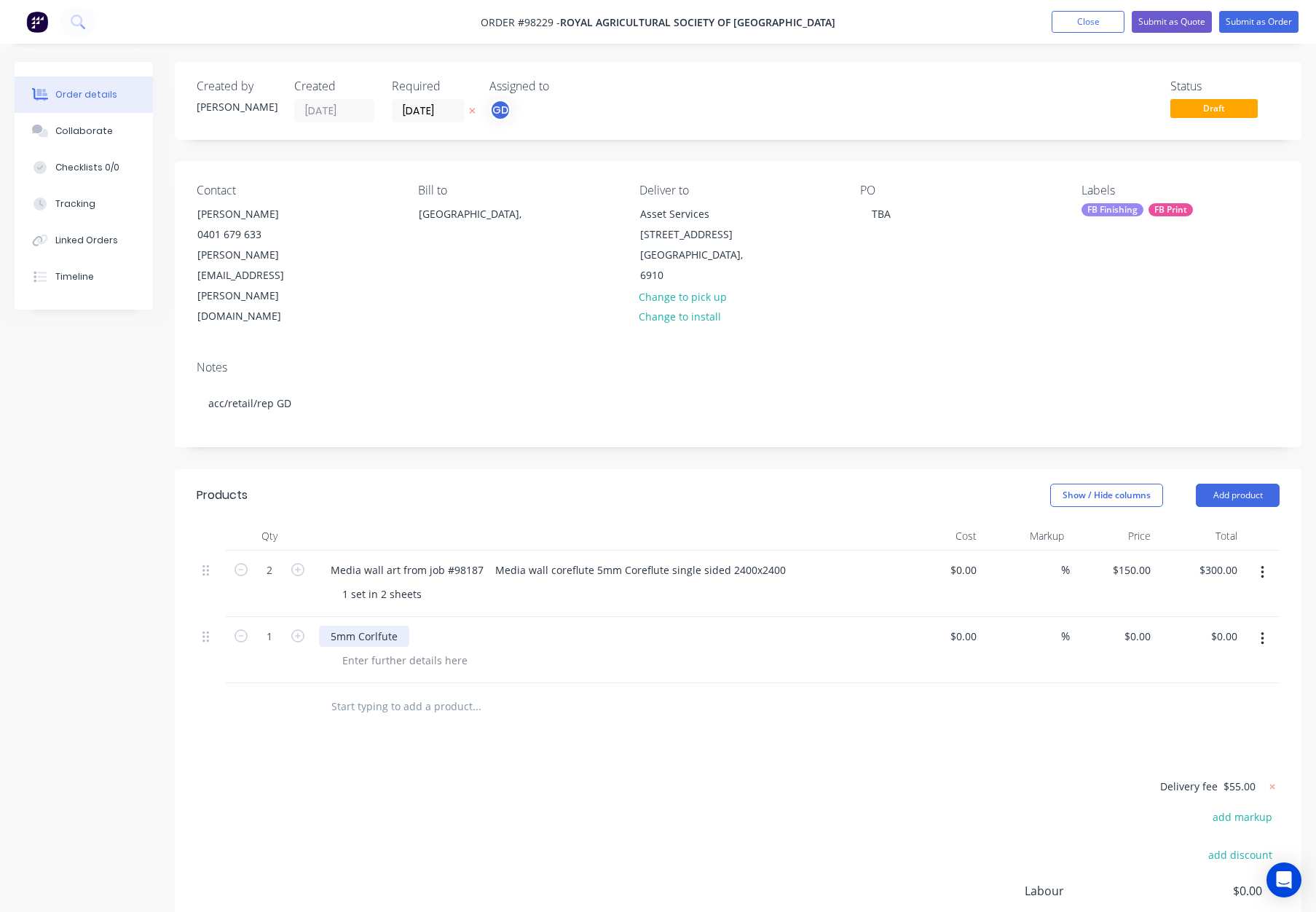
click at [401, 626] on div "5mm Corlfute" at bounding box center [364, 637] width 90 height 21
drag, startPoint x: 738, startPoint y: 508, endPoint x: 785, endPoint y: 509, distance: 47.0
click at [786, 560] on div "Media wall art from job #98187 Media wall coreflute 5mm Coreflute single sided …" at bounding box center [605, 570] width 572 height 21
copy div "2400x2400"
click at [370, 650] on div at bounding box center [404, 660] width 149 height 21
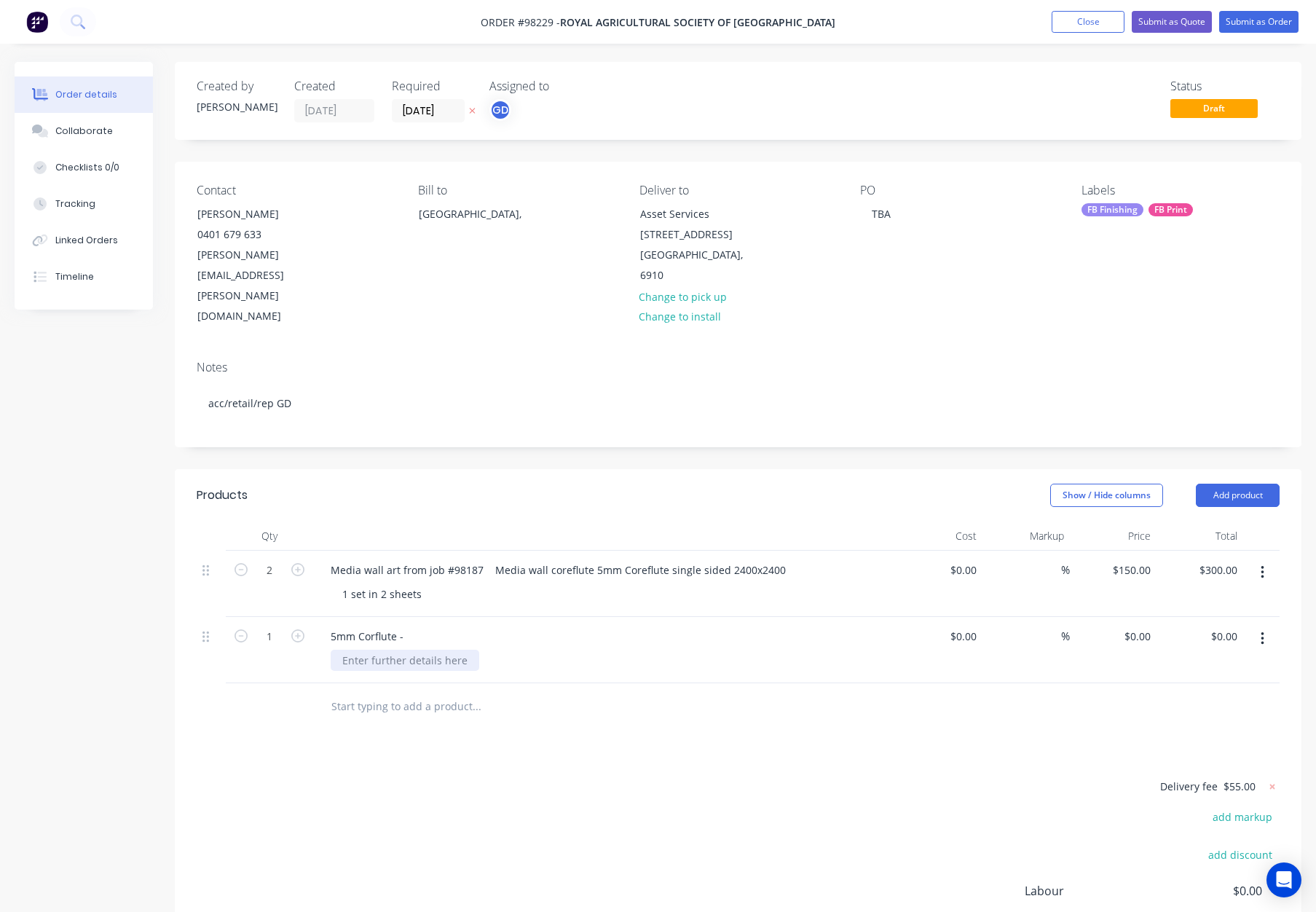
paste div
click at [366, 650] on div "2400x2400" at bounding box center [368, 660] width 75 height 21
click at [373, 650] on div "2400 x2400" at bounding box center [369, 660] width 78 height 21
click at [409, 650] on div "2400 x 2400" at bounding box center [371, 660] width 81 height 21
click at [415, 626] on div "5mm Corflute -" at bounding box center [605, 637] width 572 height 21
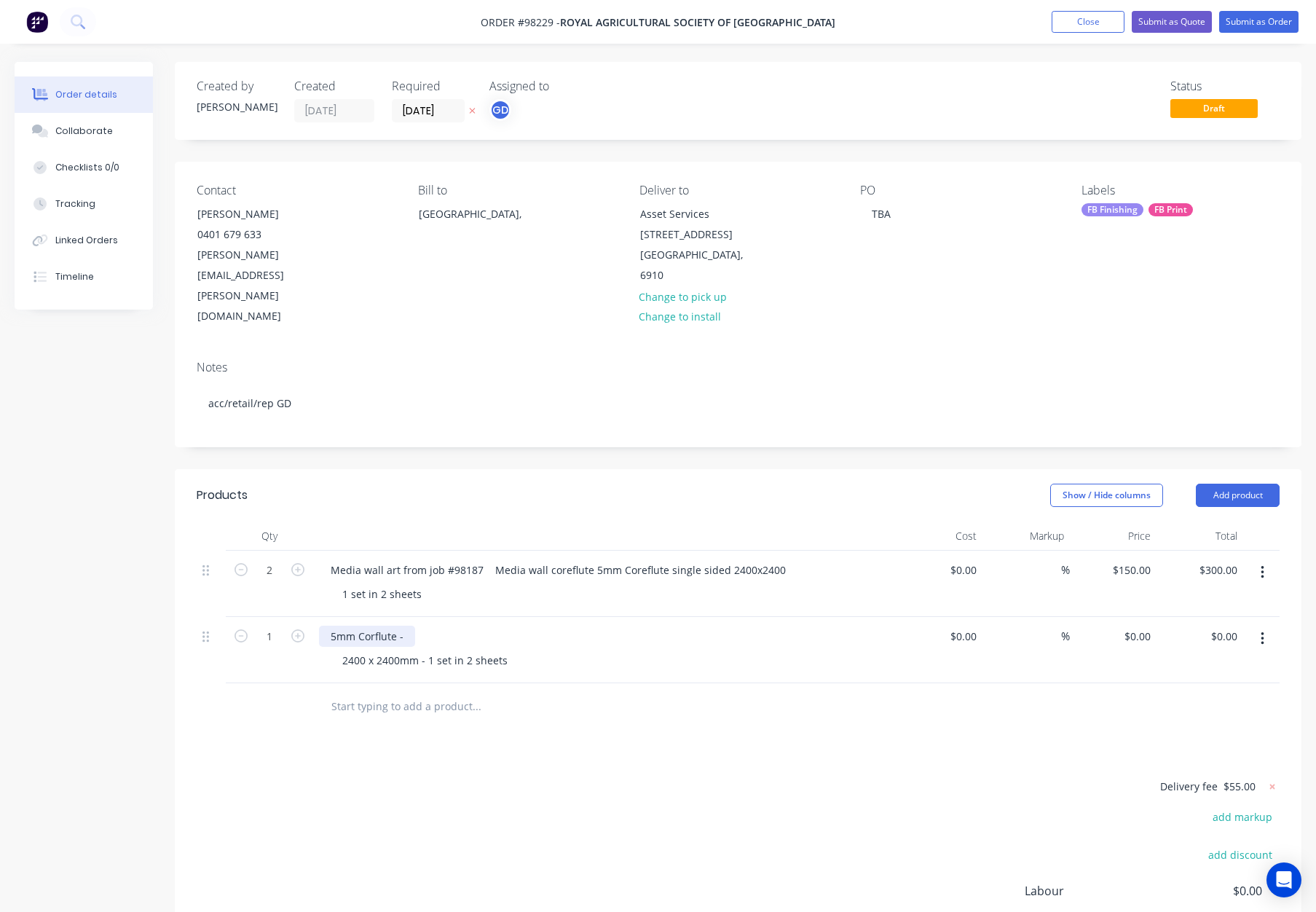
click at [415, 626] on div "5mm Corflute -" at bounding box center [605, 637] width 572 height 21
click at [1226, 484] on button "Add product" at bounding box center [1237, 495] width 84 height 24
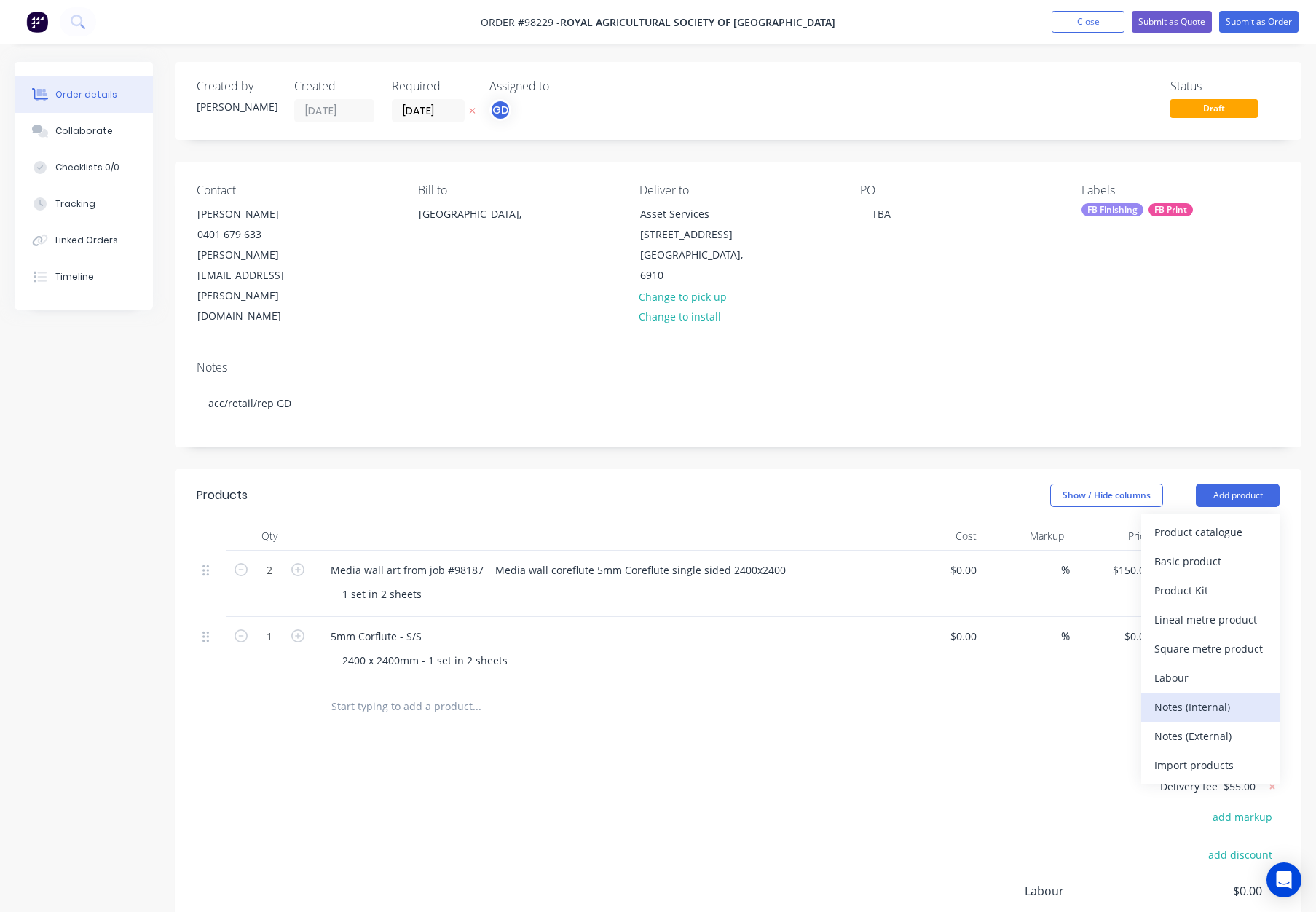
click at [1203, 697] on div "Notes (Internal)" at bounding box center [1210, 707] width 112 height 21
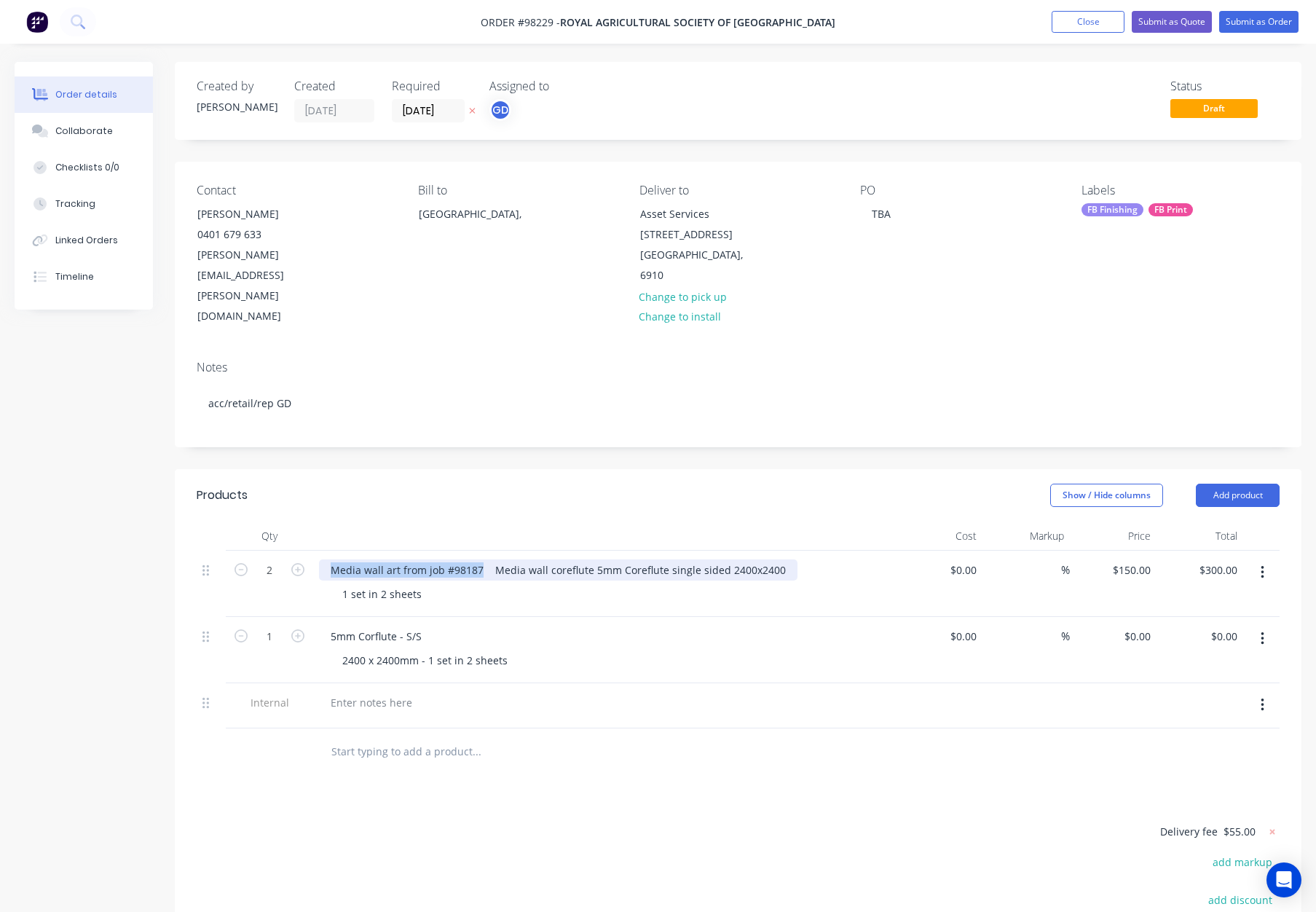
drag, startPoint x: 330, startPoint y: 507, endPoint x: 479, endPoint y: 514, distance: 149.2
click at [479, 560] on div "Media wall art from job #98187 Media wall coreflute 5mm Coreflute single sided …" at bounding box center [559, 570] width 479 height 21
copy div "Media wall art from job #98187"
click at [393, 692] on div at bounding box center [371, 702] width 105 height 21
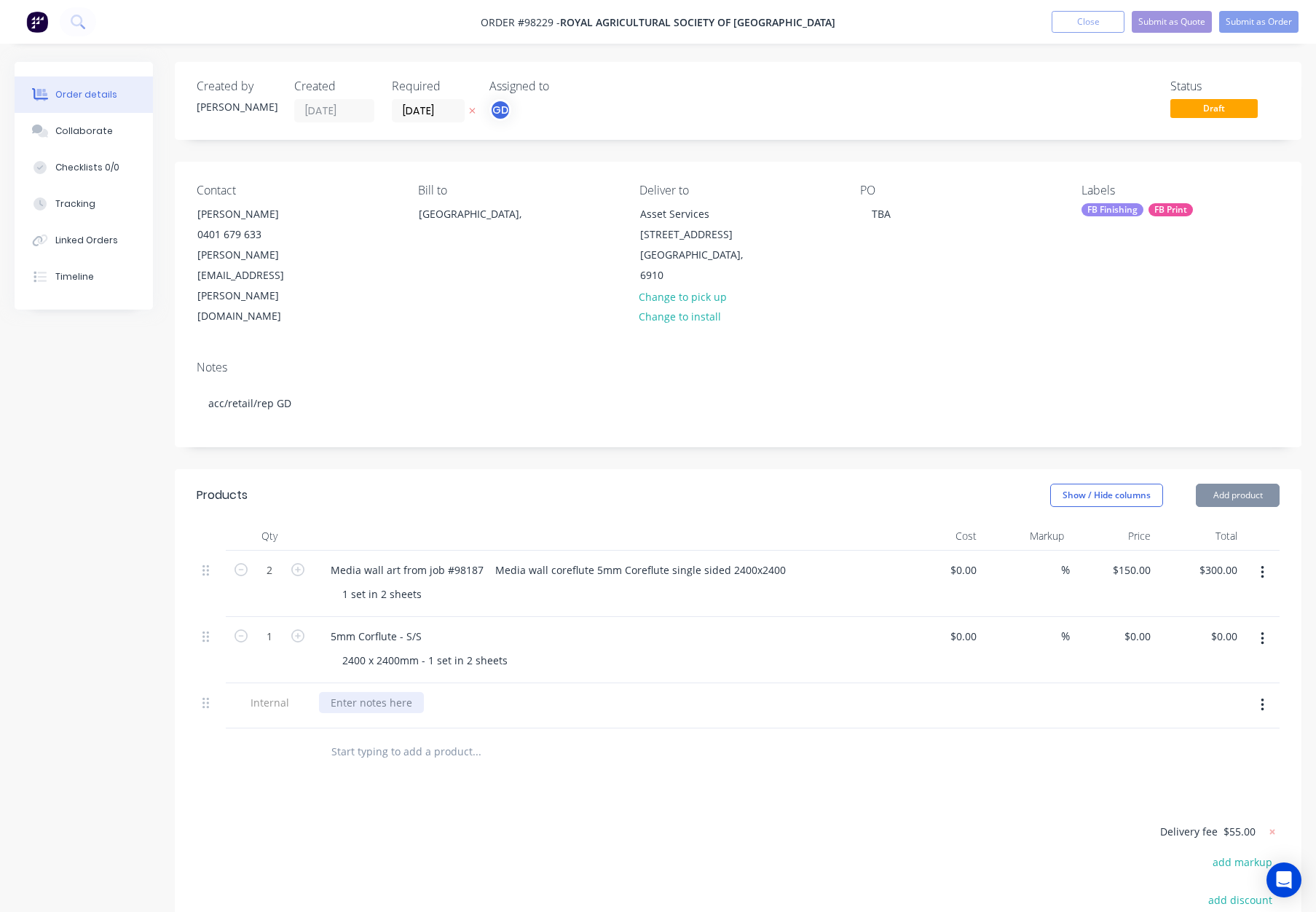
paste div
drag, startPoint x: 423, startPoint y: 576, endPoint x: 441, endPoint y: 580, distance: 18.4
click at [426, 626] on div "5mm Corflute - S/S" at bounding box center [376, 637] width 114 height 21
click at [695, 469] on header "Products Show / Hide columns Add product" at bounding box center [738, 495] width 1127 height 53
click at [1134, 626] on div "0 $0.00" at bounding box center [1137, 637] width 39 height 21
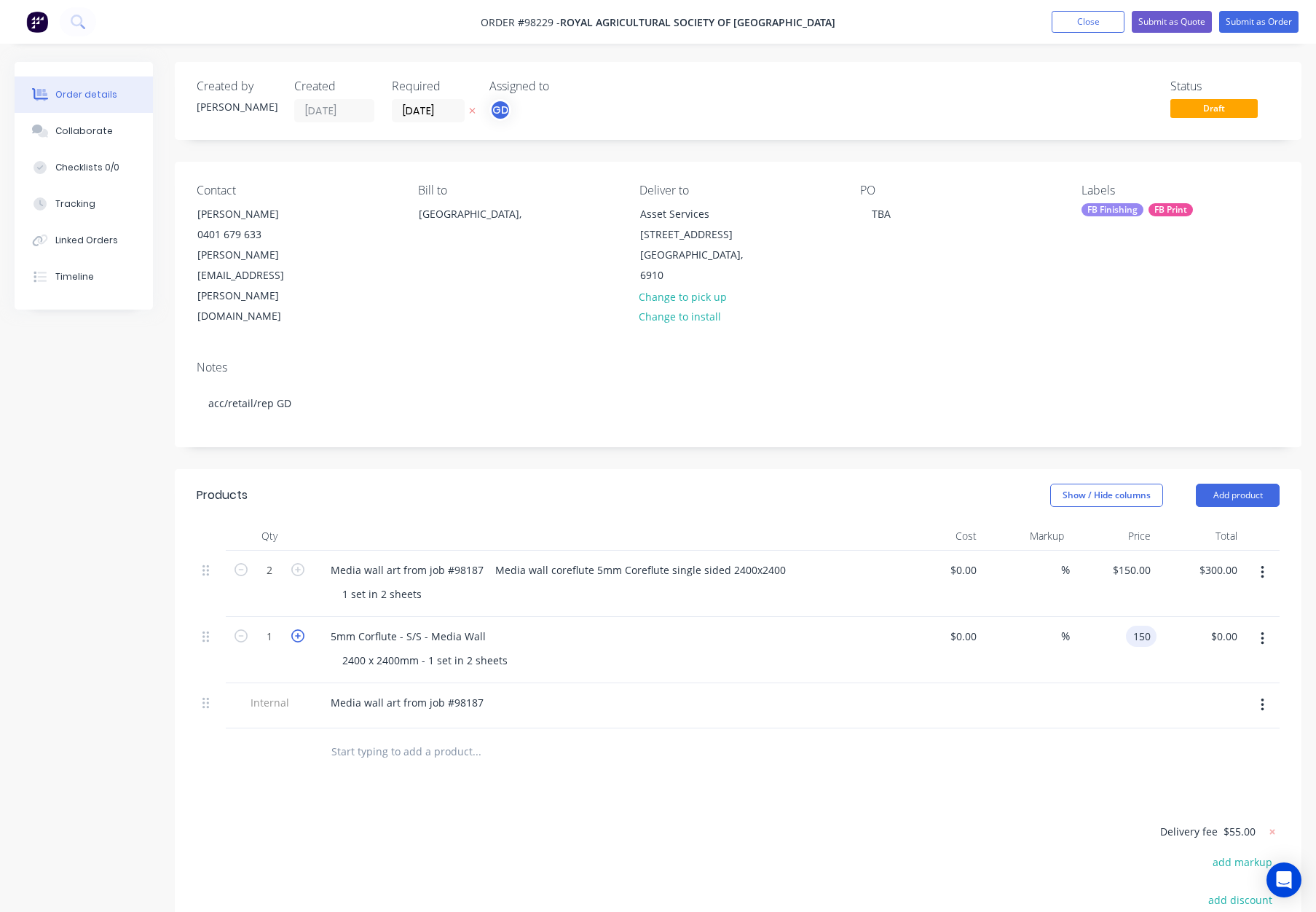
type input "$150.00"
drag, startPoint x: 298, startPoint y: 574, endPoint x: 486, endPoint y: 559, distance: 188.6
click at [298, 629] on icon "button" at bounding box center [298, 636] width 13 height 13
type input "2"
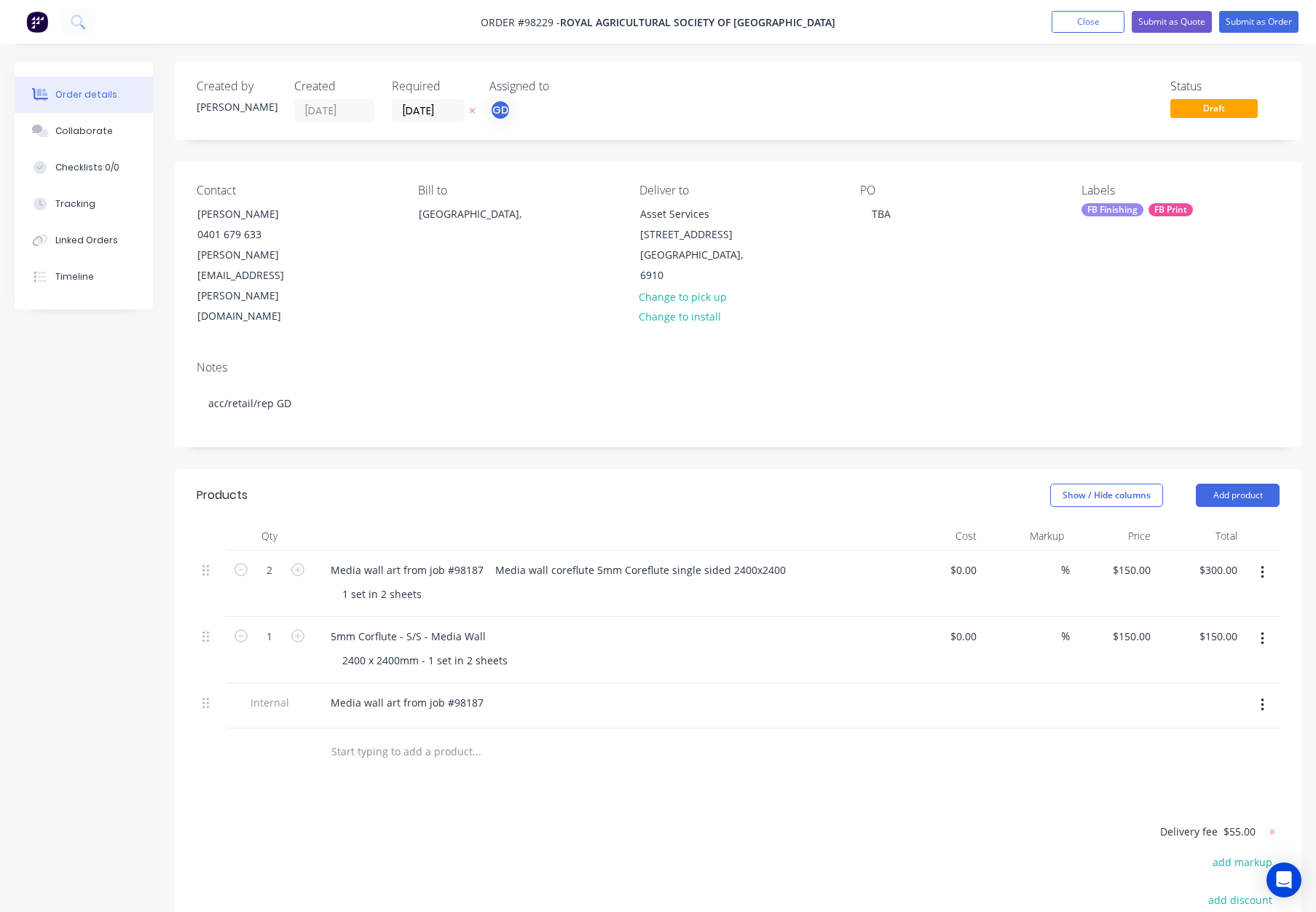
type input "$300.00"
click at [1268, 560] on button "button" at bounding box center [1262, 573] width 34 height 26
click at [1177, 688] on div "Delete" at bounding box center [1210, 698] width 112 height 21
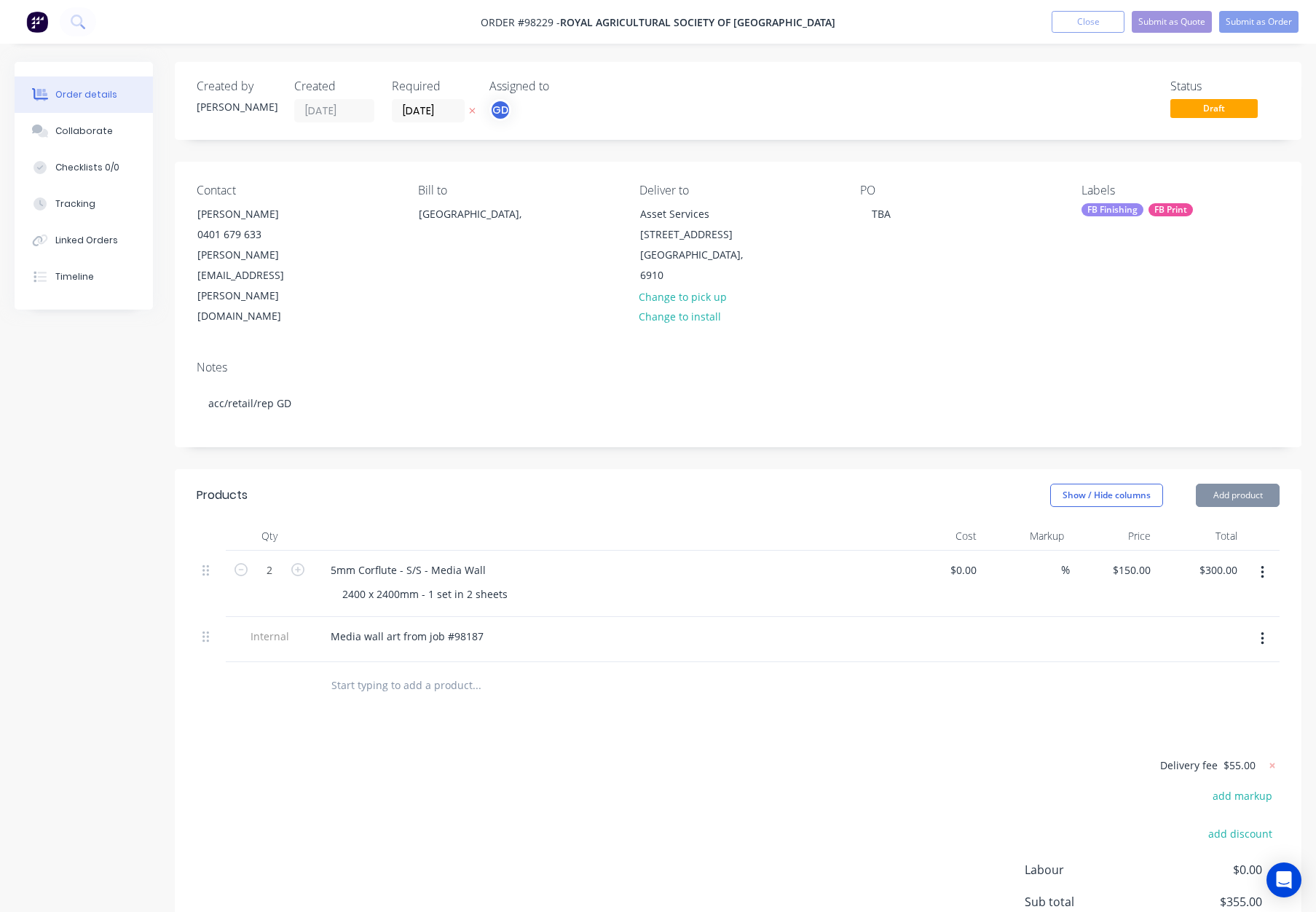
click at [762, 521] on div at bounding box center [605, 536] width 583 height 29
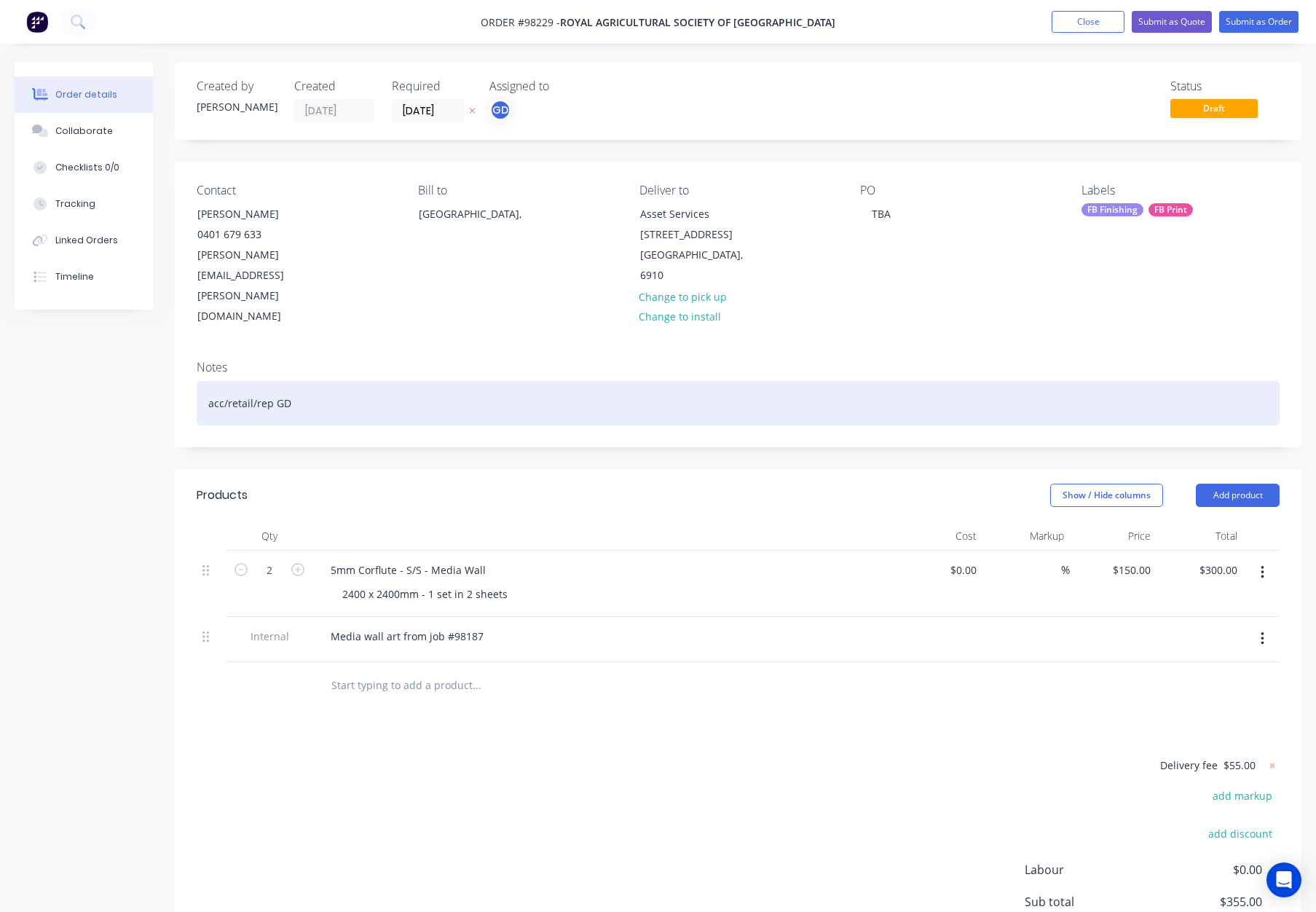
click at [357, 381] on div "acc/retail/rep GD" at bounding box center [738, 403] width 1083 height 45
click at [543, 381] on div "acc/retail/rep GD" at bounding box center [738, 403] width 1083 height 45
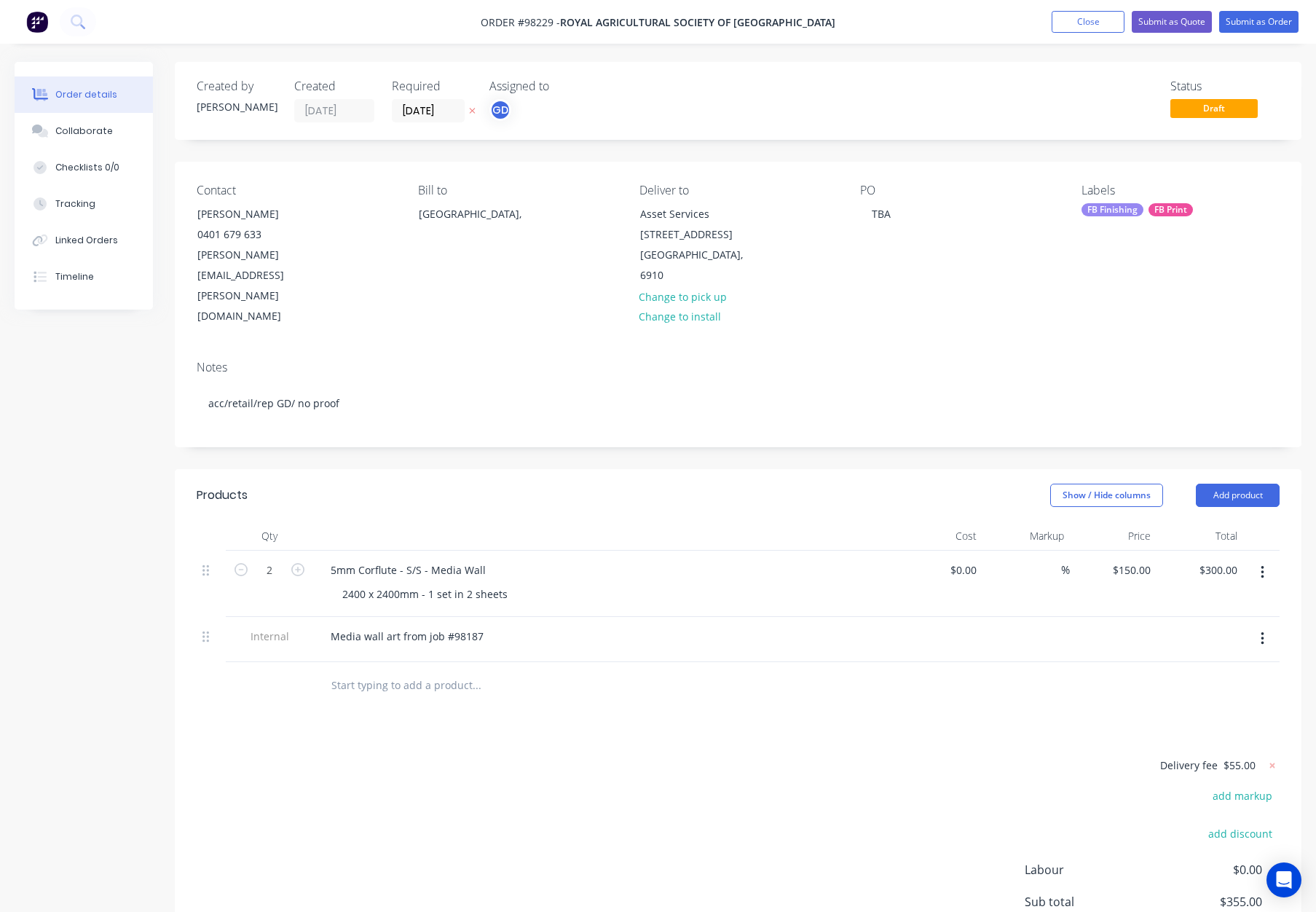
drag, startPoint x: 1120, startPoint y: 198, endPoint x: 1116, endPoint y: 205, distance: 8.1
click at [1120, 198] on div "Labels FB Finishing FB Print" at bounding box center [1181, 255] width 198 height 144
click at [1117, 210] on div "FB Finishing" at bounding box center [1113, 210] width 62 height 13
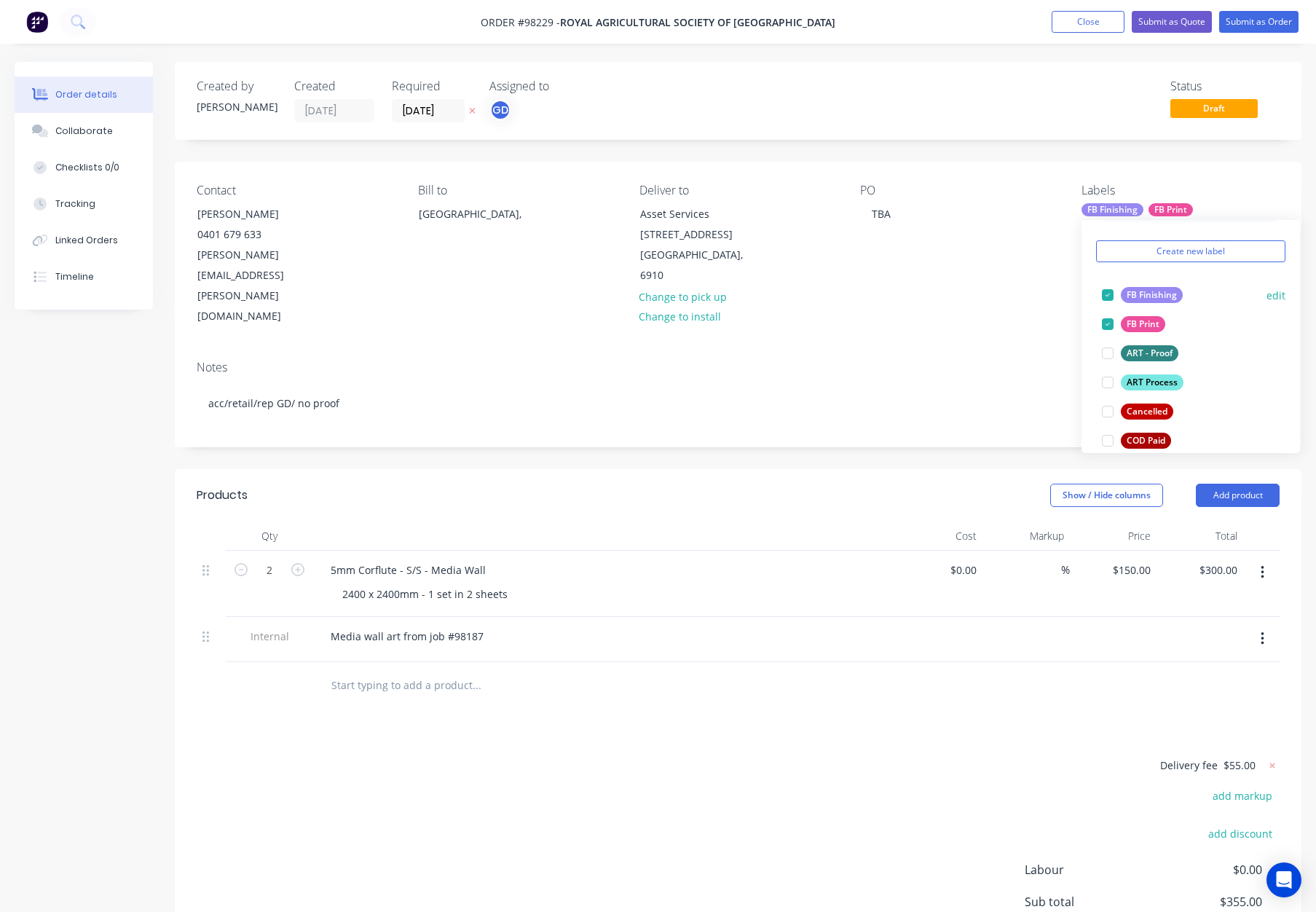
scroll to position [49, 0]
click at [1150, 378] on div "ART Process" at bounding box center [1152, 375] width 63 height 16
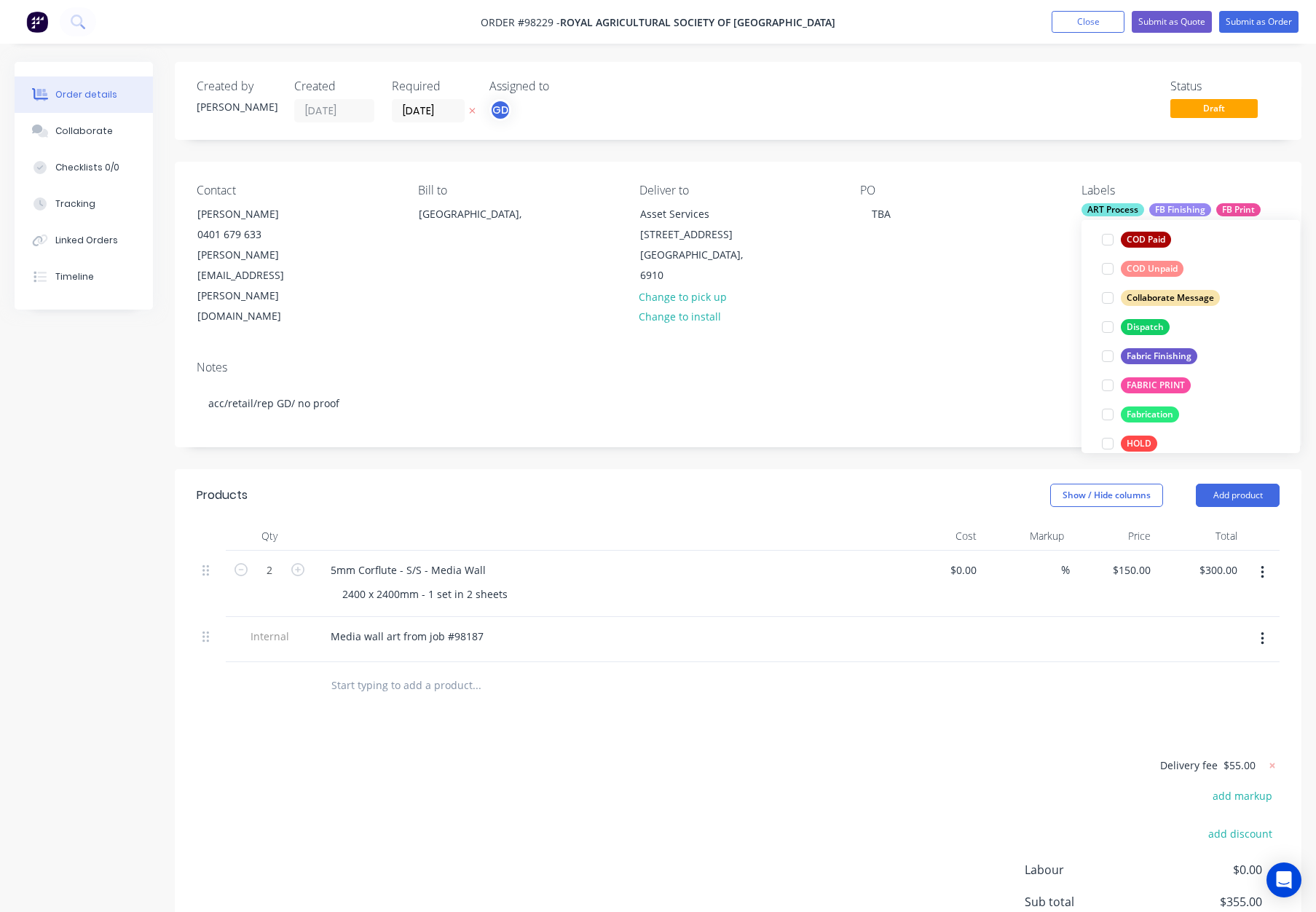
click at [1132, 320] on div "Dispatch" at bounding box center [1146, 327] width 49 height 16
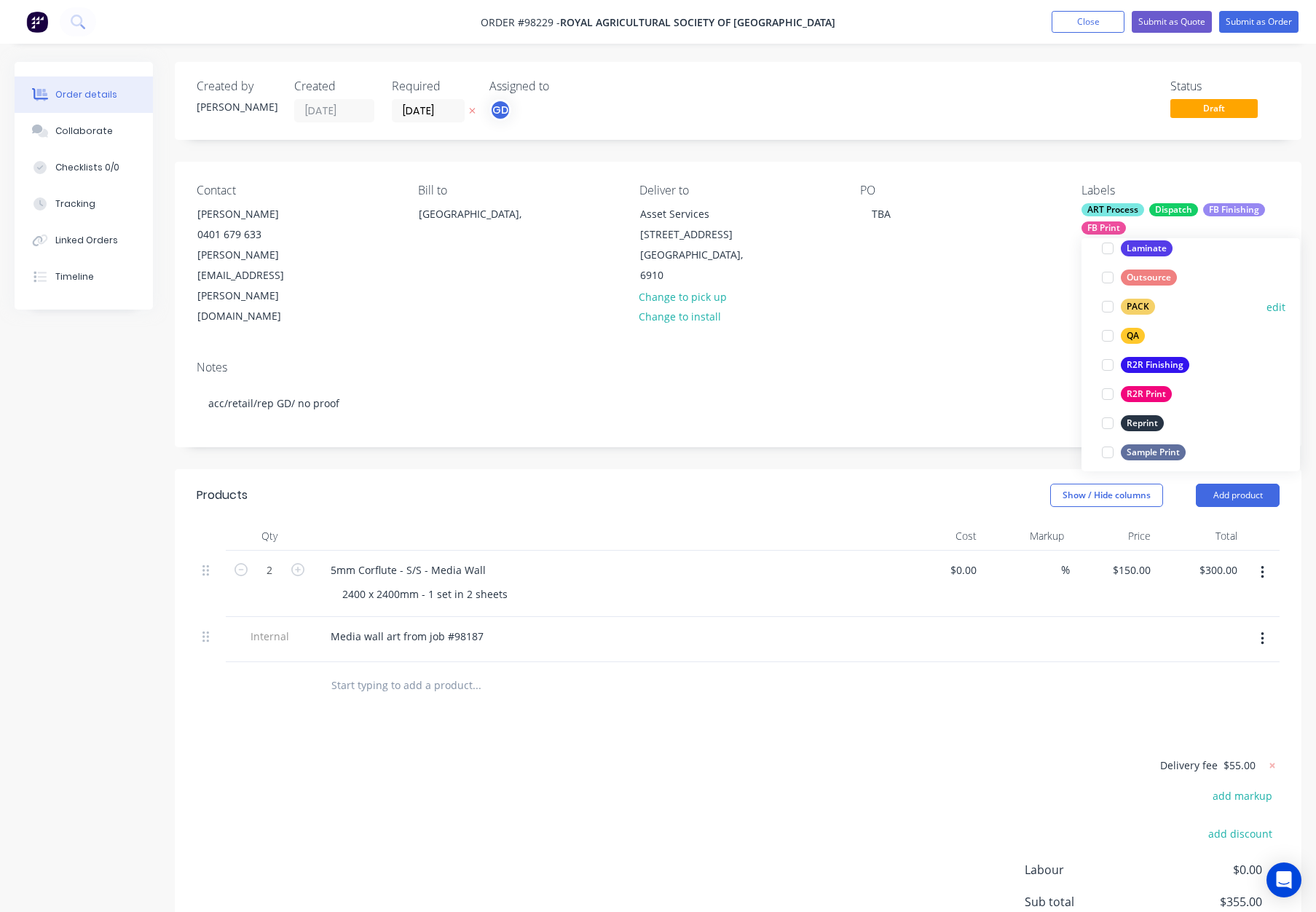
click at [1134, 309] on div "PACK" at bounding box center [1138, 307] width 34 height 16
drag, startPoint x: 1133, startPoint y: 302, endPoint x: 1172, endPoint y: 296, distance: 39.5
click at [1134, 302] on div "QA" at bounding box center [1133, 303] width 24 height 16
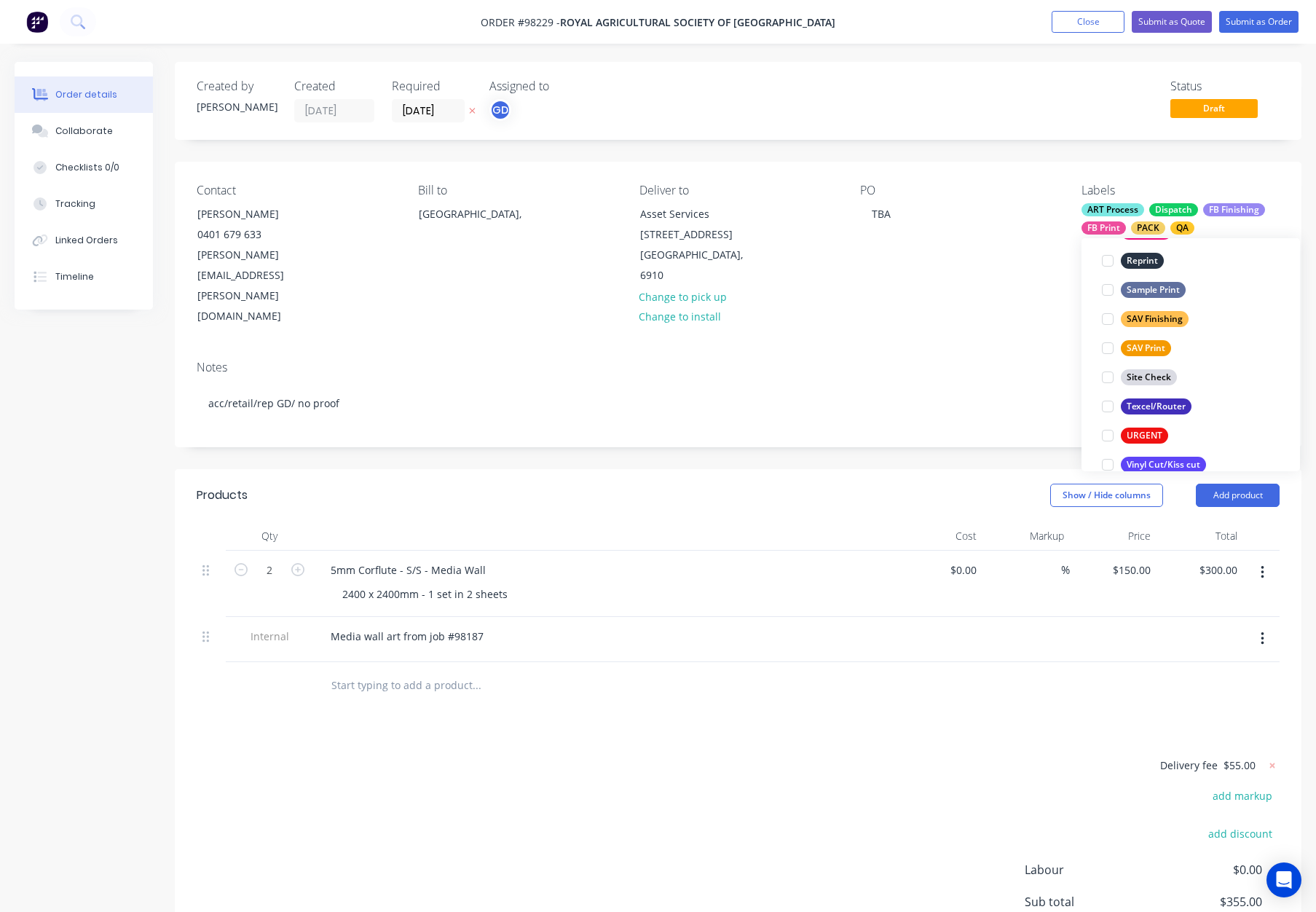
scroll to position [699, 0]
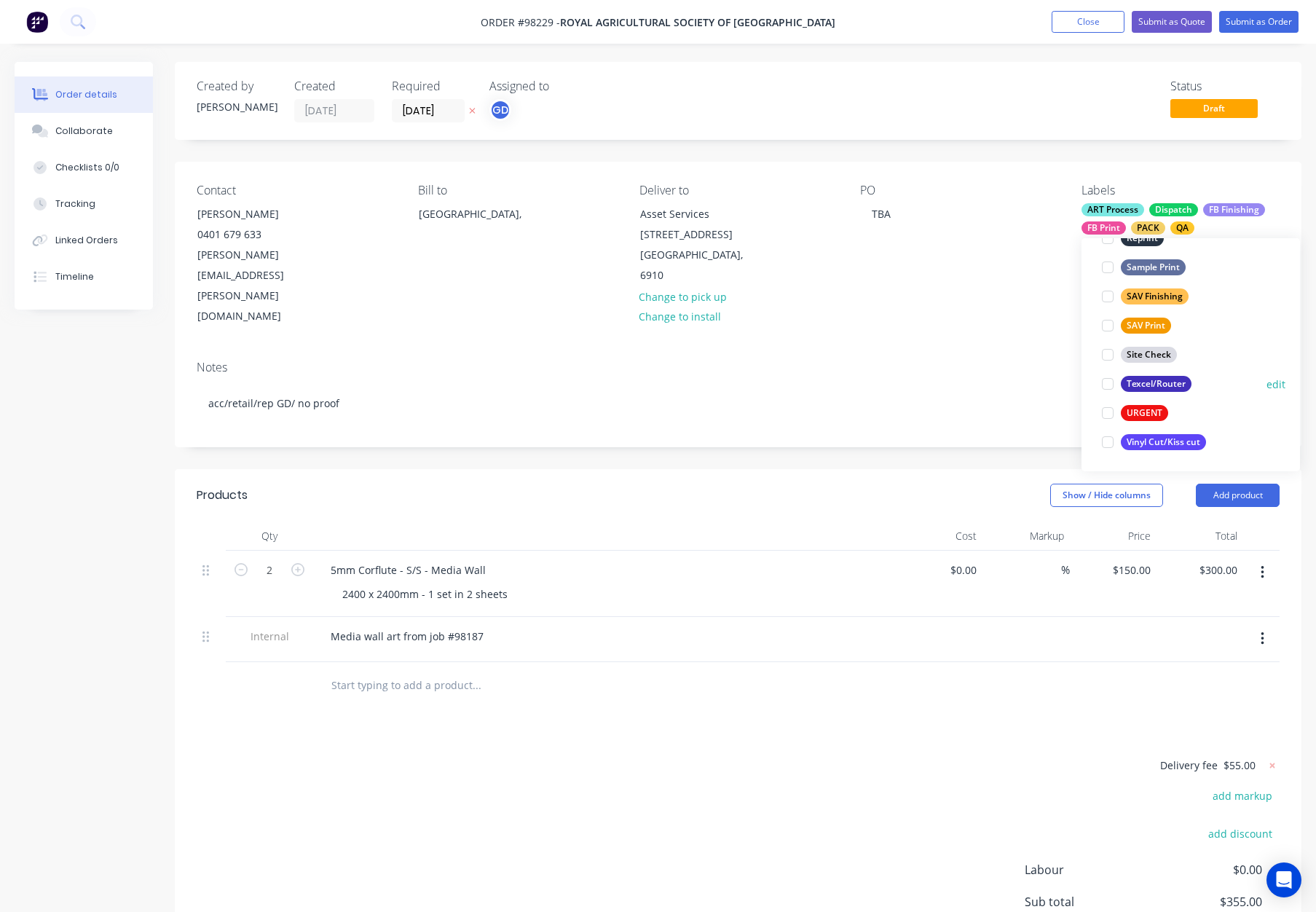
click at [1160, 385] on div "Texcel/Router" at bounding box center [1156, 384] width 71 height 16
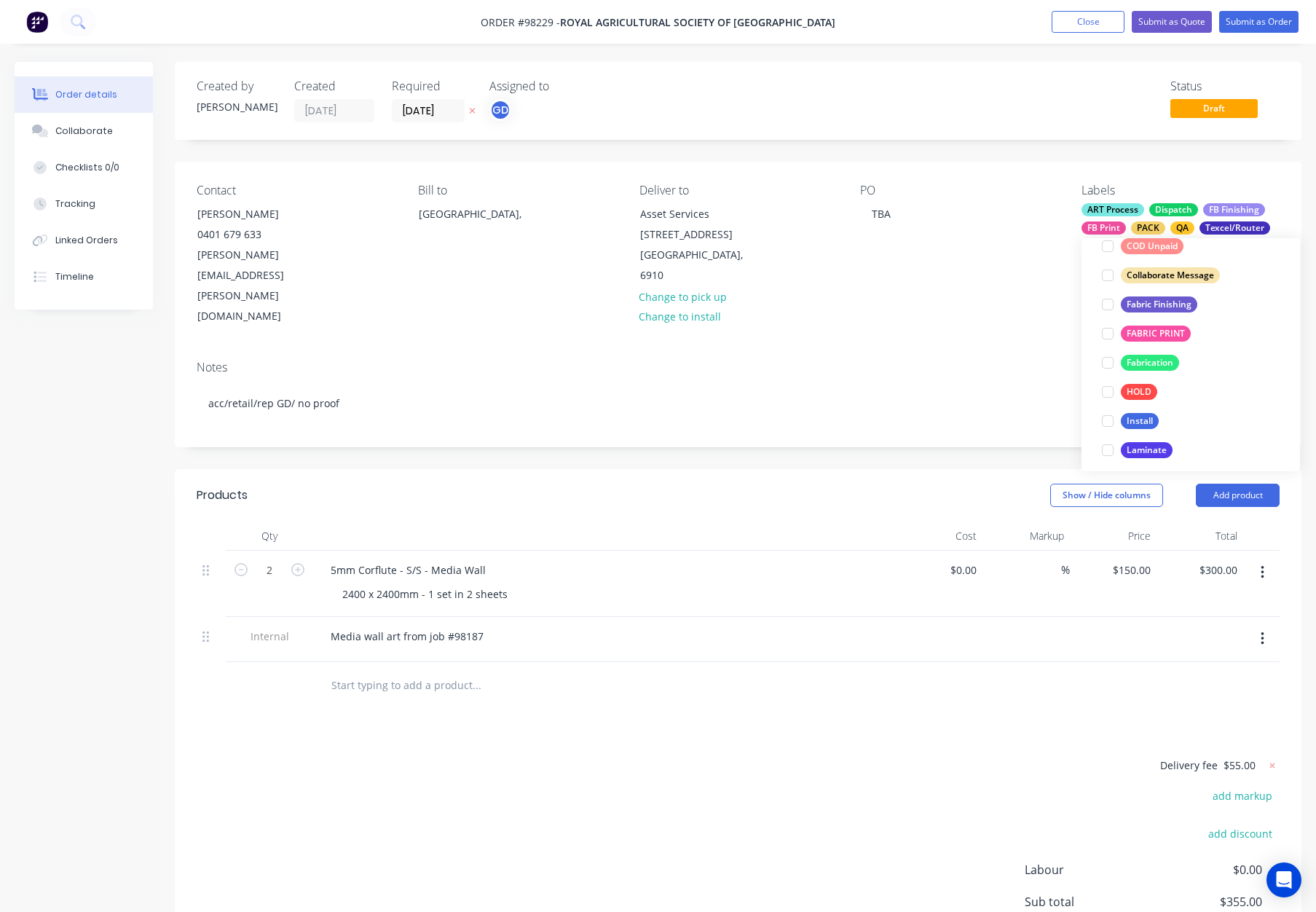
scroll to position [376, 0]
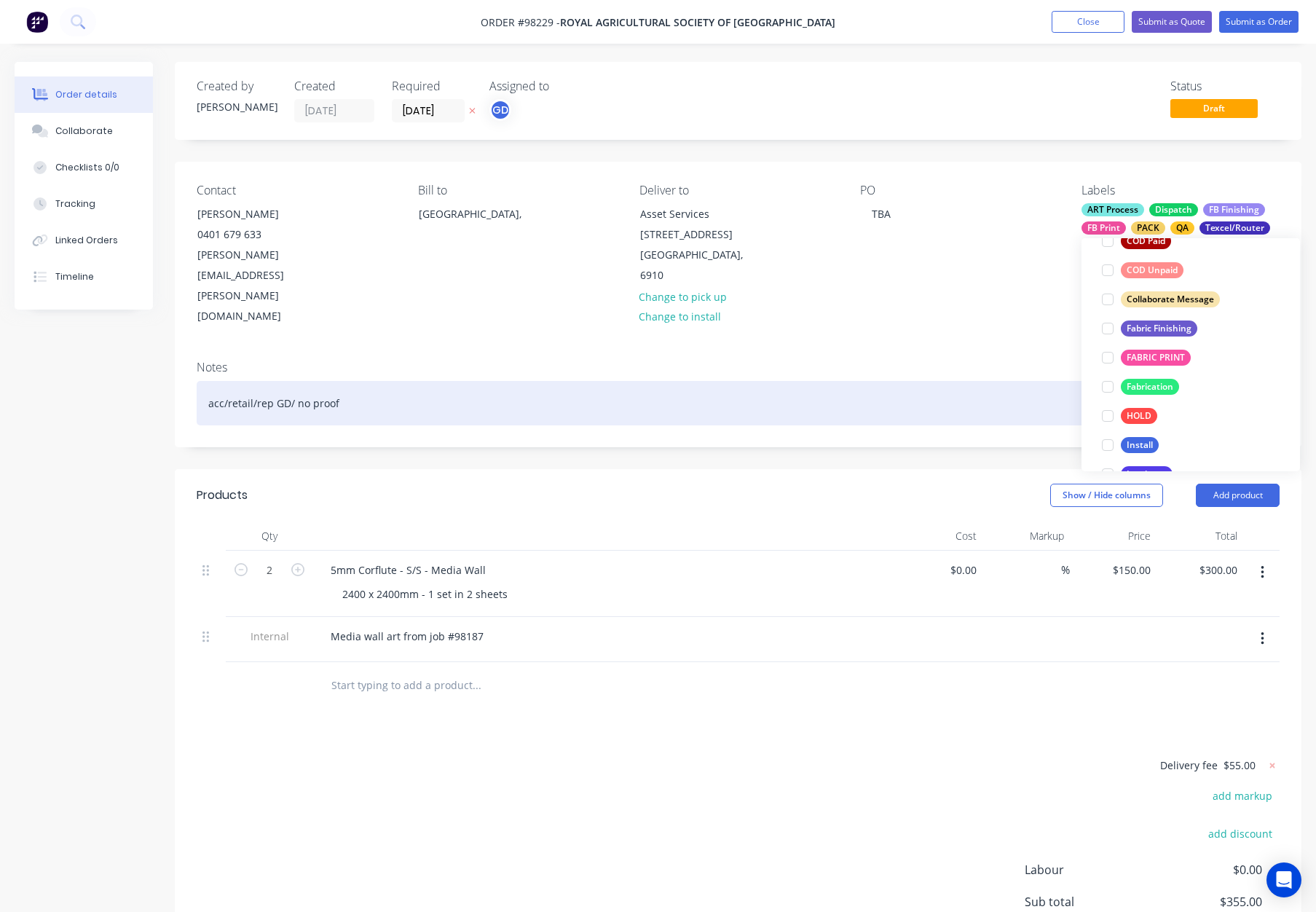
click at [1068, 381] on div "acc/retail/rep GD/ no proof" at bounding box center [738, 403] width 1083 height 45
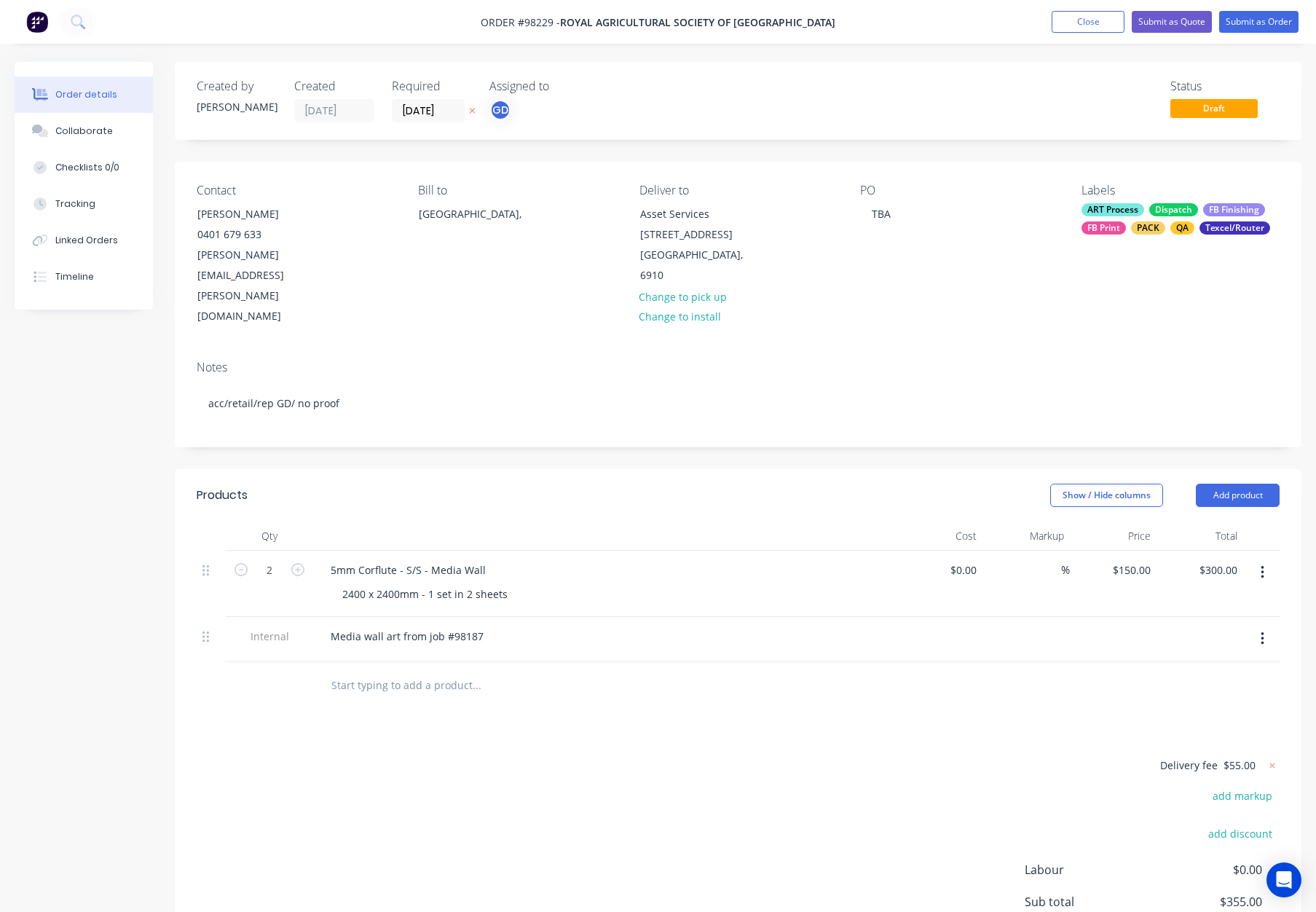
drag, startPoint x: 977, startPoint y: 266, endPoint x: 982, endPoint y: 282, distance: 16.8
click at [977, 266] on div "Contact [PERSON_NAME] [PHONE_NUMBER] [PERSON_NAME][EMAIL_ADDRESS][PERSON_NAME][…" at bounding box center [738, 255] width 1127 height 188
click at [1242, 33] on nav "Order #98229 - Royal Agricultural Society of [GEOGRAPHIC_DATA] Add product Clos…" at bounding box center [658, 22] width 1316 height 44
click at [1243, 28] on button "Submit as Order" at bounding box center [1259, 21] width 80 height 22
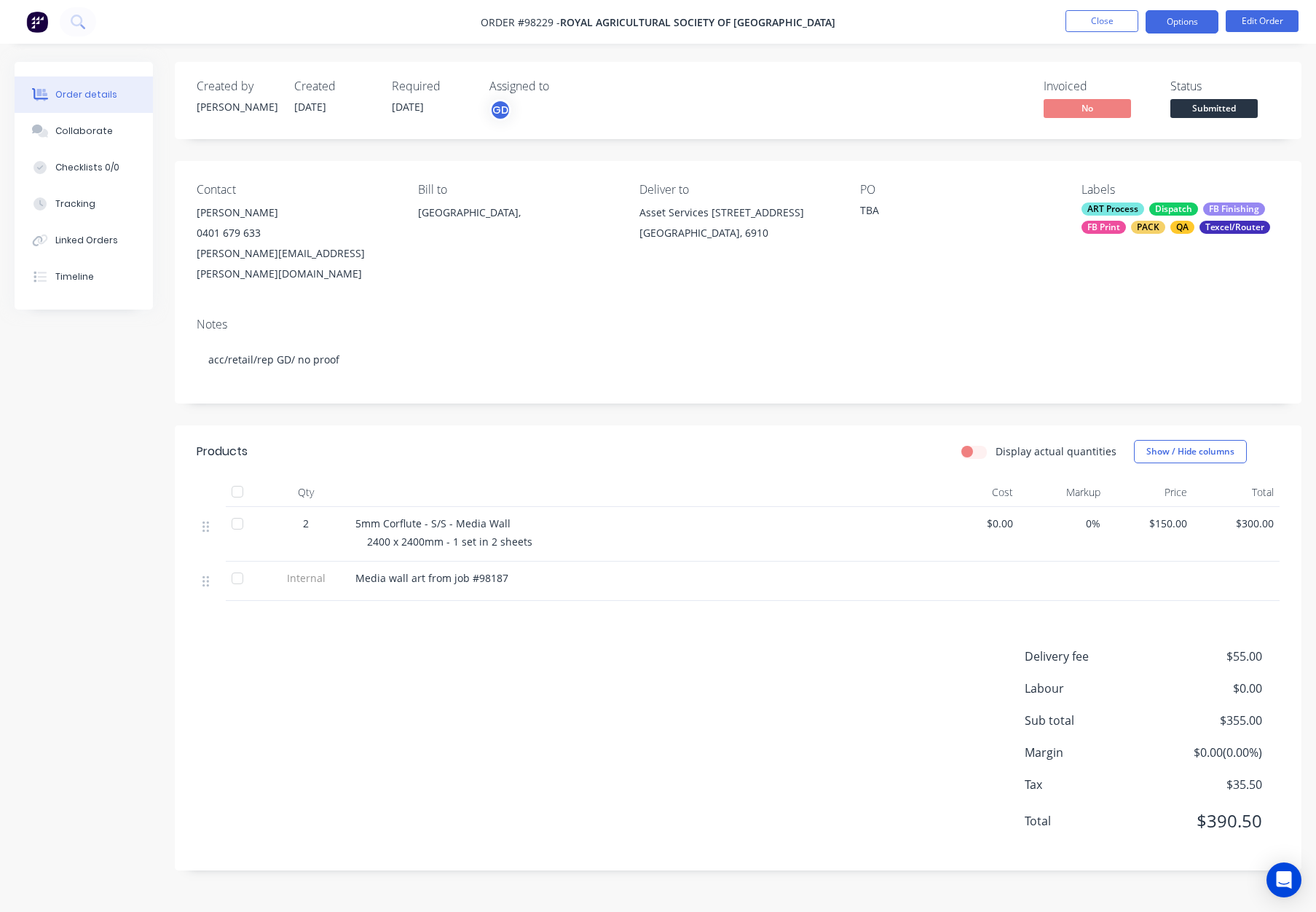
click at [1174, 21] on button "Options" at bounding box center [1183, 22] width 73 height 24
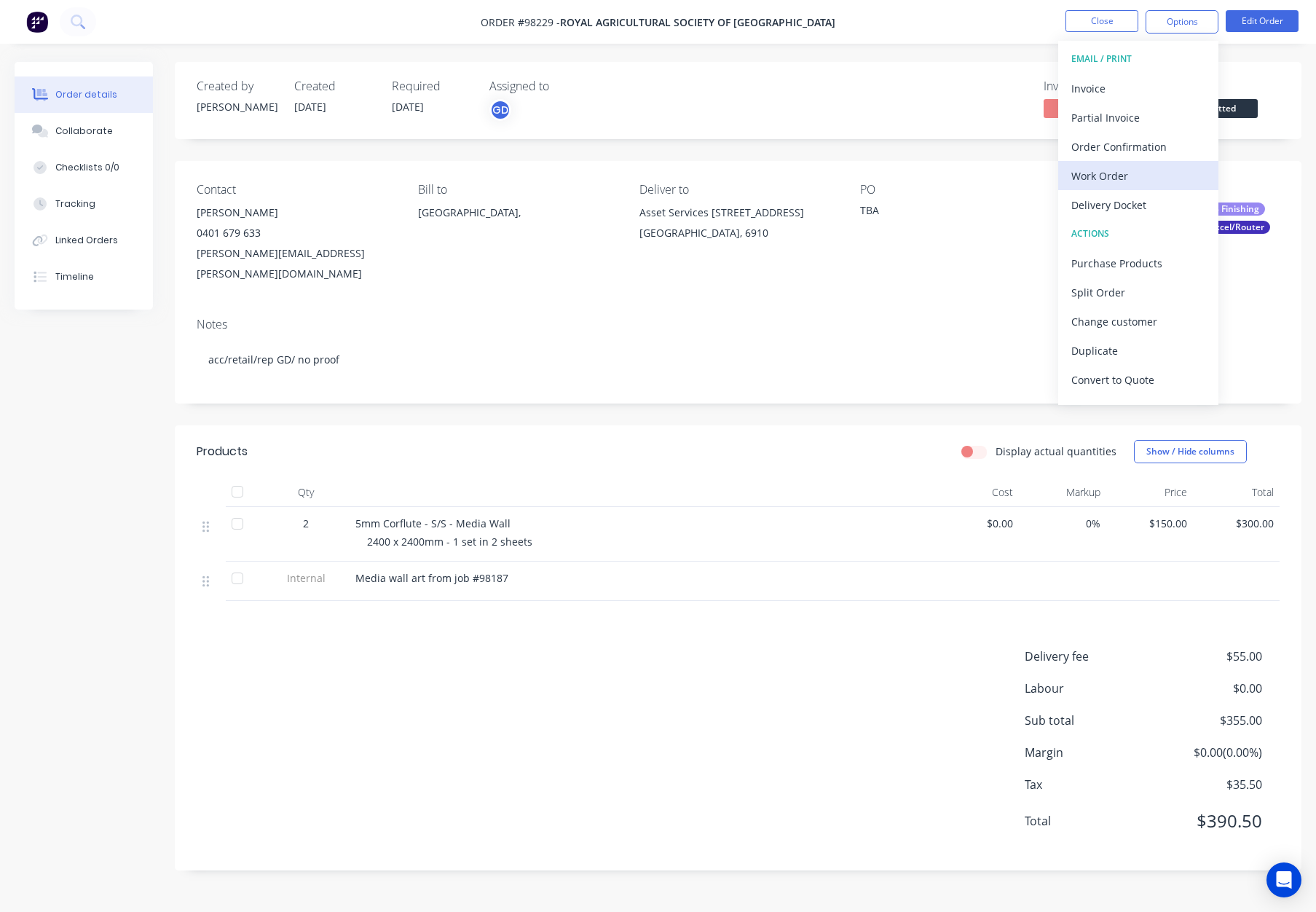
click at [1154, 174] on div "Work Order" at bounding box center [1138, 176] width 134 height 21
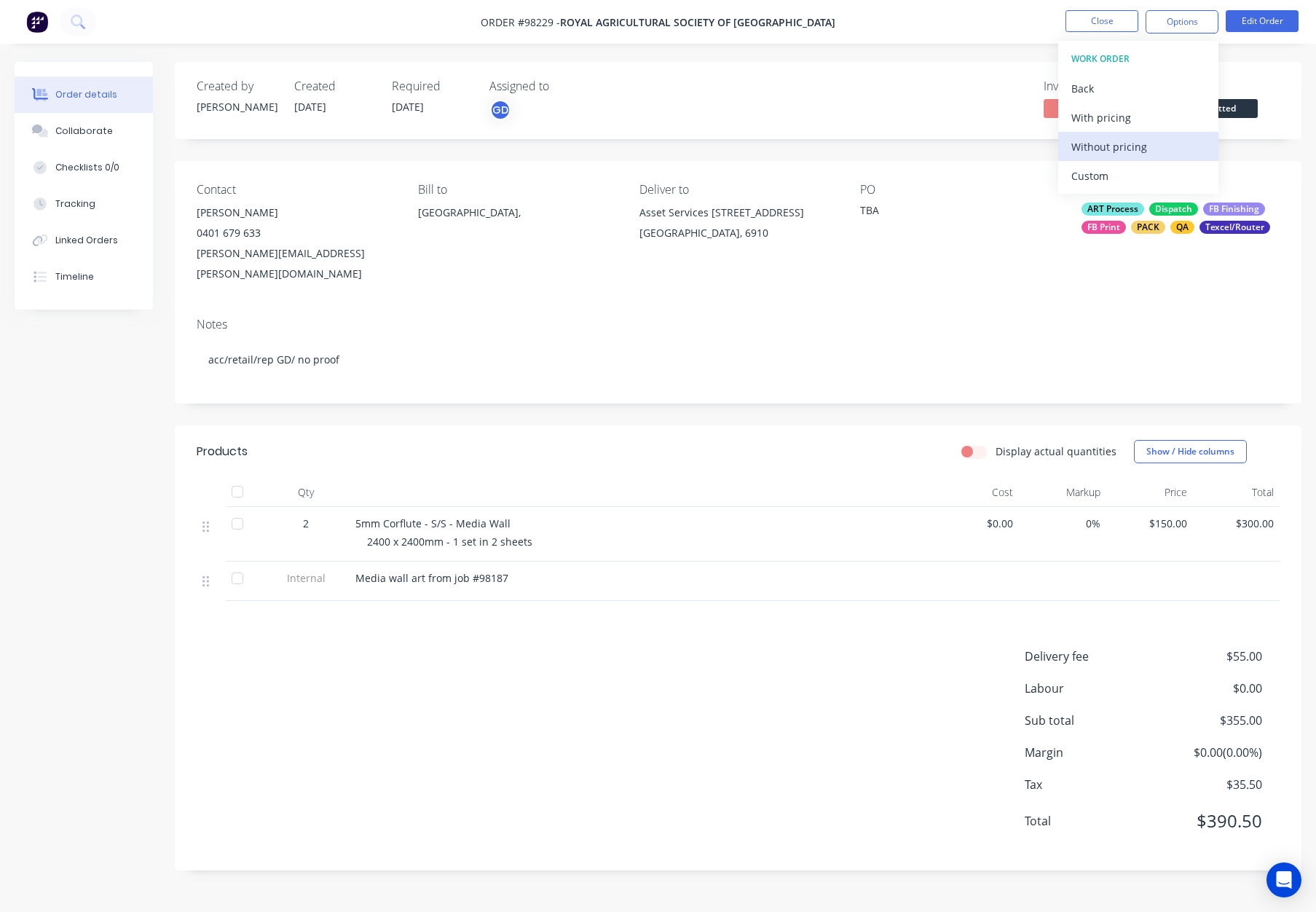
click at [1160, 145] on div "Without pricing" at bounding box center [1138, 147] width 134 height 21
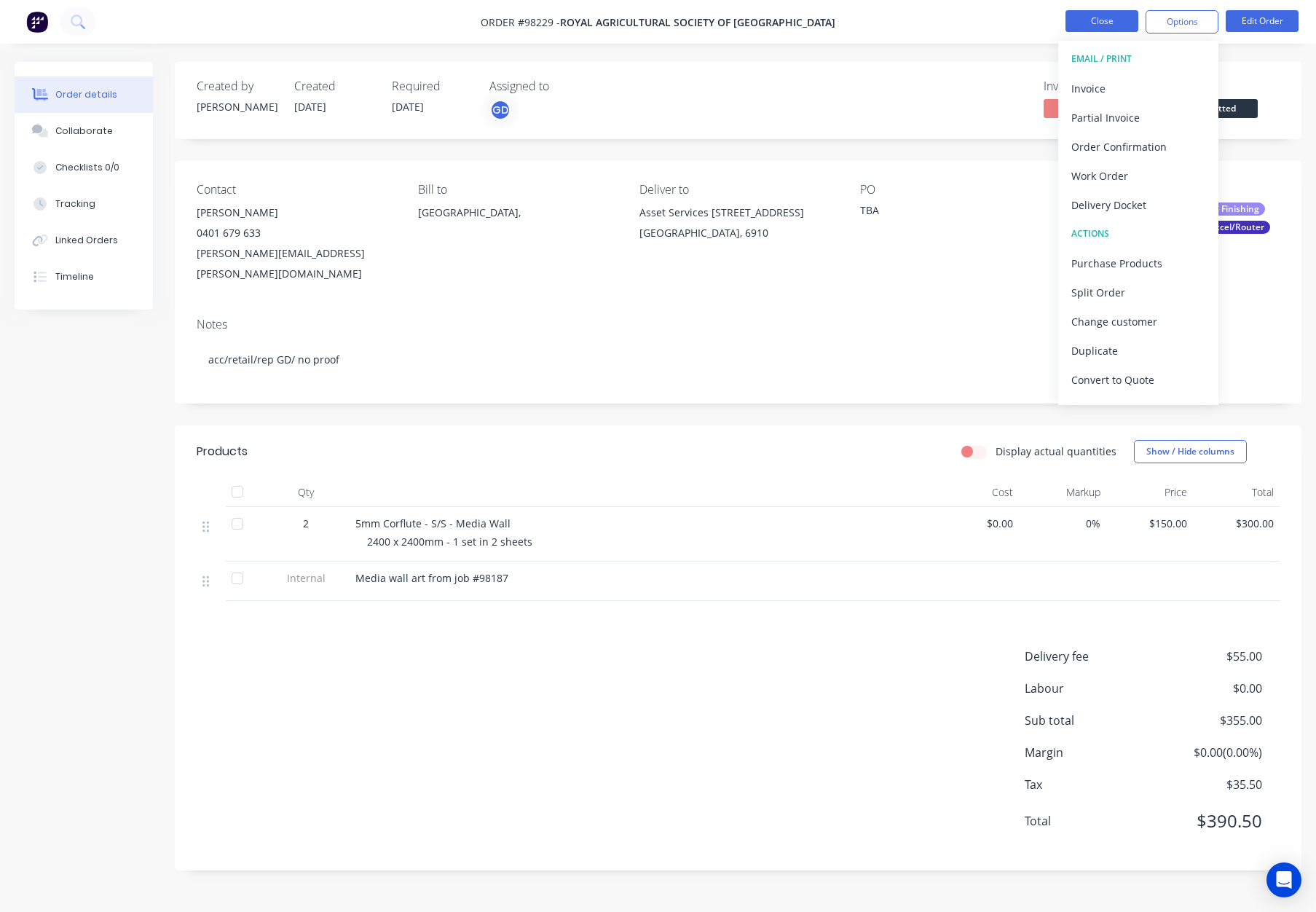
click at [1104, 17] on button "Close" at bounding box center [1102, 21] width 73 height 22
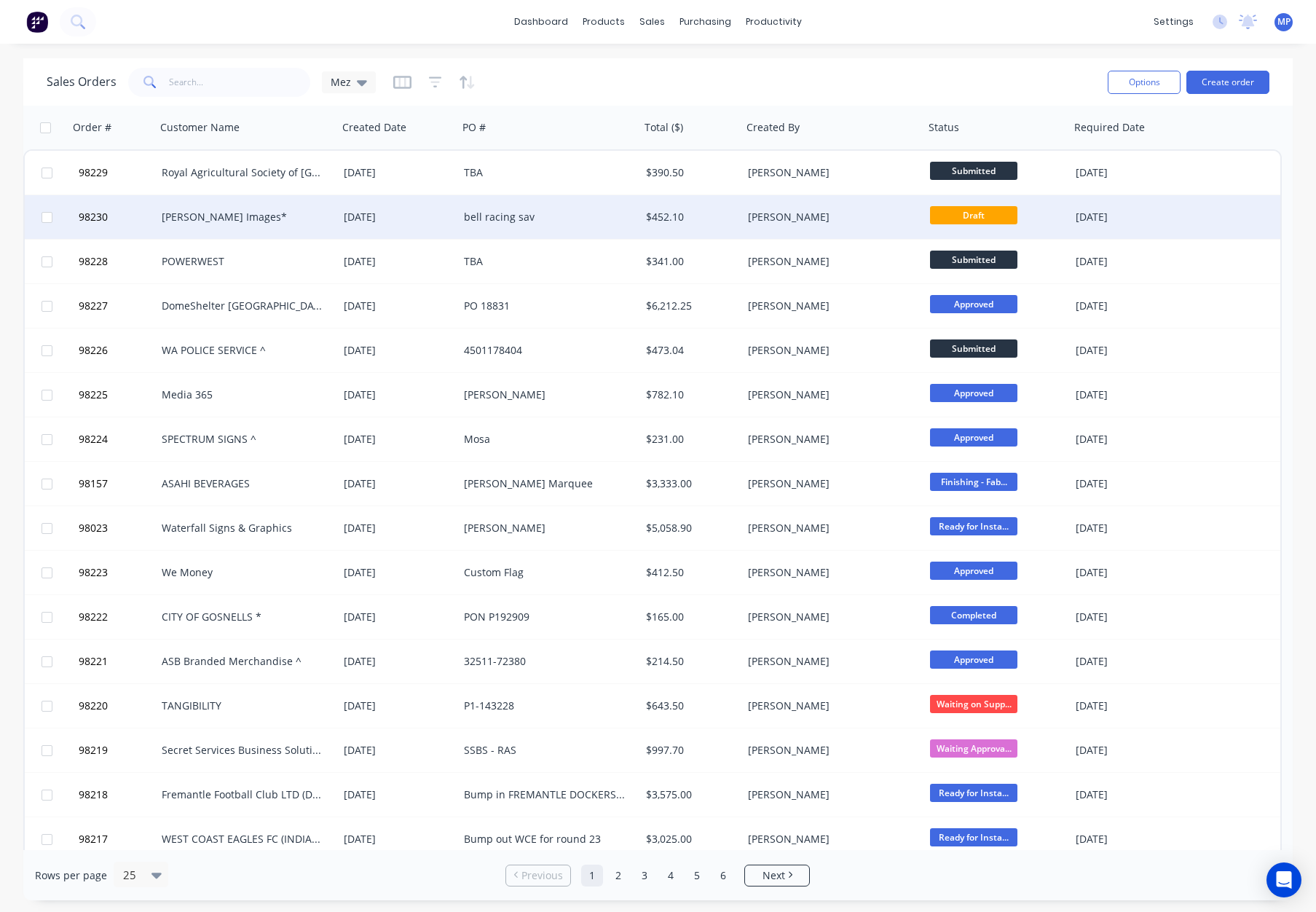
click at [700, 222] on div "$452.10" at bounding box center [689, 217] width 86 height 15
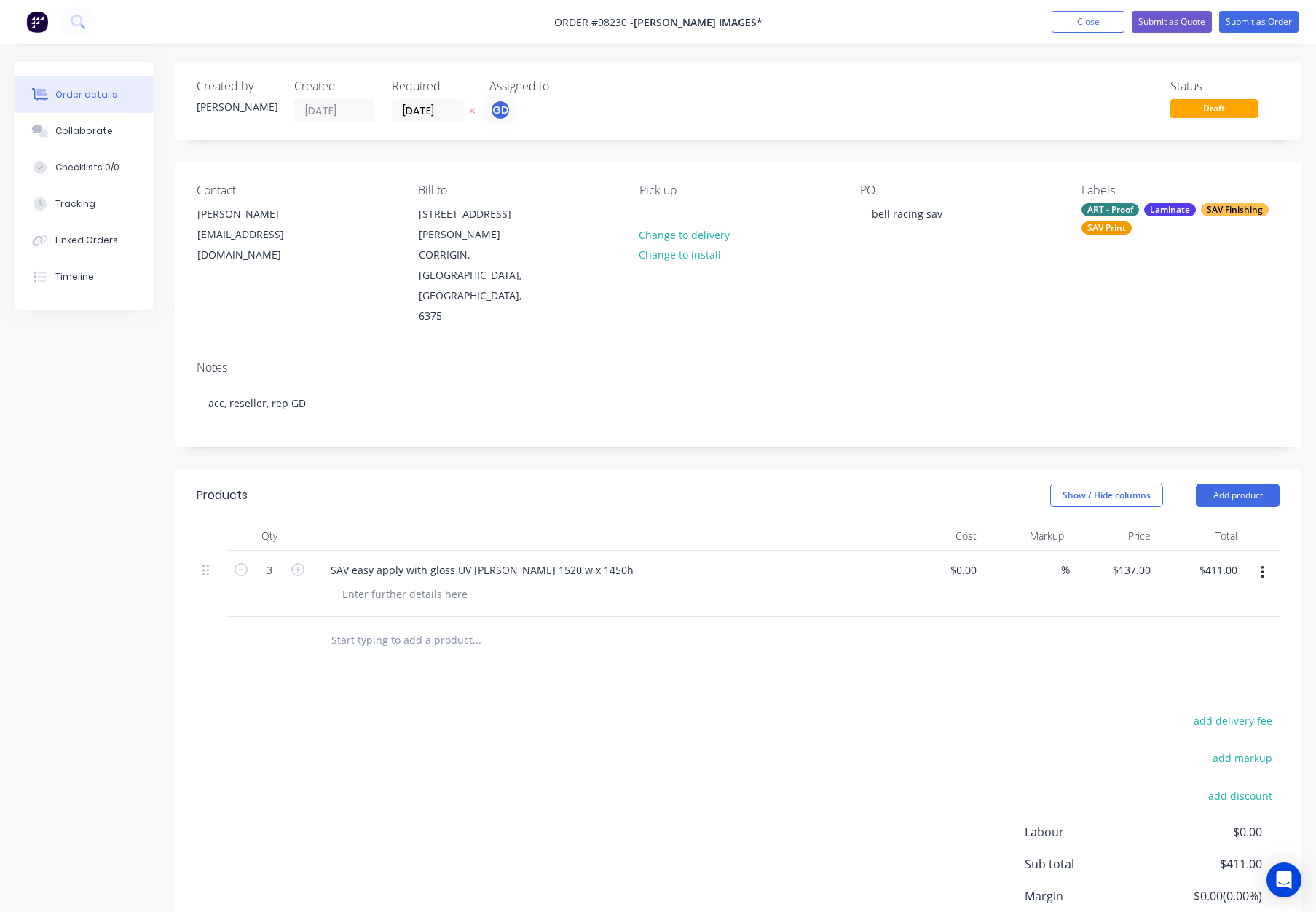
scroll to position [63, 0]
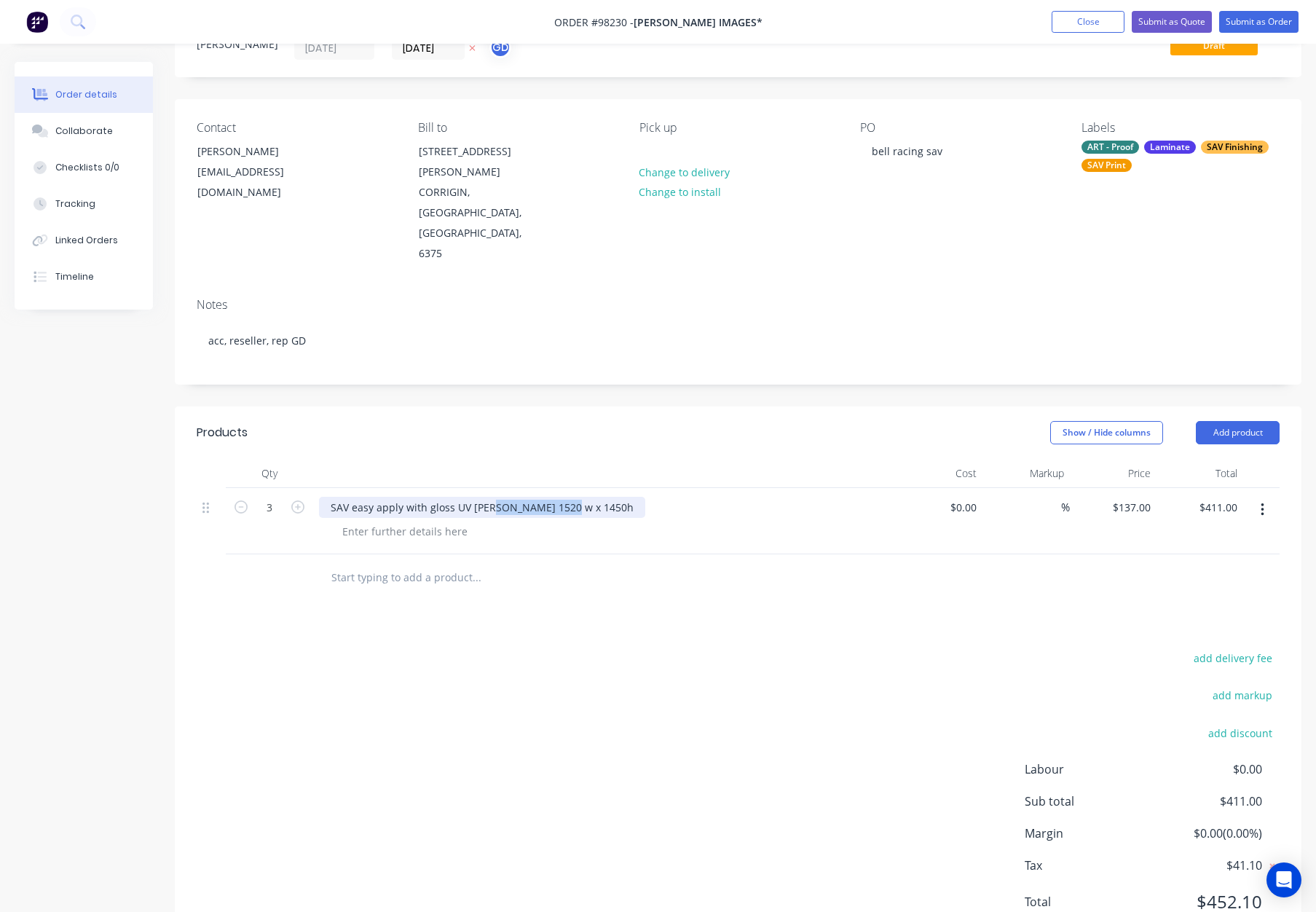
drag, startPoint x: 507, startPoint y: 445, endPoint x: 594, endPoint y: 445, distance: 87.0
click at [594, 497] on div "SAV easy apply with gloss UV [PERSON_NAME] 1520 w x 1450h" at bounding box center [605, 508] width 572 height 21
click at [402, 521] on div at bounding box center [404, 532] width 149 height 21
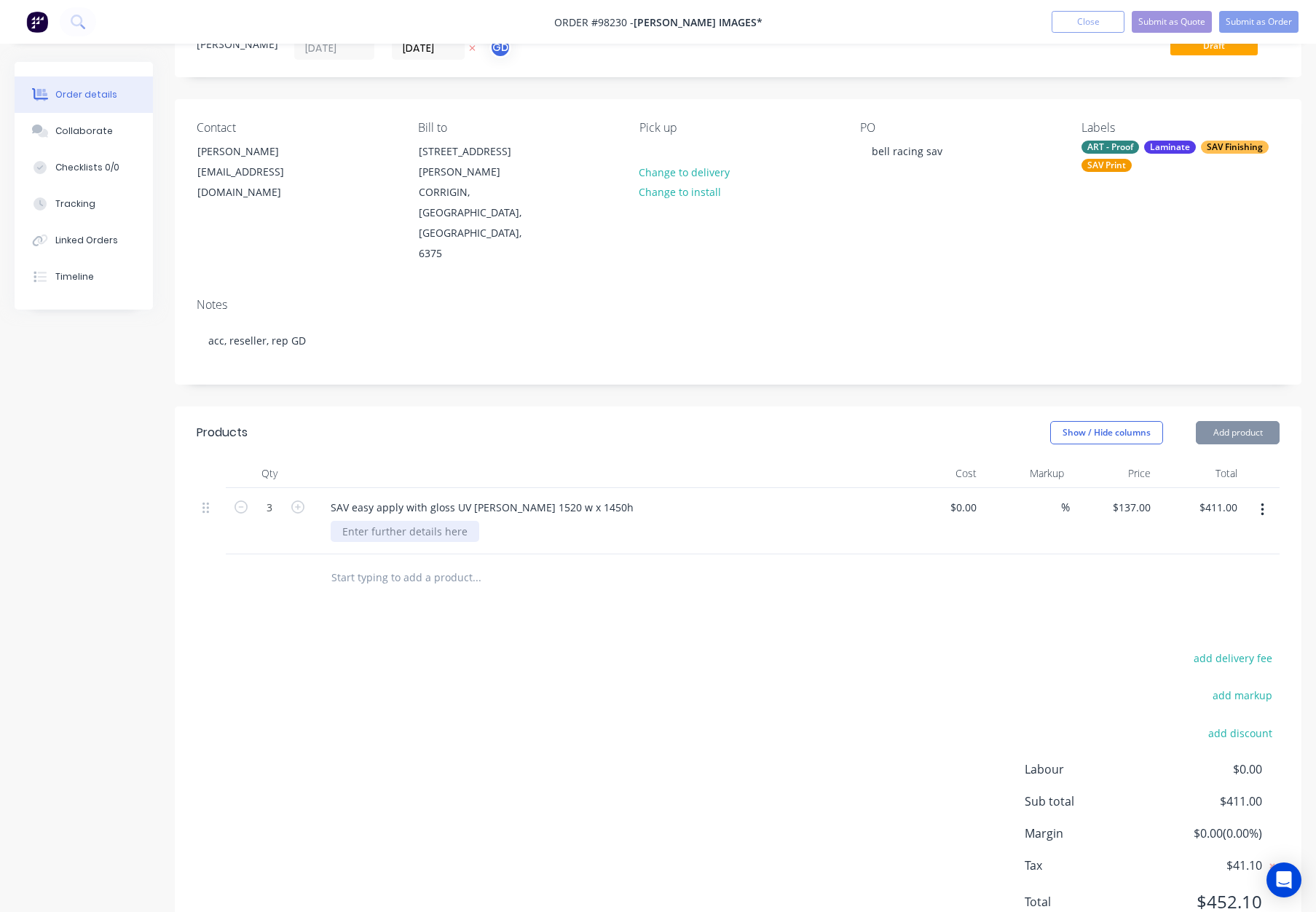
paste div
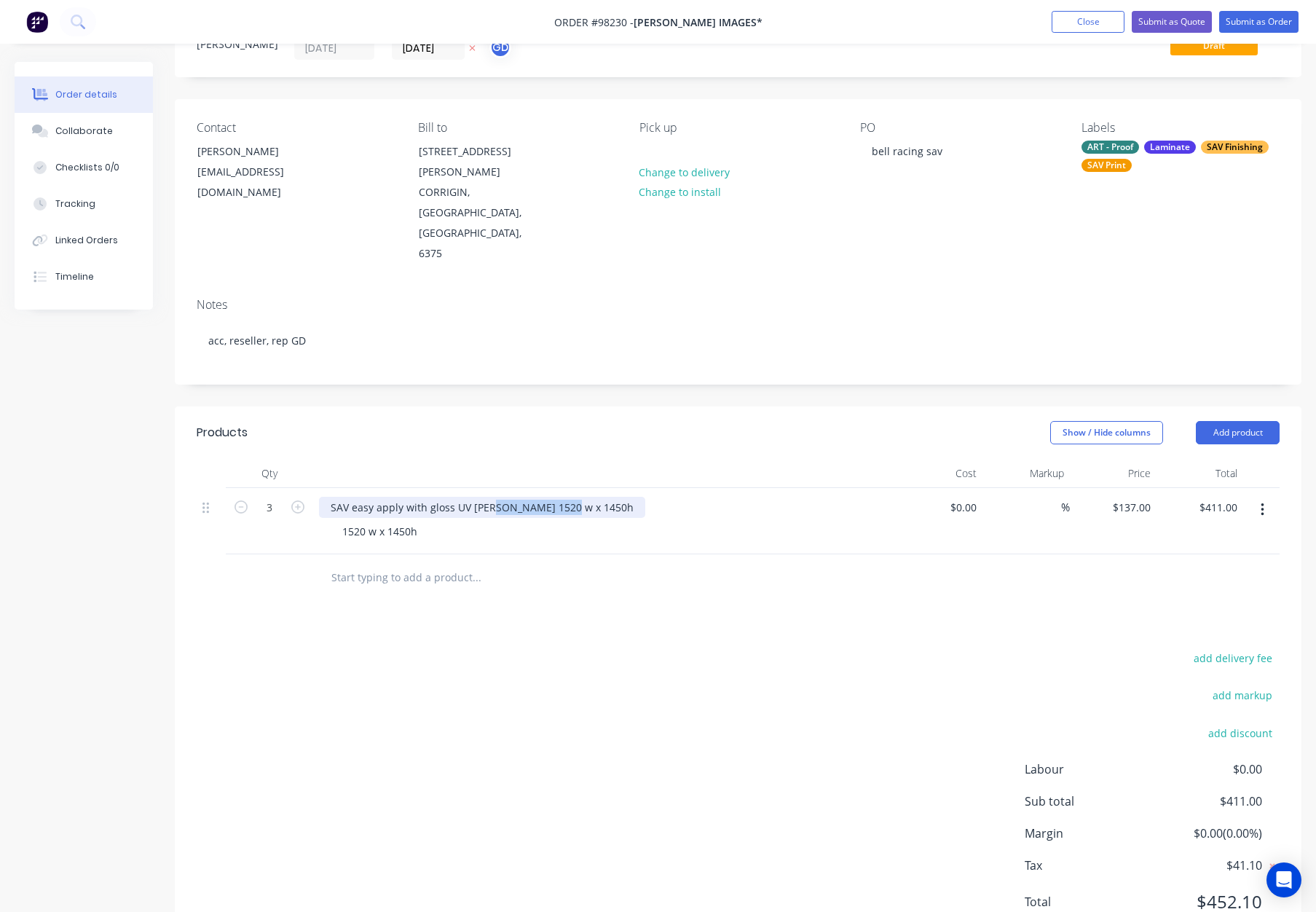
drag, startPoint x: 498, startPoint y: 445, endPoint x: 616, endPoint y: 448, distance: 118.0
click at [616, 497] on div "SAV easy apply with gloss UV [PERSON_NAME] 1520 w x 1450h" at bounding box center [605, 508] width 572 height 21
click at [351, 497] on div "SAV easy apply with gloss UV Laminate" at bounding box center [425, 508] width 212 height 21
click at [470, 407] on header "Products Show / Hide columns Add product" at bounding box center [738, 433] width 1127 height 53
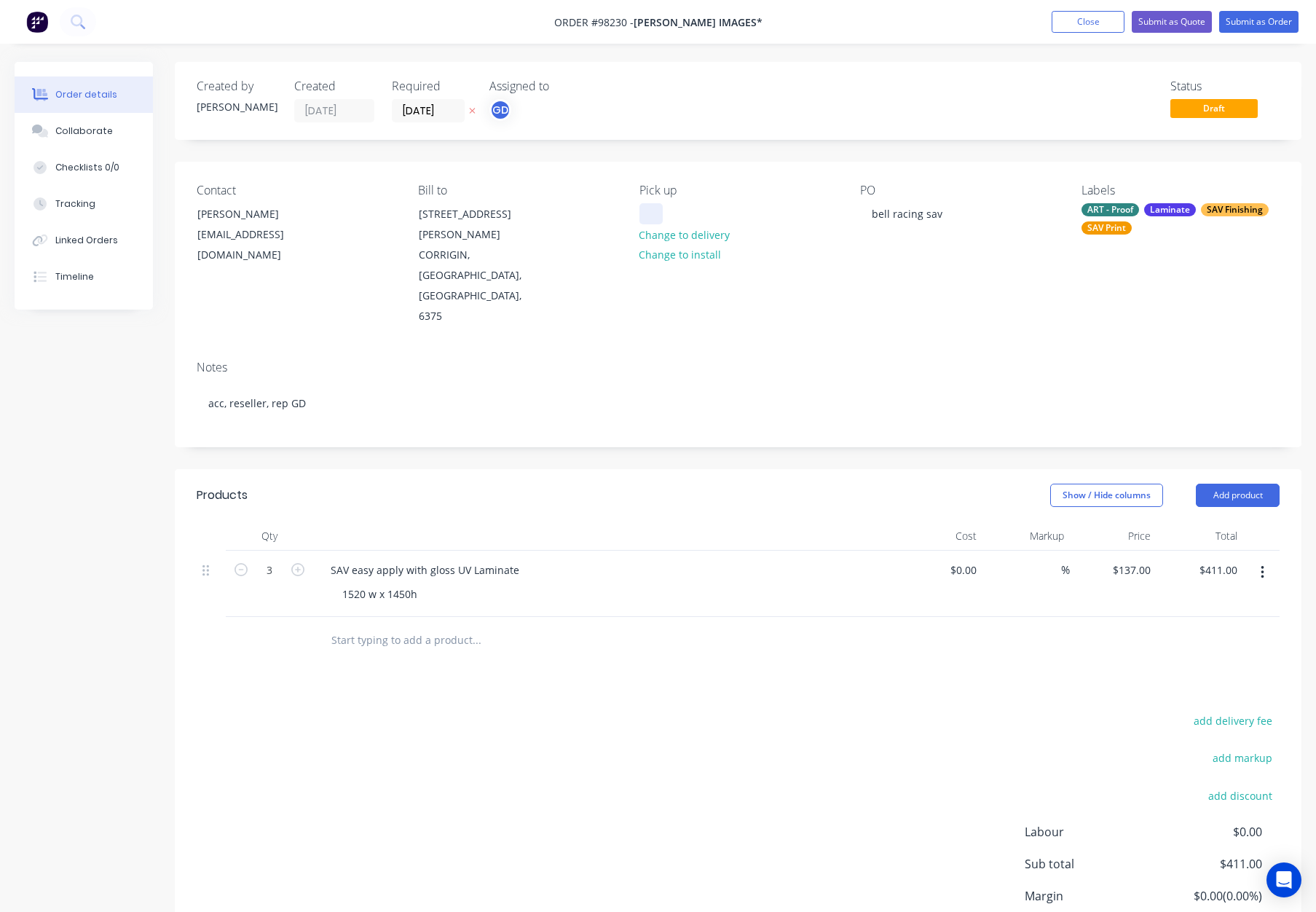
click at [645, 214] on div at bounding box center [651, 214] width 24 height 21
click at [736, 152] on div "Created by [PERSON_NAME] Created [DATE] Required [DATE] Assigned to GD Status D…" at bounding box center [738, 538] width 1127 height 953
click at [1256, 469] on header "Products Show / Hide columns Add product" at bounding box center [738, 495] width 1127 height 53
drag, startPoint x: 1244, startPoint y: 438, endPoint x: 1244, endPoint y: 451, distance: 13.0
click at [1244, 484] on button "Add product" at bounding box center [1237, 495] width 84 height 24
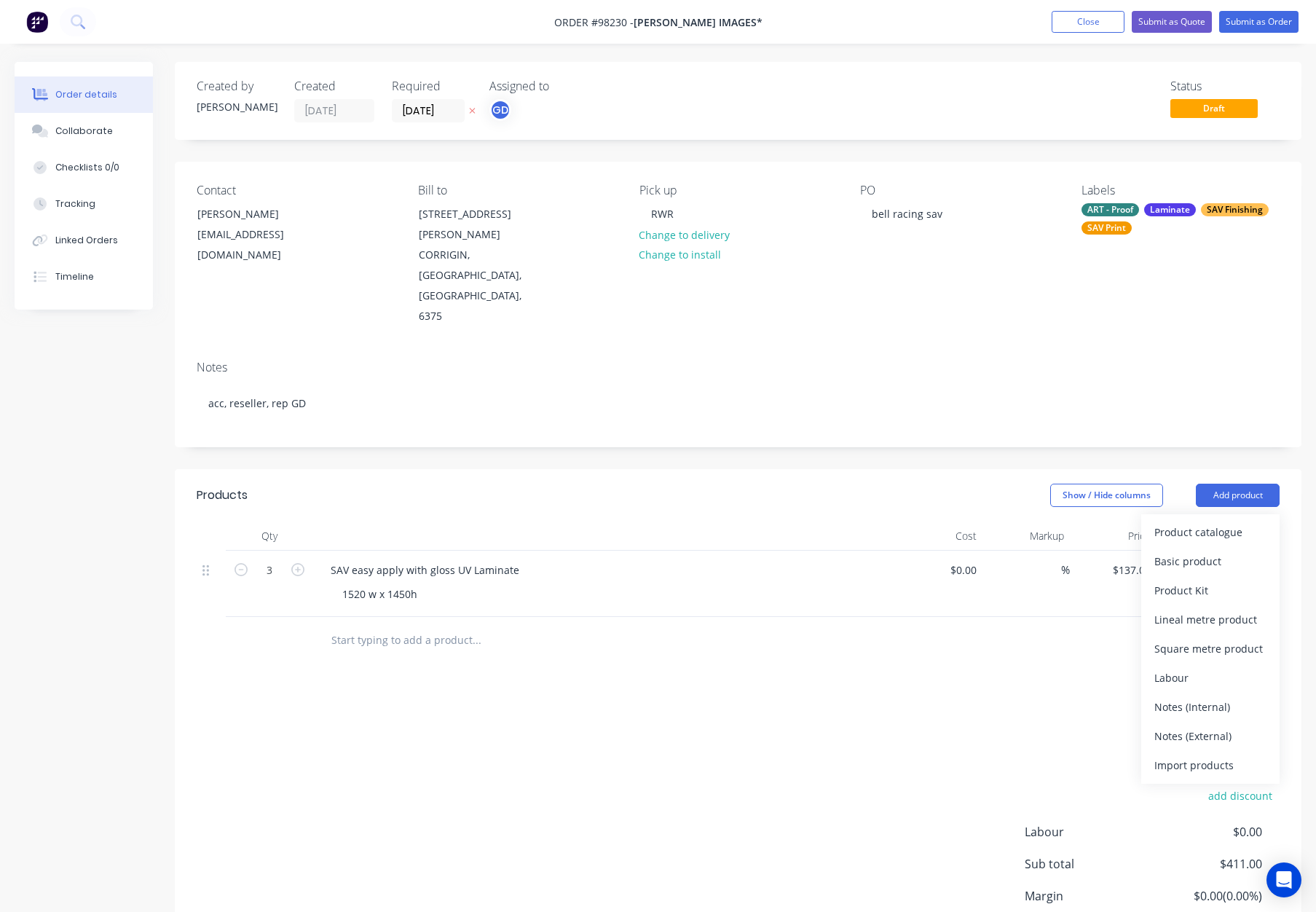
click at [1196, 697] on div "Notes (Internal)" at bounding box center [1210, 707] width 112 height 21
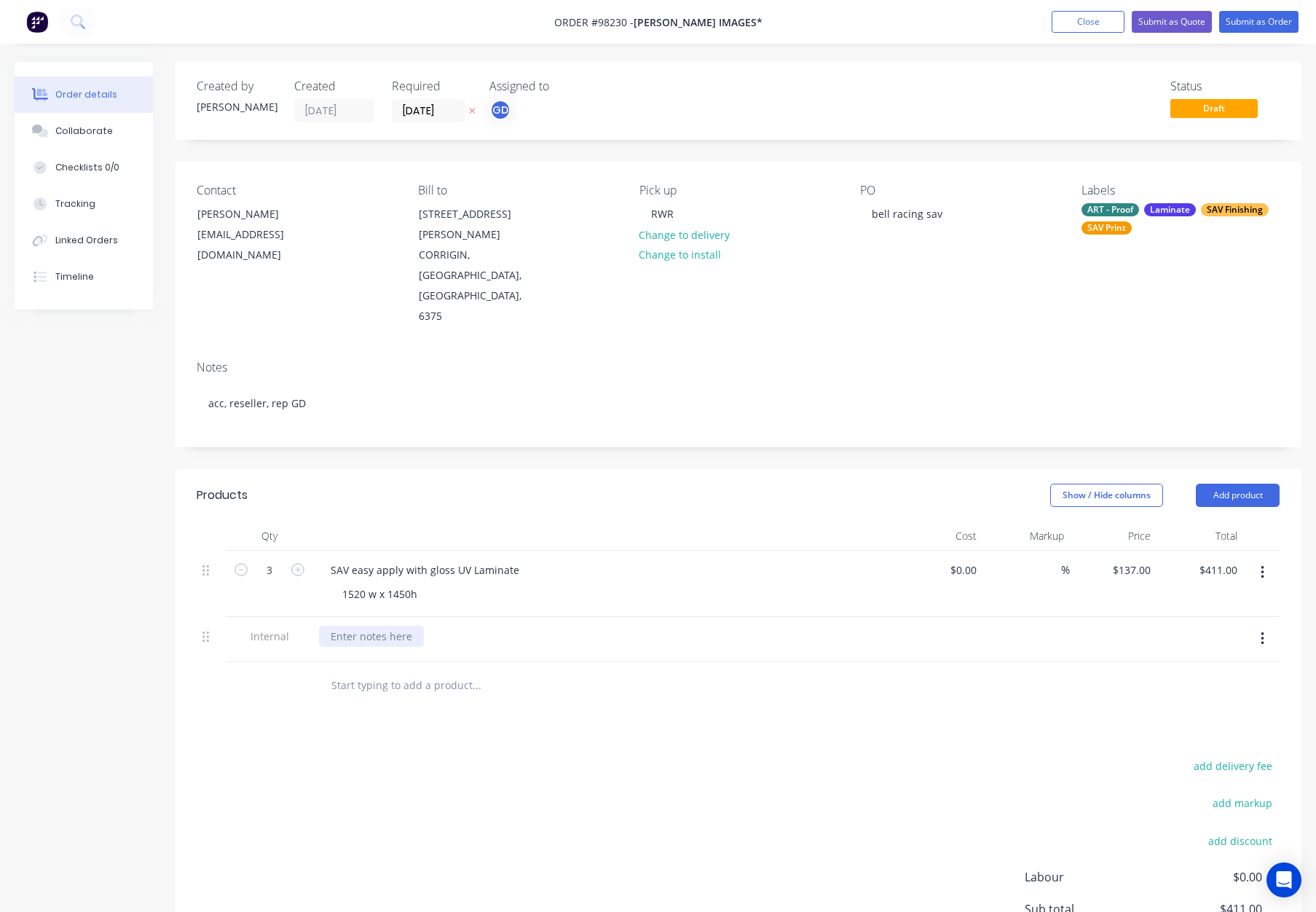
click at [346, 626] on div at bounding box center [371, 637] width 105 height 21
click at [422, 484] on div "Products" at bounding box center [312, 495] width 231 height 24
click at [1215, 484] on button "Add product" at bounding box center [1237, 495] width 84 height 24
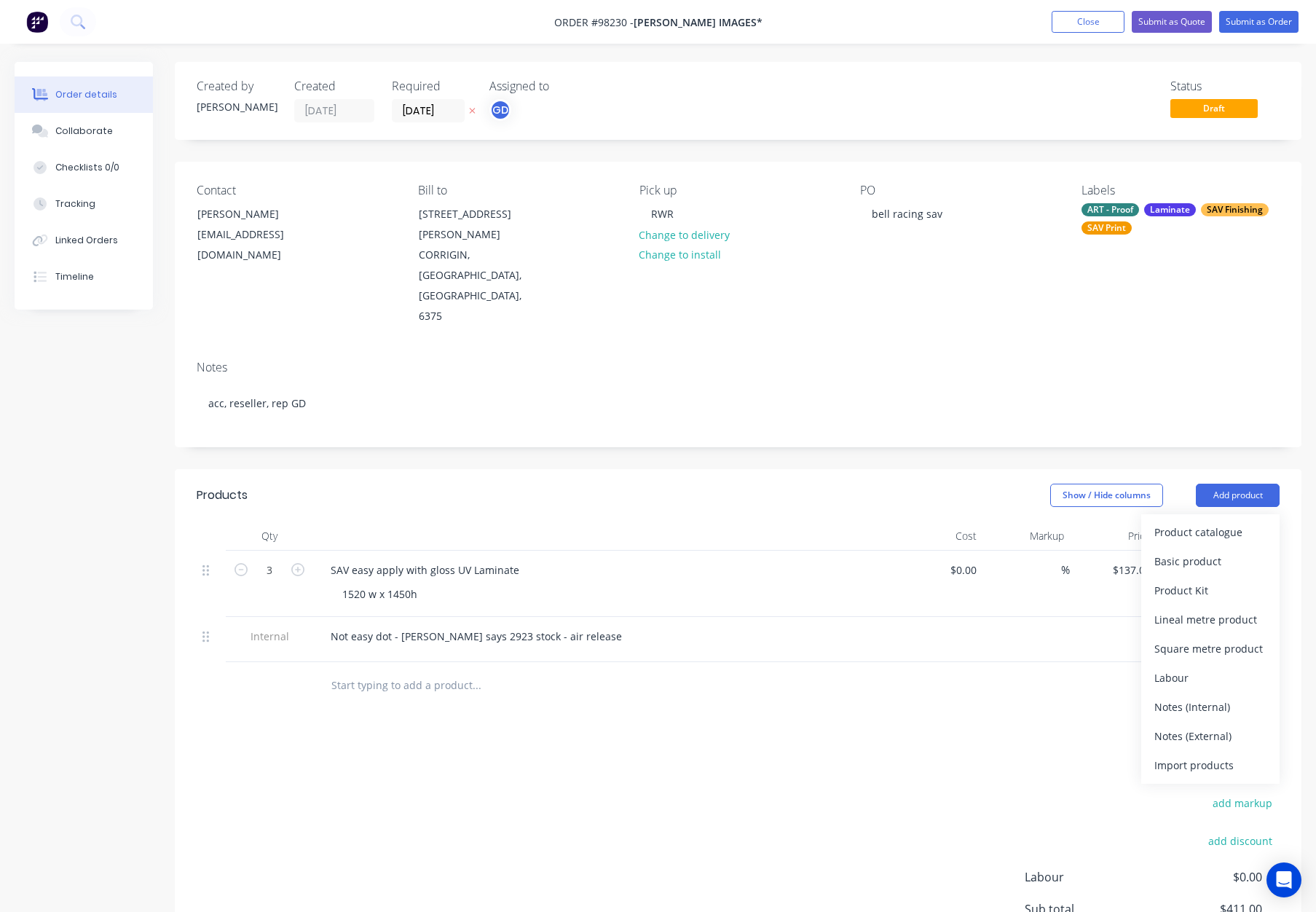
click at [1195, 693] on button "Notes (Internal)" at bounding box center [1210, 707] width 138 height 29
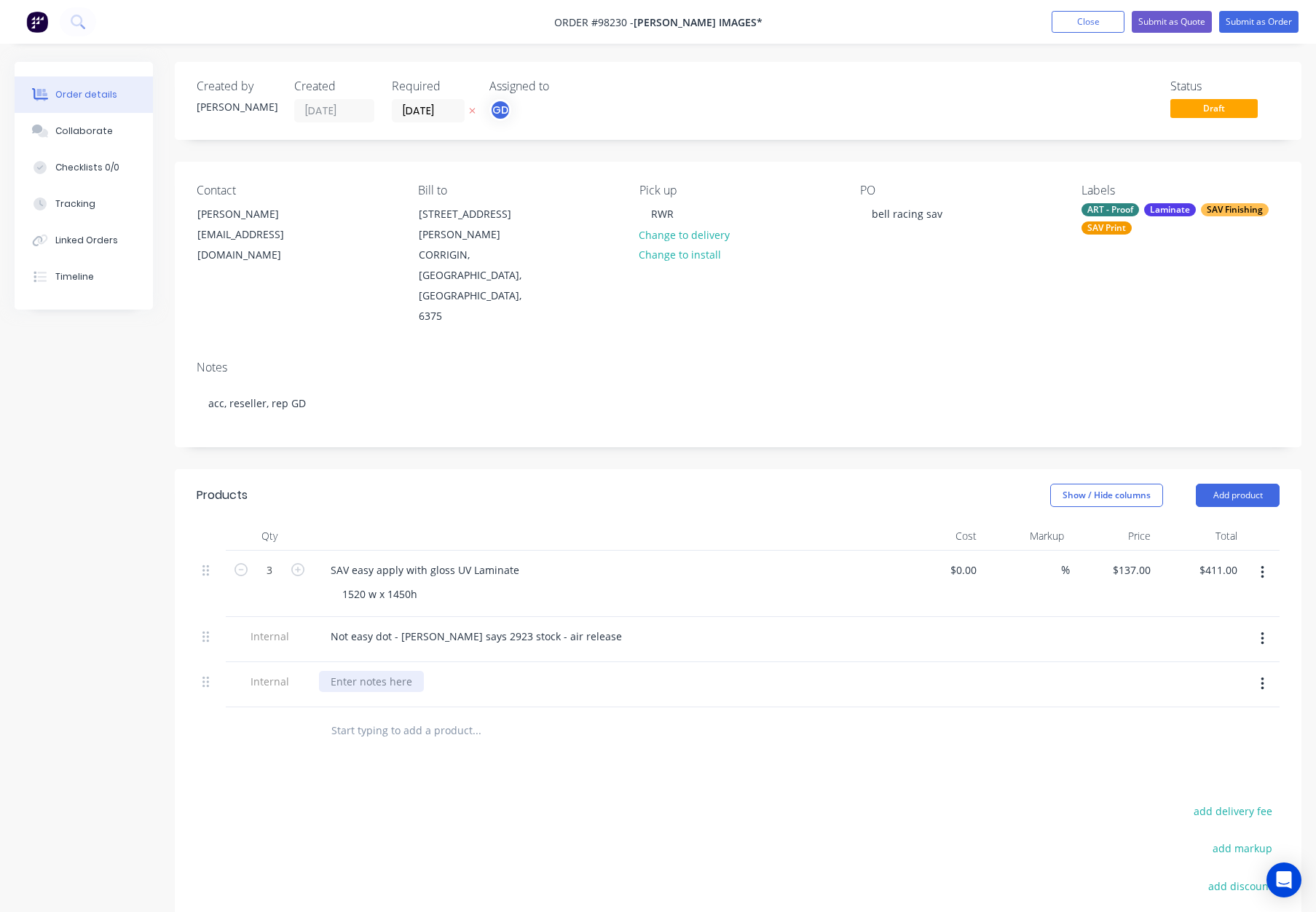
drag, startPoint x: 365, startPoint y: 612, endPoint x: 392, endPoint y: 621, distance: 28.5
click at [368, 671] on div at bounding box center [371, 681] width 105 height 21
click at [706, 716] on div at bounding box center [537, 731] width 437 height 29
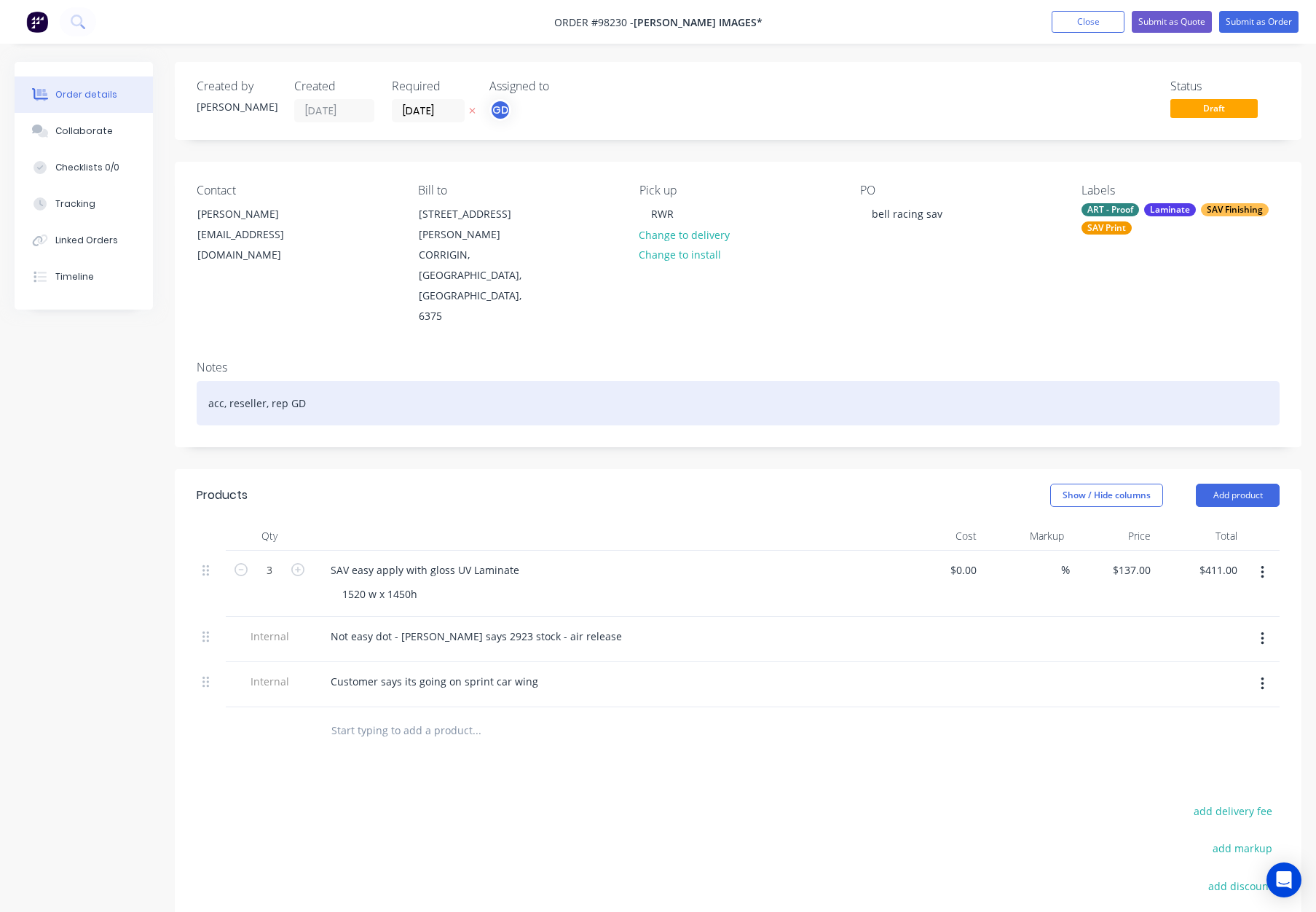
click at [367, 381] on div "acc, reseller, rep GD" at bounding box center [738, 403] width 1083 height 45
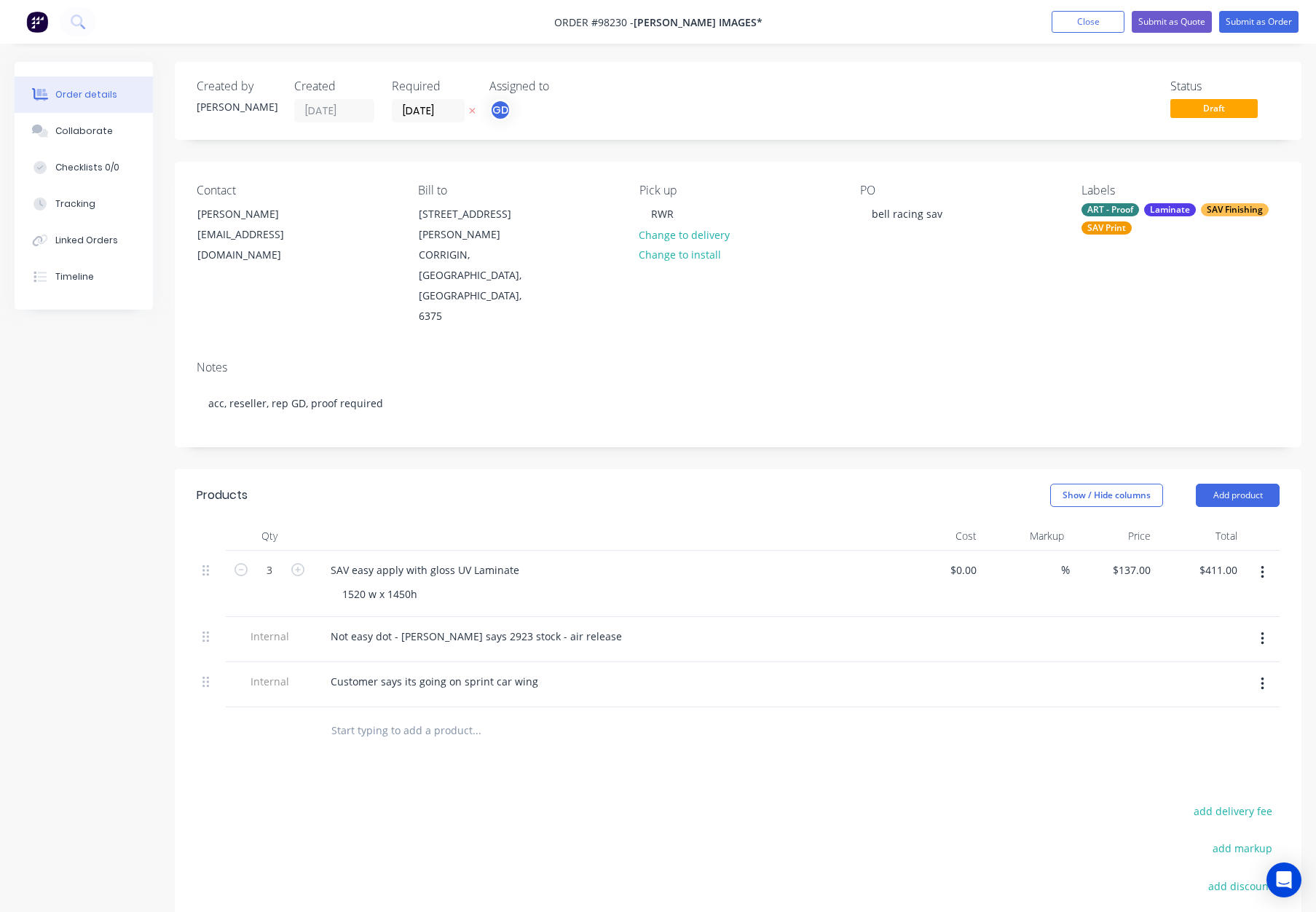
drag, startPoint x: 600, startPoint y: 468, endPoint x: 685, endPoint y: 452, distance: 86.5
click at [600, 521] on div at bounding box center [605, 536] width 583 height 29
drag, startPoint x: 364, startPoint y: 530, endPoint x: 376, endPoint y: 534, distance: 12.6
click at [364, 584] on div "1520 w x 1450h" at bounding box center [379, 594] width 98 height 21
click at [428, 584] on div "1520mm w x 1450h" at bounding box center [389, 594] width 117 height 21
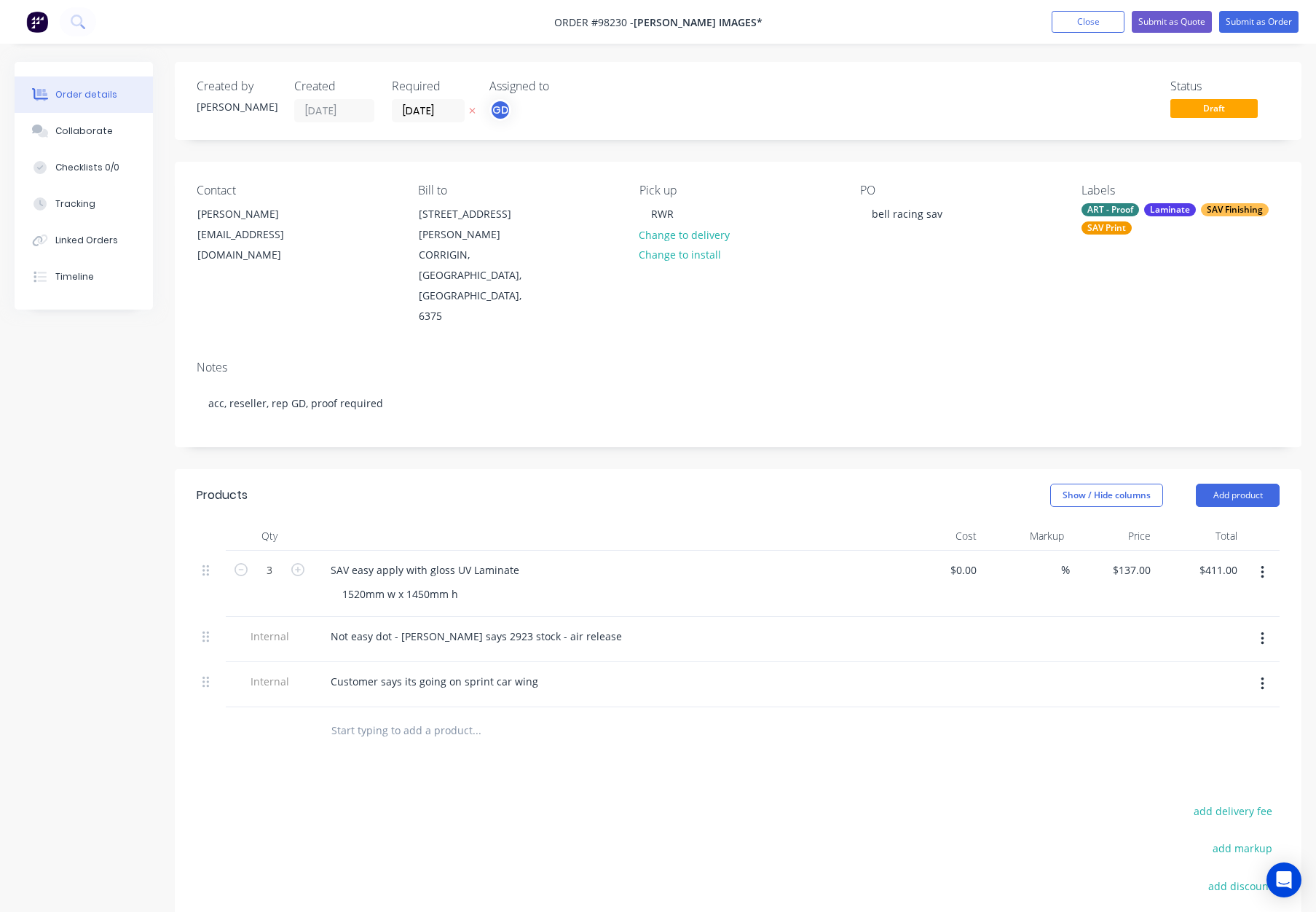
click at [602, 484] on div "Show / Hide columns Add product" at bounding box center [853, 495] width 853 height 24
click at [1169, 210] on div "Laminate" at bounding box center [1171, 210] width 52 height 13
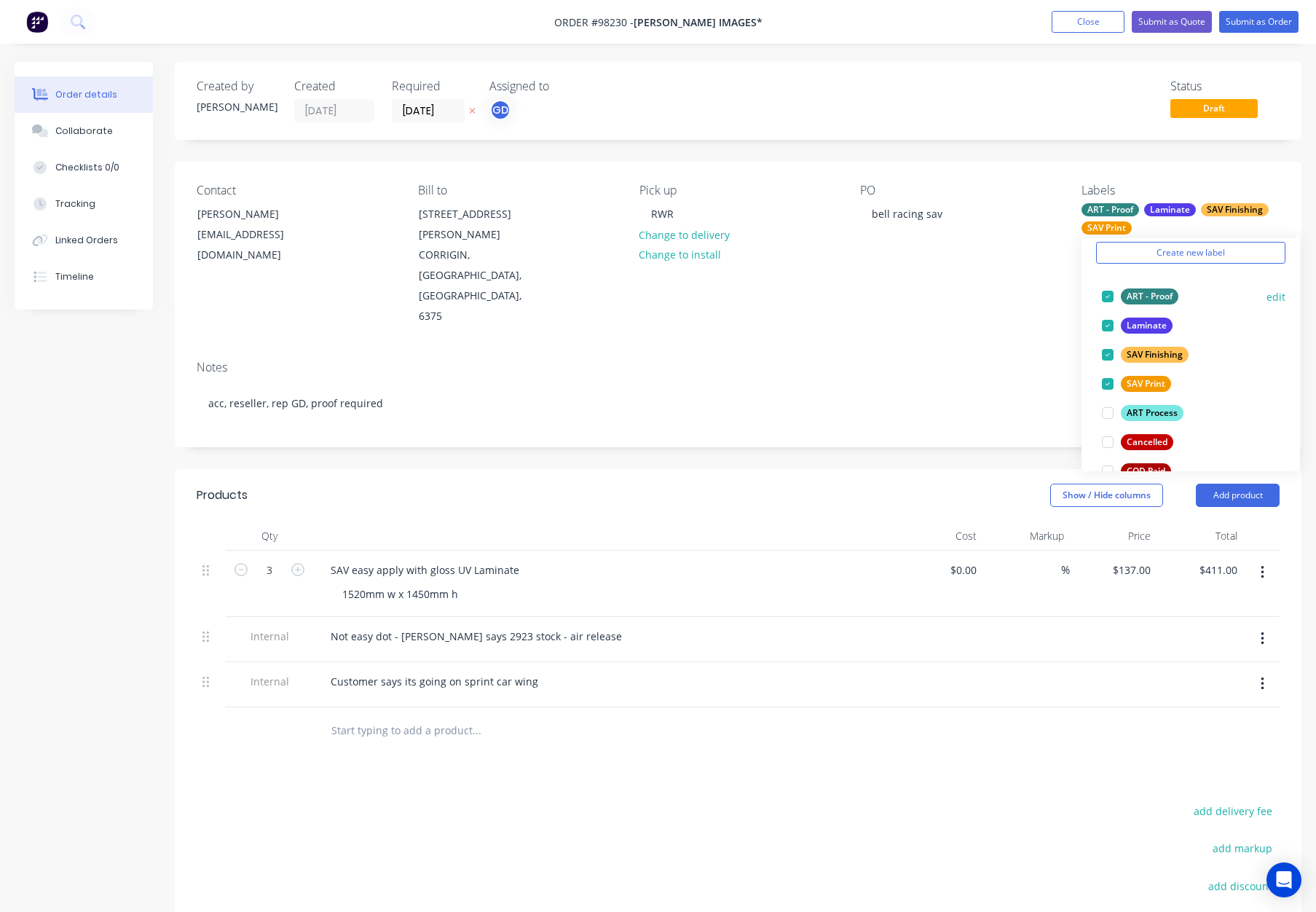
scroll to position [60, 0]
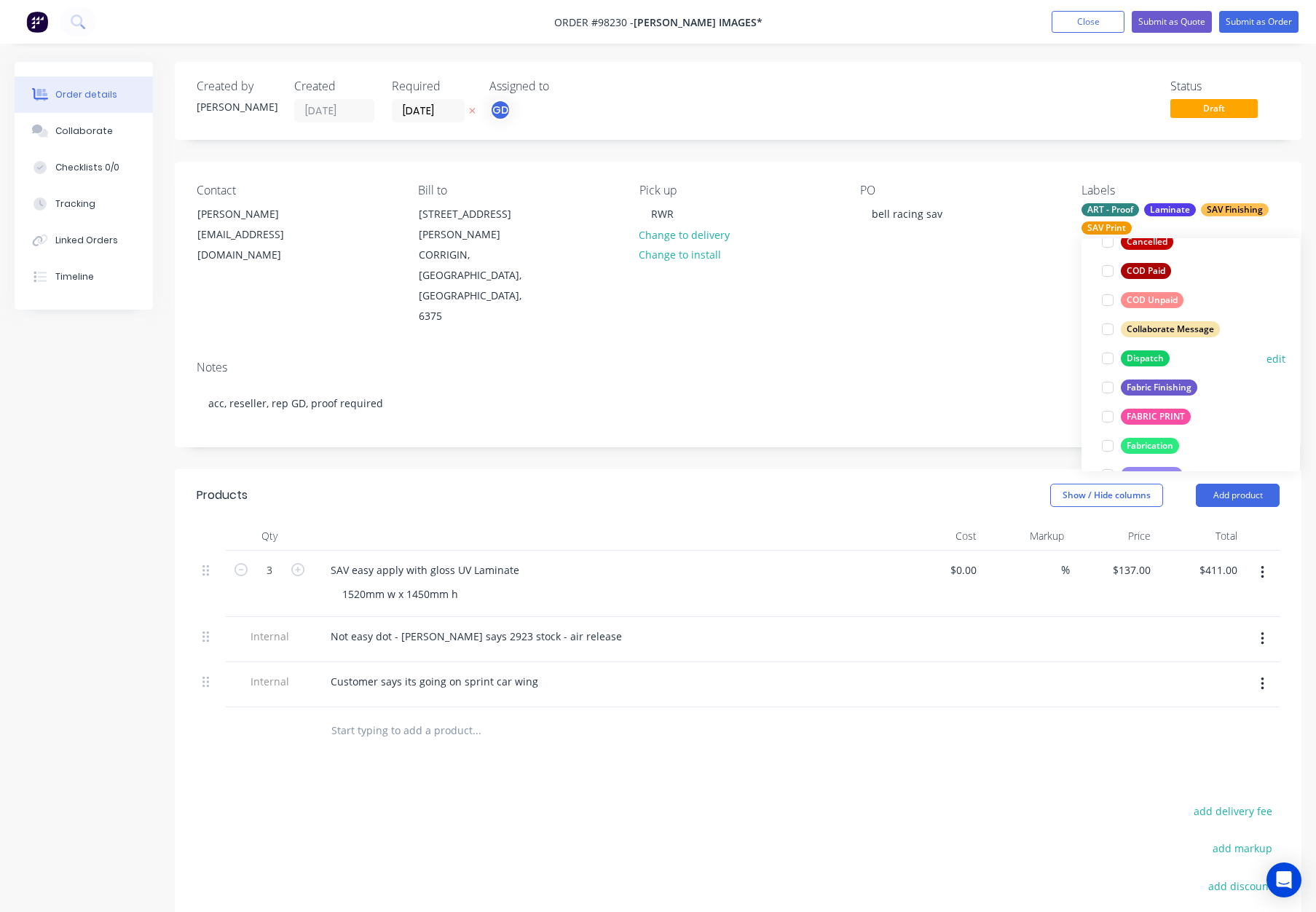
click at [1146, 354] on div "Dispatch" at bounding box center [1146, 359] width 49 height 16
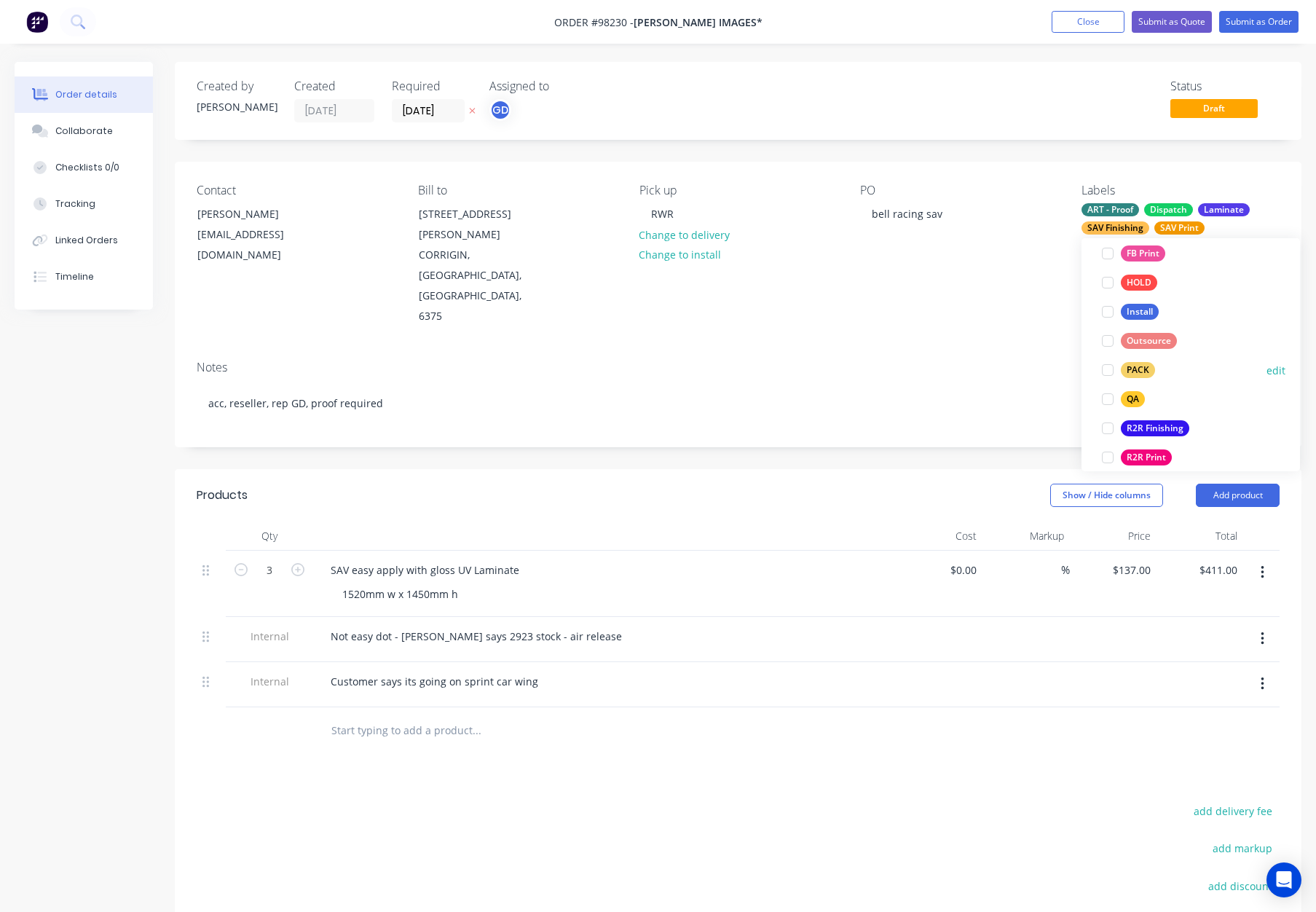
drag, startPoint x: 1133, startPoint y: 372, endPoint x: 1159, endPoint y: 365, distance: 26.9
click at [1133, 372] on div "PACK" at bounding box center [1138, 370] width 34 height 16
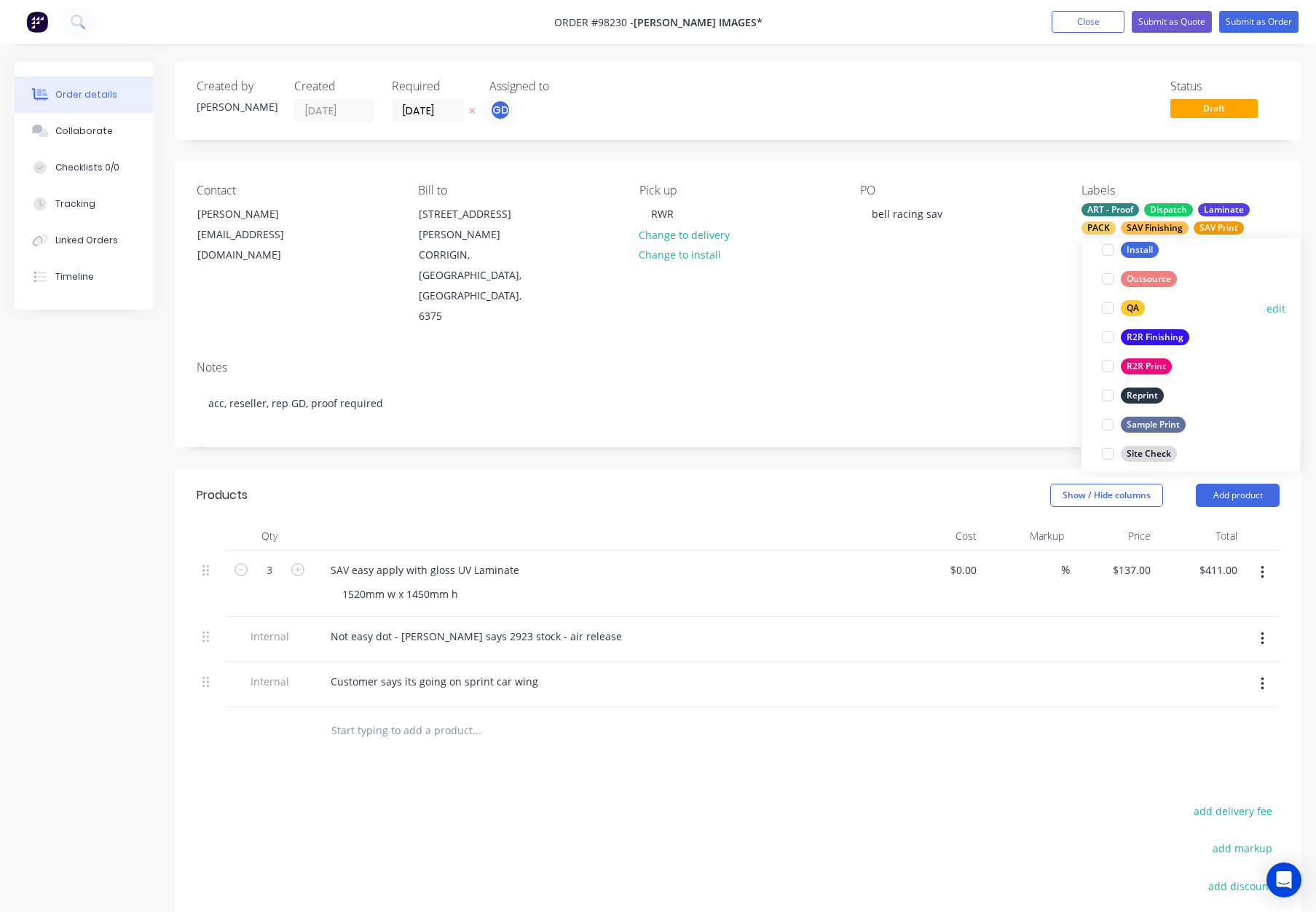
click at [1132, 305] on div "QA" at bounding box center [1133, 309] width 24 height 16
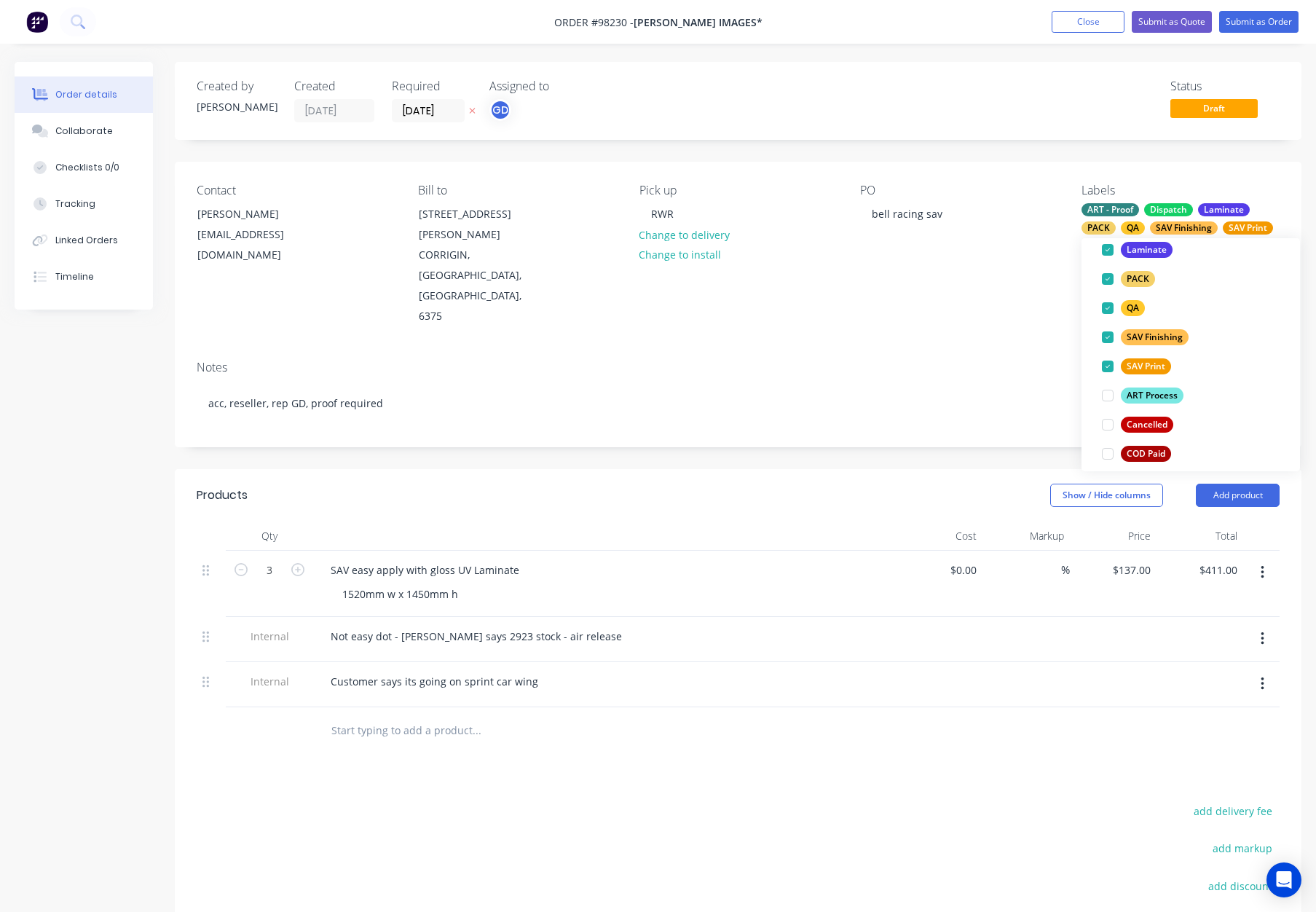
click at [923, 279] on div "Contact [PERSON_NAME] [EMAIL_ADDRESS][DOMAIN_NAME] Bill to [STREET_ADDRESS][PER…" at bounding box center [738, 255] width 1127 height 188
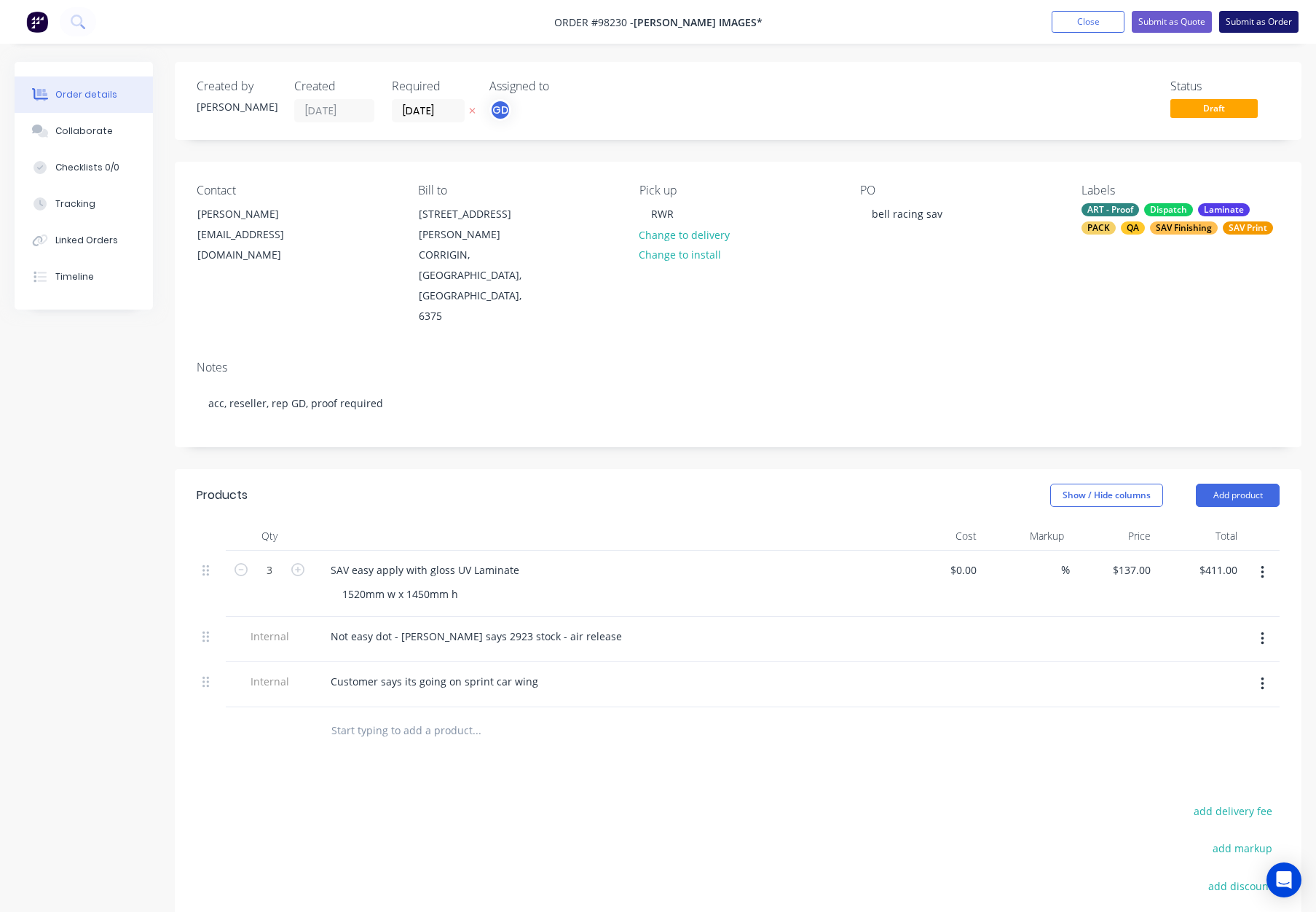
click at [1243, 26] on button "Submit as Order" at bounding box center [1259, 21] width 80 height 22
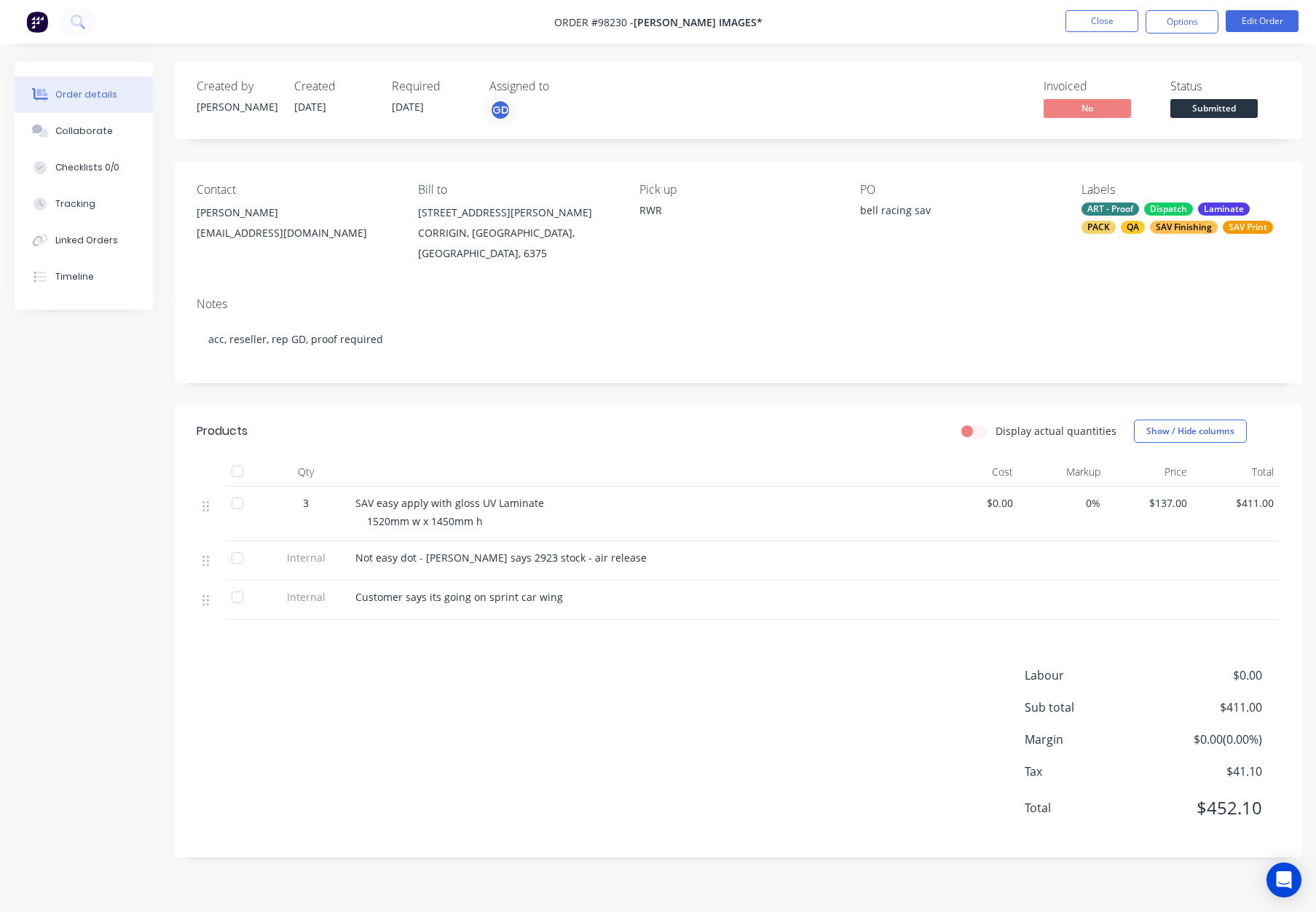
drag, startPoint x: 1175, startPoint y: 18, endPoint x: 1175, endPoint y: 33, distance: 15.0
click at [1175, 18] on button "Options" at bounding box center [1183, 22] width 73 height 24
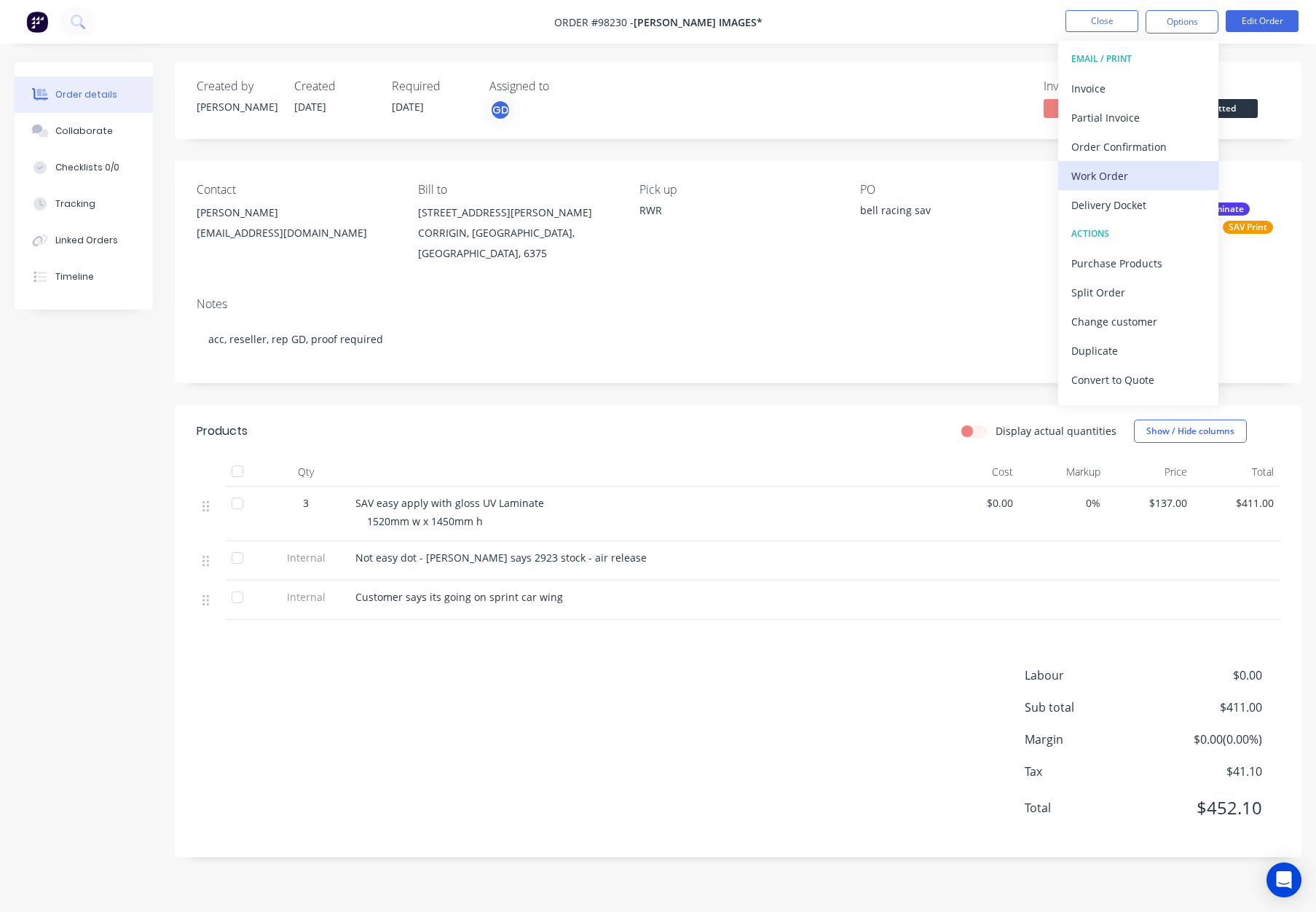
click at [1098, 172] on div "Work Order" at bounding box center [1138, 176] width 134 height 21
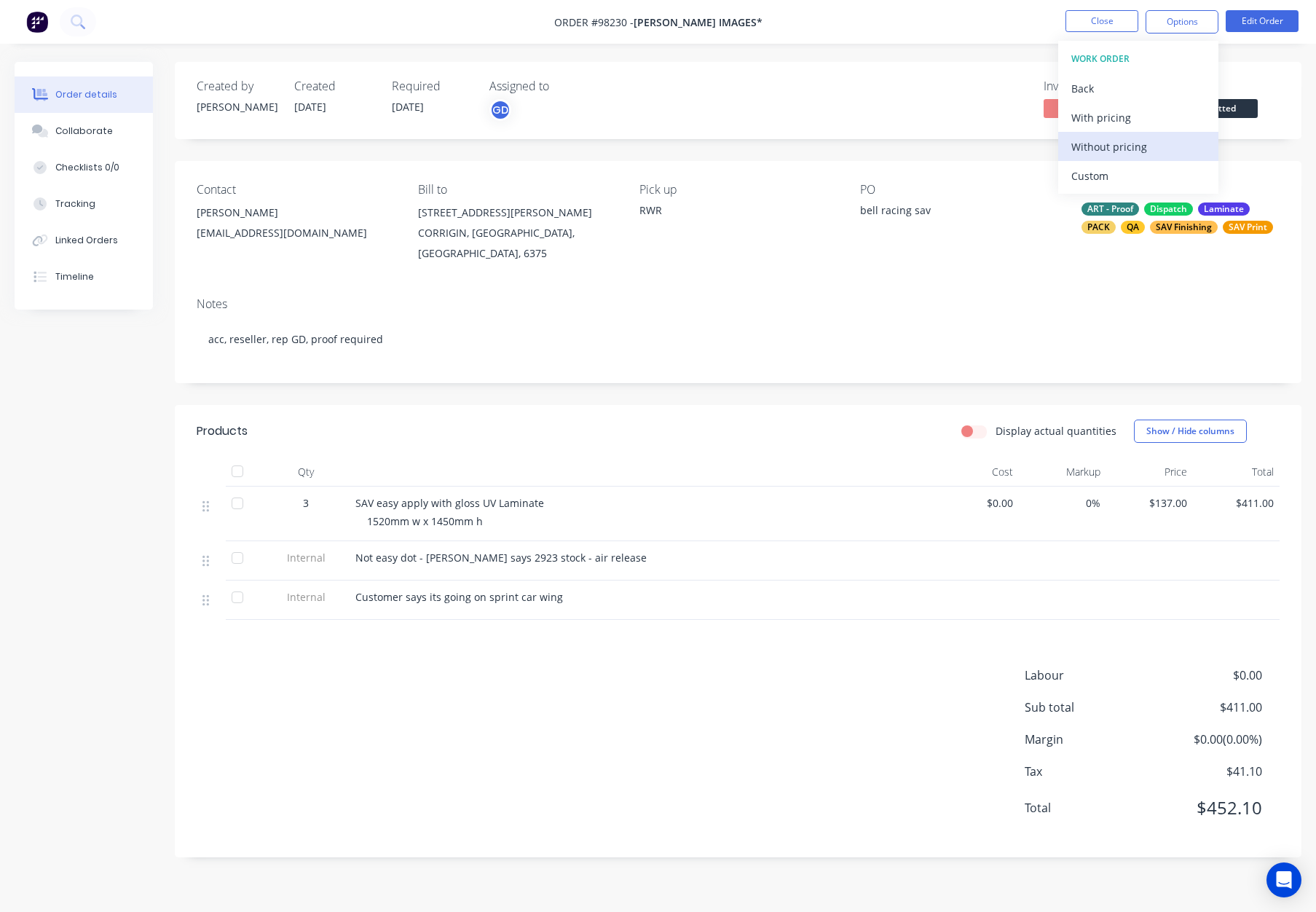
click at [1113, 147] on div "Without pricing" at bounding box center [1138, 147] width 134 height 21
click at [1110, 15] on button "Close" at bounding box center [1102, 21] width 73 height 22
